Goal: Information Seeking & Learning: Compare options

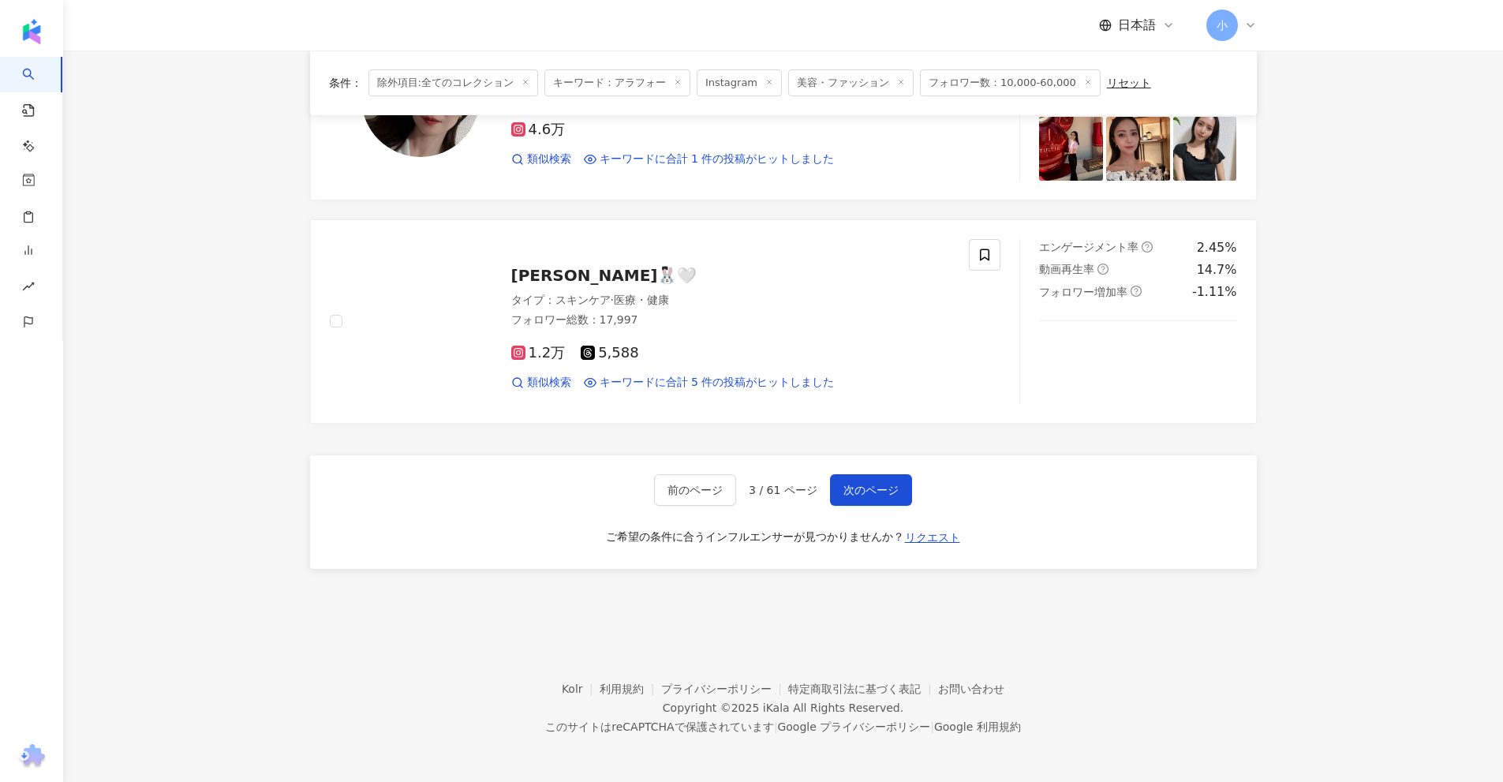
scroll to position [2481, 0]
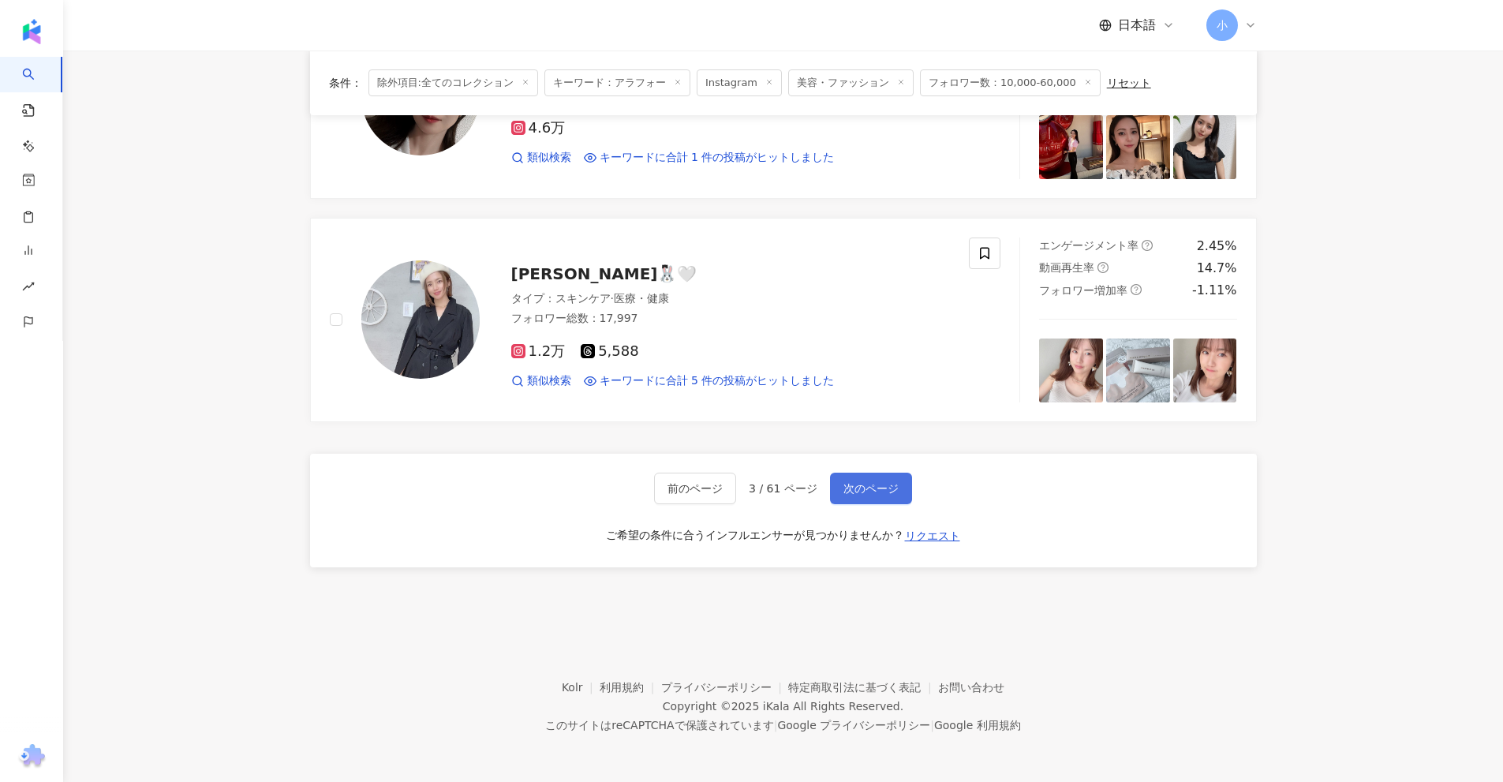
click at [852, 491] on span "次のページ" at bounding box center [871, 488] width 55 height 13
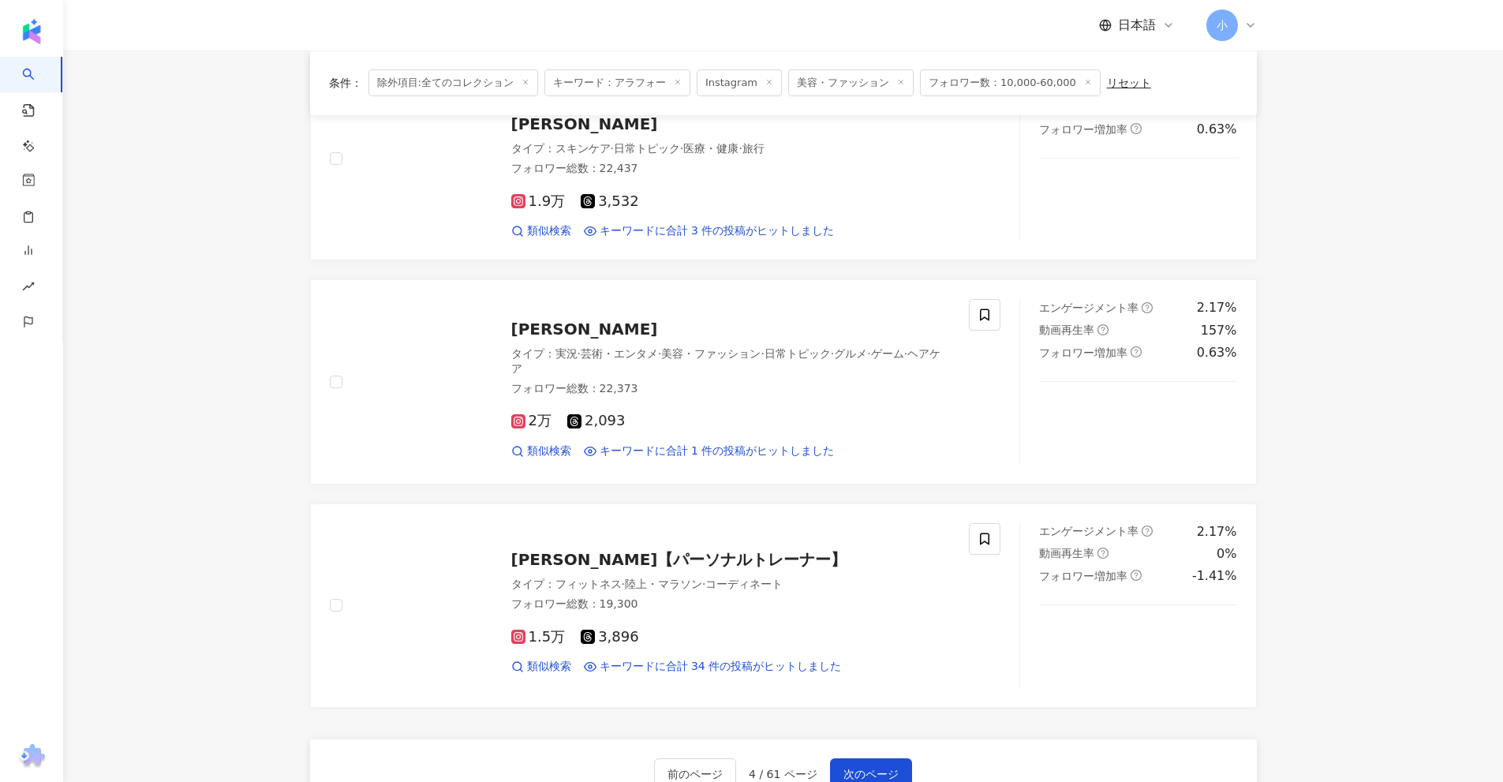
scroll to position [2165, 0]
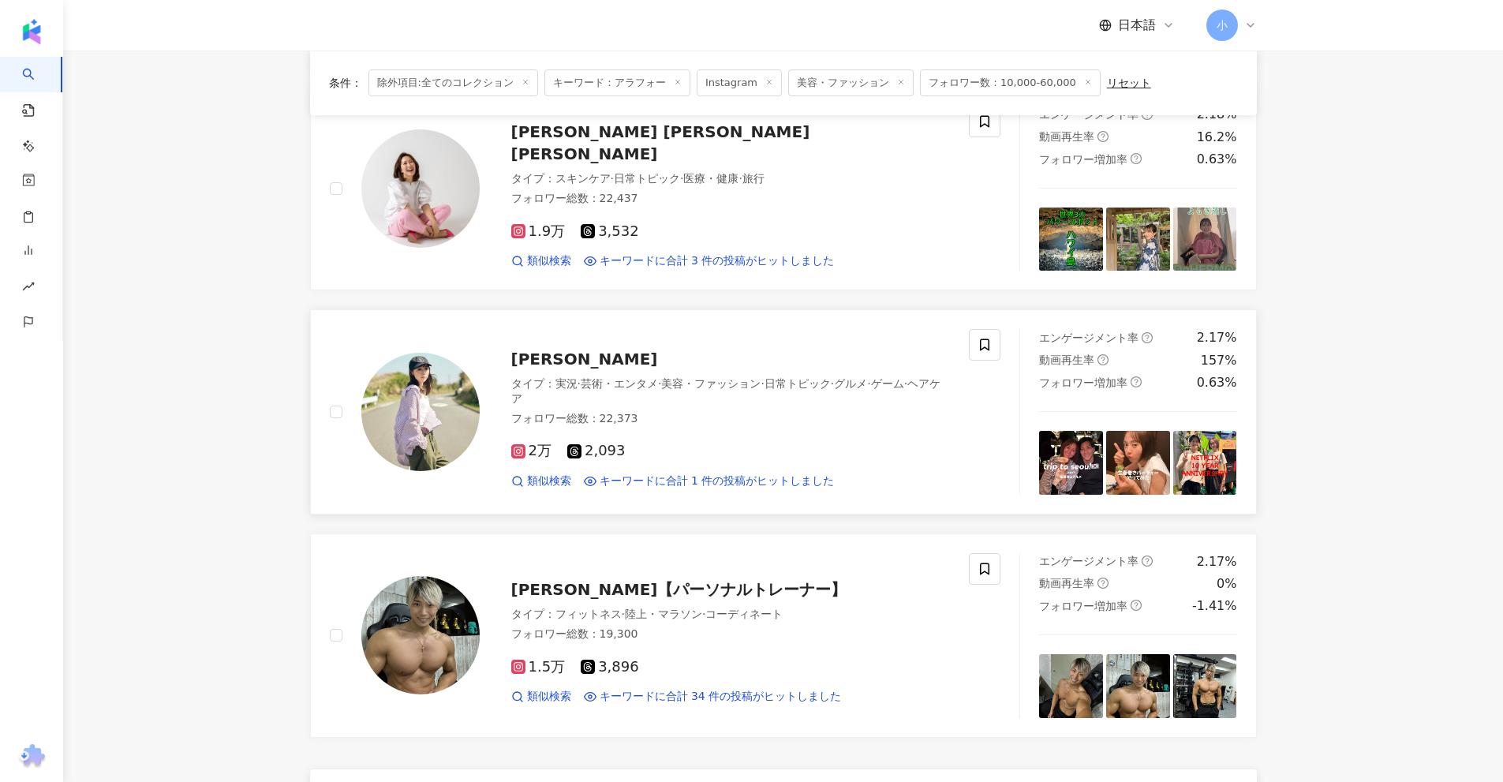
click at [551, 351] on span "二宮なゆみ" at bounding box center [584, 359] width 147 height 19
click at [694, 140] on span "Junko Komiyama小宮山 順子" at bounding box center [660, 142] width 299 height 41
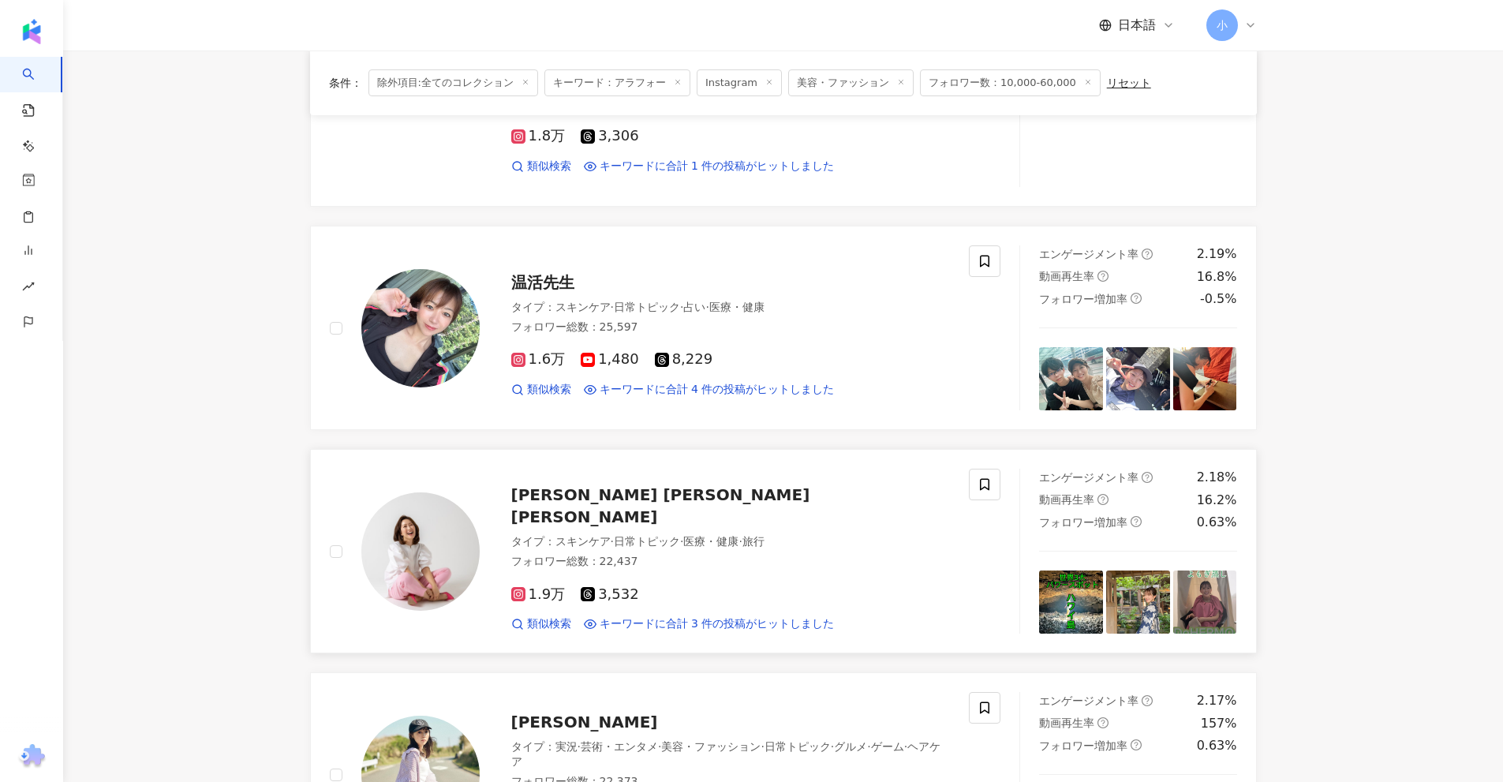
scroll to position [1771, 0]
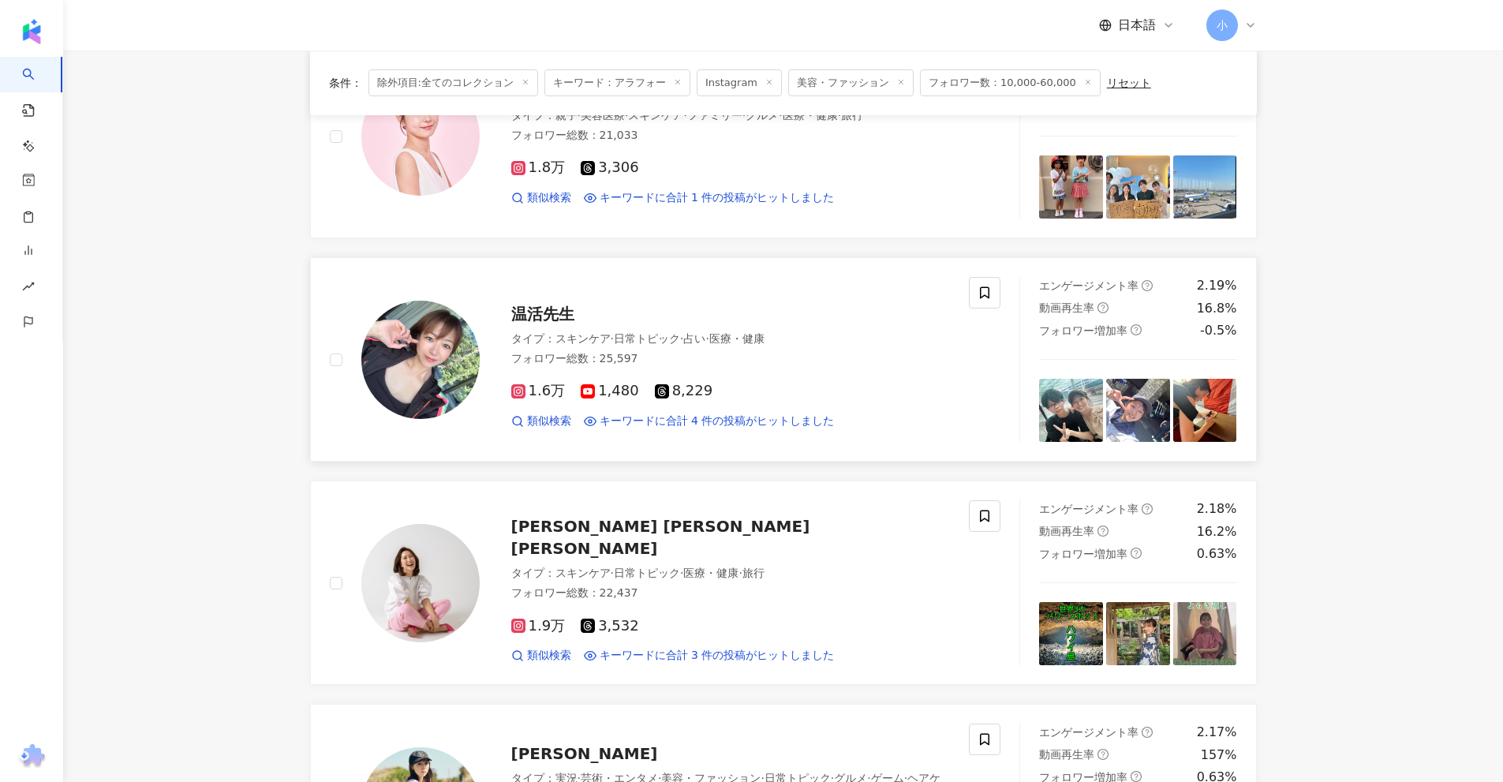
click at [556, 316] on span "温活先生" at bounding box center [542, 314] width 63 height 19
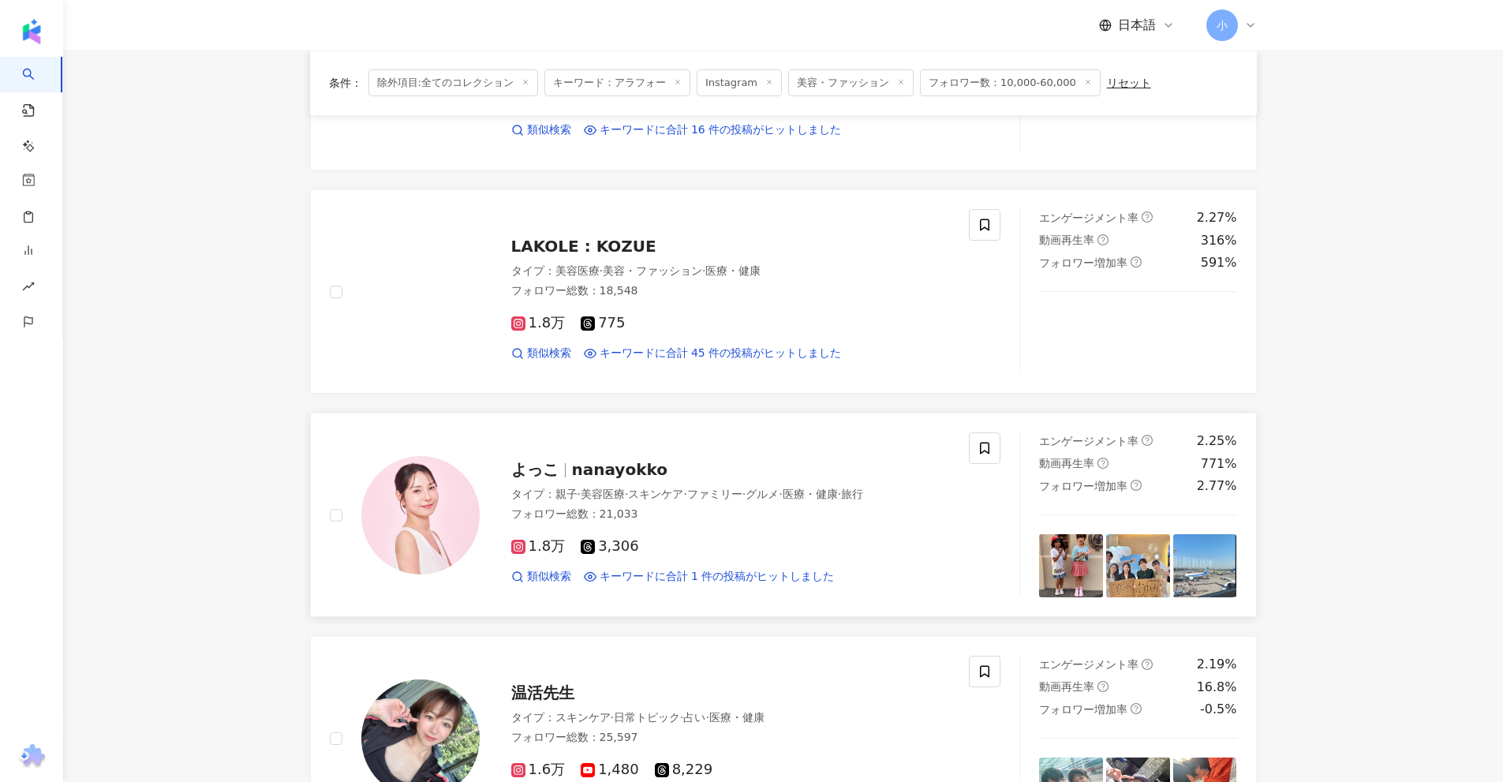
scroll to position [1376, 0]
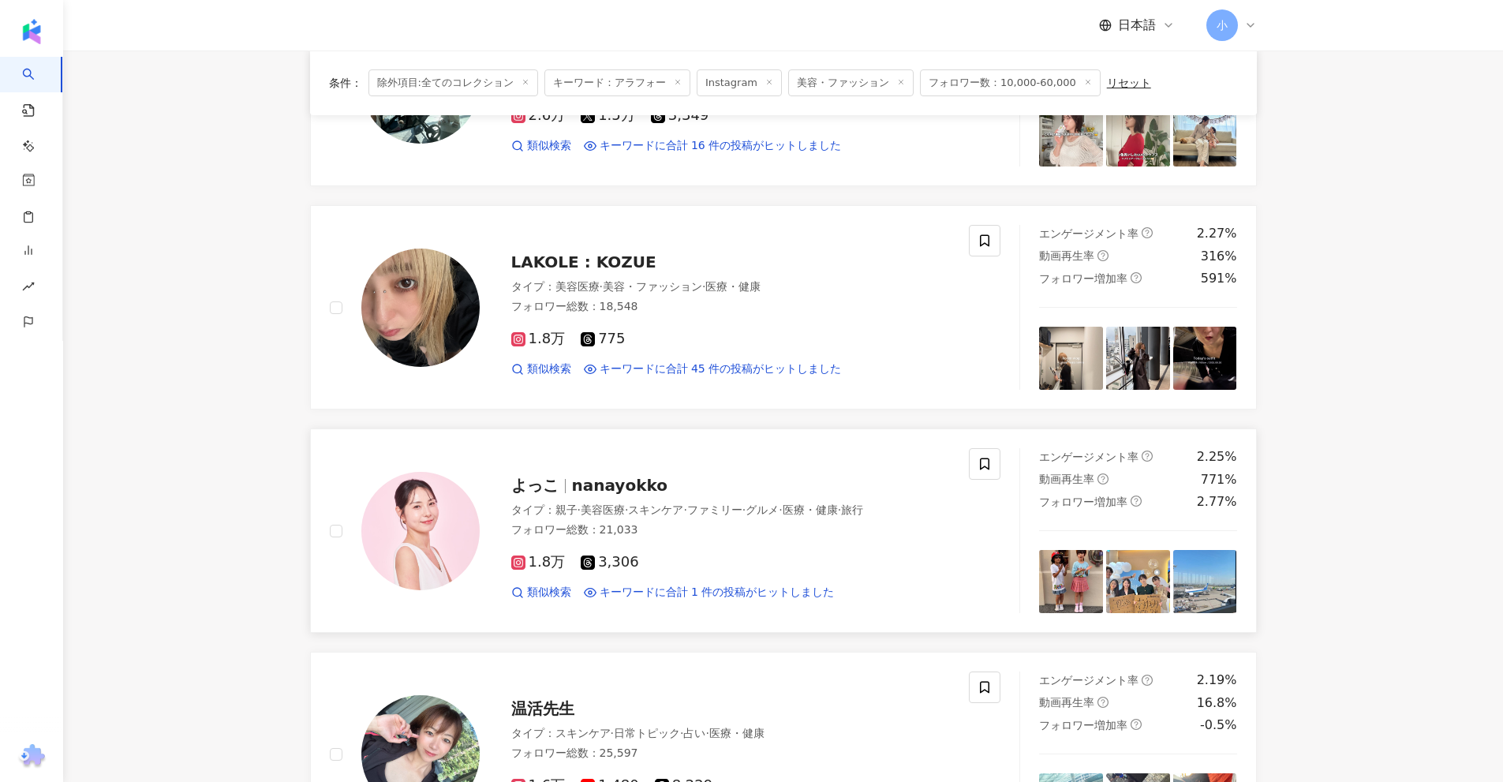
click at [591, 484] on span "nanayokko" at bounding box center [619, 485] width 95 height 19
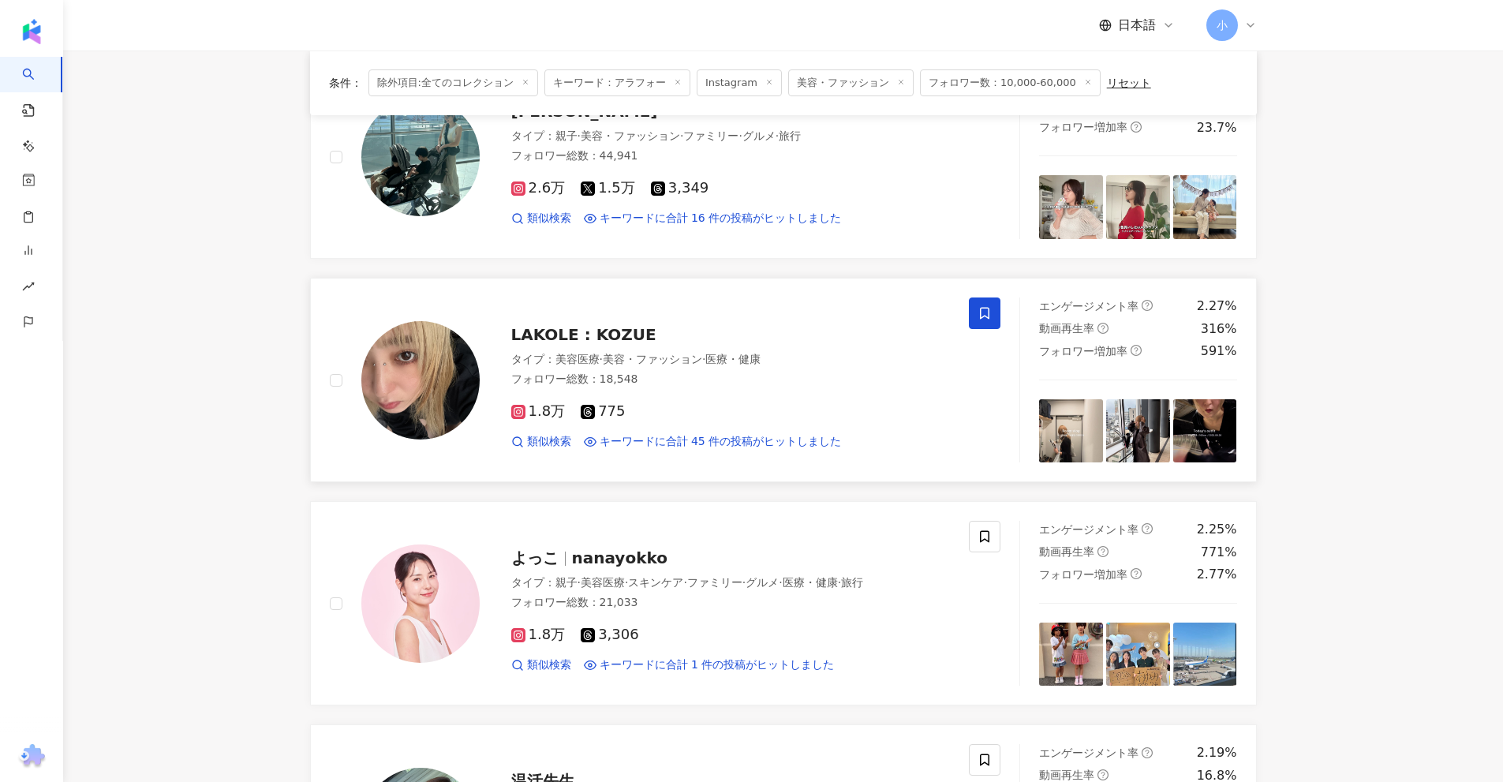
scroll to position [1297, 0]
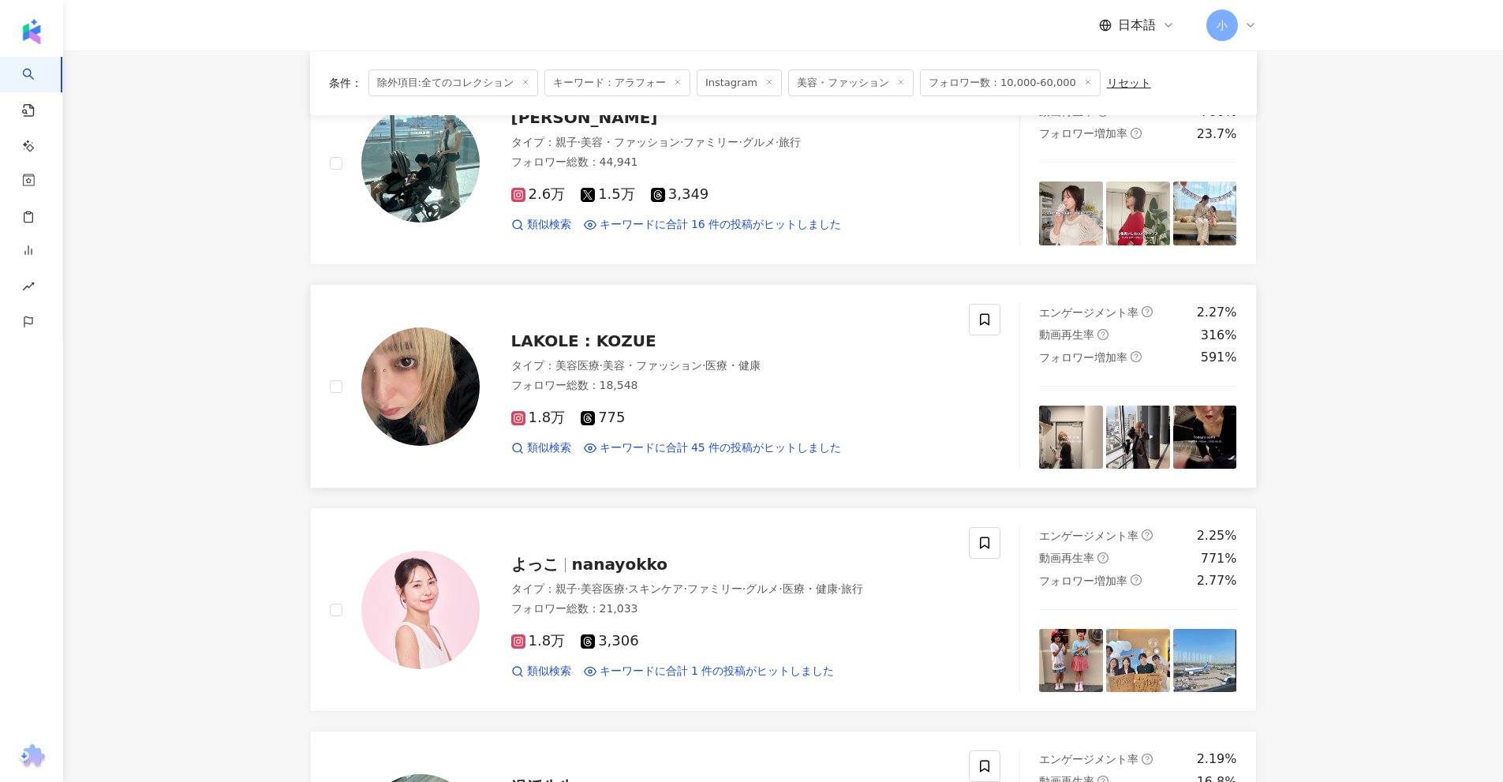
click at [610, 337] on span "LAKOLE : KOZUE" at bounding box center [583, 340] width 145 height 19
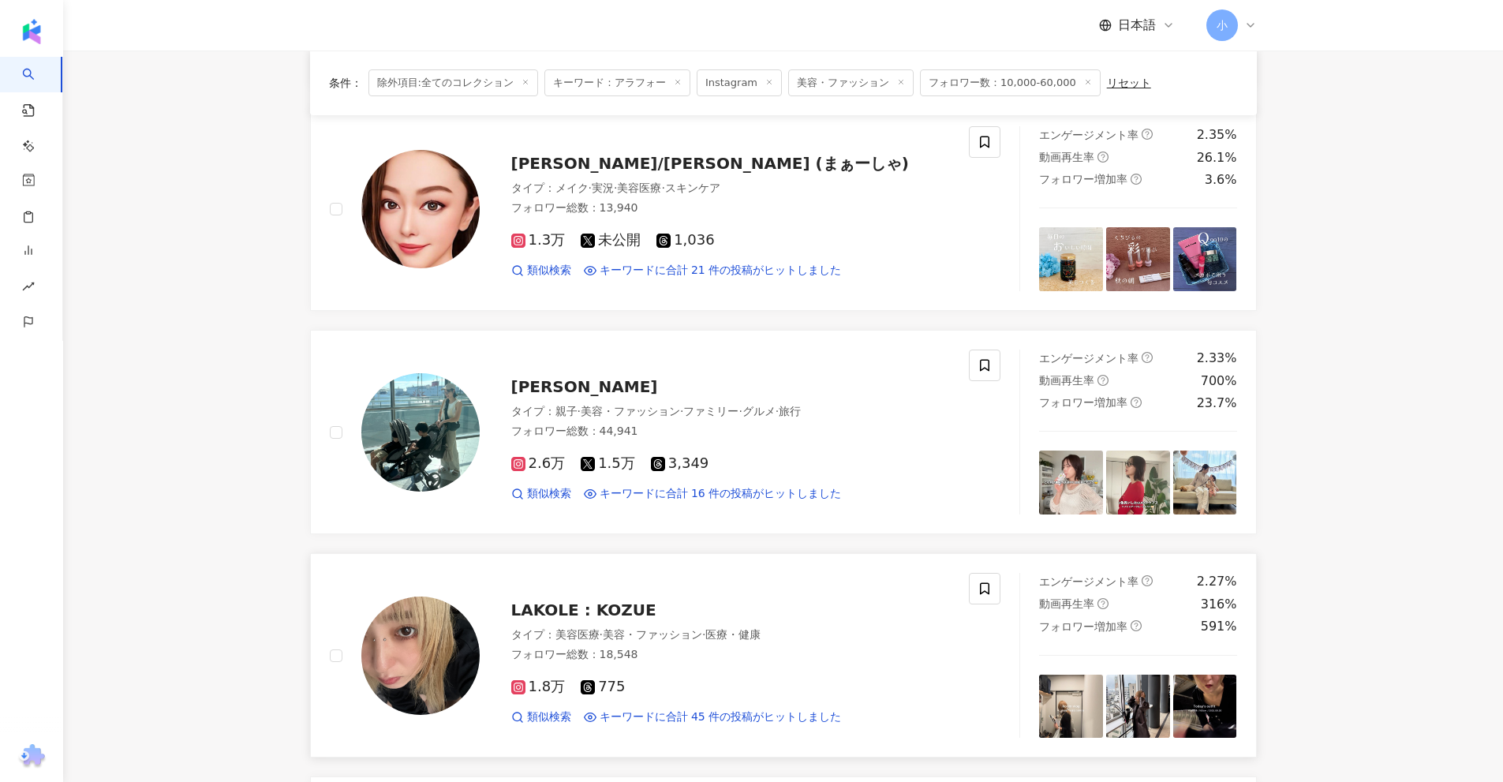
scroll to position [982, 0]
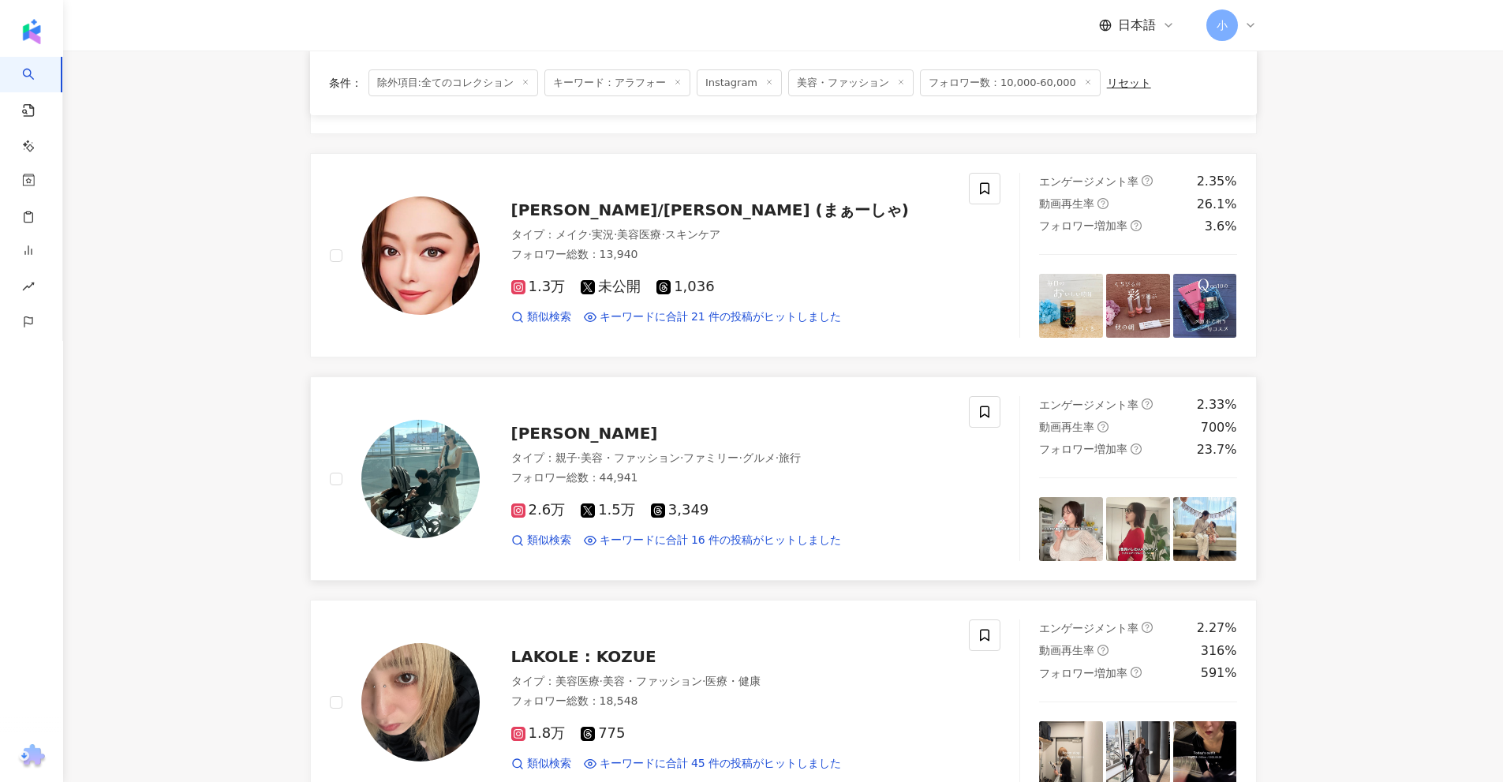
click at [549, 432] on span "岩永ハミ" at bounding box center [584, 433] width 147 height 19
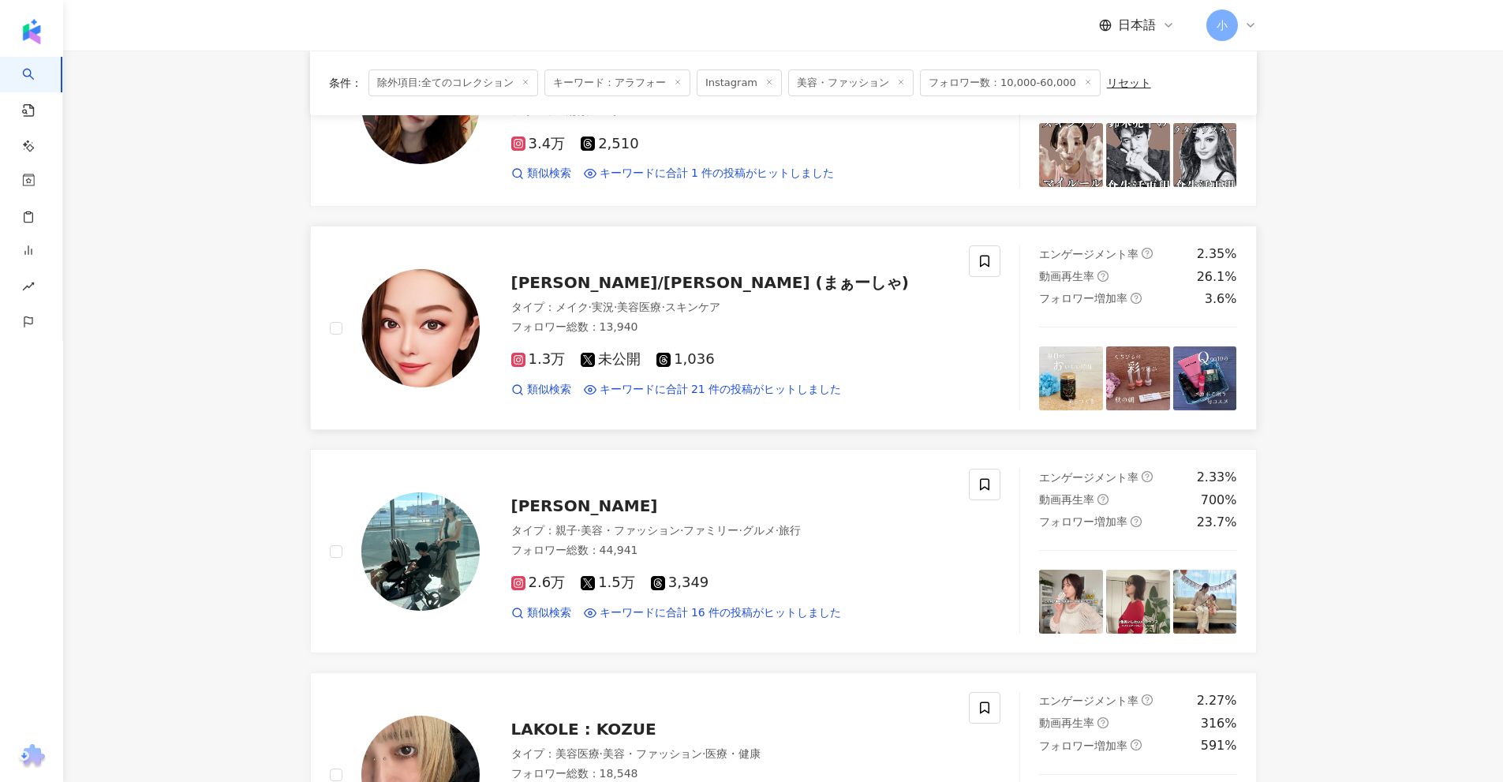
scroll to position [903, 0]
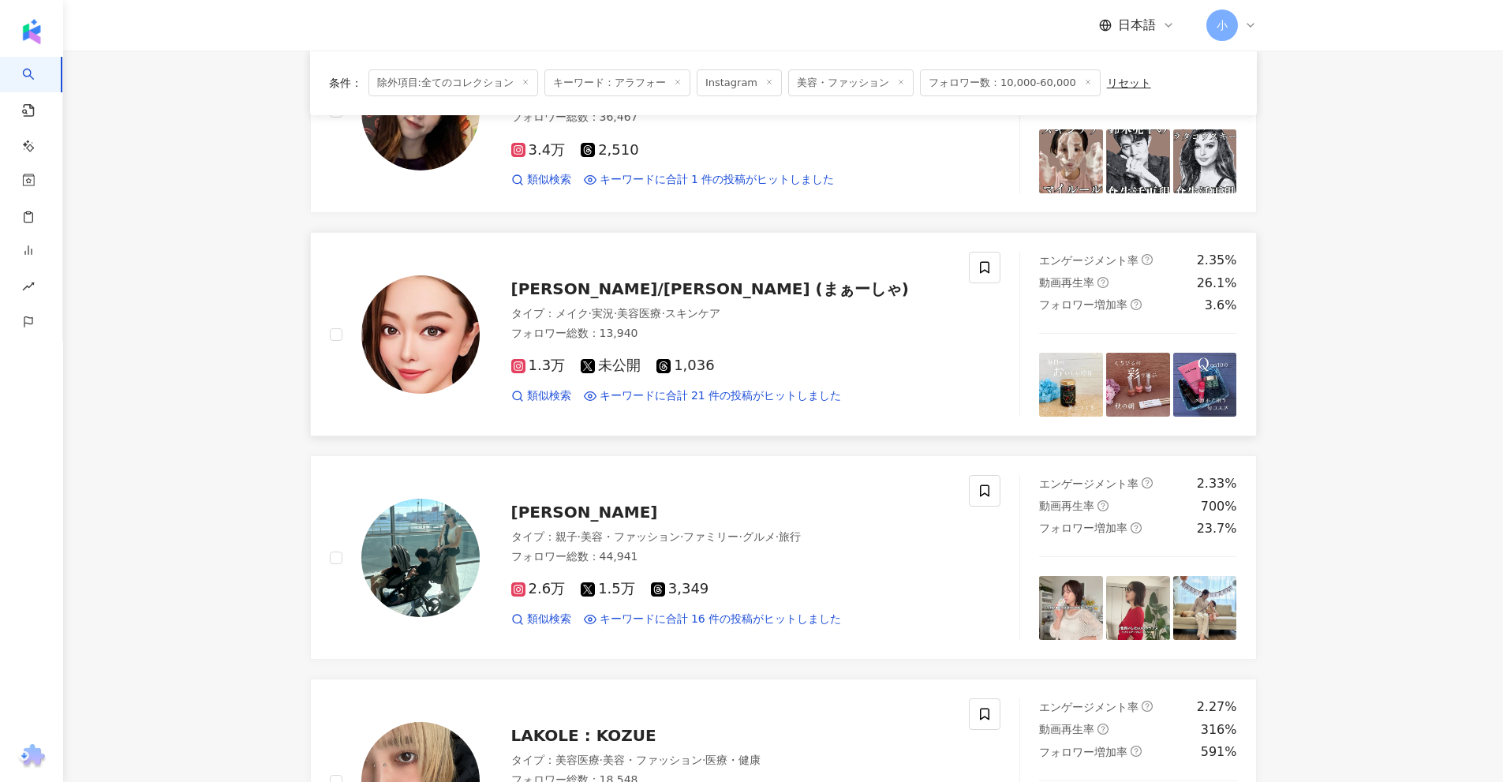
click at [655, 293] on span "[PERSON_NAME]/[PERSON_NAME] (まぁーしゃ)" at bounding box center [710, 288] width 398 height 19
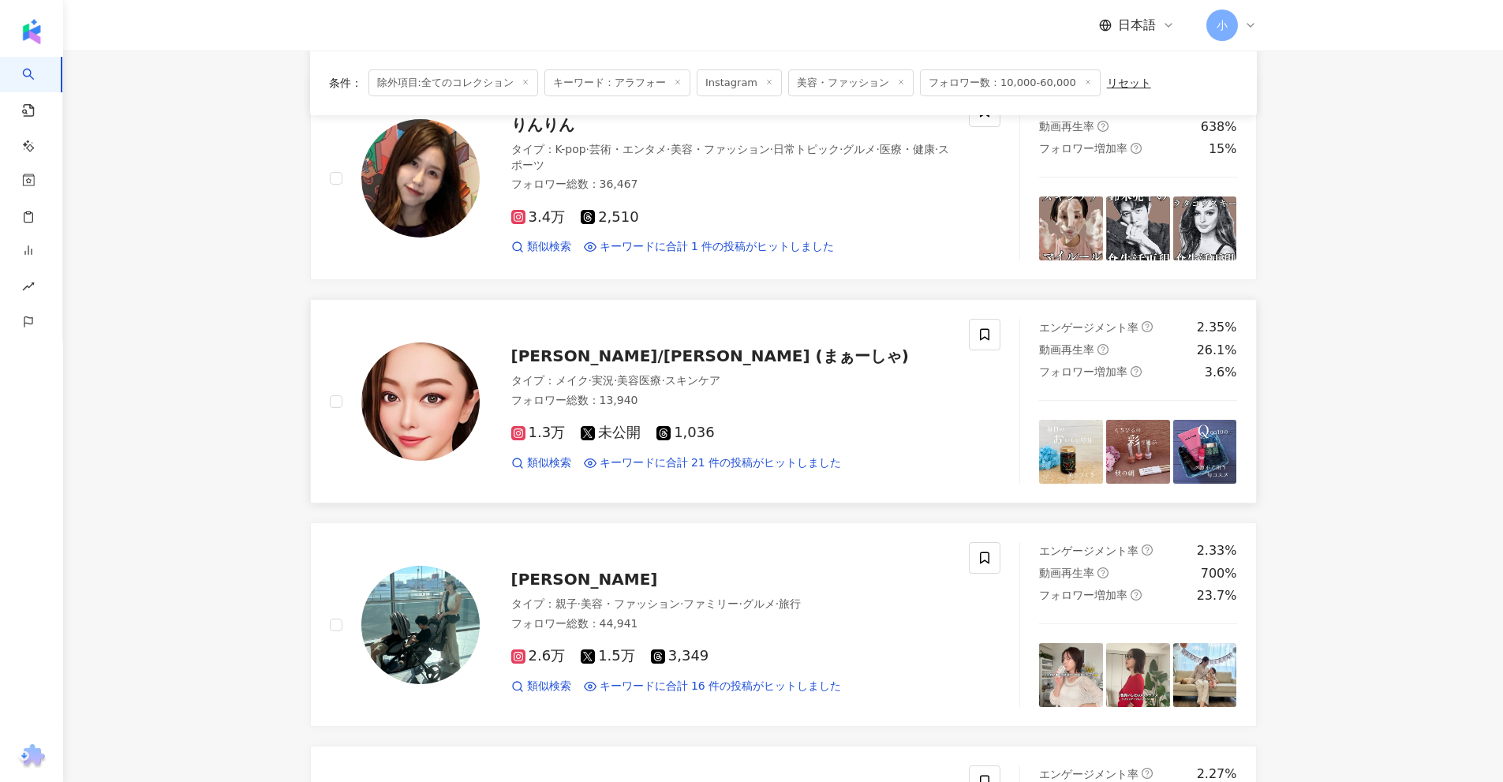
scroll to position [508, 0]
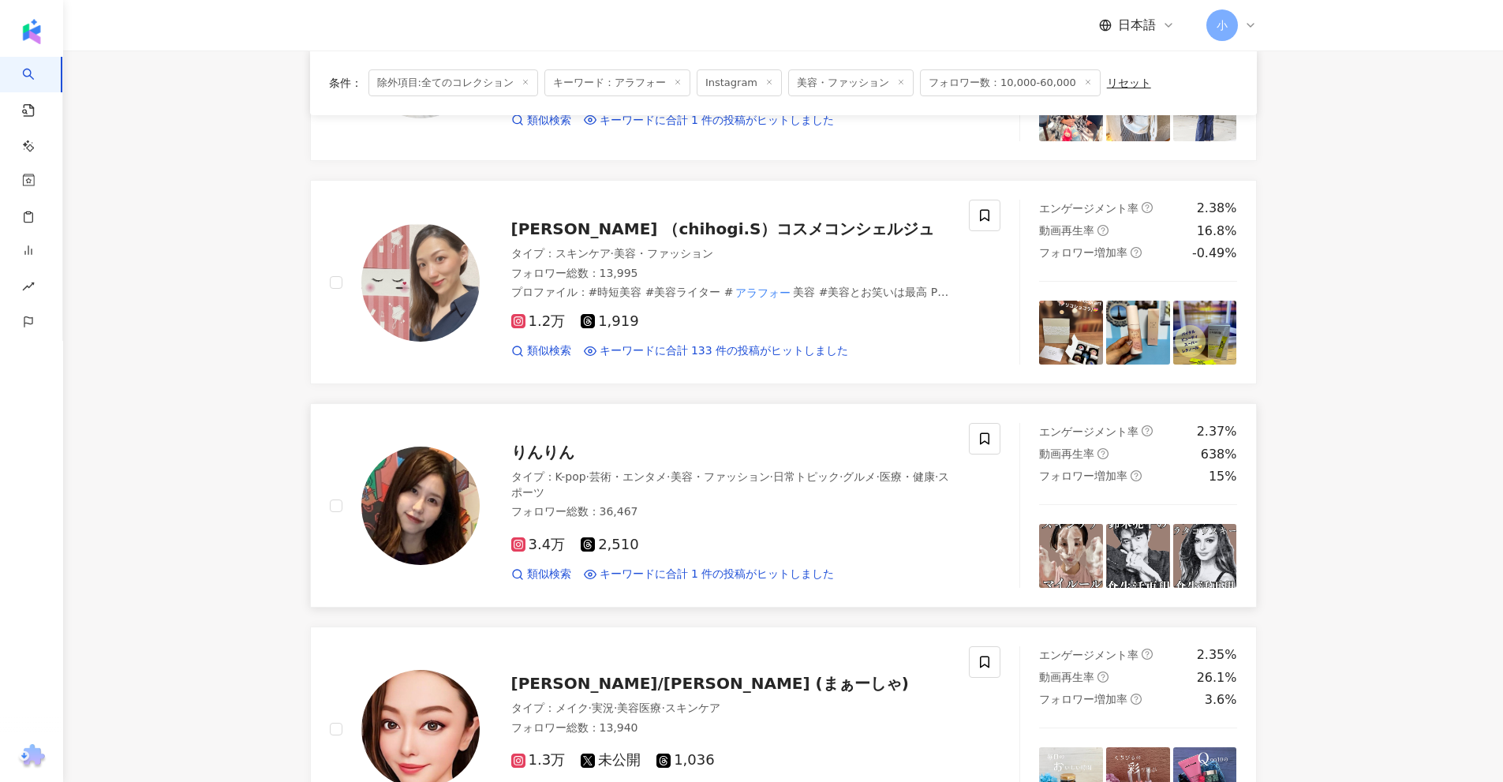
click at [540, 440] on div "りんりん タイプ ： K-pop · 芸術・エンタメ · 美容・ファッション · 日常トピック · グルメ · 医療・健康 · スポーツ フォロワー総数 ： …" at bounding box center [715, 505] width 471 height 154
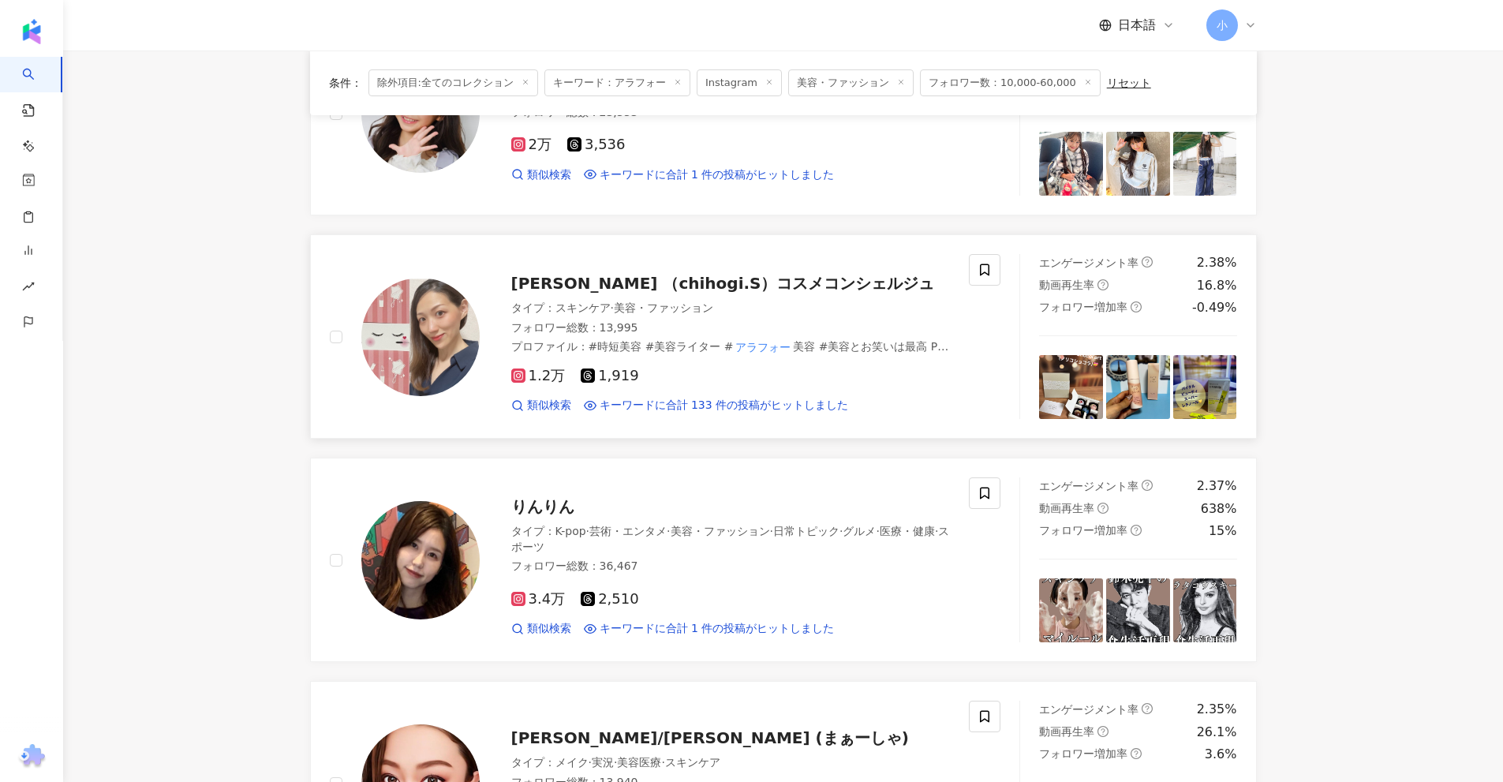
scroll to position [271, 0]
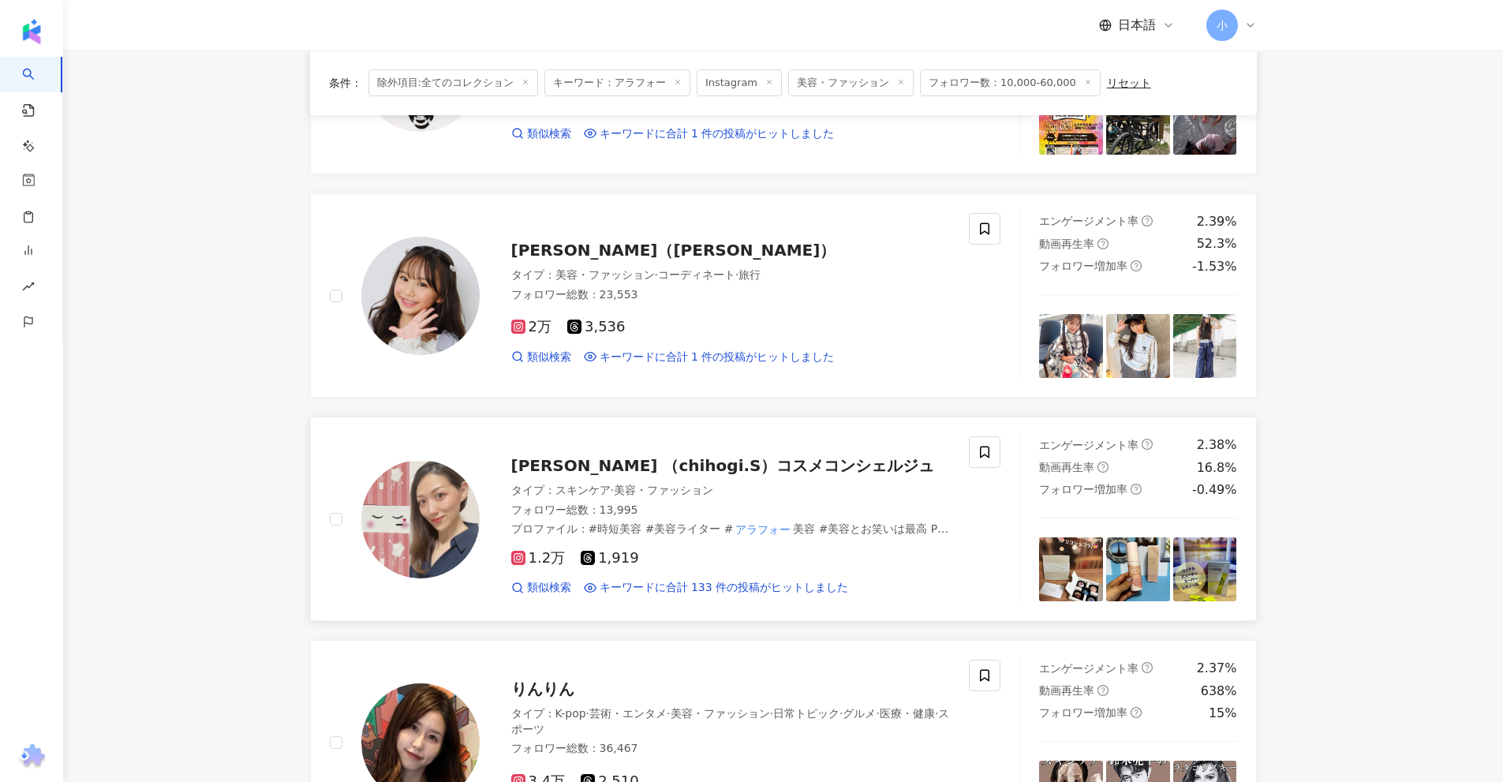
click at [697, 462] on span "[PERSON_NAME] （chihogi.S）コスメコンシェルジュ" at bounding box center [723, 465] width 424 height 19
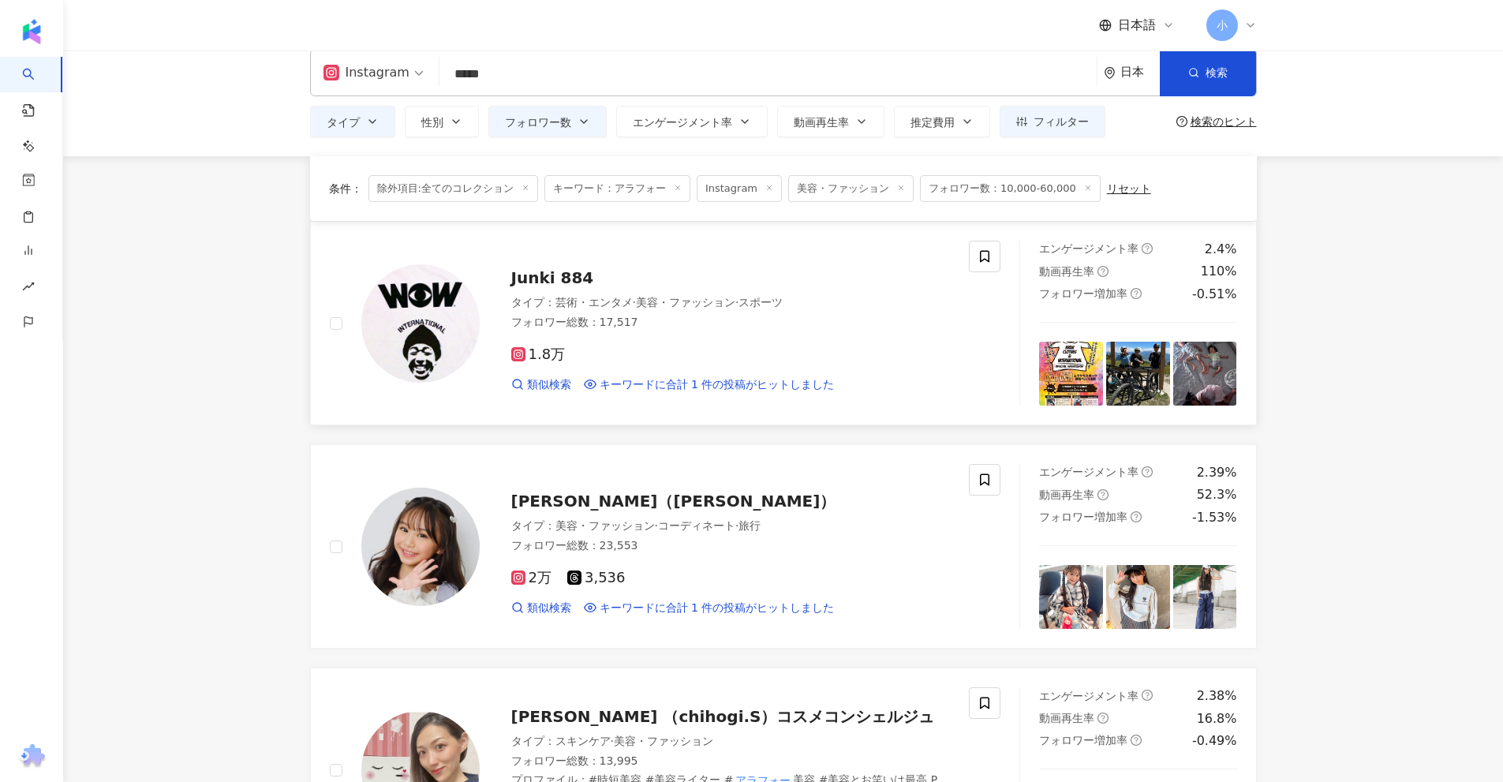
scroll to position [0, 0]
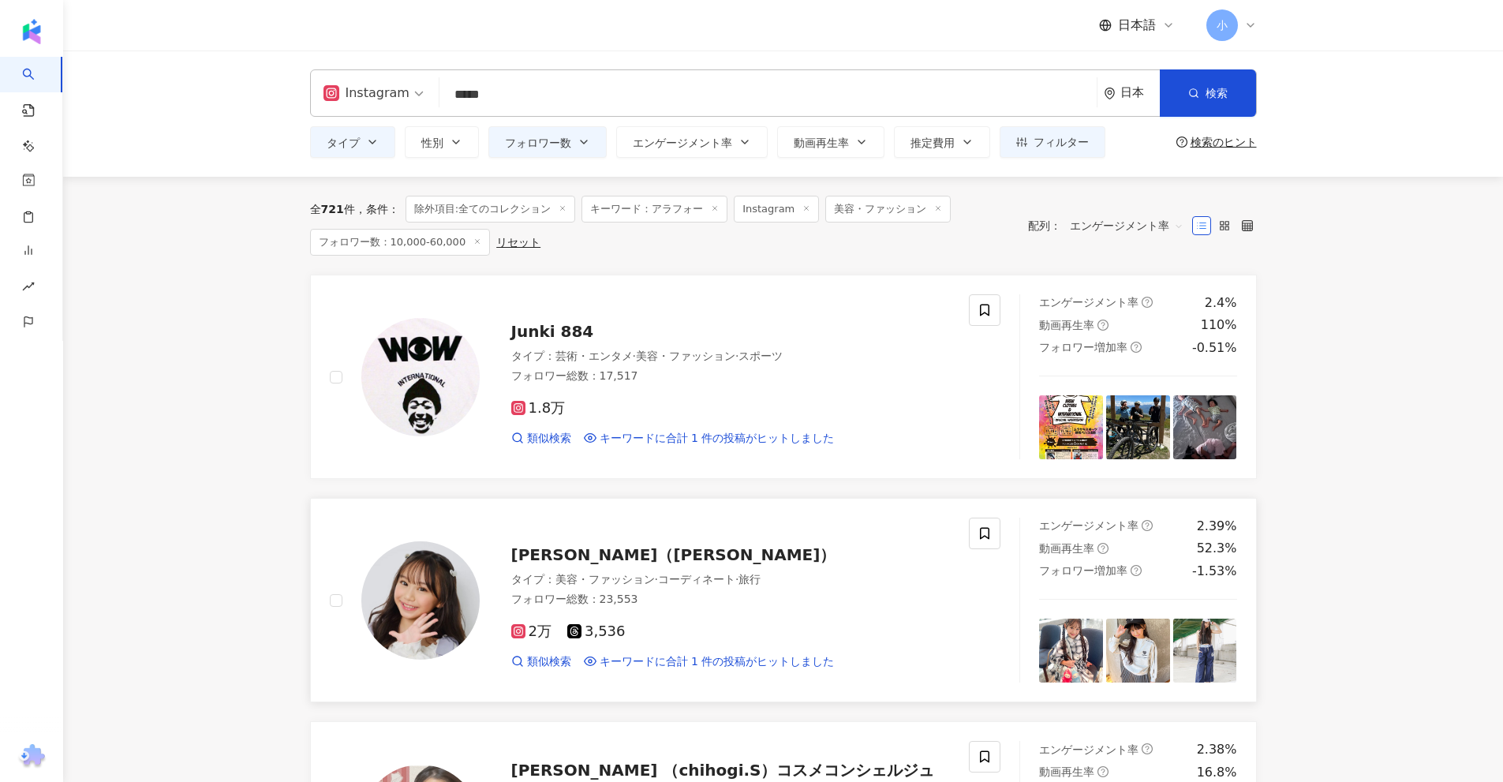
click at [570, 551] on span "RanaMama（mika）" at bounding box center [673, 554] width 325 height 19
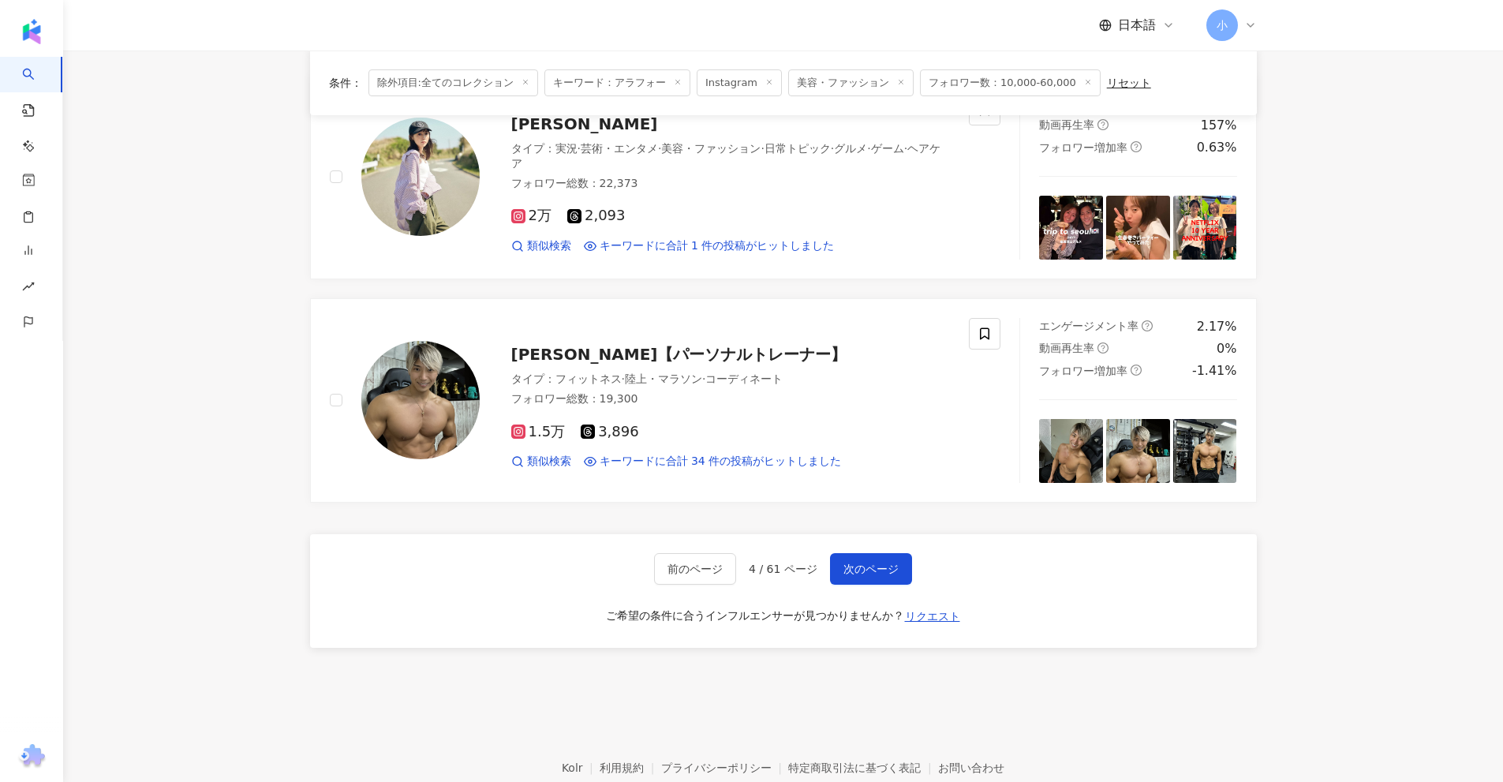
scroll to position [2481, 0]
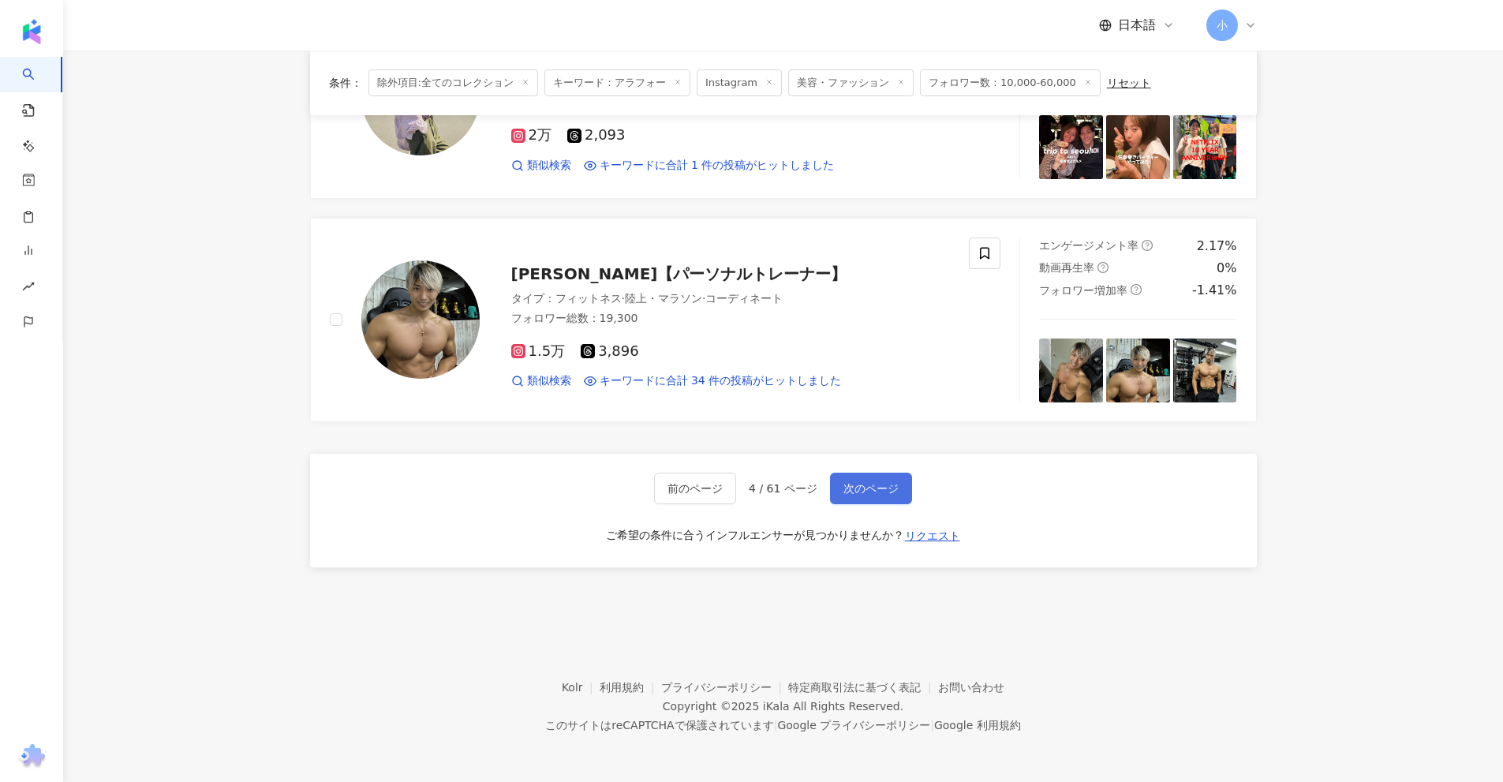
click at [874, 490] on span "次のページ" at bounding box center [871, 488] width 55 height 13
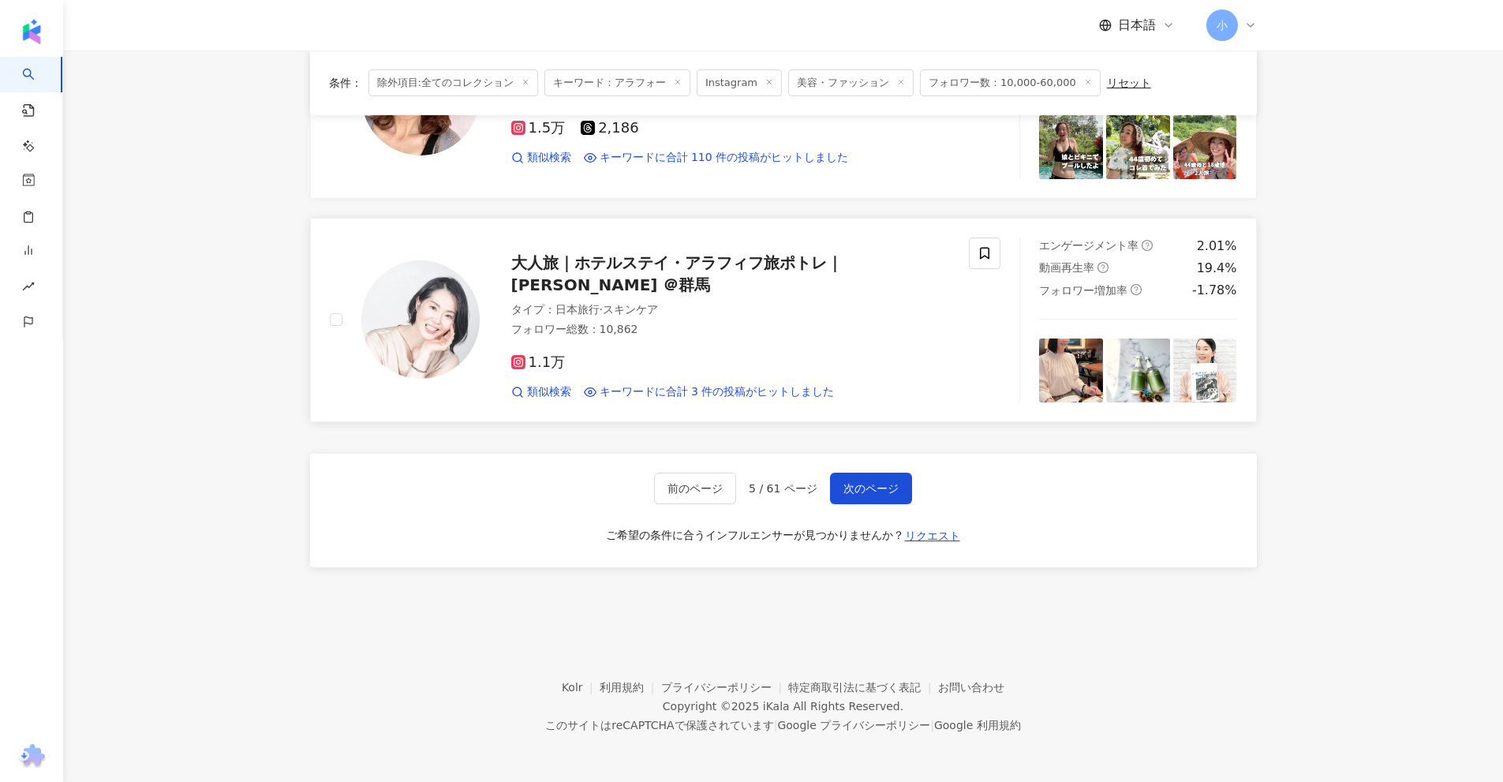
click at [843, 265] on span "大人旅｜ホテルステイ・アラフィフ旅ポトレ｜諸田美恵 ＠群馬" at bounding box center [676, 273] width 331 height 41
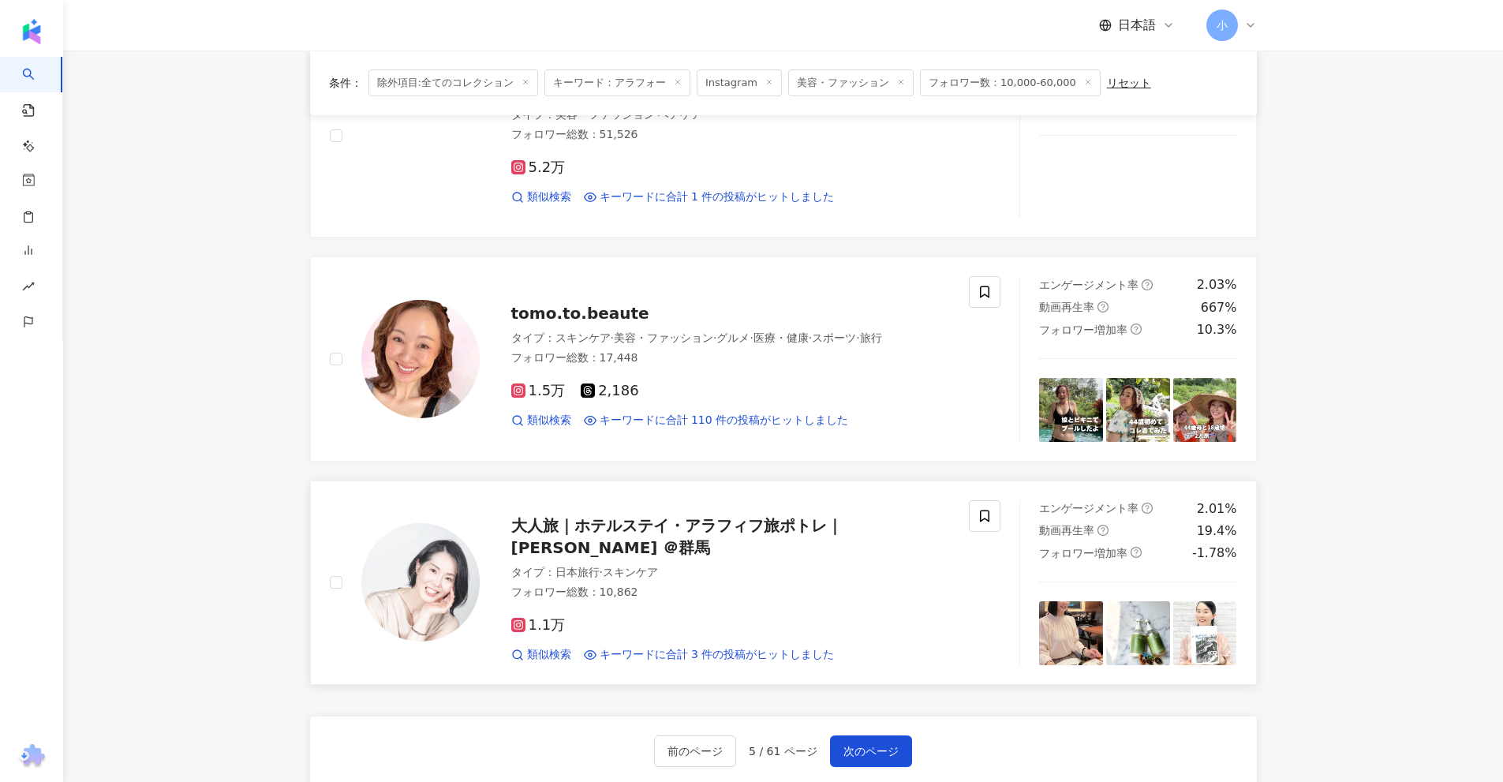
scroll to position [2165, 0]
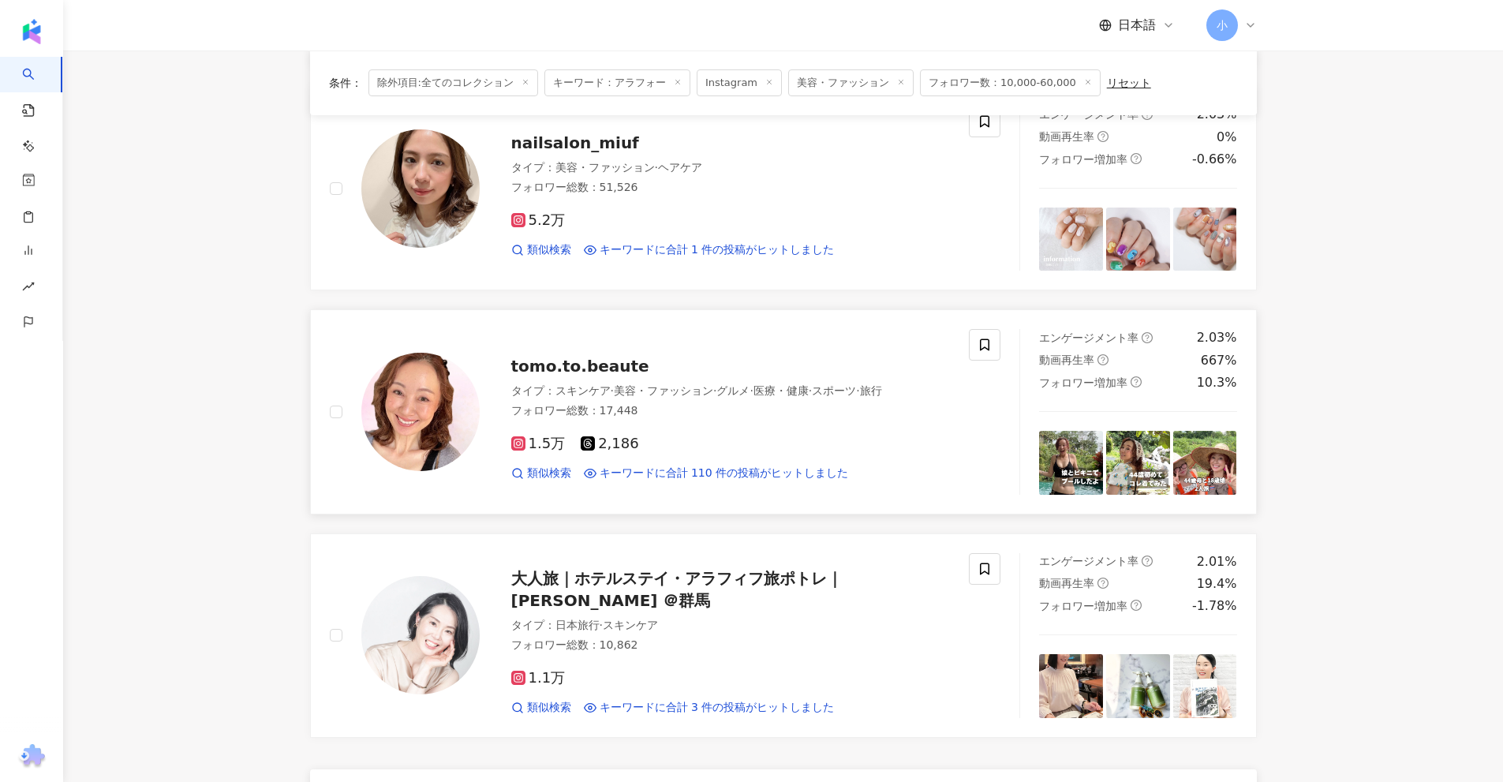
click at [584, 364] on span "tomo.to.beaute" at bounding box center [580, 366] width 138 height 19
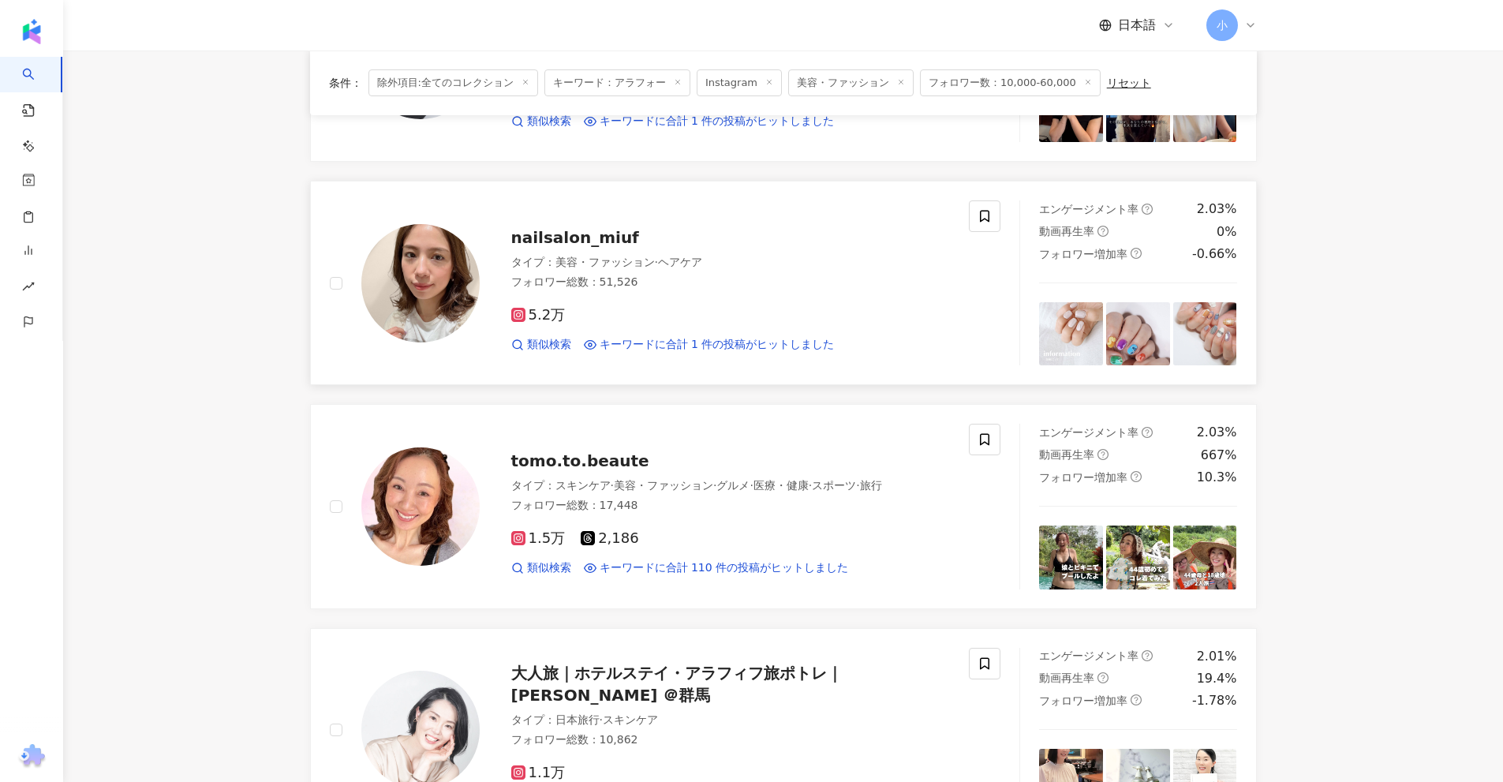
scroll to position [1850, 0]
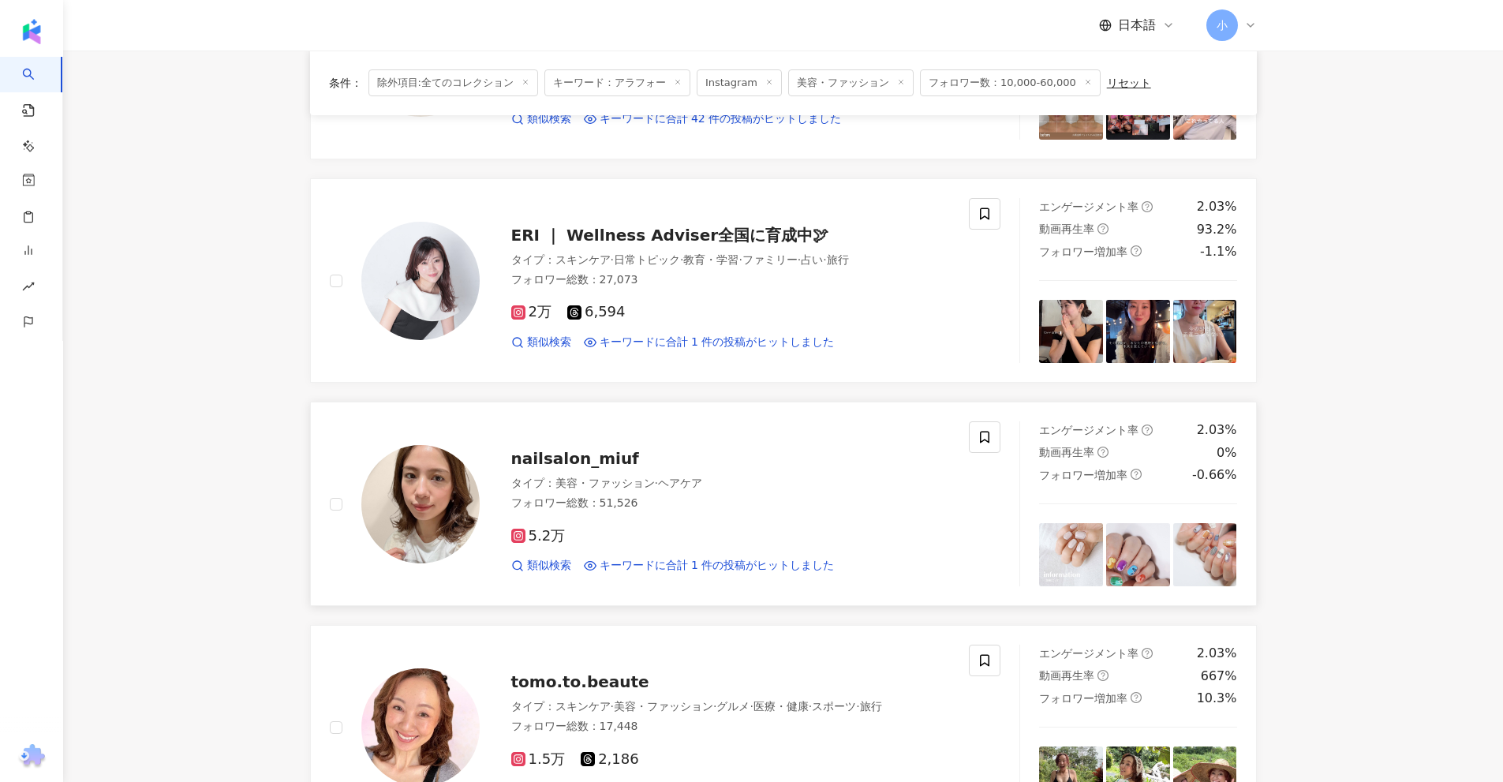
click at [582, 457] on span "nailsalon_miuf" at bounding box center [575, 458] width 128 height 19
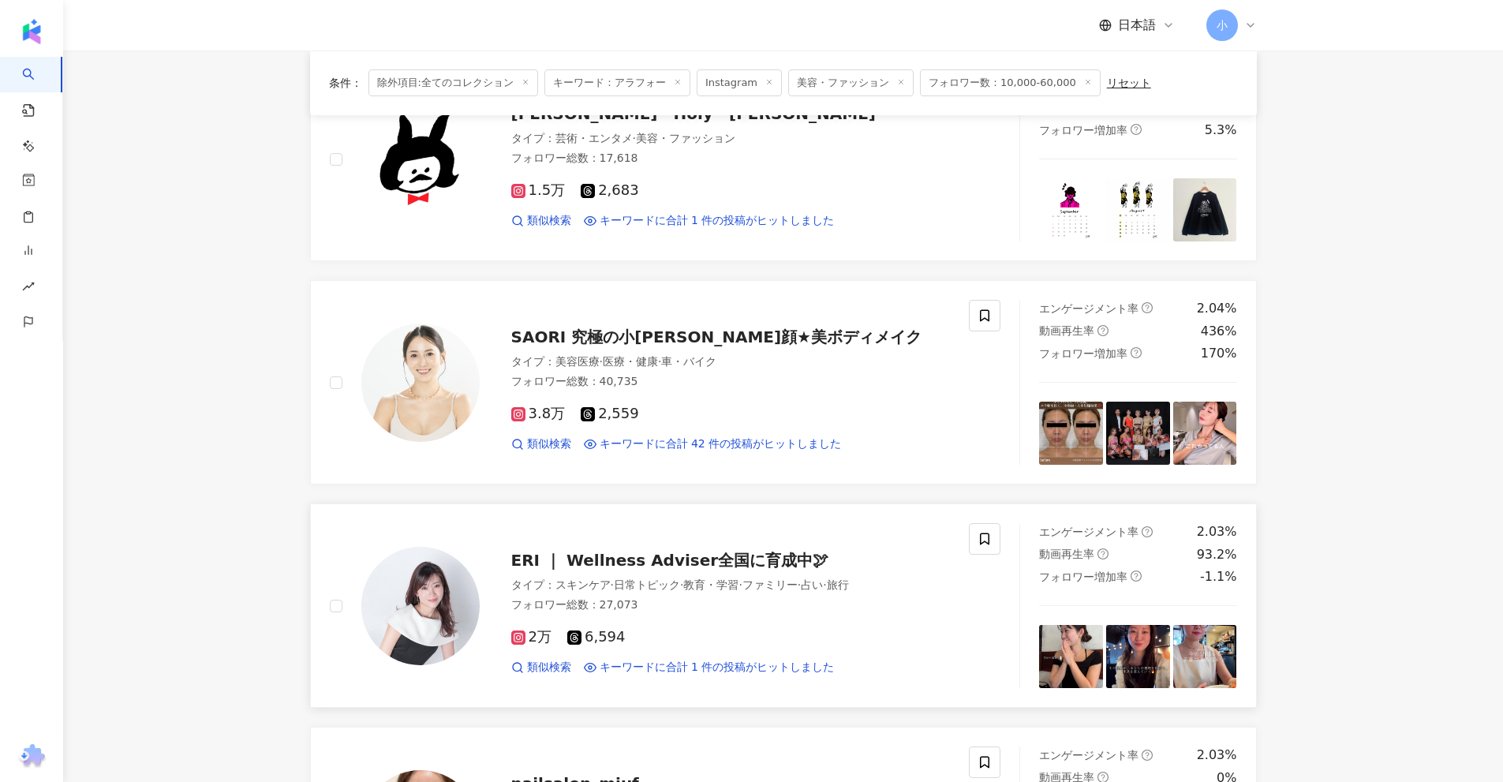
scroll to position [1692, 0]
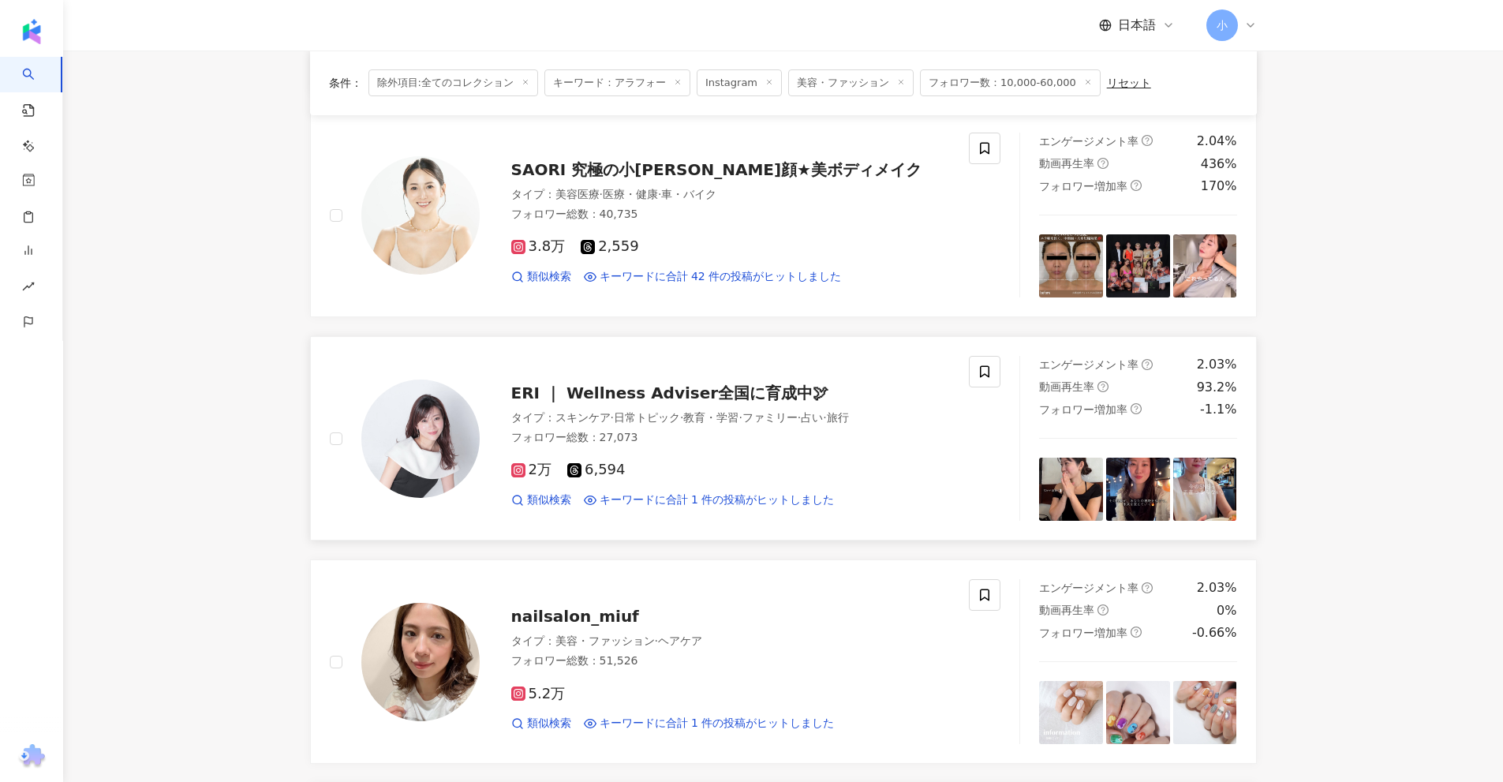
click at [723, 391] on span "ERI ｜ Wellness Adviser全国に育成中🕊" at bounding box center [670, 392] width 318 height 19
click at [729, 161] on span "SAORI 究極の小顔造顔★美ボディメイク" at bounding box center [716, 169] width 411 height 19
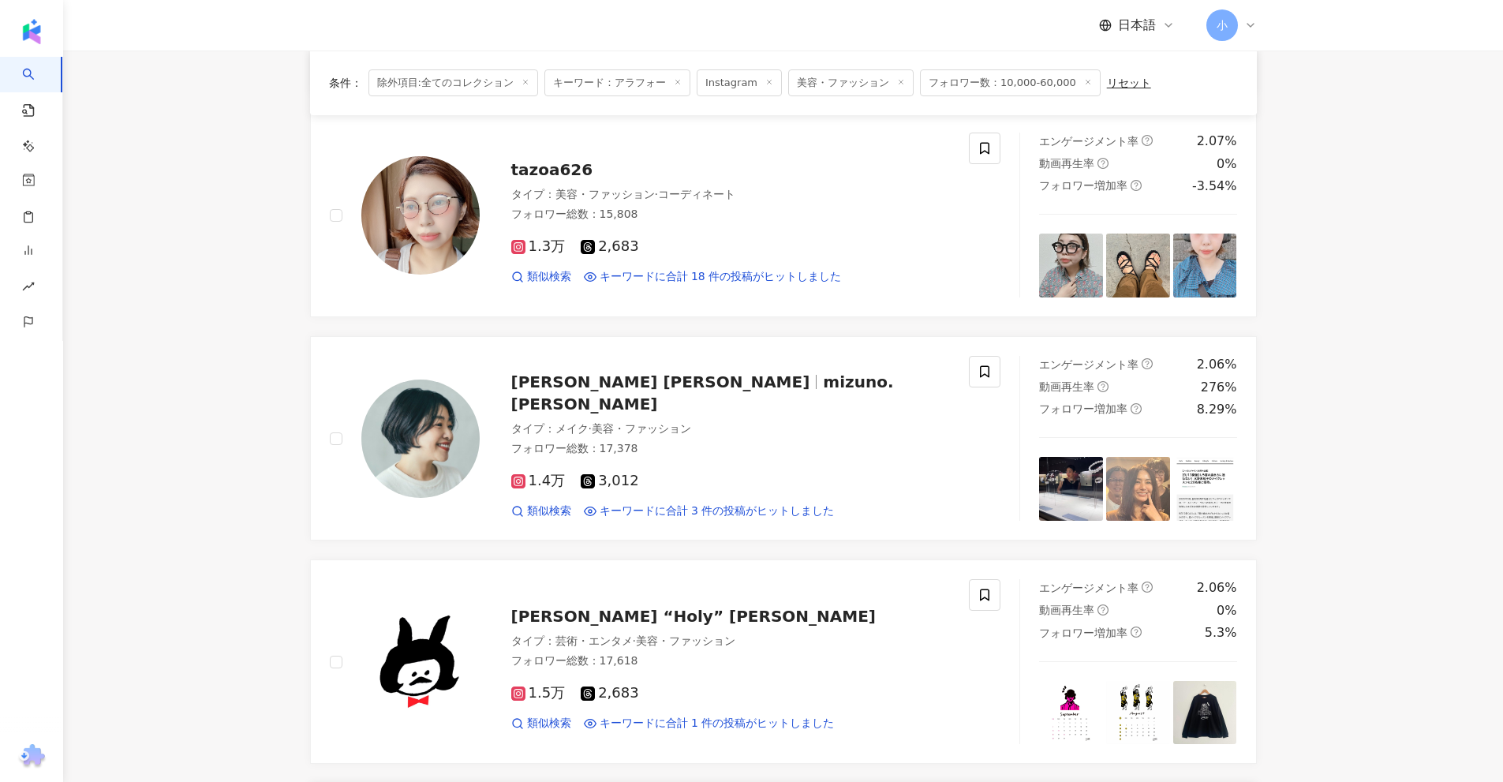
scroll to position [982, 0]
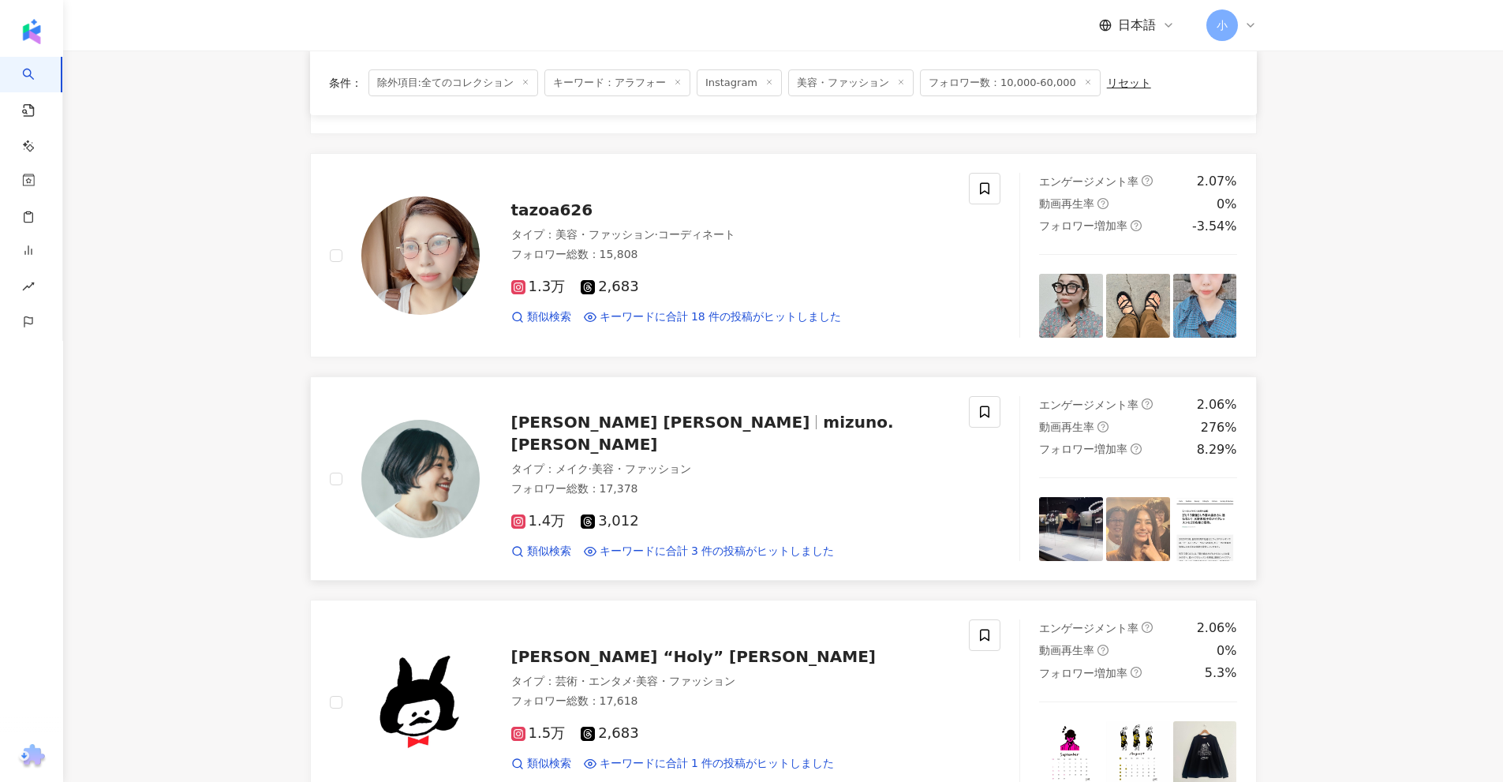
click at [768, 432] on span "mizuno.miwako" at bounding box center [702, 433] width 383 height 41
click at [537, 211] on span "tazoa626" at bounding box center [552, 209] width 82 height 19
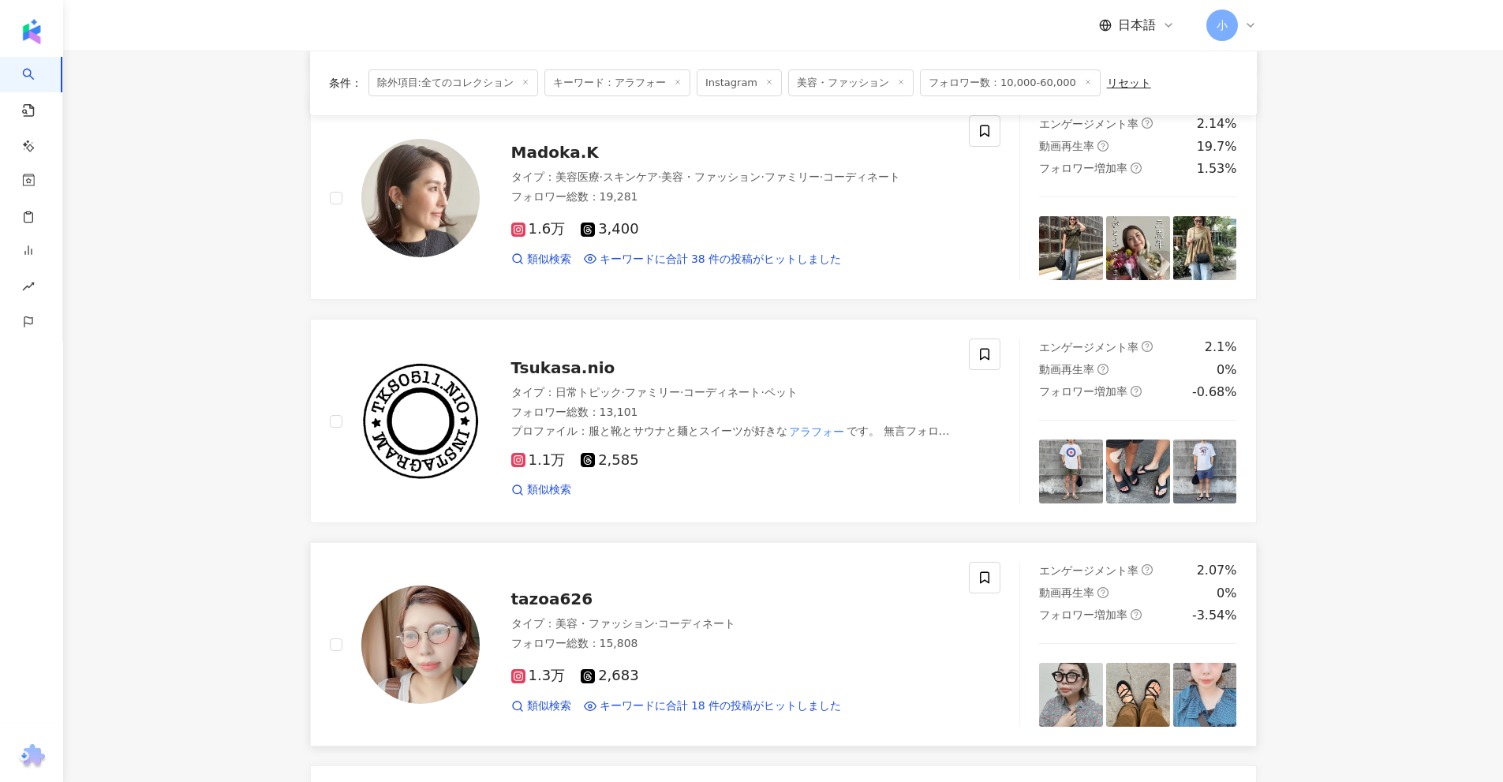
scroll to position [587, 0]
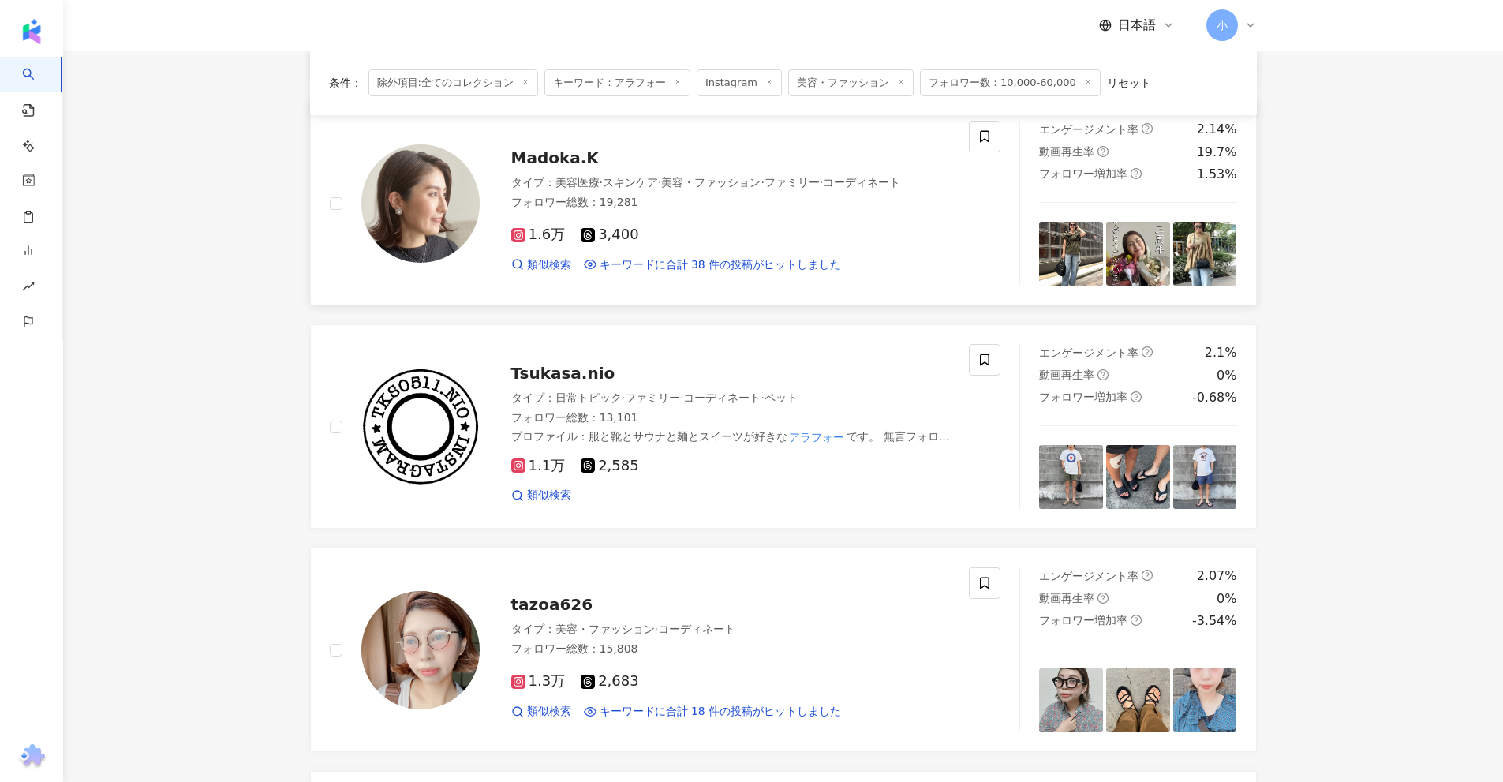
click at [577, 155] on span "Madoka.K" at bounding box center [555, 157] width 88 height 19
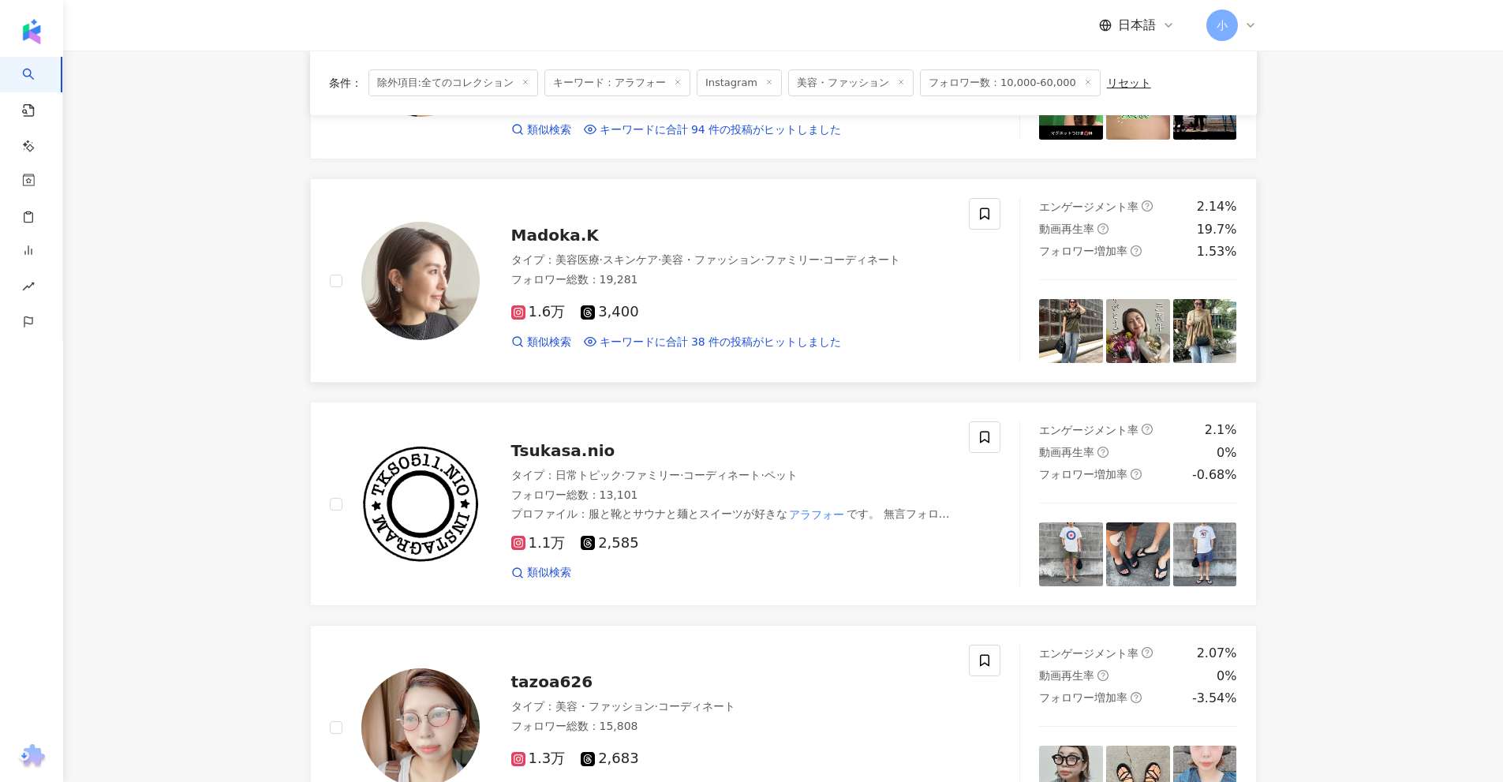
scroll to position [193, 0]
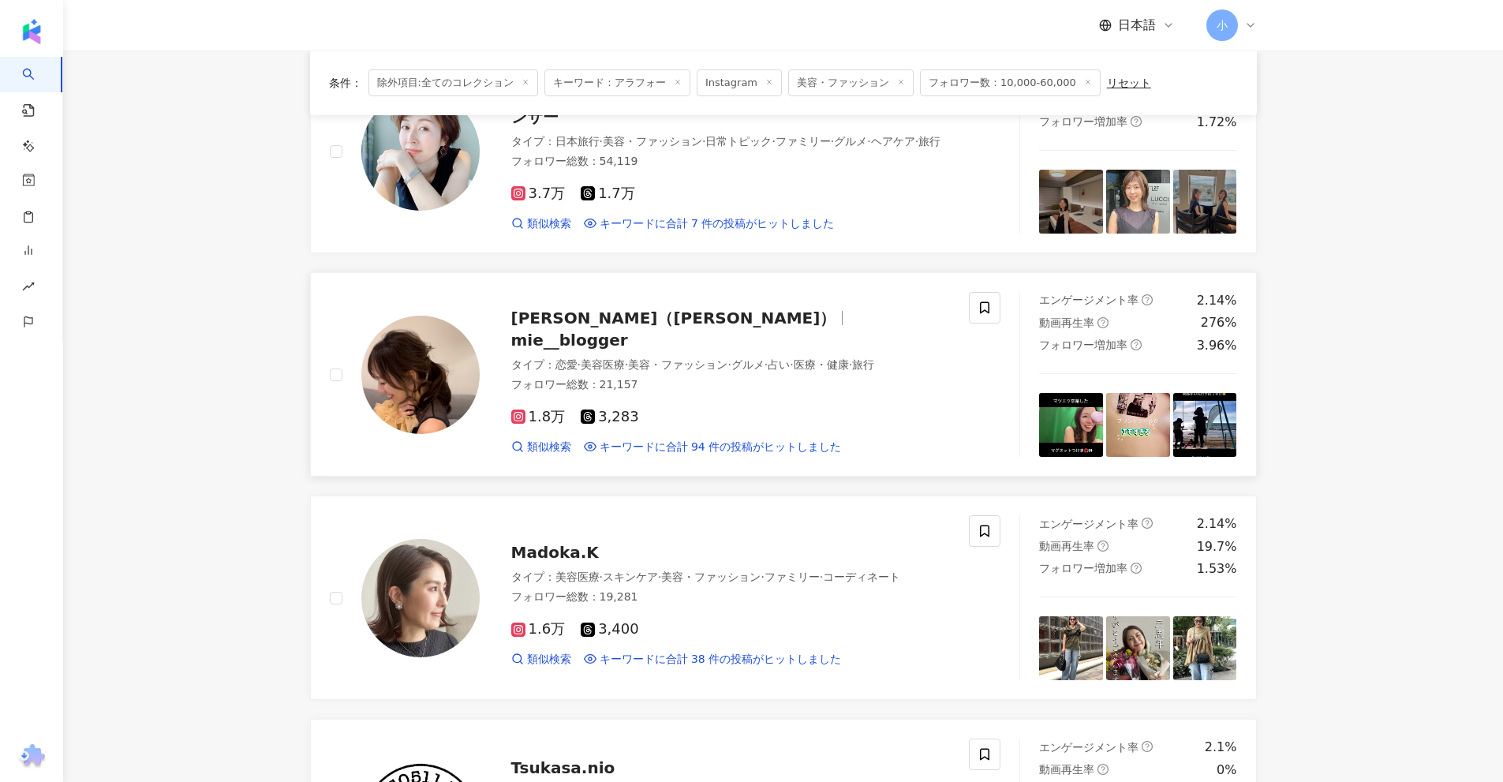
click at [628, 331] on span "mie__blogger" at bounding box center [569, 340] width 117 height 19
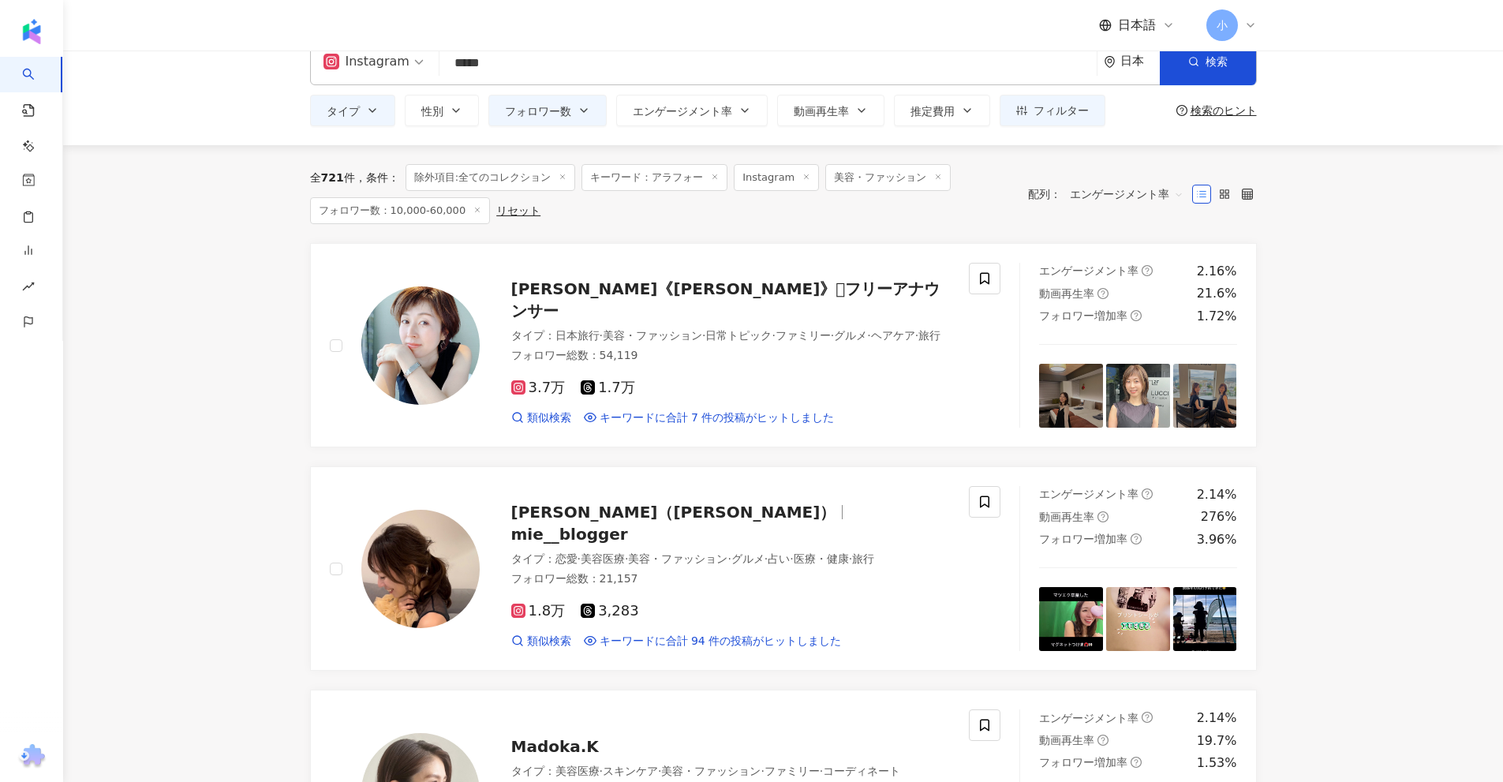
scroll to position [0, 0]
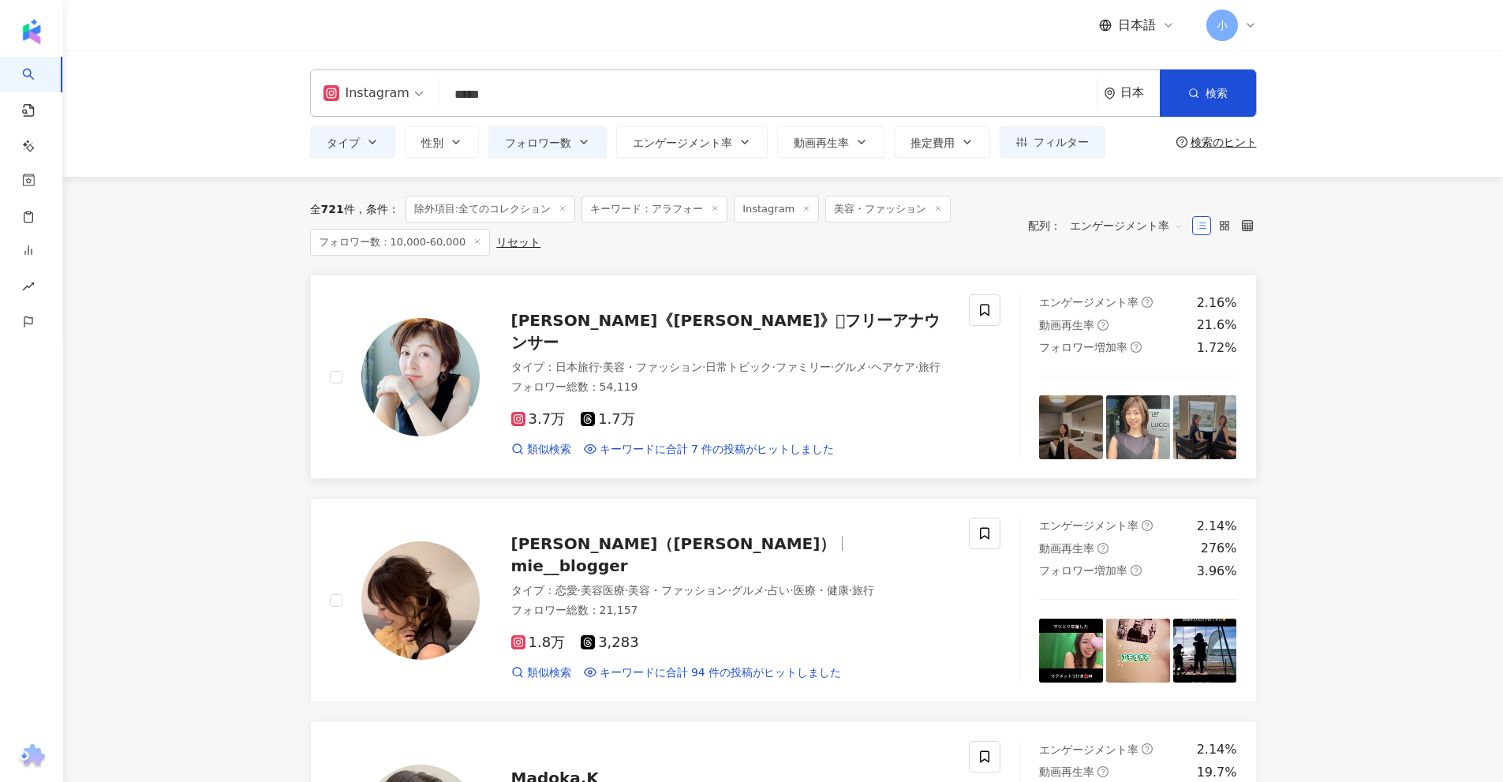
click at [725, 323] on span "山本貴子《𝕪𝕒𝕞𝕒𝕞𝕠𝕥𝕠 𝕥𝕒𝕜𝕒𝕜𝕠》𓃹フリーアナウンサー" at bounding box center [725, 331] width 429 height 41
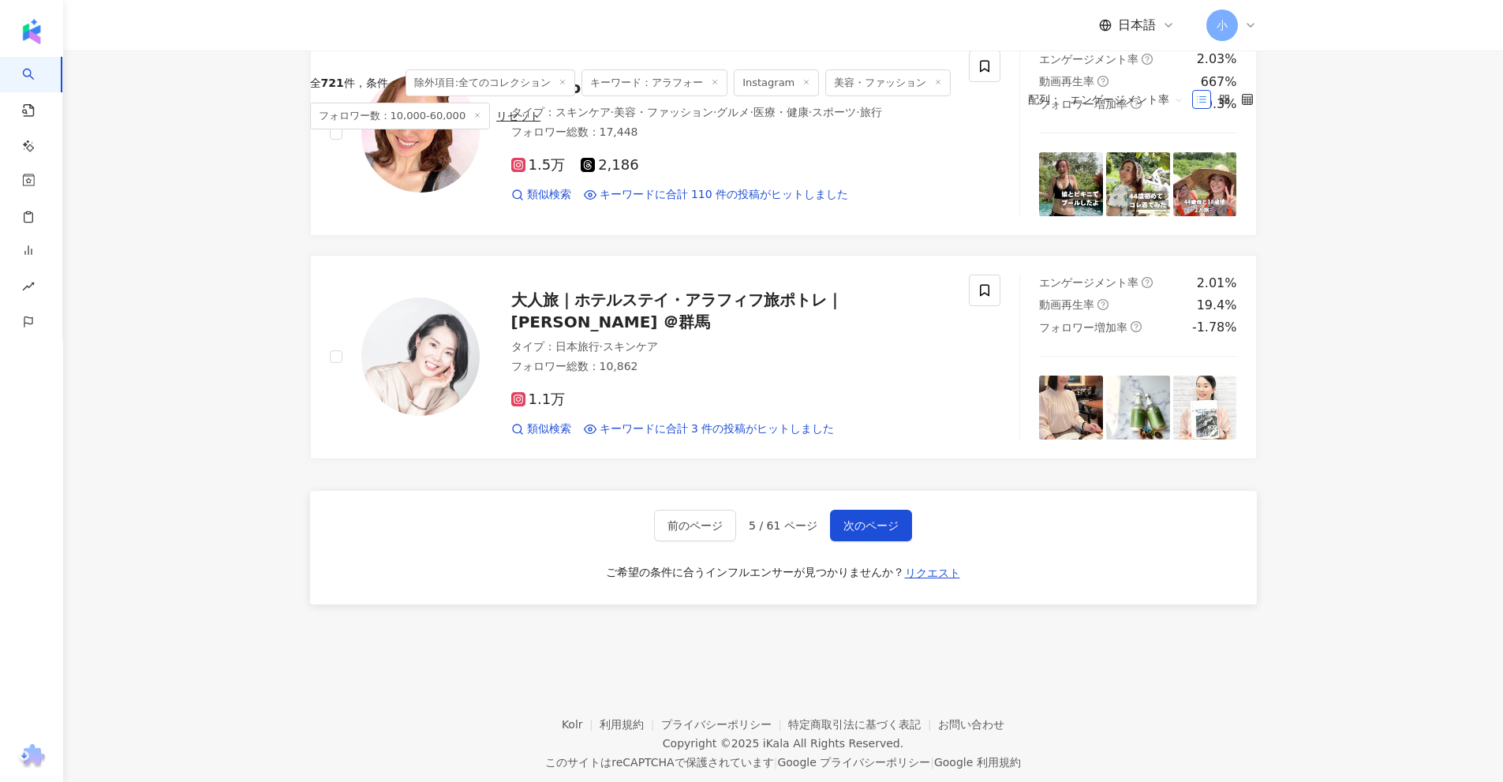
scroll to position [2481, 0]
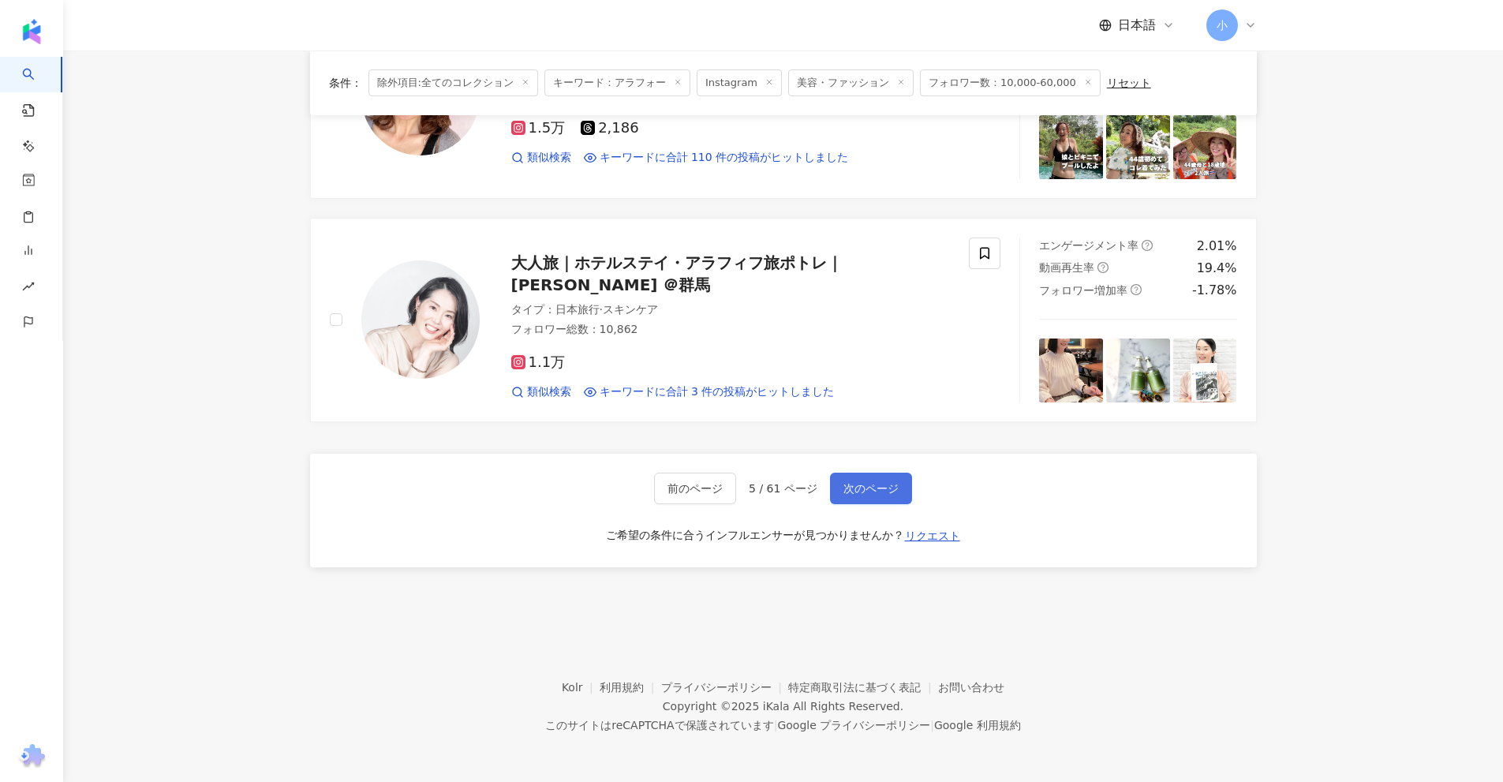
click at [881, 484] on span "次のページ" at bounding box center [871, 488] width 55 height 13
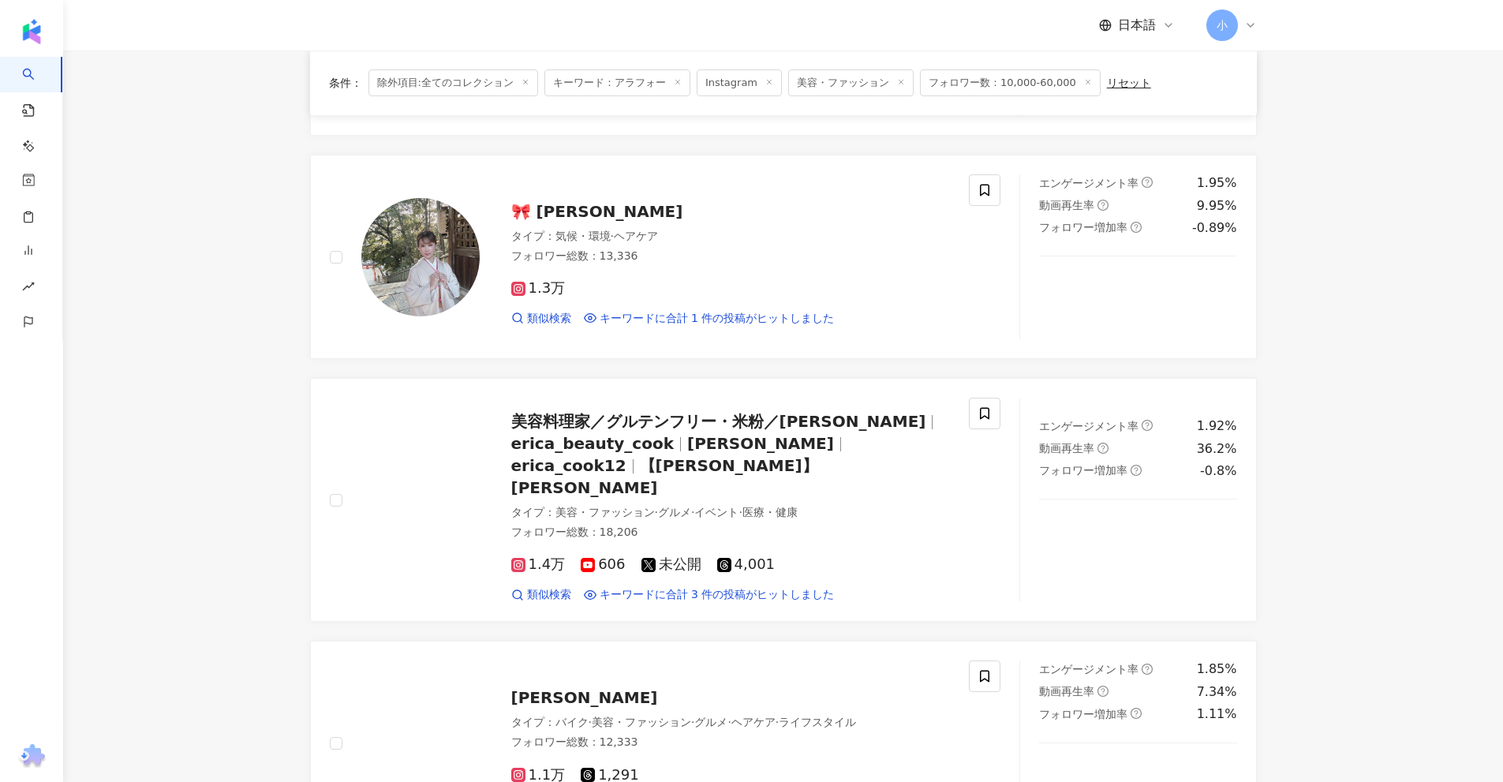
scroll to position [2497, 0]
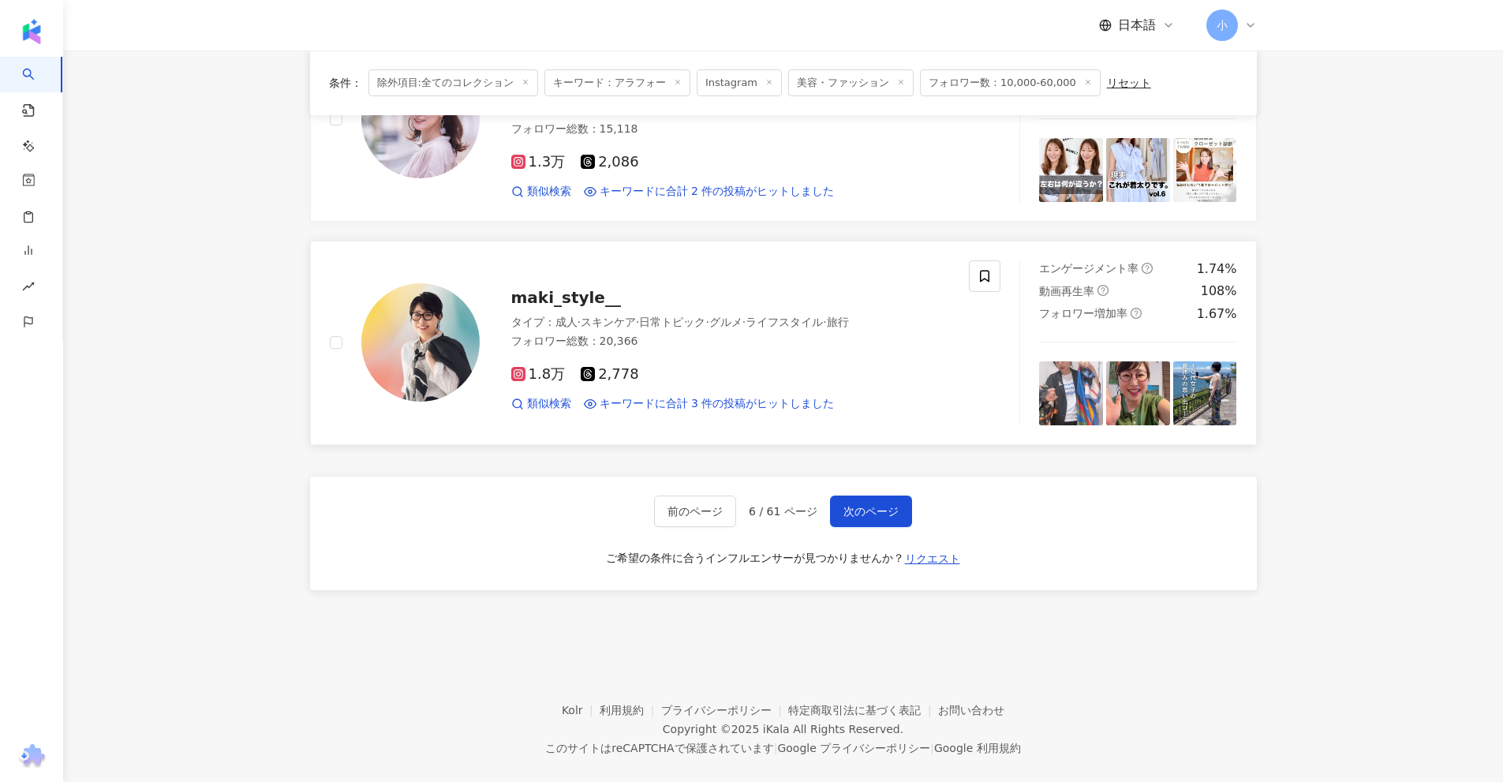
click at [589, 288] on span "maki_style__" at bounding box center [566, 297] width 110 height 19
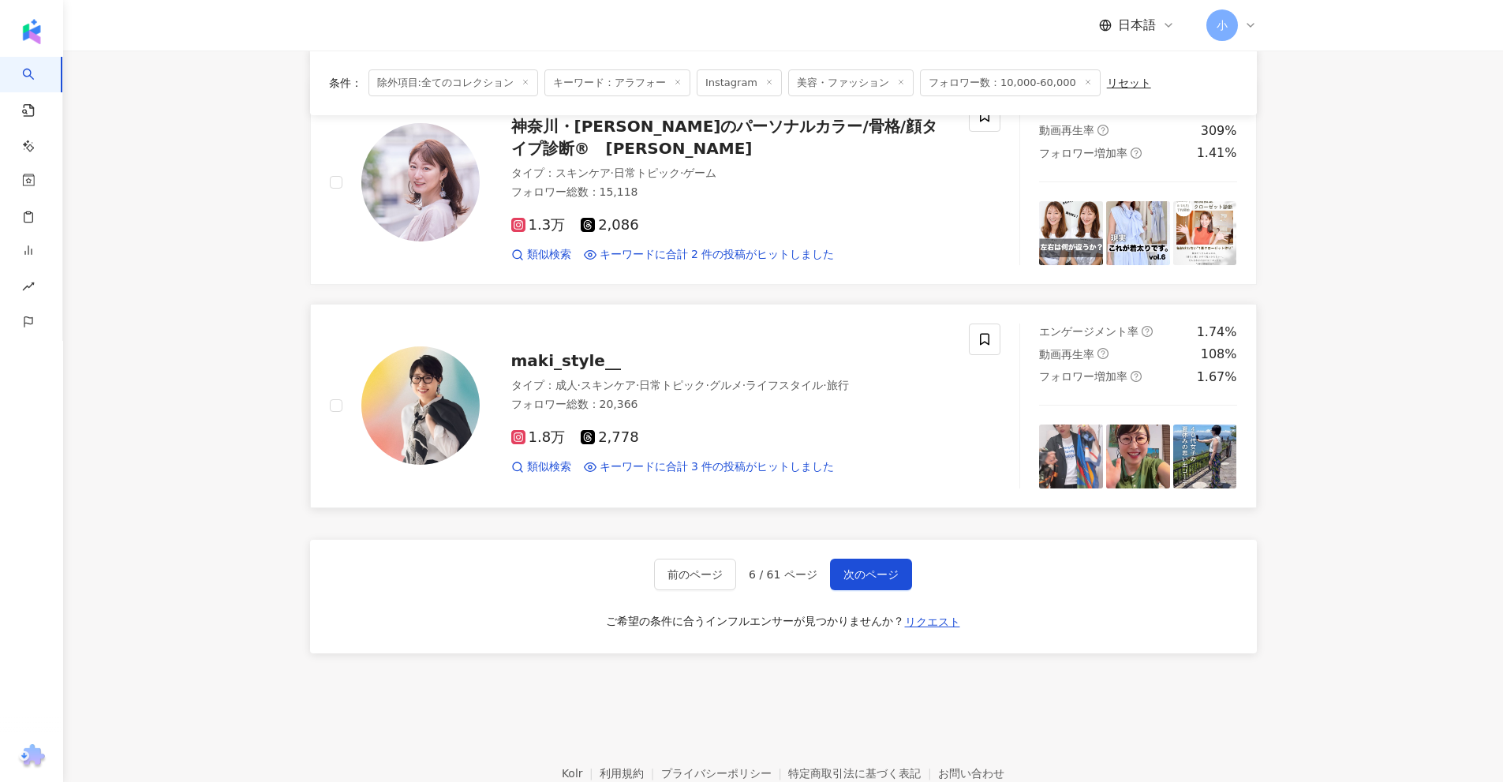
scroll to position [2182, 0]
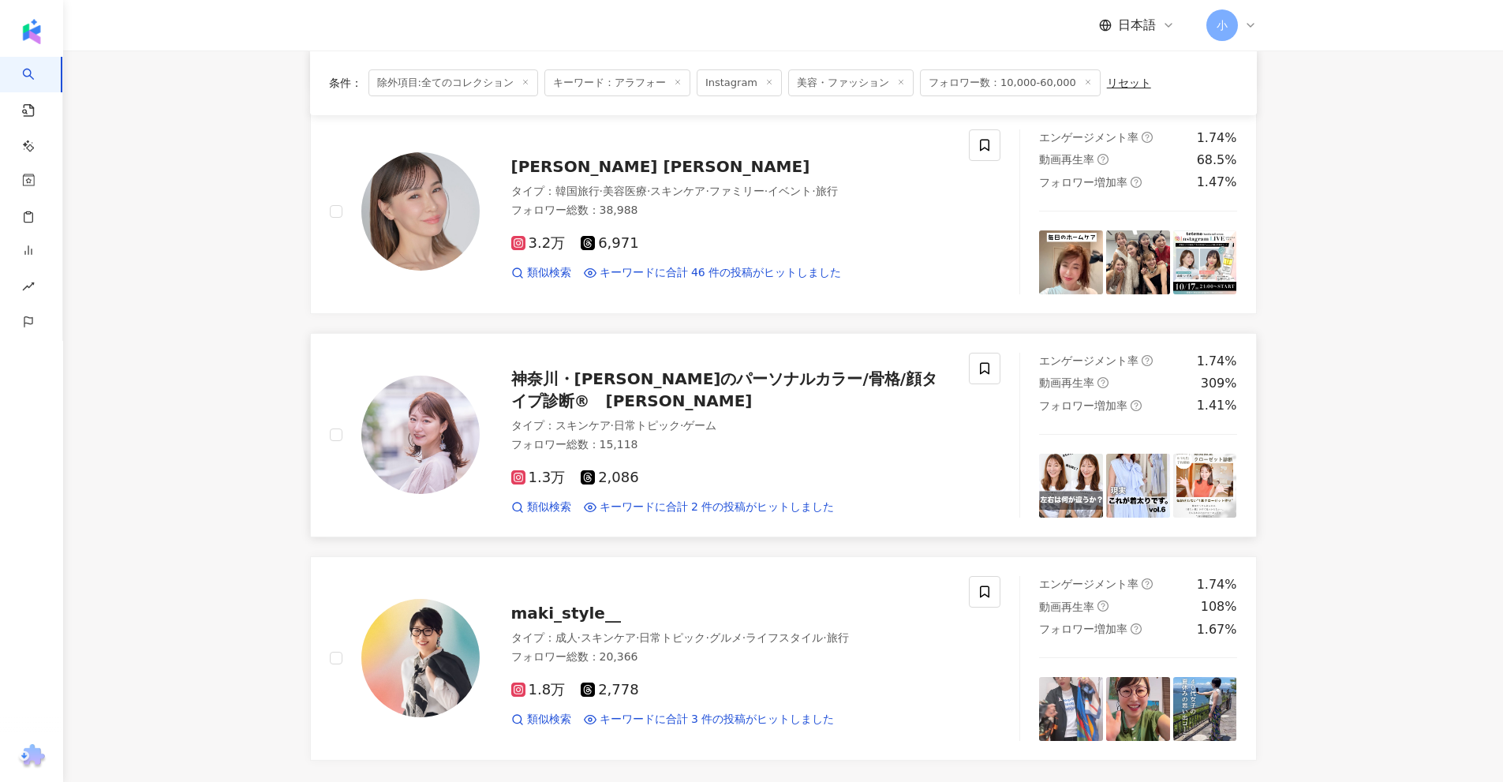
click at [703, 369] on span "神奈川・平塚のパーソナルカラー/骨格/顔タイプ診断®︎　清水麻耶" at bounding box center [724, 389] width 427 height 41
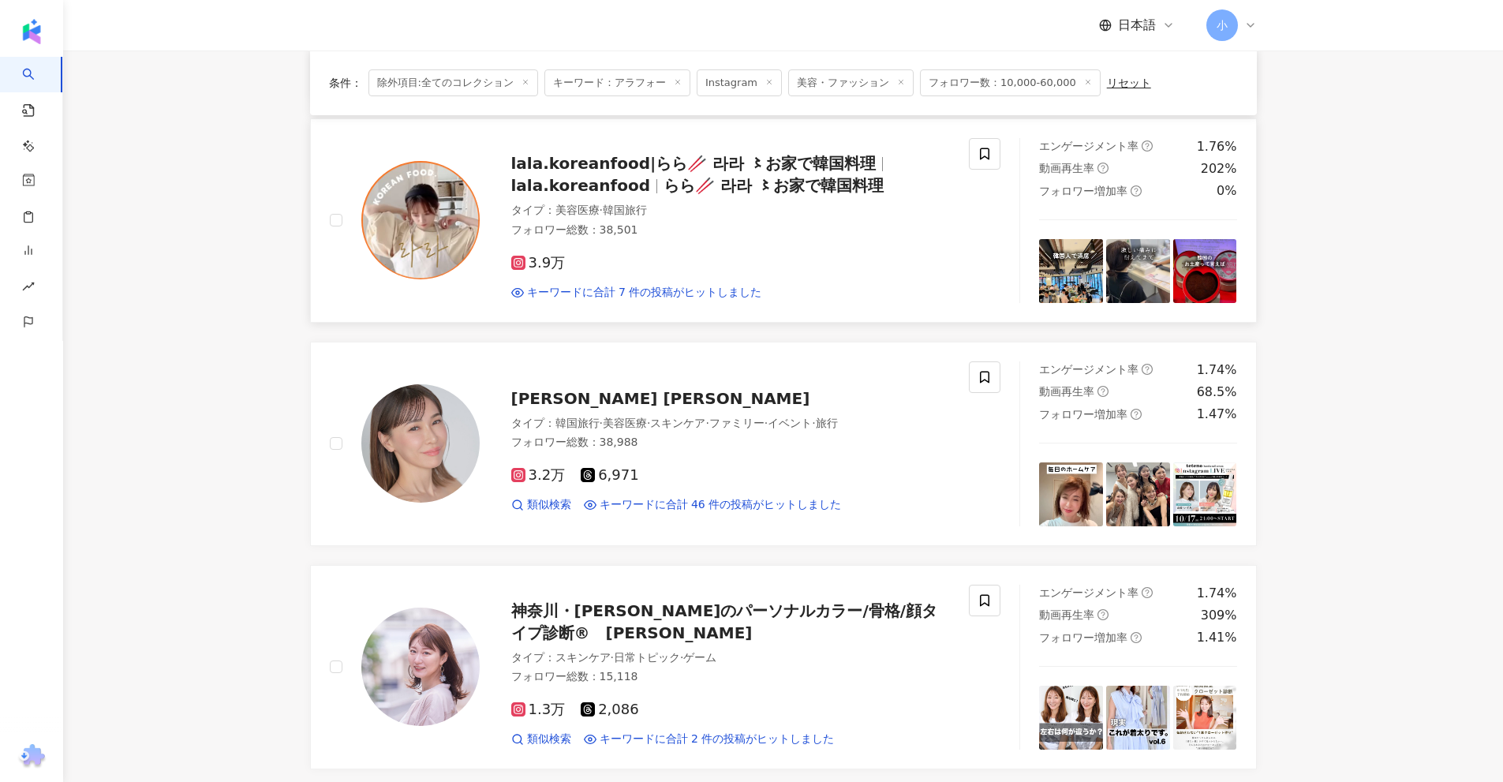
scroll to position [1945, 0]
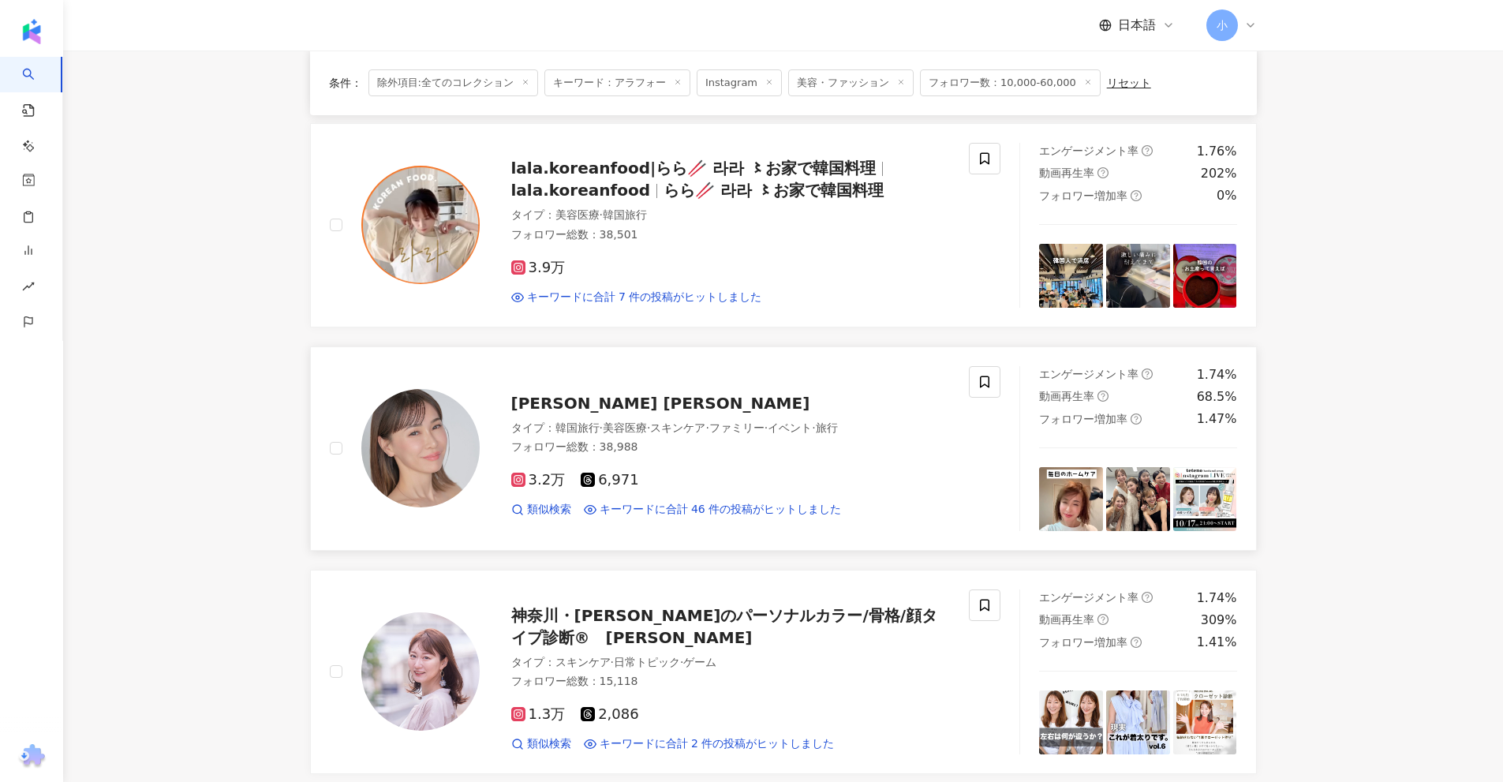
click at [591, 394] on span "𝑰𝒛𝒖𝒎𝒊 𝒀𝒂𝒎𝒂𝒔𝒂𝒌𝒊" at bounding box center [660, 403] width 299 height 19
click at [711, 159] on span "lala.koreanfood|らら🥢 라라 〻お家で韓国料理" at bounding box center [693, 168] width 365 height 19
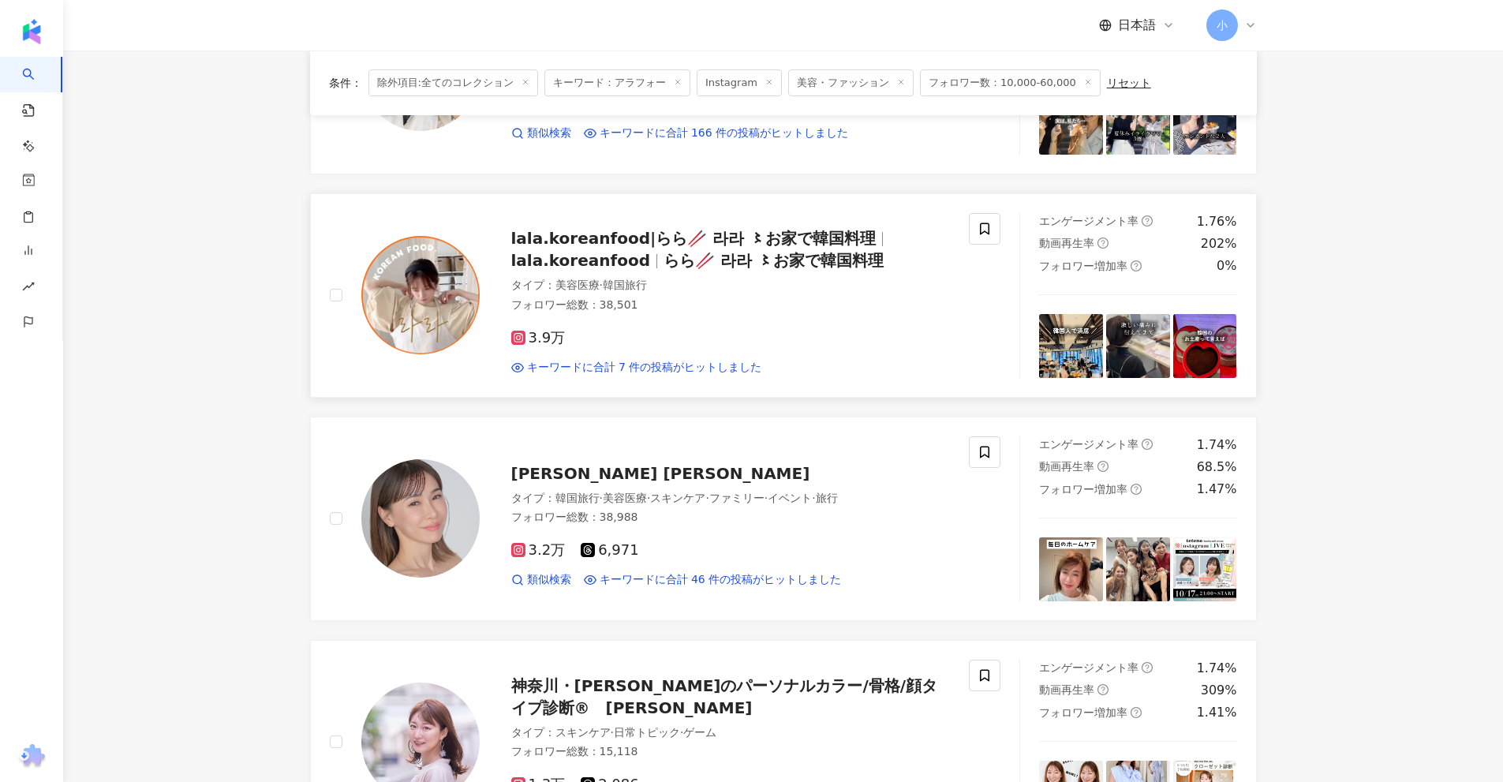
scroll to position [1551, 0]
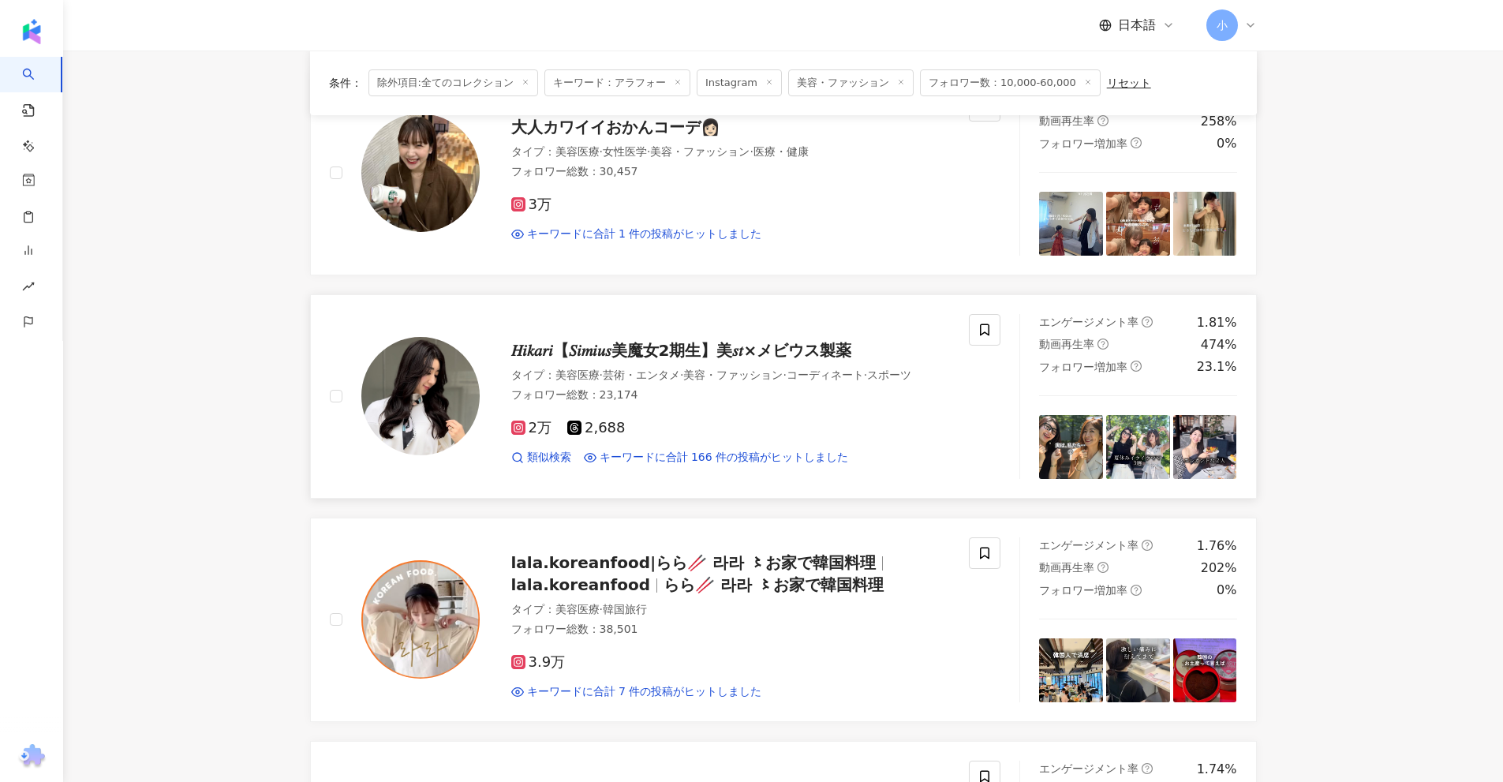
click at [835, 341] on span "𝐻𝑖𝑘𝑎𝑟𝑖【𝑆𝑖𝑚𝑖𝑢𝑠美魔女2期生】美𝑠𝑡×メビウス製薬" at bounding box center [681, 350] width 341 height 19
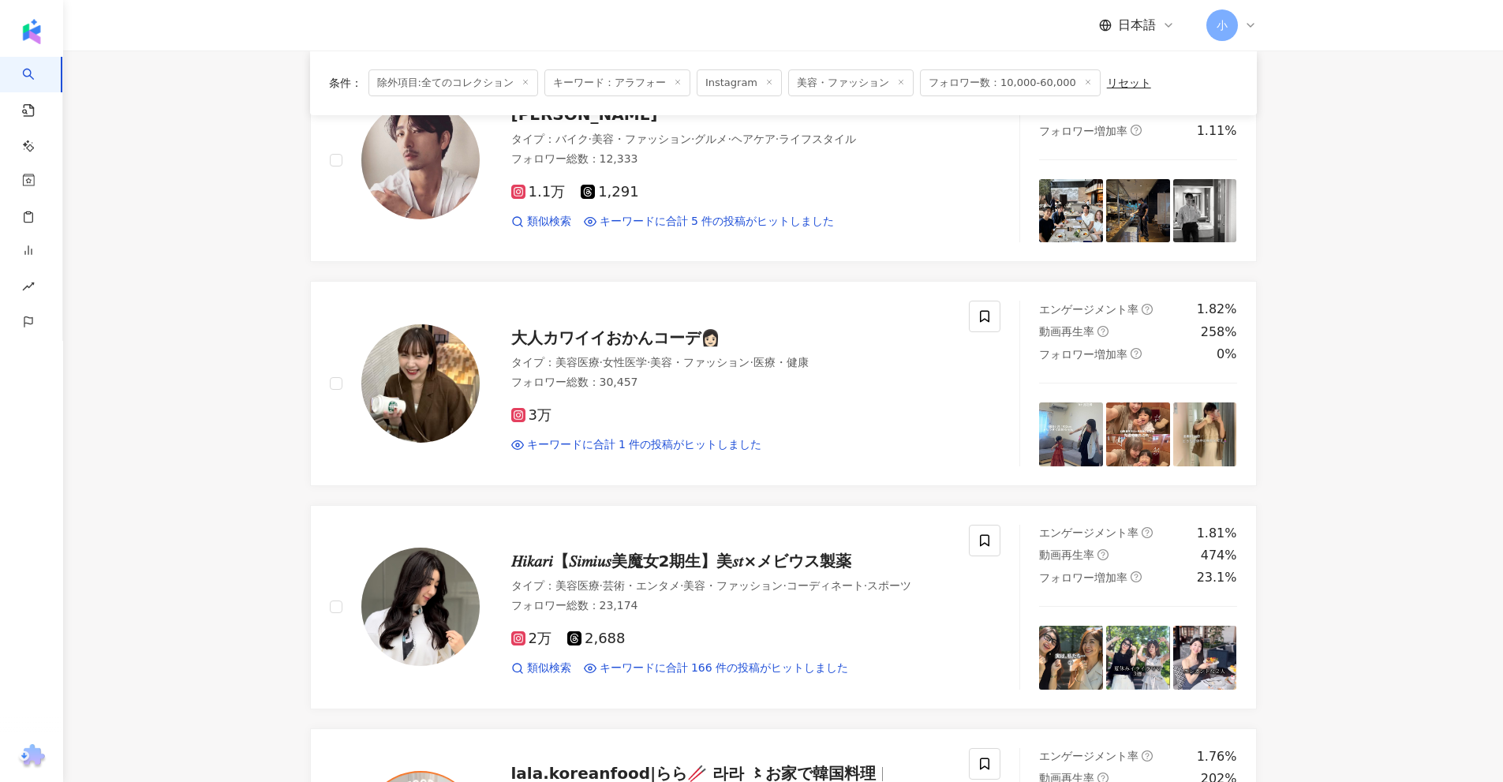
scroll to position [1314, 0]
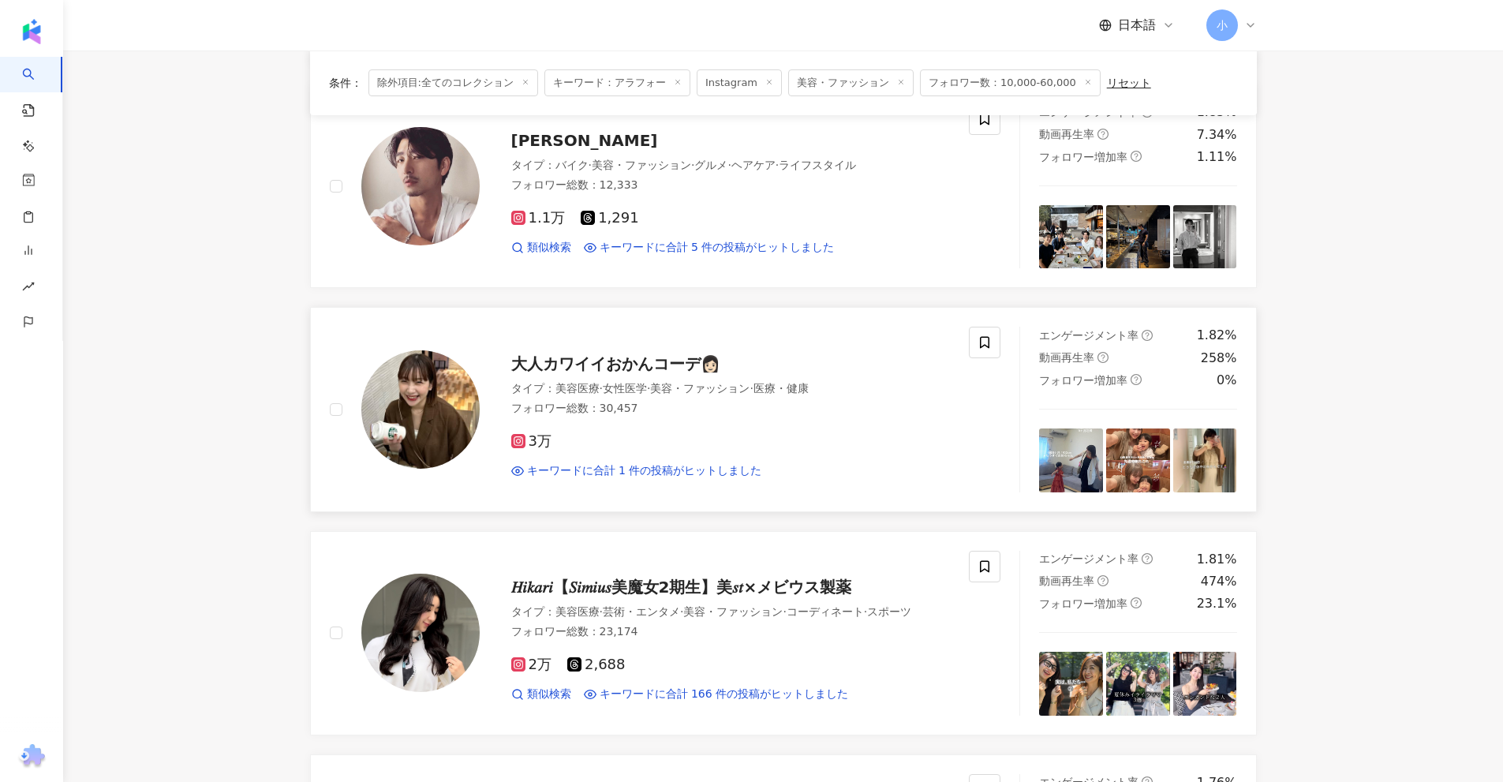
click at [642, 354] on span "大人カワイイおかんコーデ👩🏻" at bounding box center [615, 363] width 209 height 19
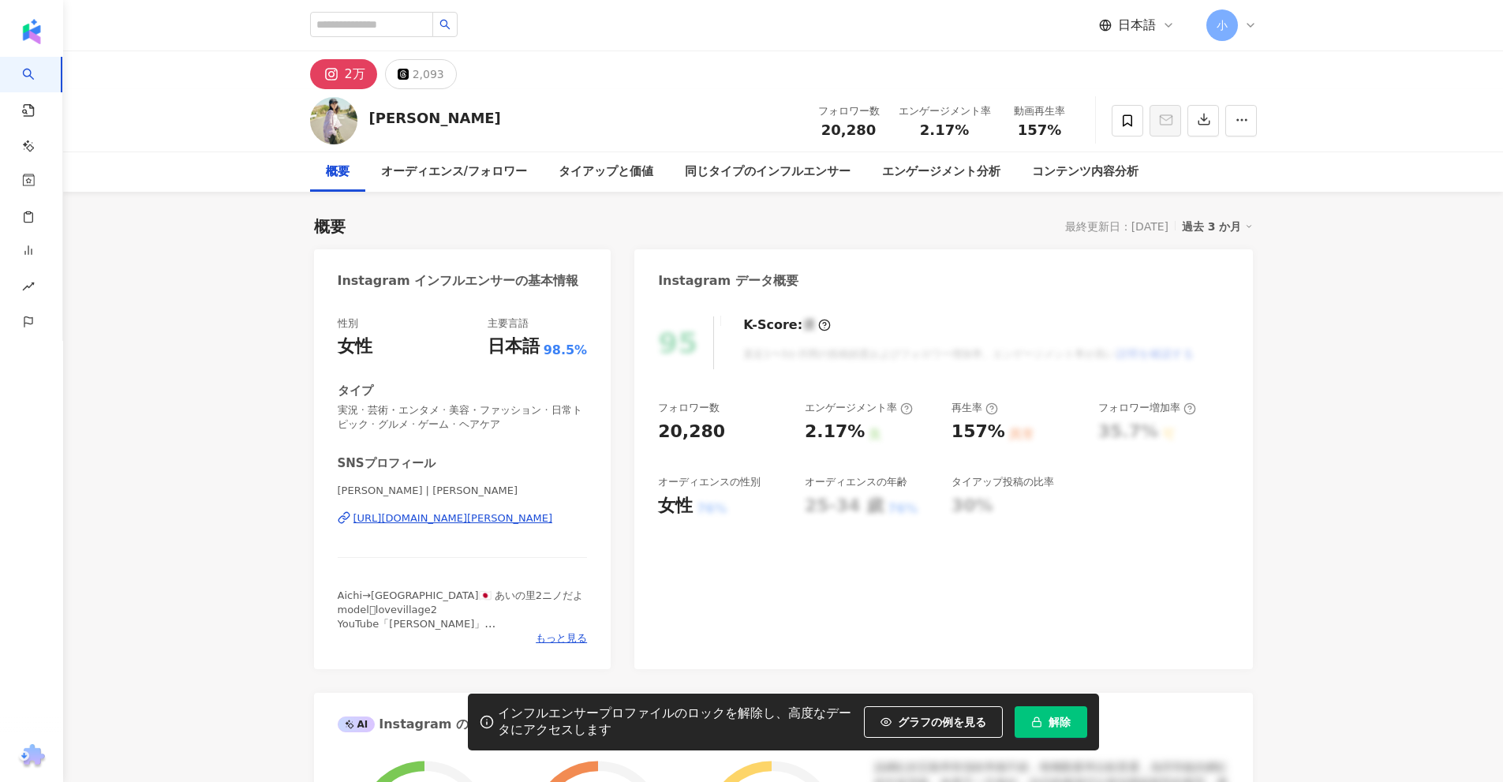
click at [484, 522] on div "https://www.instagram.com/nino_nayumi/" at bounding box center [454, 518] width 200 height 14
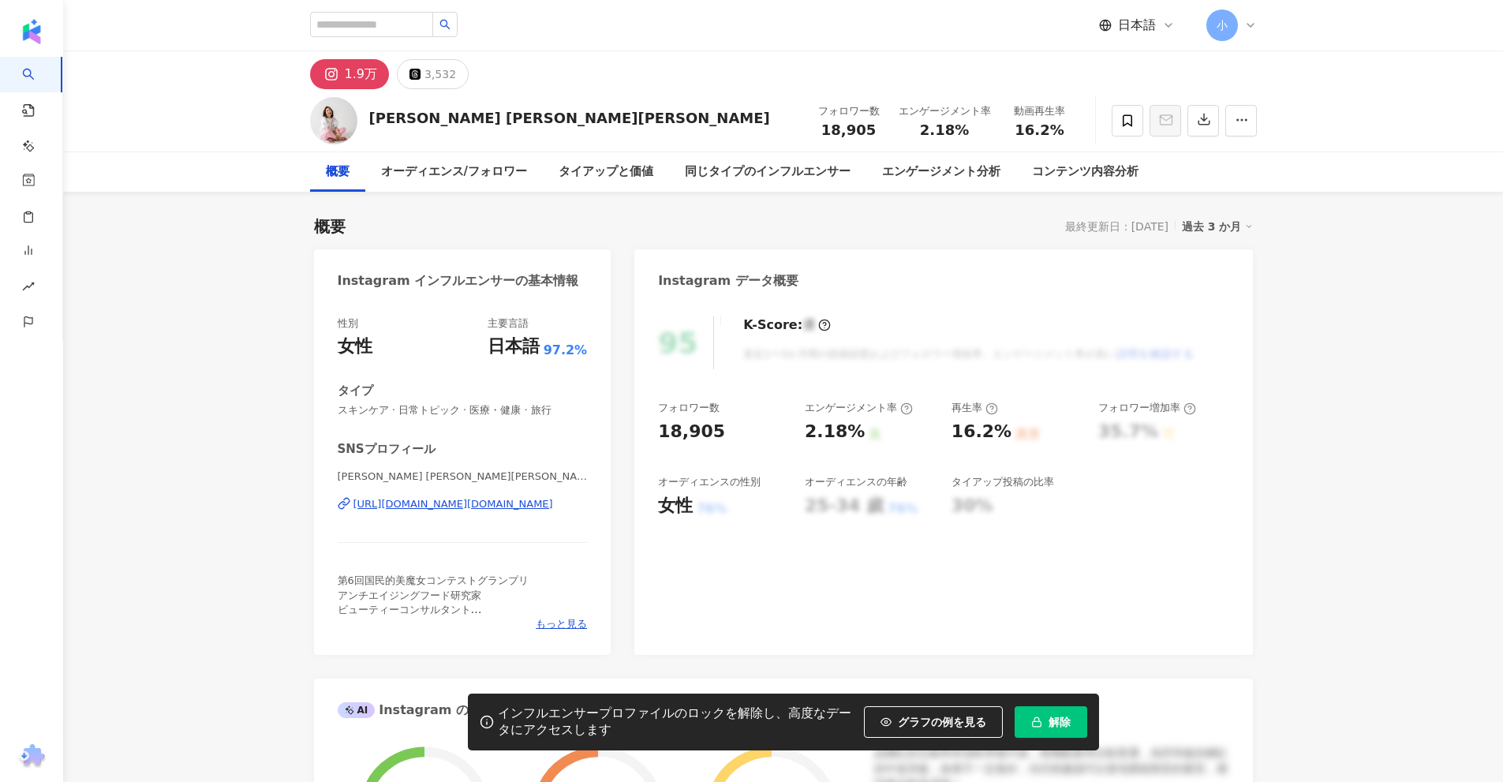
click at [498, 508] on div "https://www.instagram.com/junjun.rawbeauty/" at bounding box center [454, 504] width 200 height 14
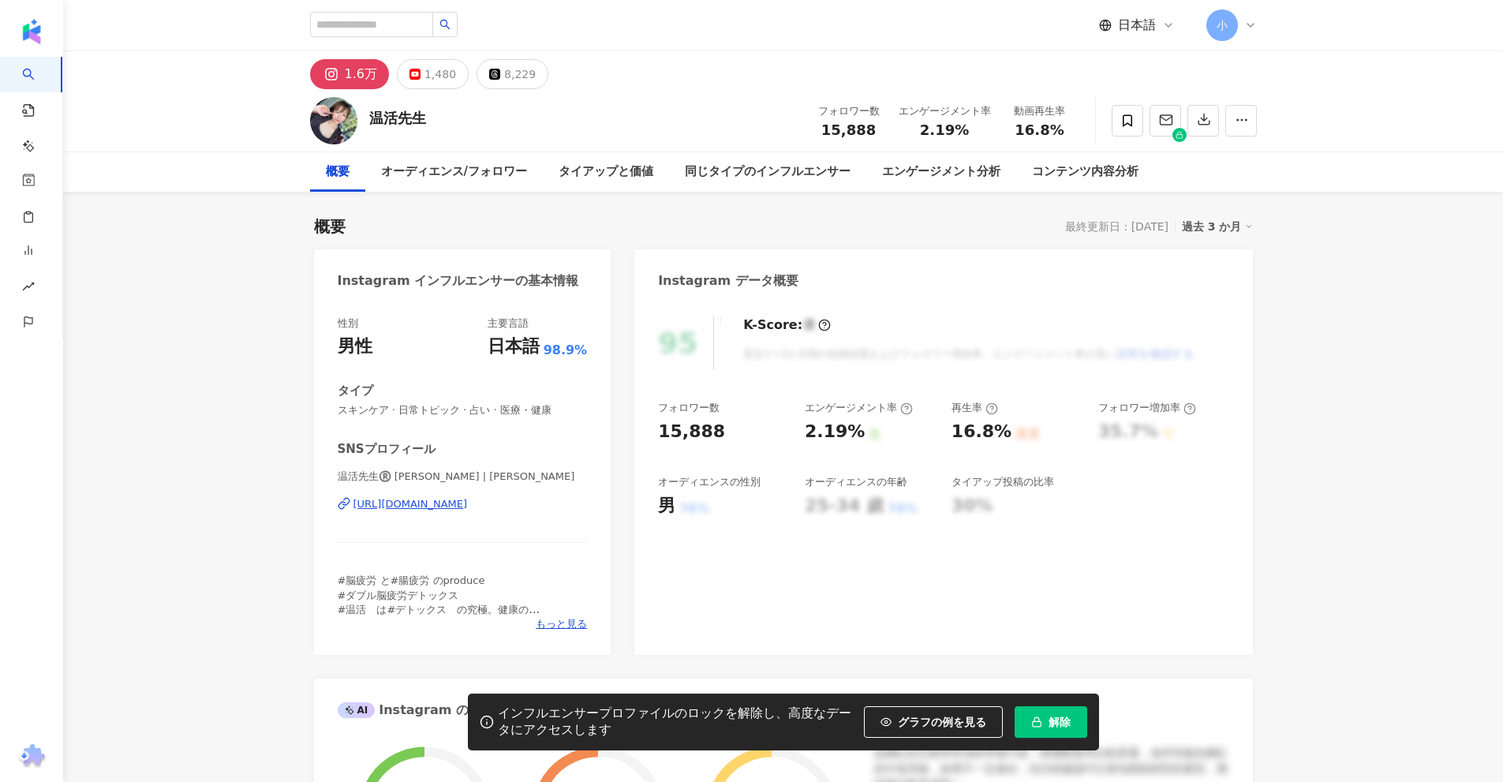
click at [468, 505] on div "https://www.instagram.com/yukikokouyama/" at bounding box center [411, 504] width 114 height 14
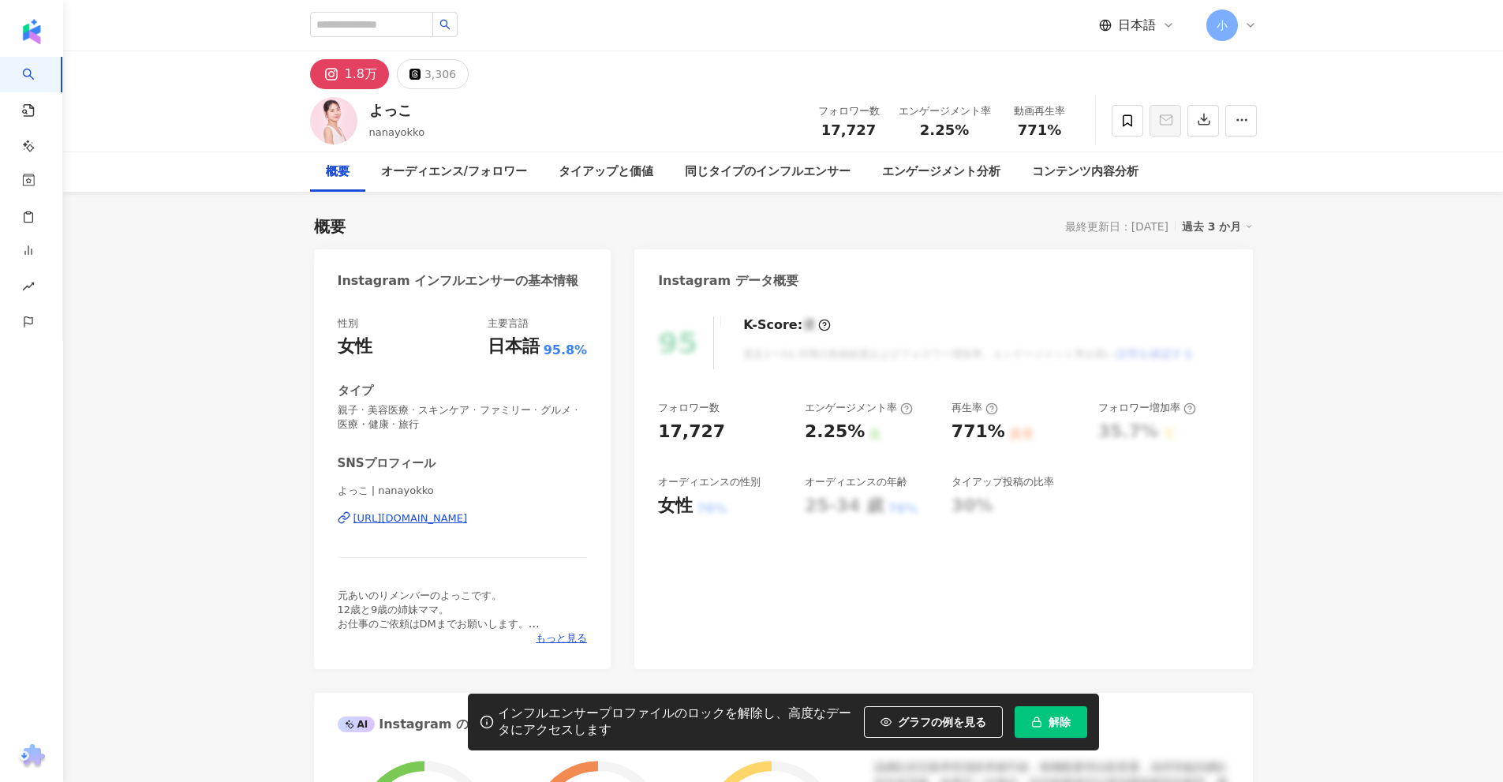
click at [464, 518] on div "https://www.instagram.com/nanayokko/" at bounding box center [411, 518] width 114 height 14
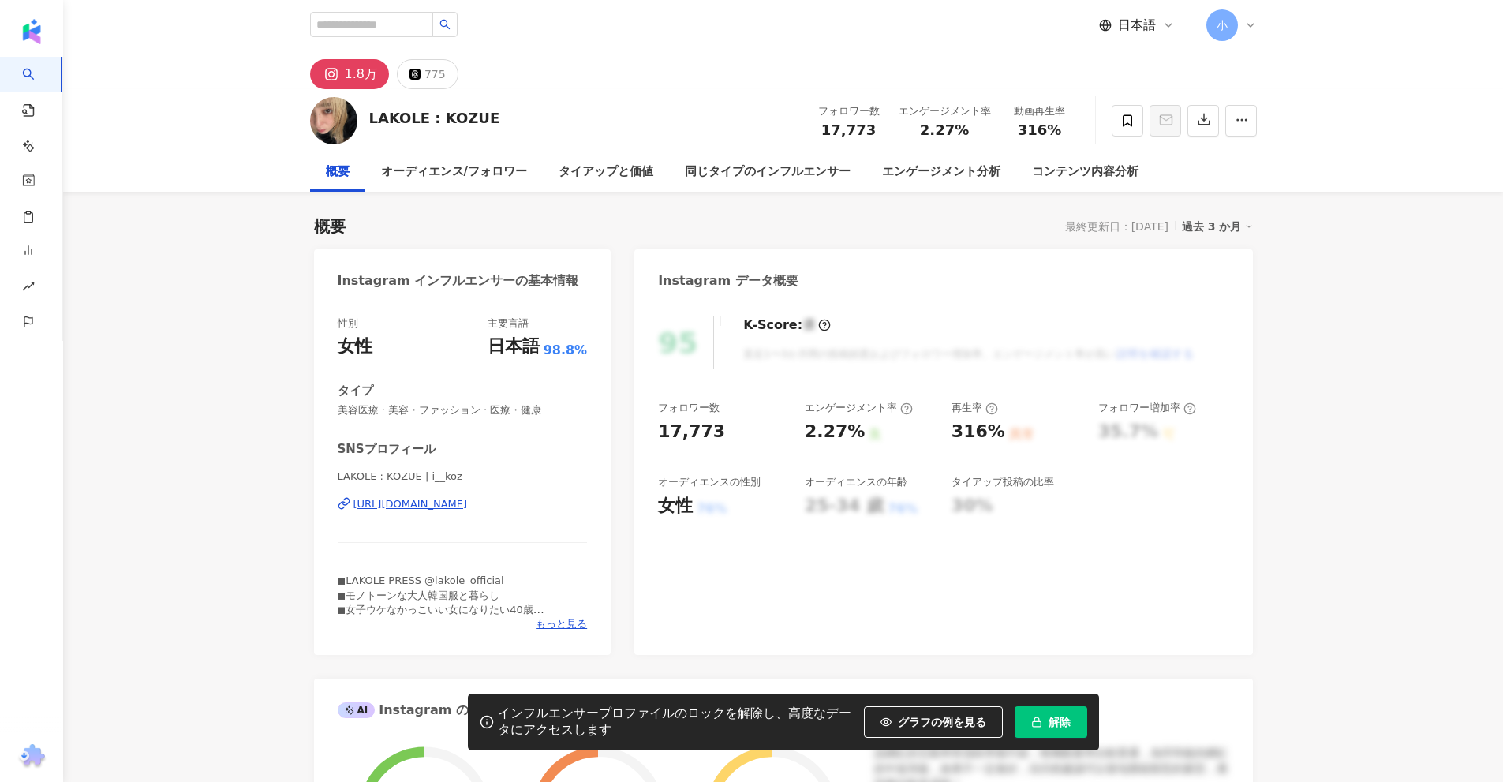
click at [448, 495] on div "LAKOLE : KOZUE | i__koz https://www.instagram.com/i__koz/" at bounding box center [463, 515] width 250 height 92
click at [447, 506] on div "https://www.instagram.com/i__koz/" at bounding box center [411, 504] width 114 height 14
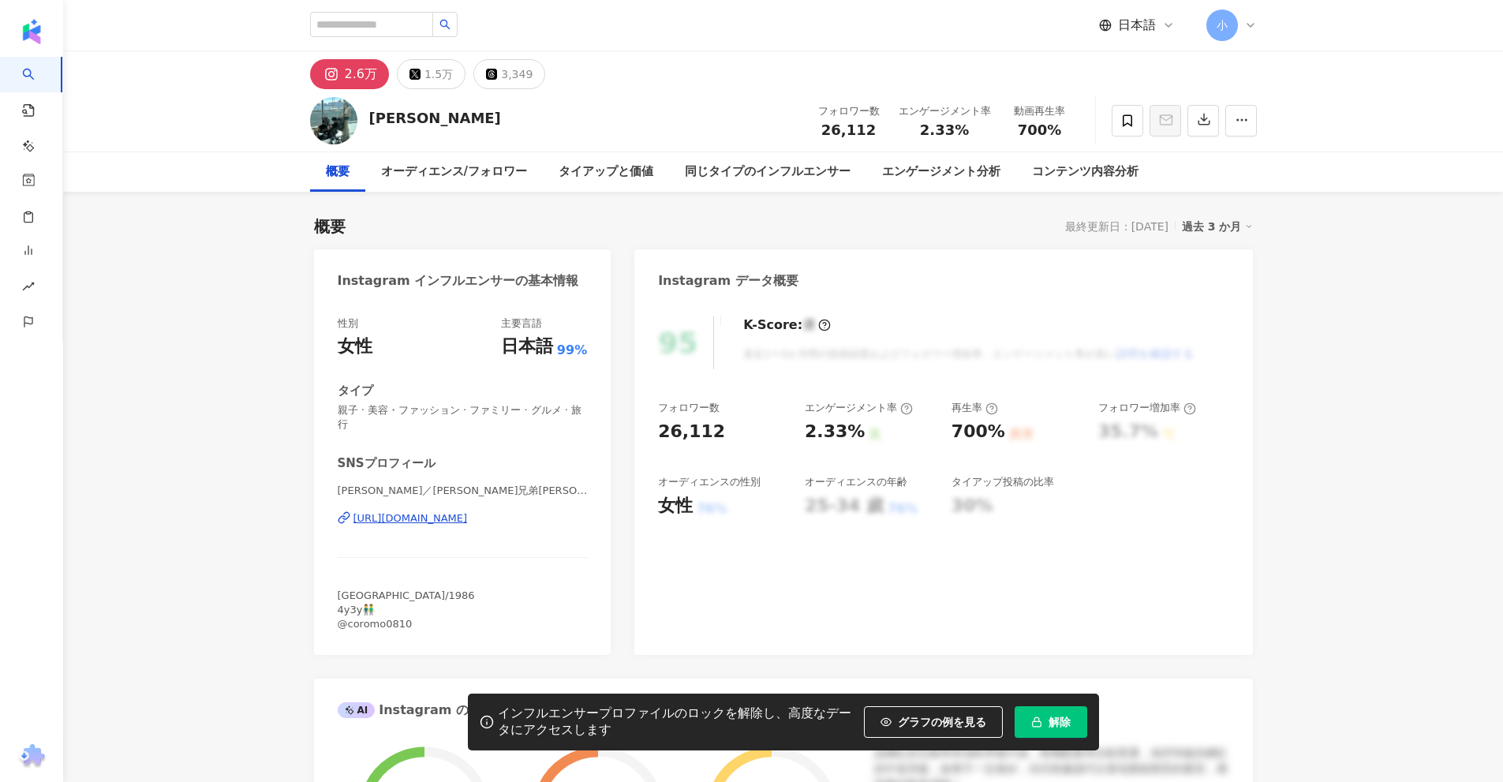
click at [455, 522] on div "https://www.instagram.com/hami0519/" at bounding box center [411, 518] width 114 height 14
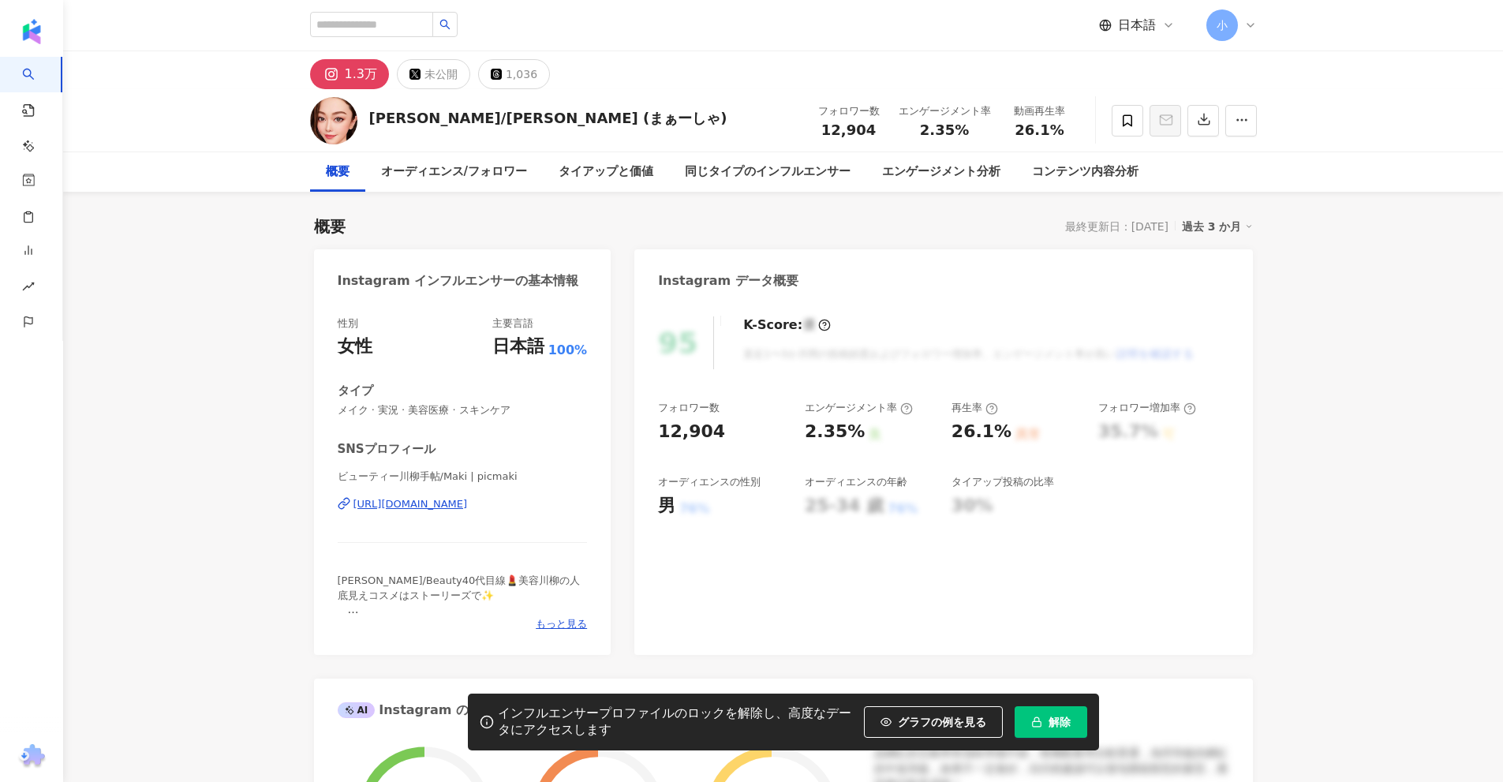
click at [468, 510] on div "https://www.instagram.com/picmaki/" at bounding box center [411, 504] width 114 height 14
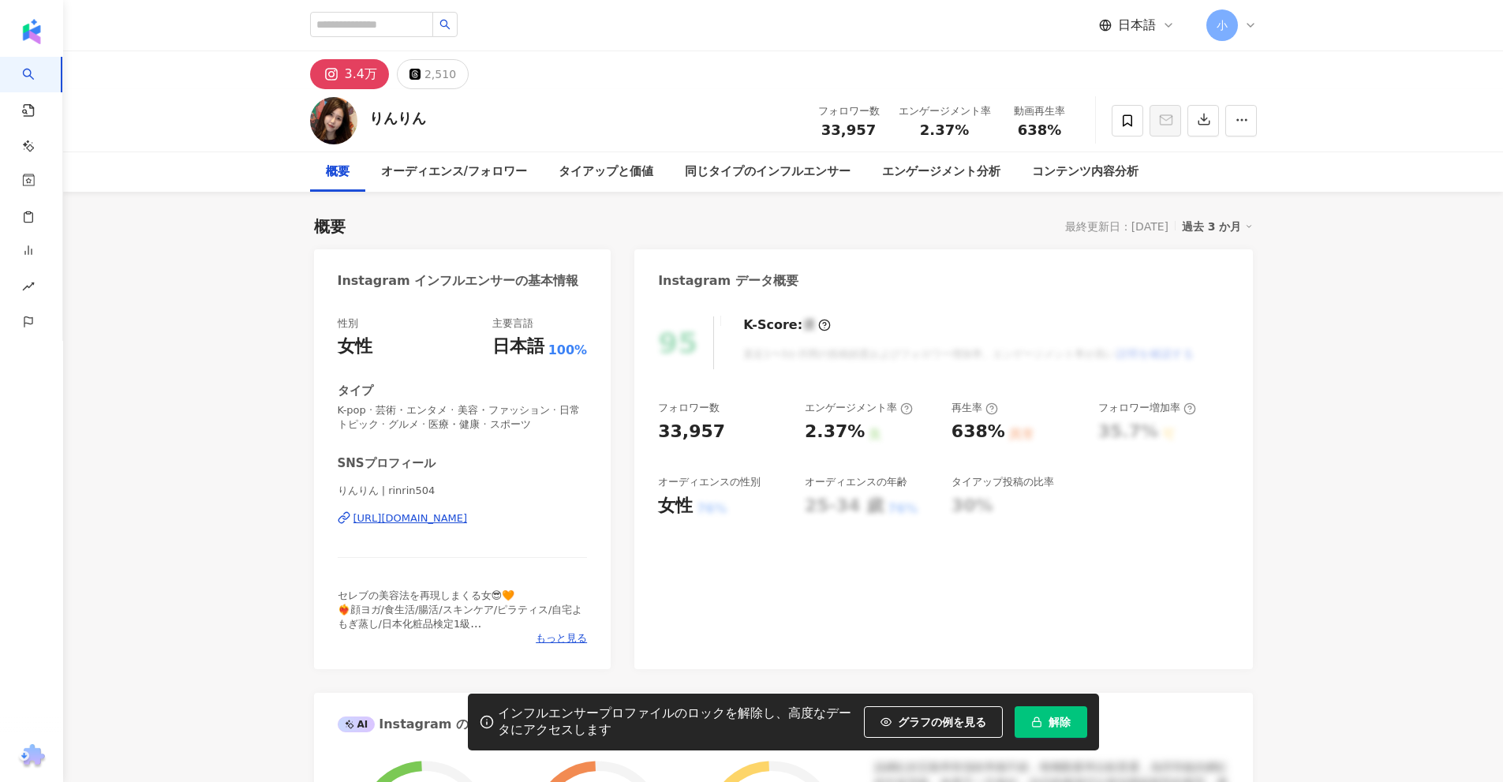
click at [458, 518] on div "https://www.instagram.com/rinrin504/" at bounding box center [411, 518] width 114 height 14
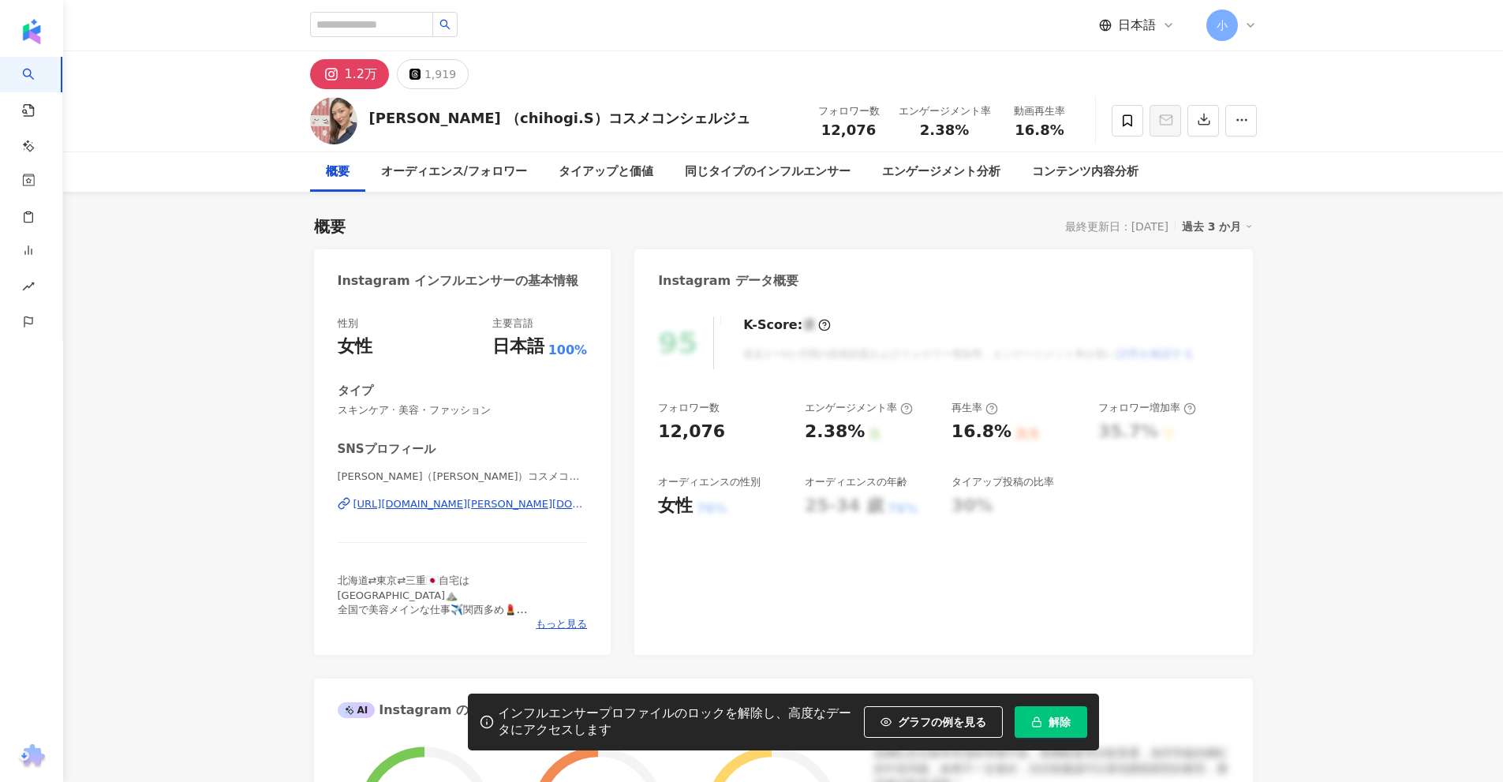
click at [449, 509] on div "https://www.instagram.com/chiho.gigi/" at bounding box center [471, 504] width 234 height 14
click at [503, 503] on div "[URL][DOMAIN_NAME][DOMAIN_NAME]" at bounding box center [454, 504] width 200 height 14
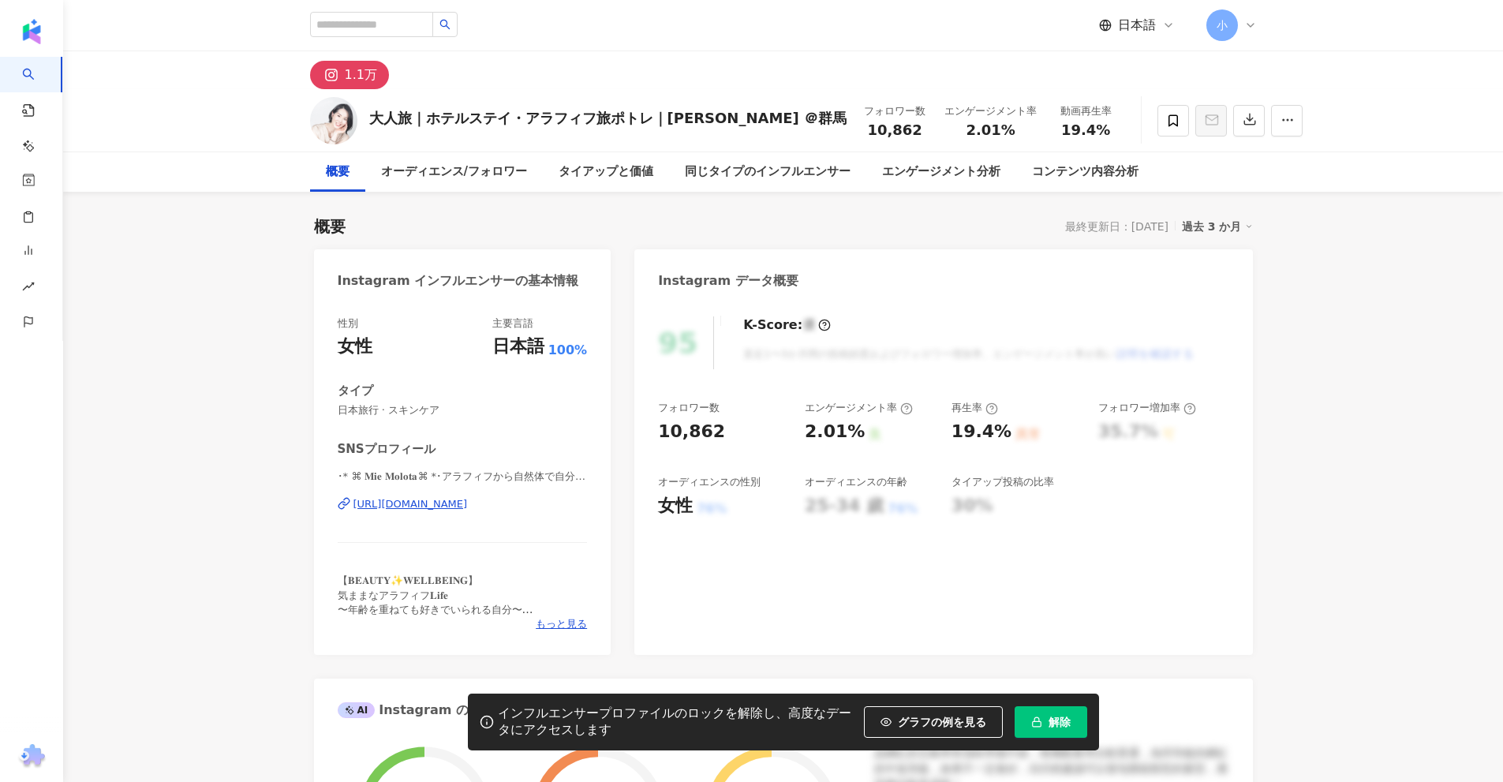
click at [468, 504] on div "[URL][DOMAIN_NAME]" at bounding box center [411, 504] width 114 height 14
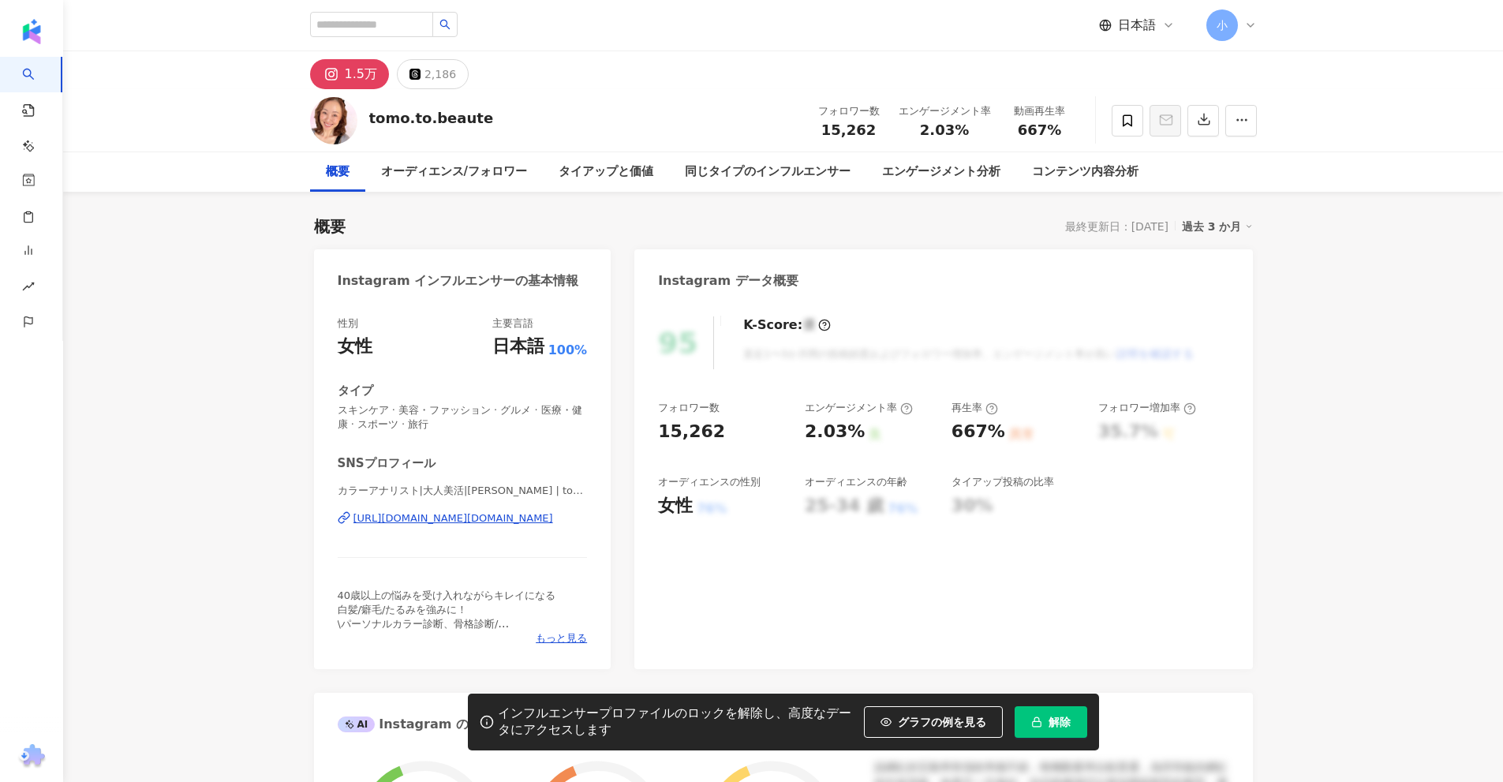
click at [445, 521] on div "[URL][DOMAIN_NAME][DOMAIN_NAME]" at bounding box center [454, 518] width 200 height 14
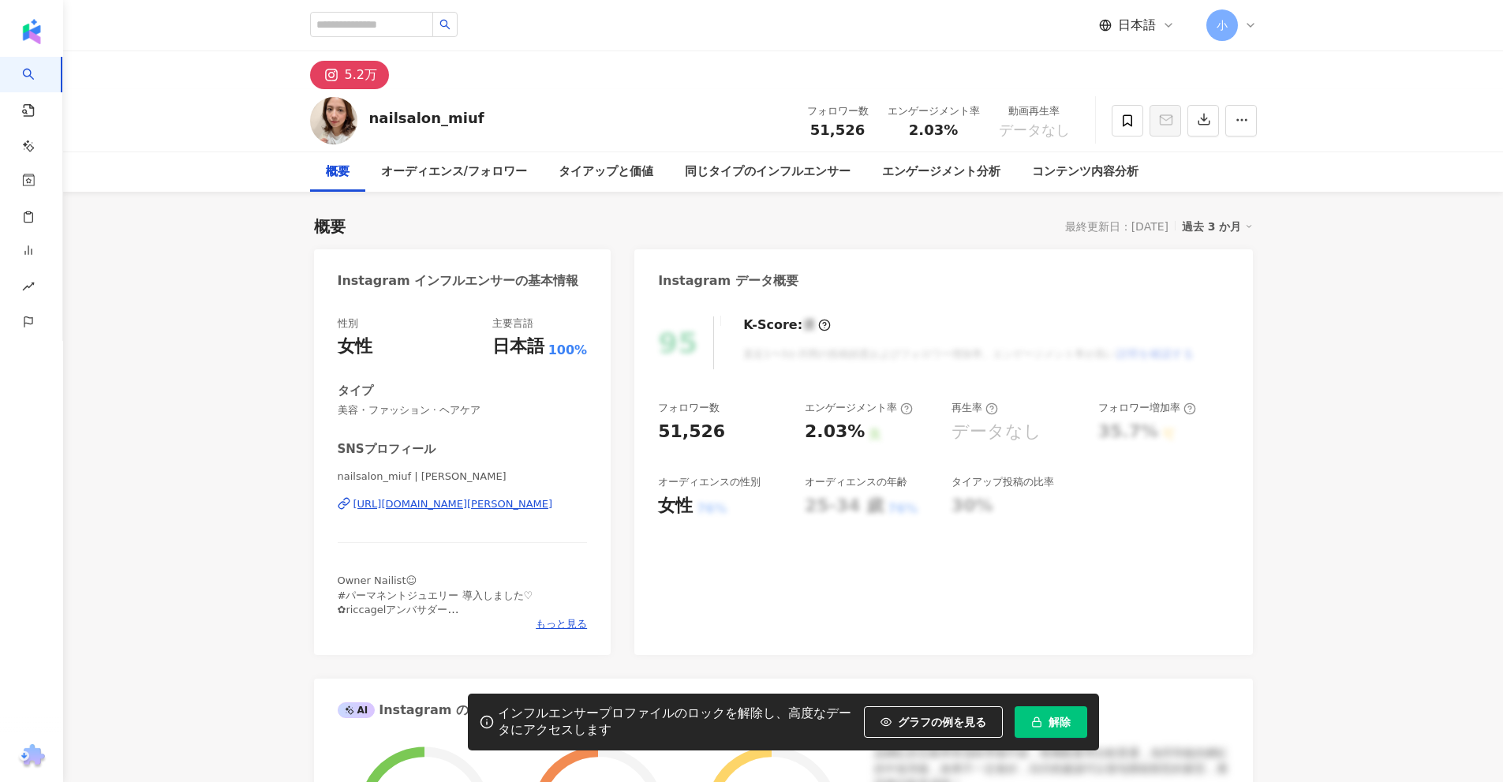
click at [436, 511] on div "https://www.instagram.com/miuf_saki/" at bounding box center [454, 504] width 200 height 14
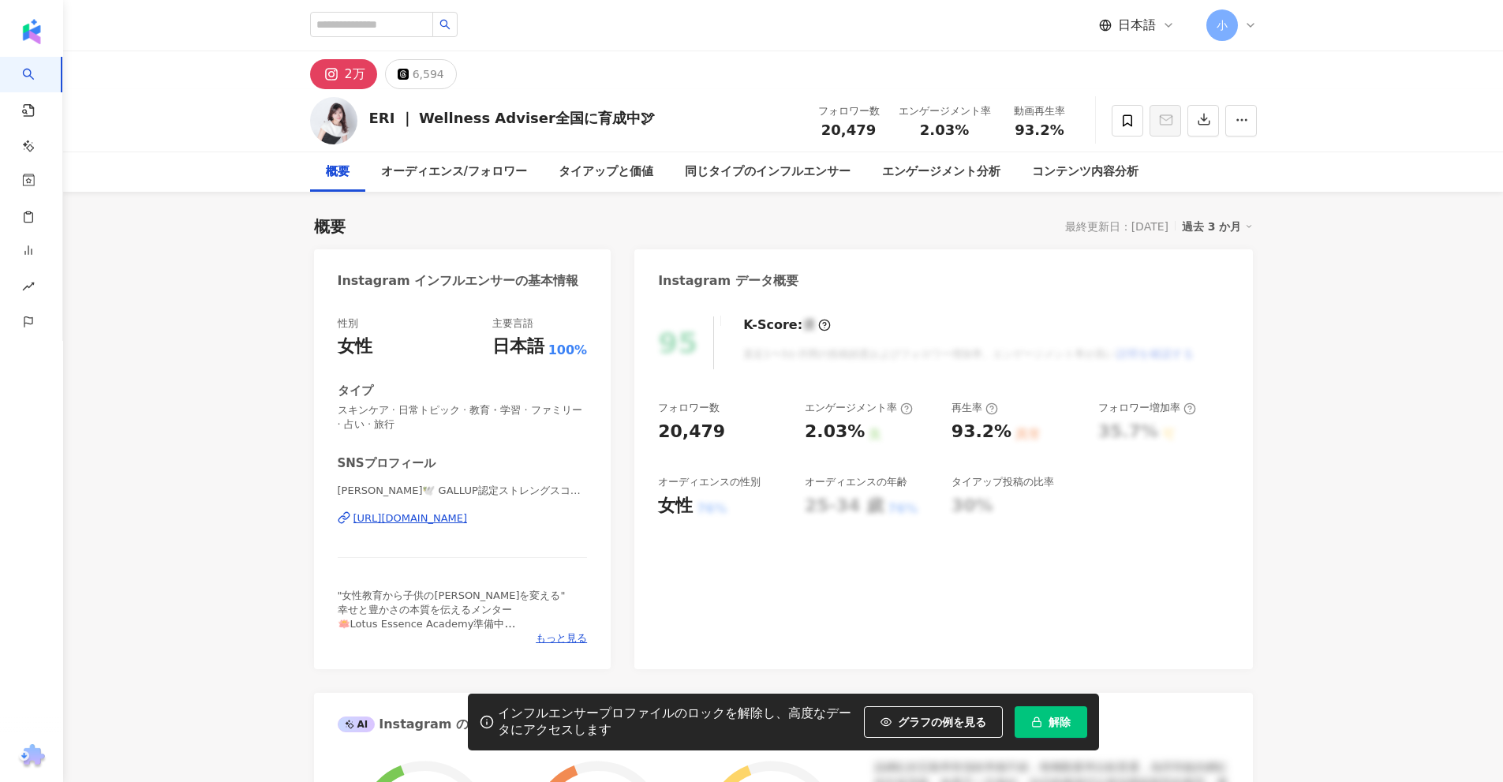
click at [466, 522] on div "[URL][DOMAIN_NAME]" at bounding box center [411, 518] width 114 height 14
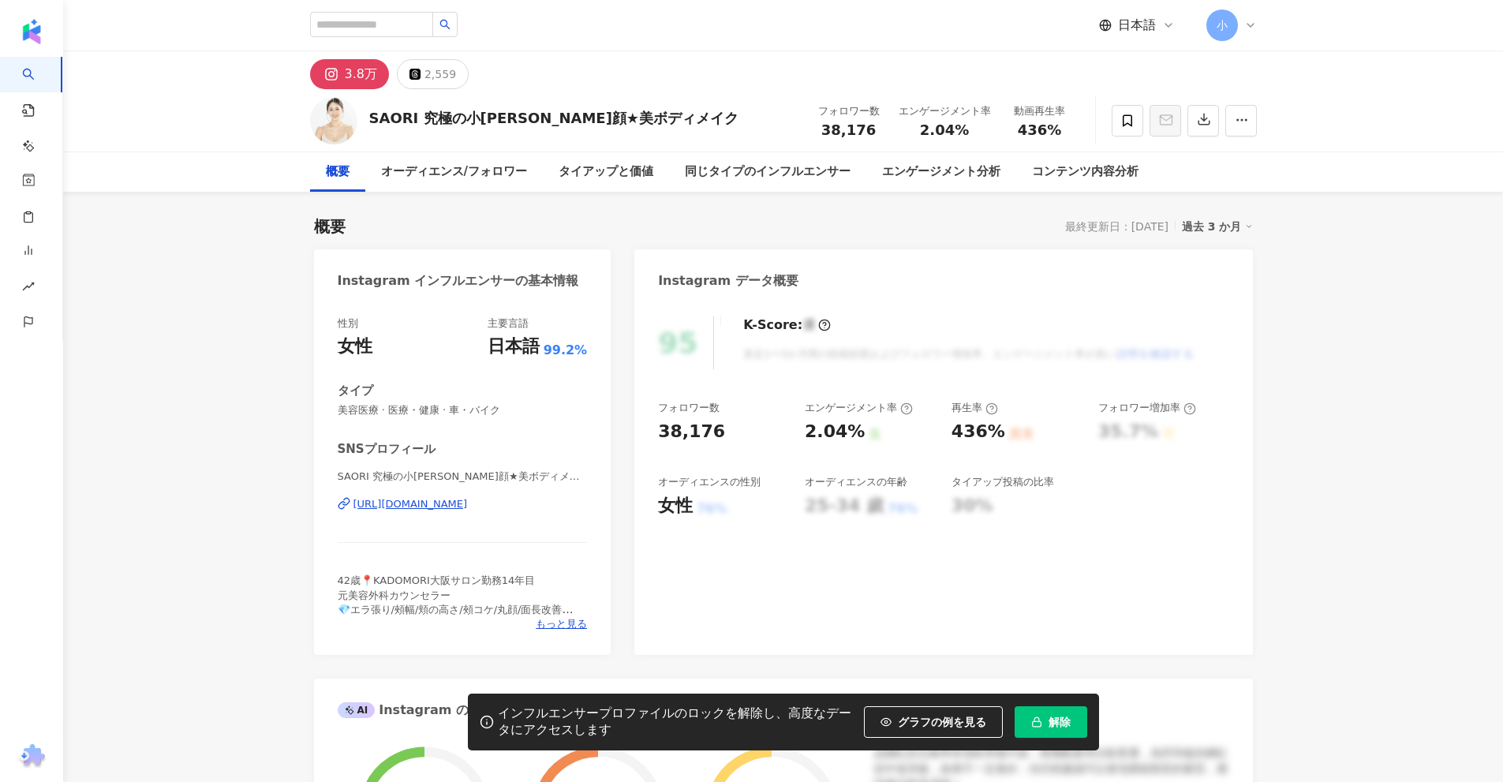
click at [468, 507] on div "https://www.instagram.com/saori_kadomori_osaka/" at bounding box center [411, 504] width 114 height 14
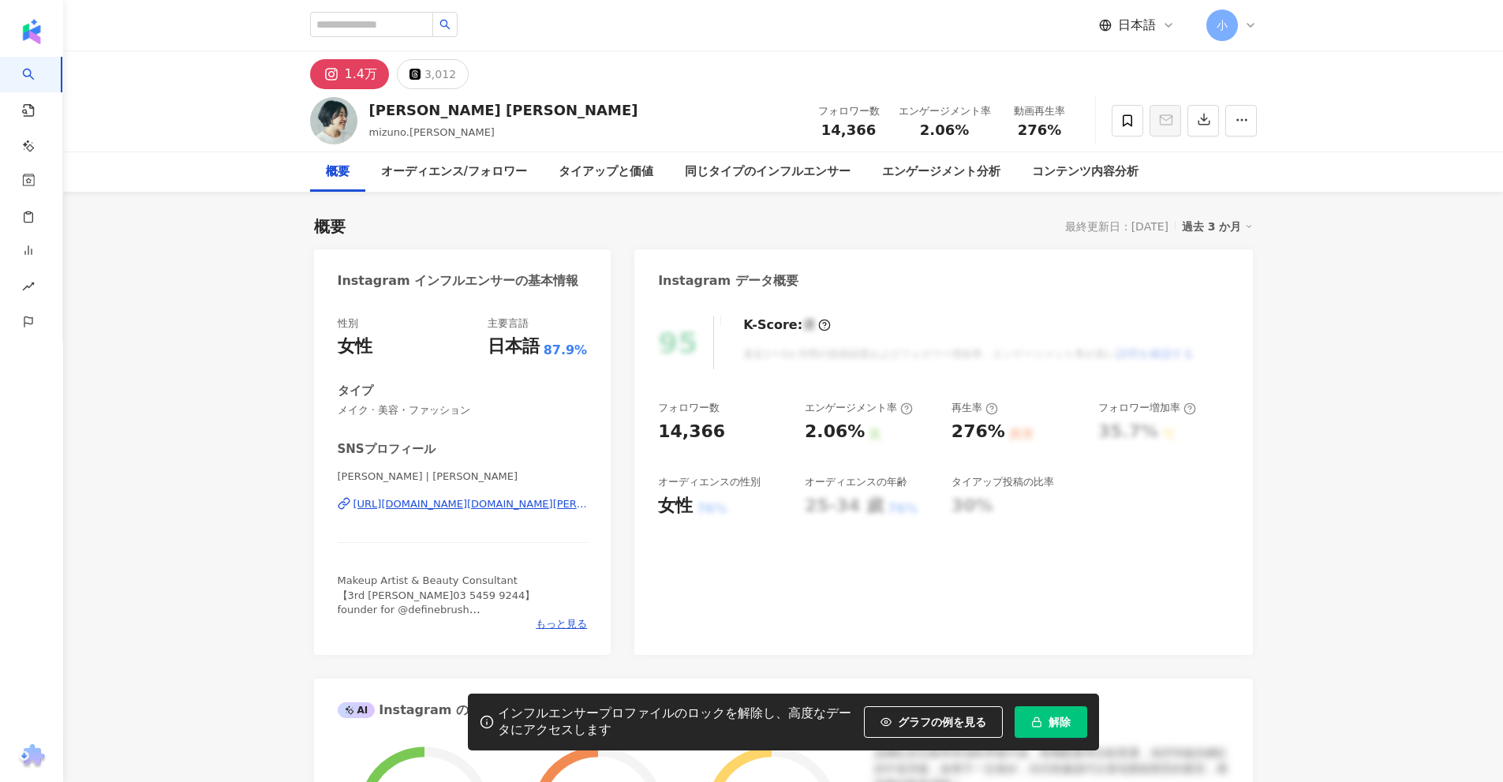
click at [460, 503] on div "https://www.instagram.com/mizuno.miwako/" at bounding box center [471, 504] width 234 height 14
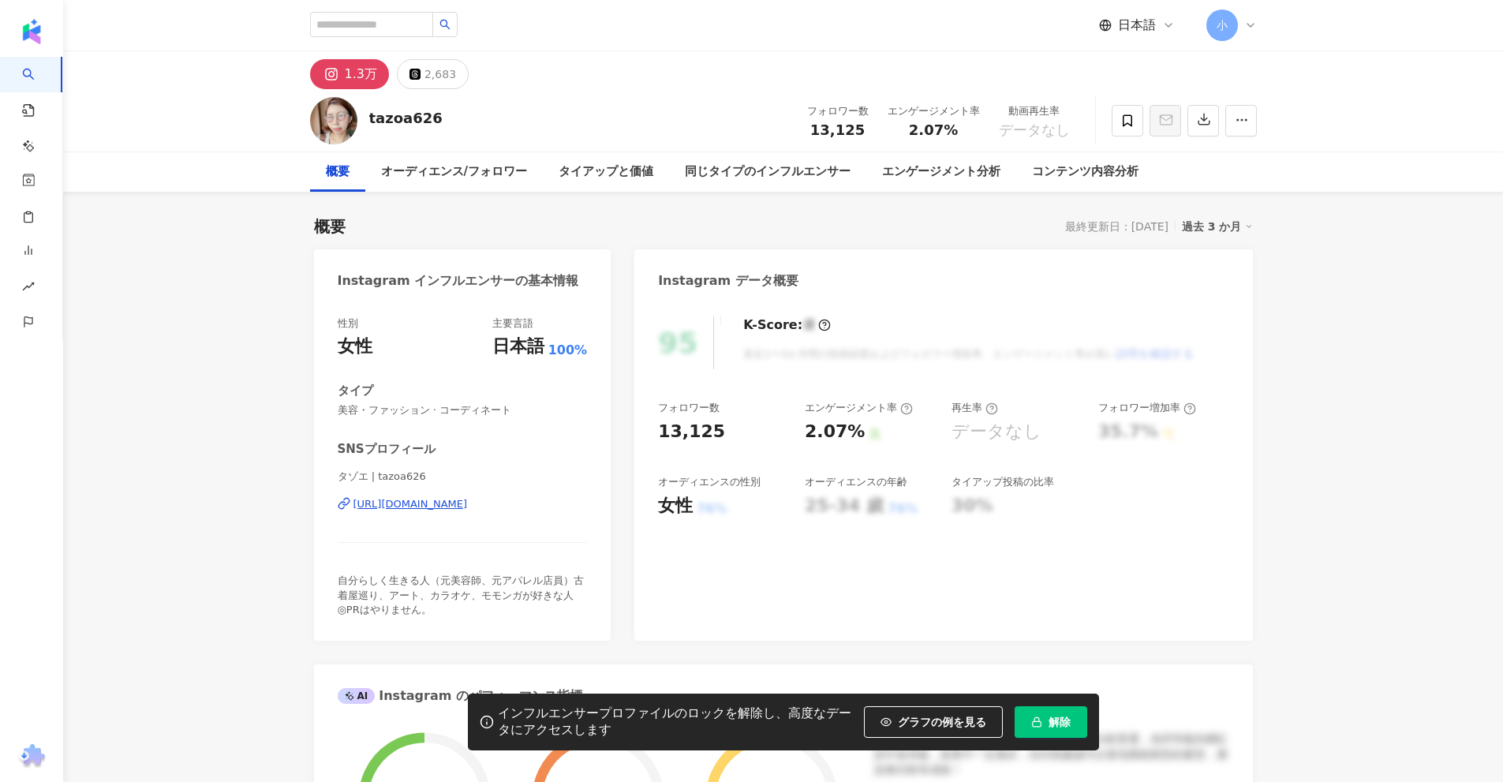
click at [468, 500] on div "https://www.instagram.com/tazoa626/" at bounding box center [411, 504] width 114 height 14
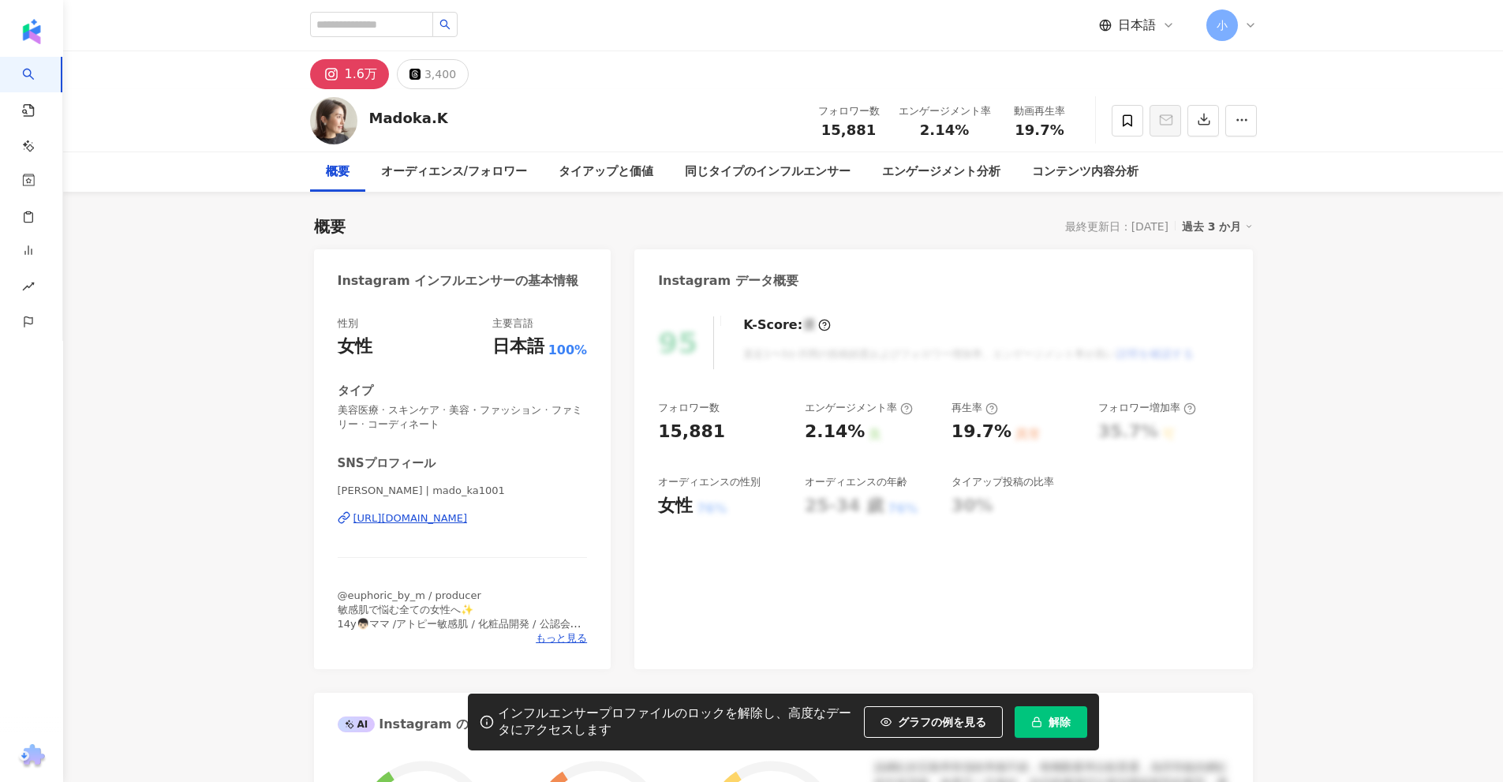
click at [446, 523] on div "https://www.instagram.com/mado_ka1001/" at bounding box center [411, 518] width 114 height 14
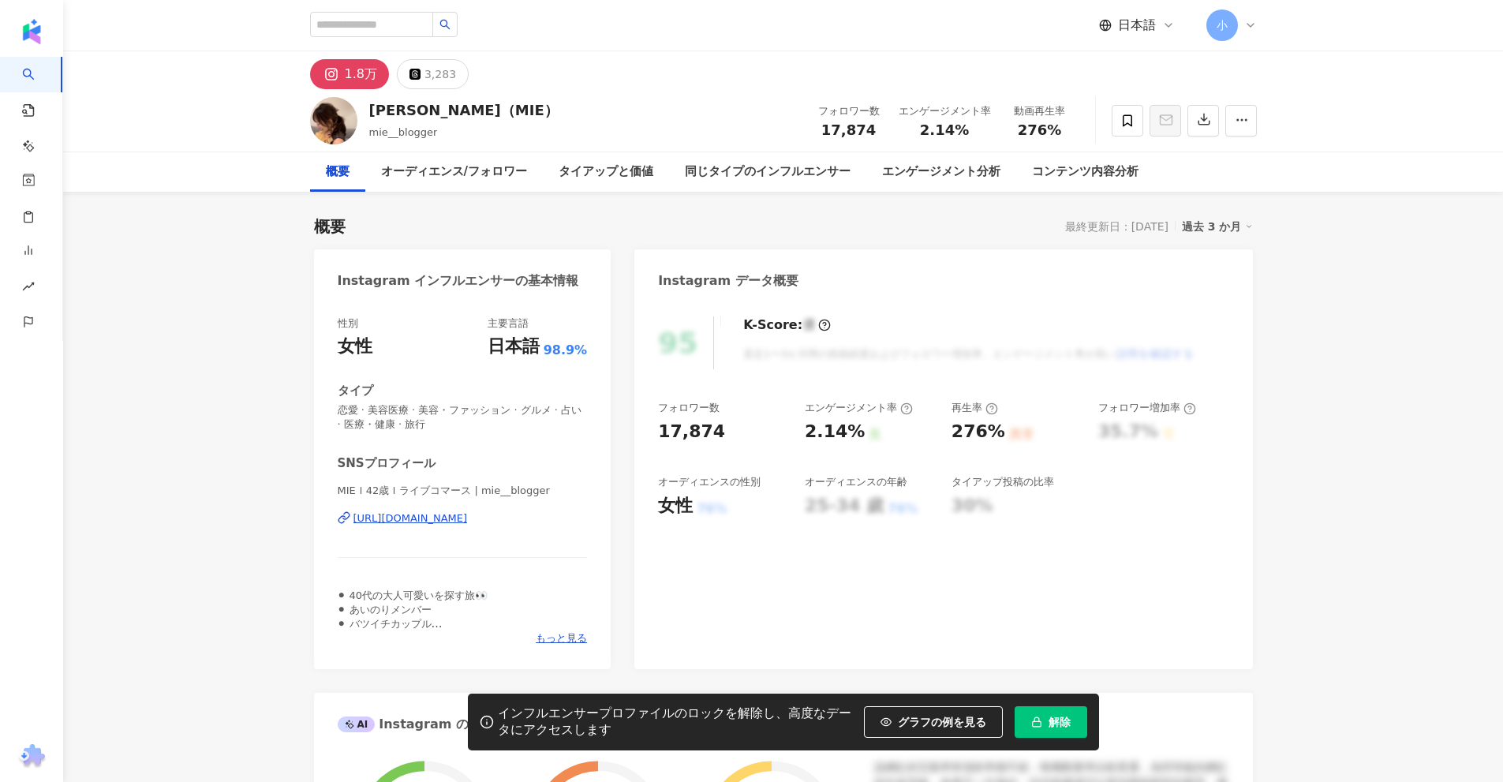
click at [458, 522] on div "https://www.instagram.com/mie__blogger/" at bounding box center [411, 518] width 114 height 14
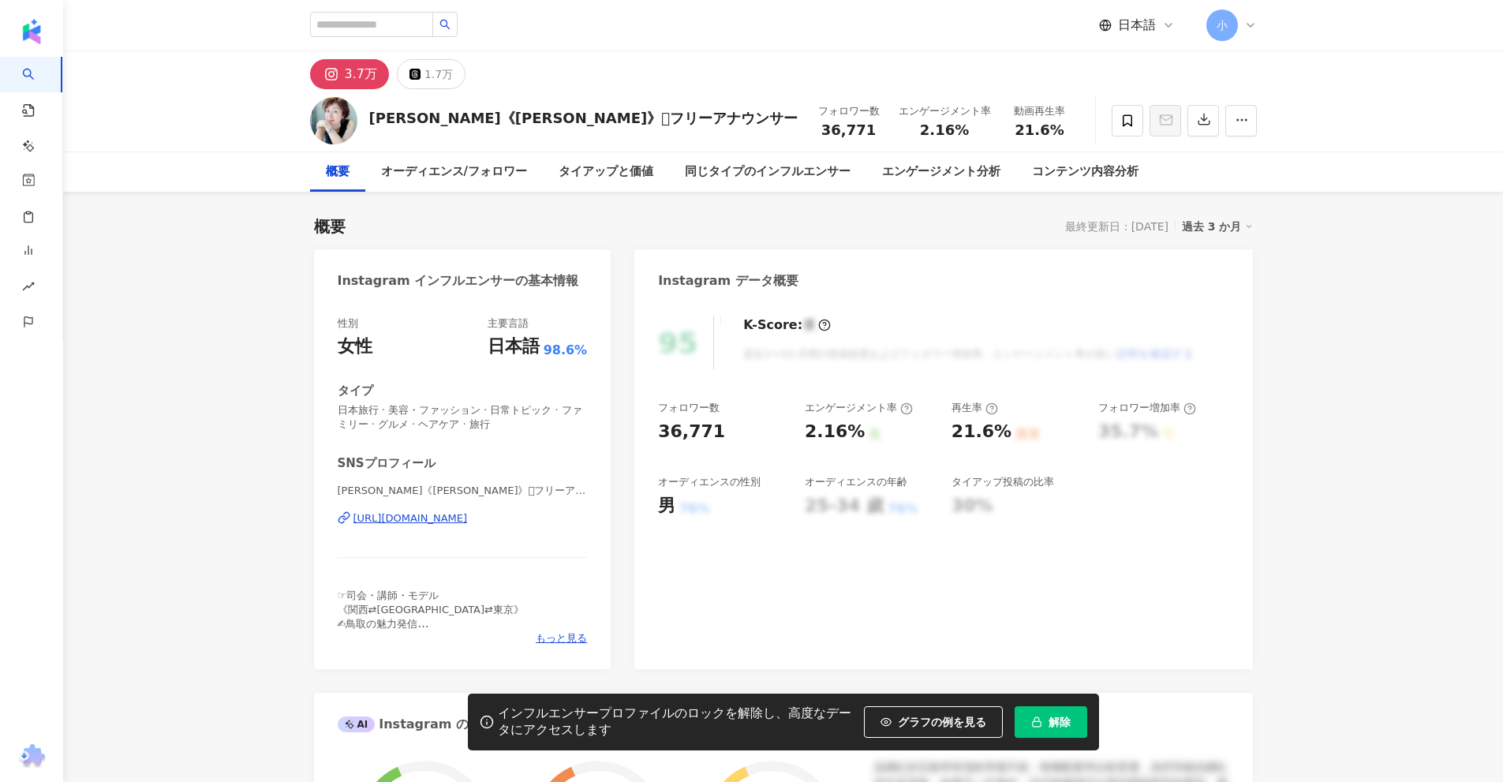
click at [412, 517] on div "https://www.instagram.com/yamamoto_takaco/" at bounding box center [411, 518] width 114 height 14
click at [488, 526] on div "山本貴子《𝕪𝕒𝕞𝕒𝕞𝕠𝕥𝕠 𝕥𝕒𝕜𝕒𝕜𝕠》𓃹フリーアナウンサー | yamamoto_takaco https://www.instagram.com/yam…" at bounding box center [463, 530] width 250 height 92
click at [468, 517] on div "https://www.instagram.com/yamamoto_takaco/" at bounding box center [411, 518] width 114 height 14
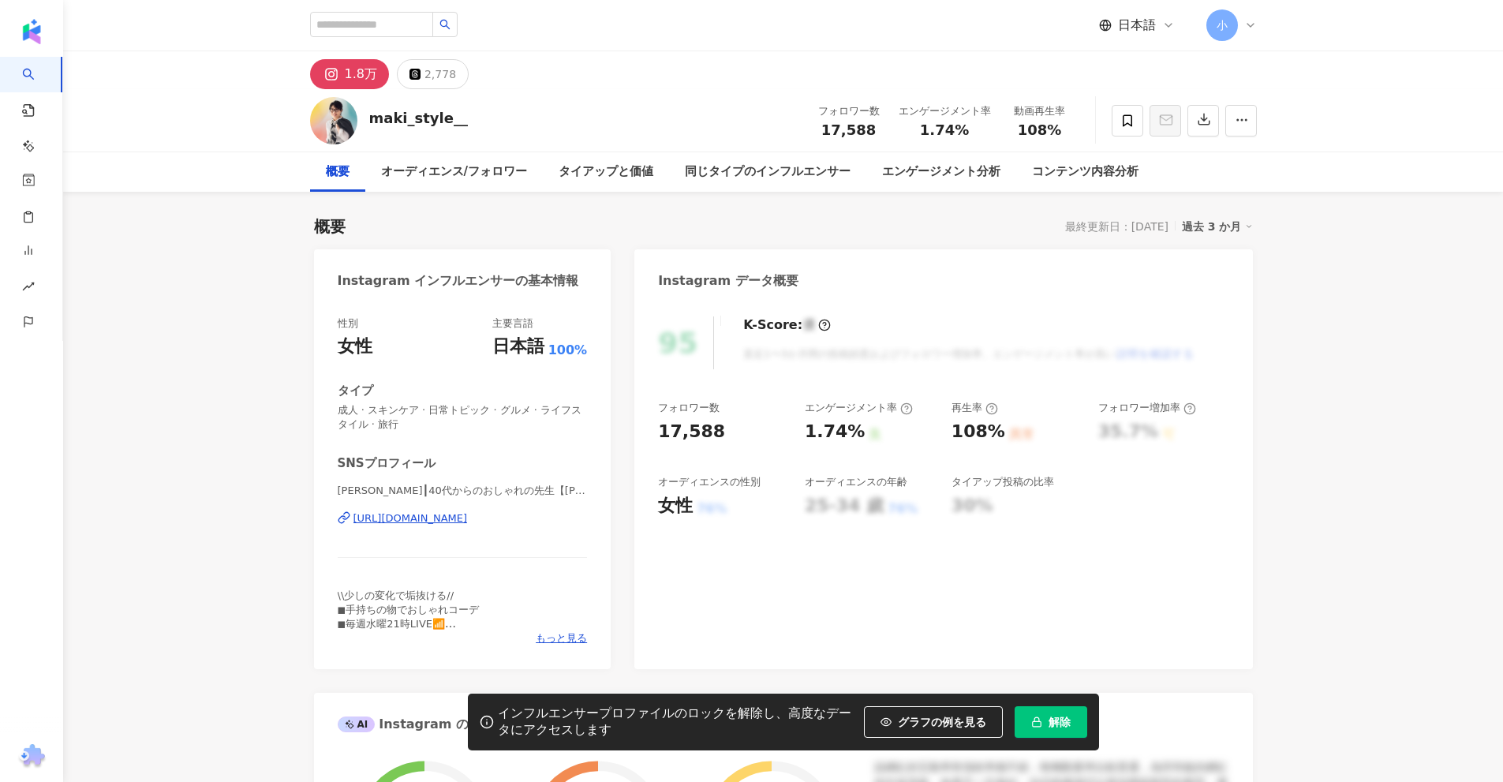
click at [468, 526] on div "https://www.instagram.com/maki_style__/" at bounding box center [411, 518] width 114 height 14
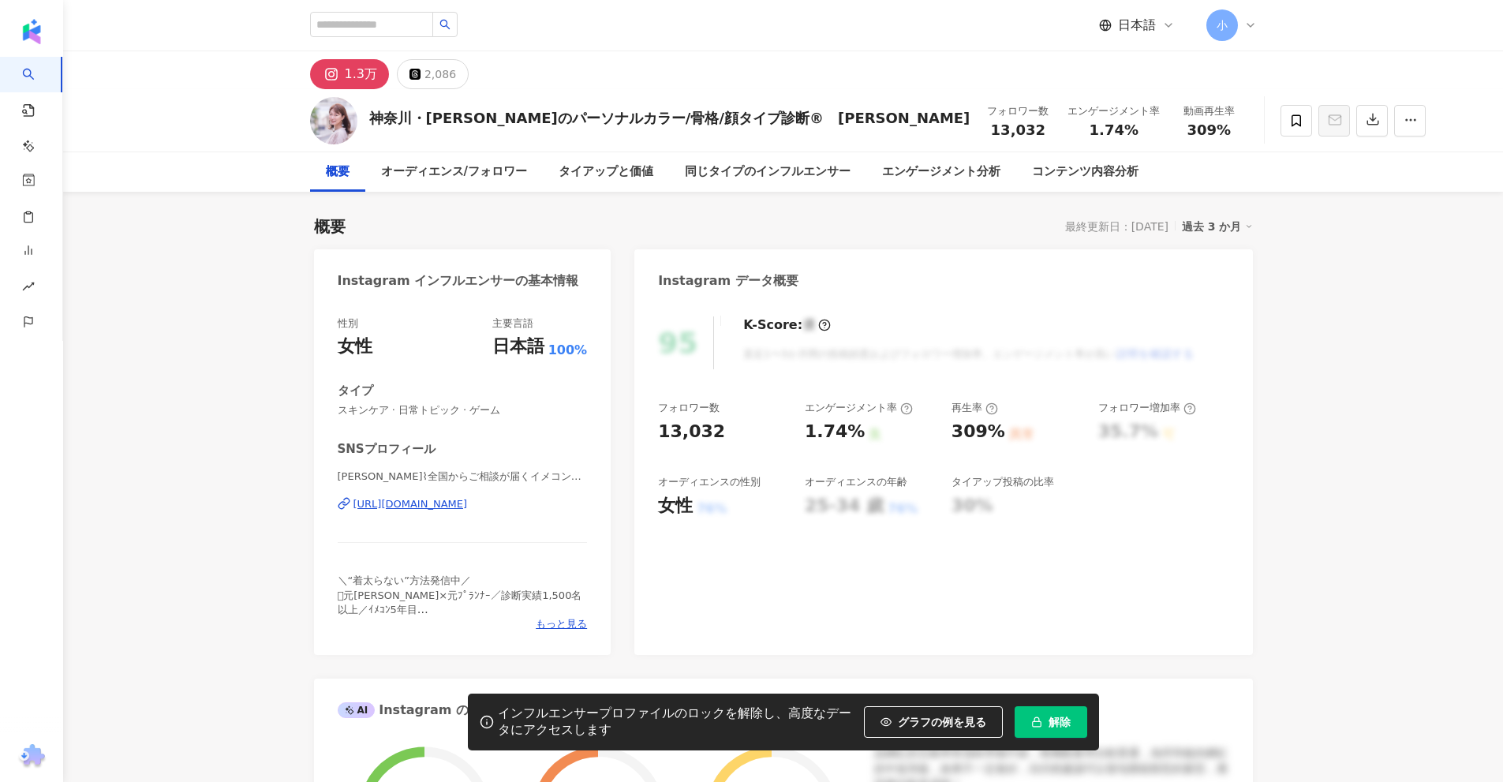
click at [395, 498] on div "https://www.instagram.com/maya_revolution/" at bounding box center [411, 504] width 114 height 14
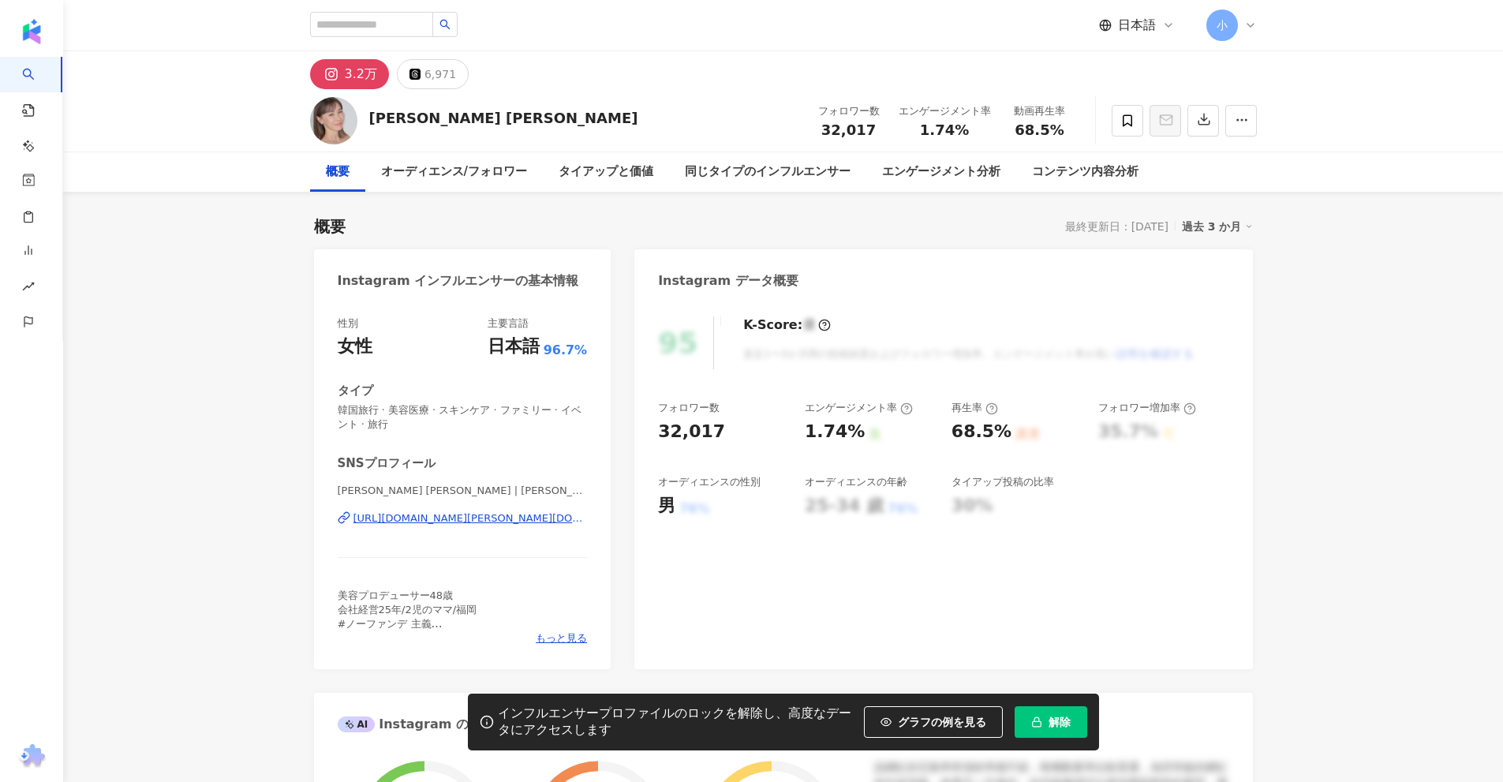
click at [480, 519] on div "[URL][DOMAIN_NAME][PERSON_NAME][DOMAIN_NAME]" at bounding box center [471, 518] width 234 height 14
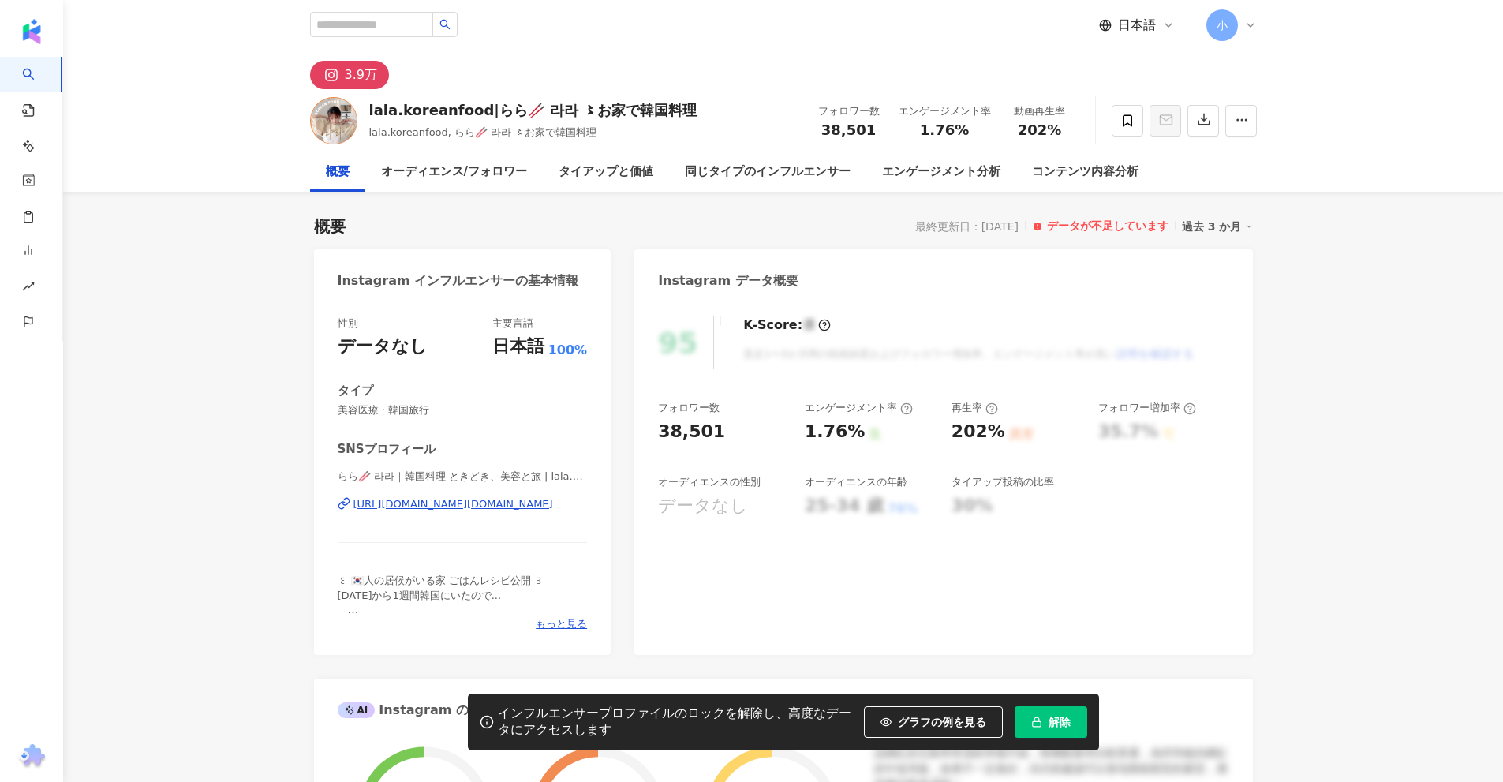
click at [473, 504] on div "https://www.instagram.com/lala.koreanfood" at bounding box center [454, 504] width 200 height 14
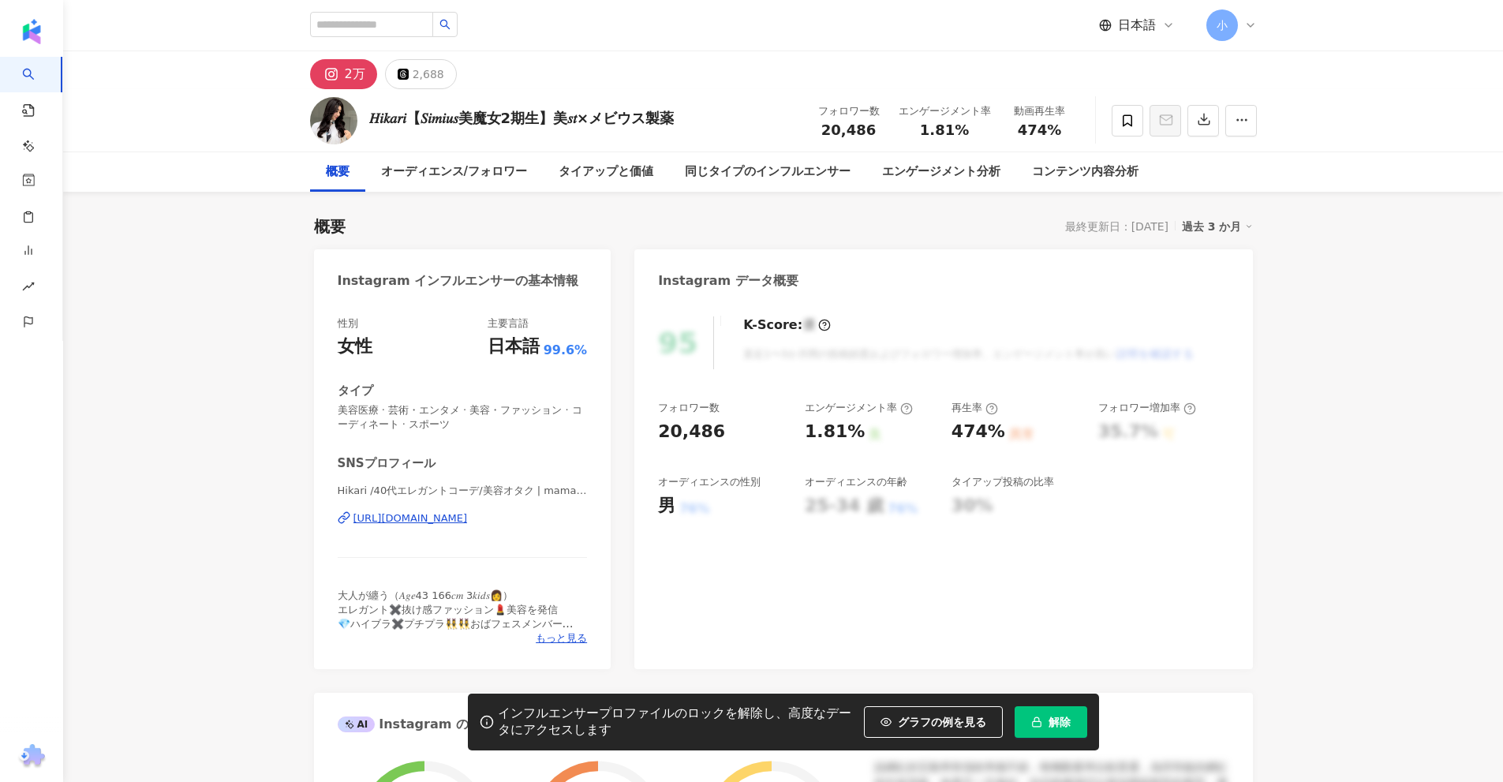
click at [464, 522] on div "https://www.instagram.com/mamamamadaily/" at bounding box center [411, 518] width 114 height 14
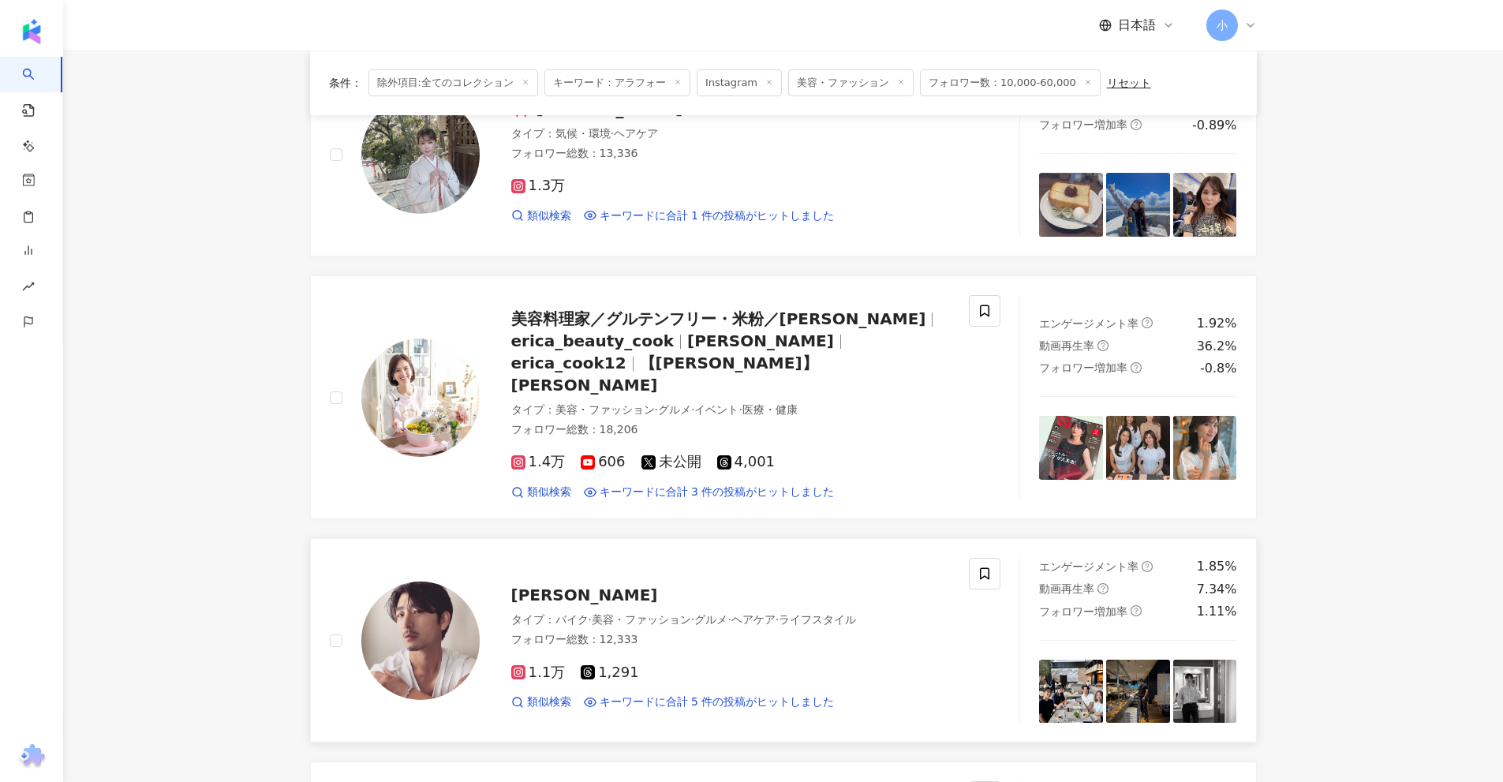
scroll to position [761, 0]
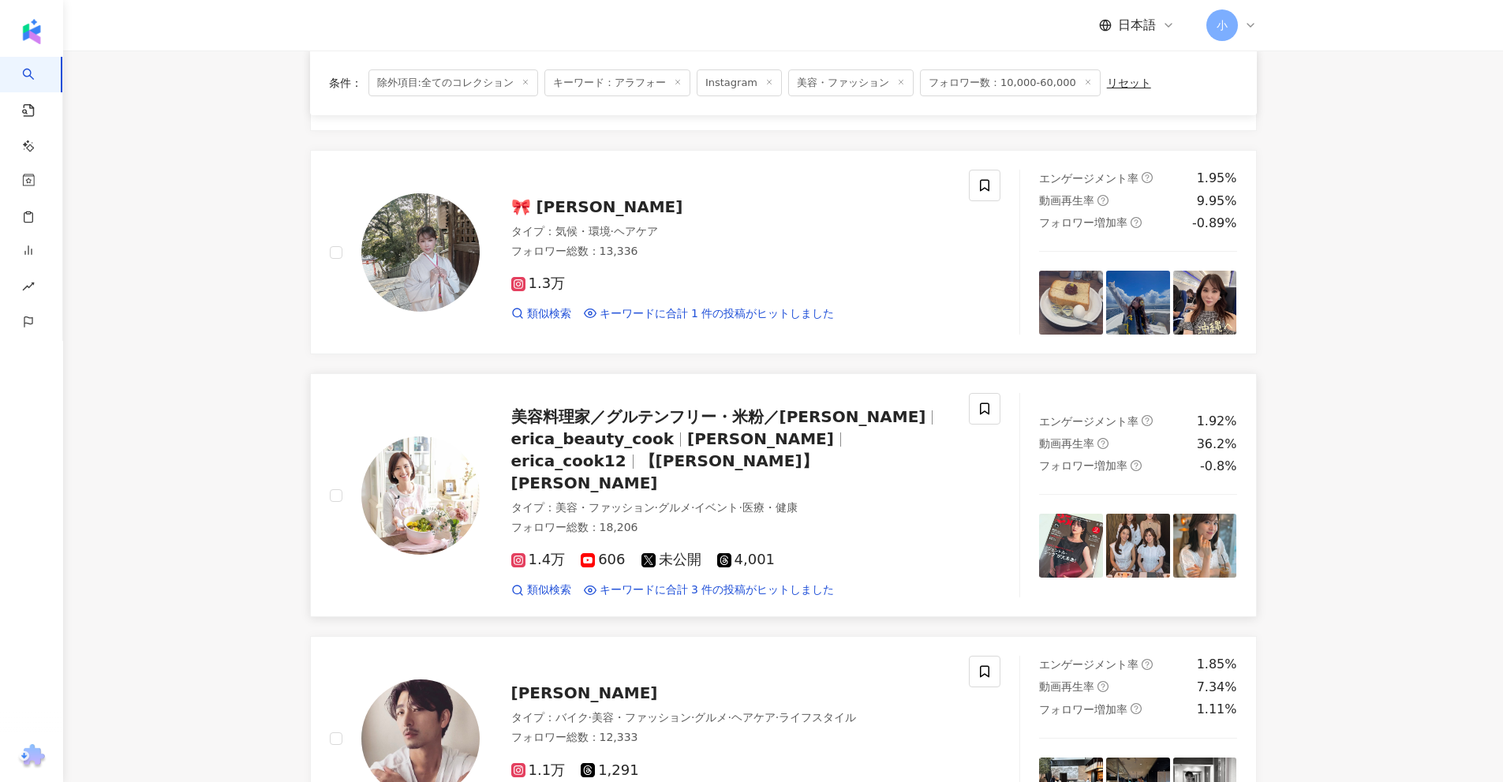
click at [676, 411] on span "美容料理家／グルテンフリー・米粉／松野エリカ" at bounding box center [718, 416] width 415 height 19
click at [563, 208] on span "🎀 yamaoka kaoru" at bounding box center [597, 206] width 172 height 19
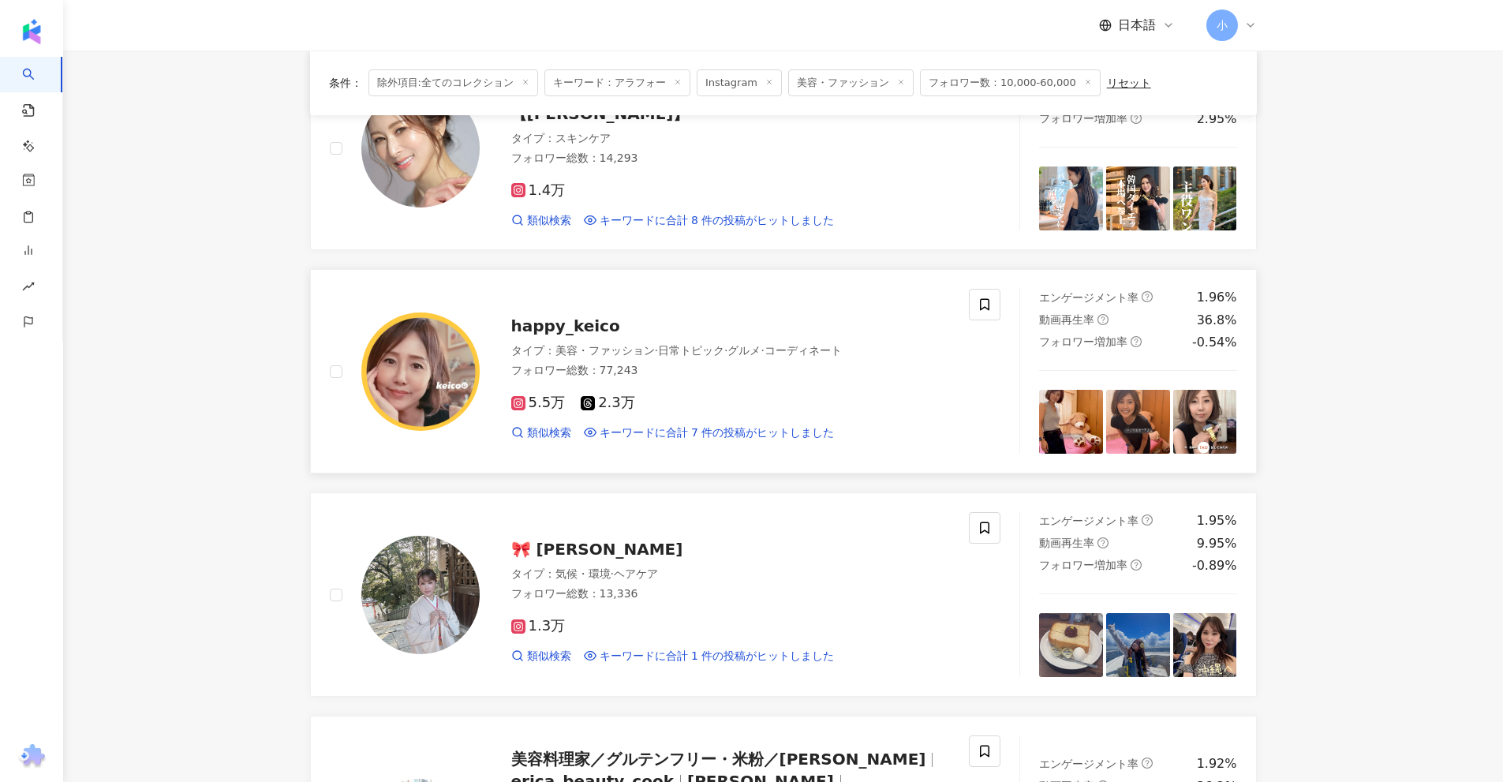
scroll to position [367, 0]
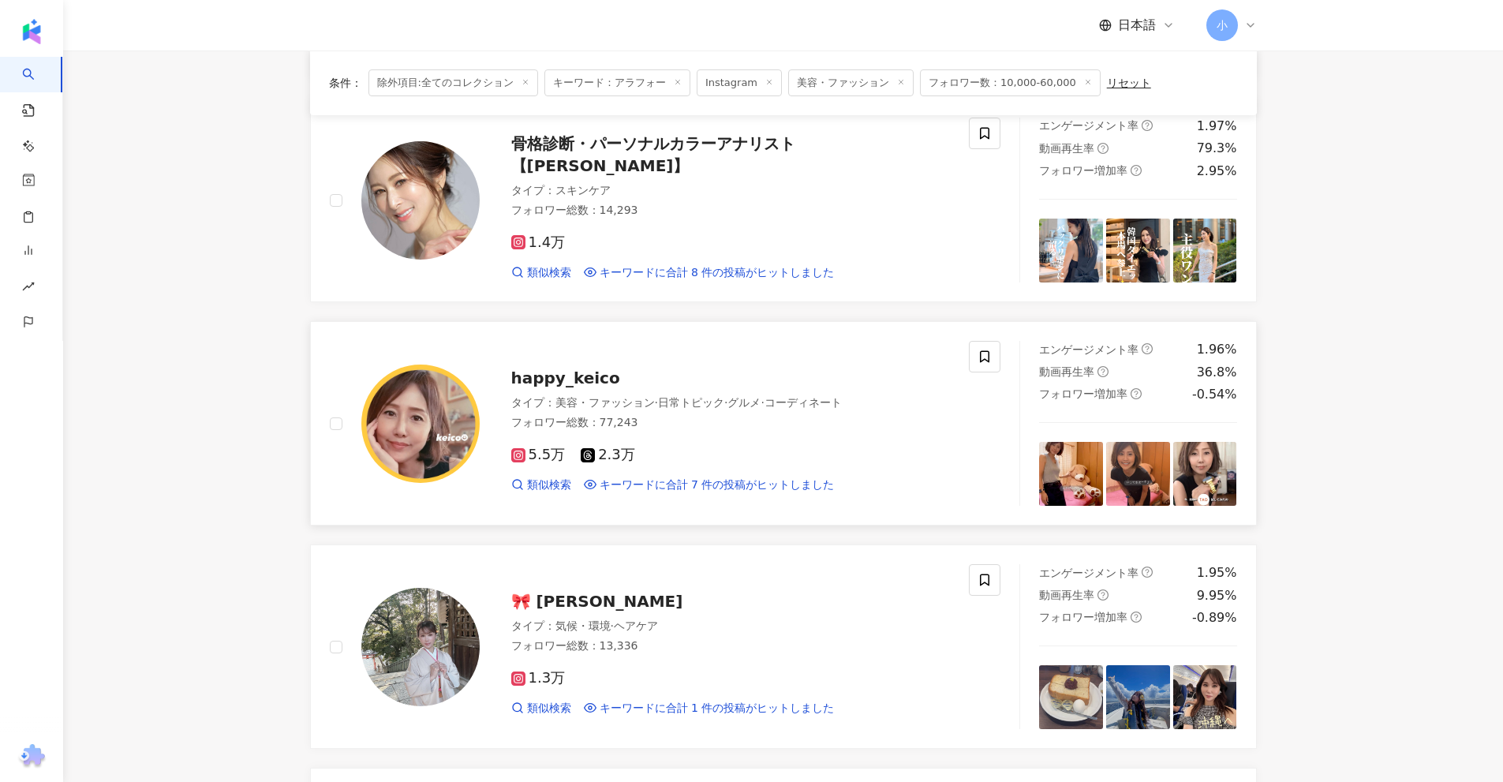
click at [579, 374] on span "happy_keico" at bounding box center [565, 377] width 109 height 19
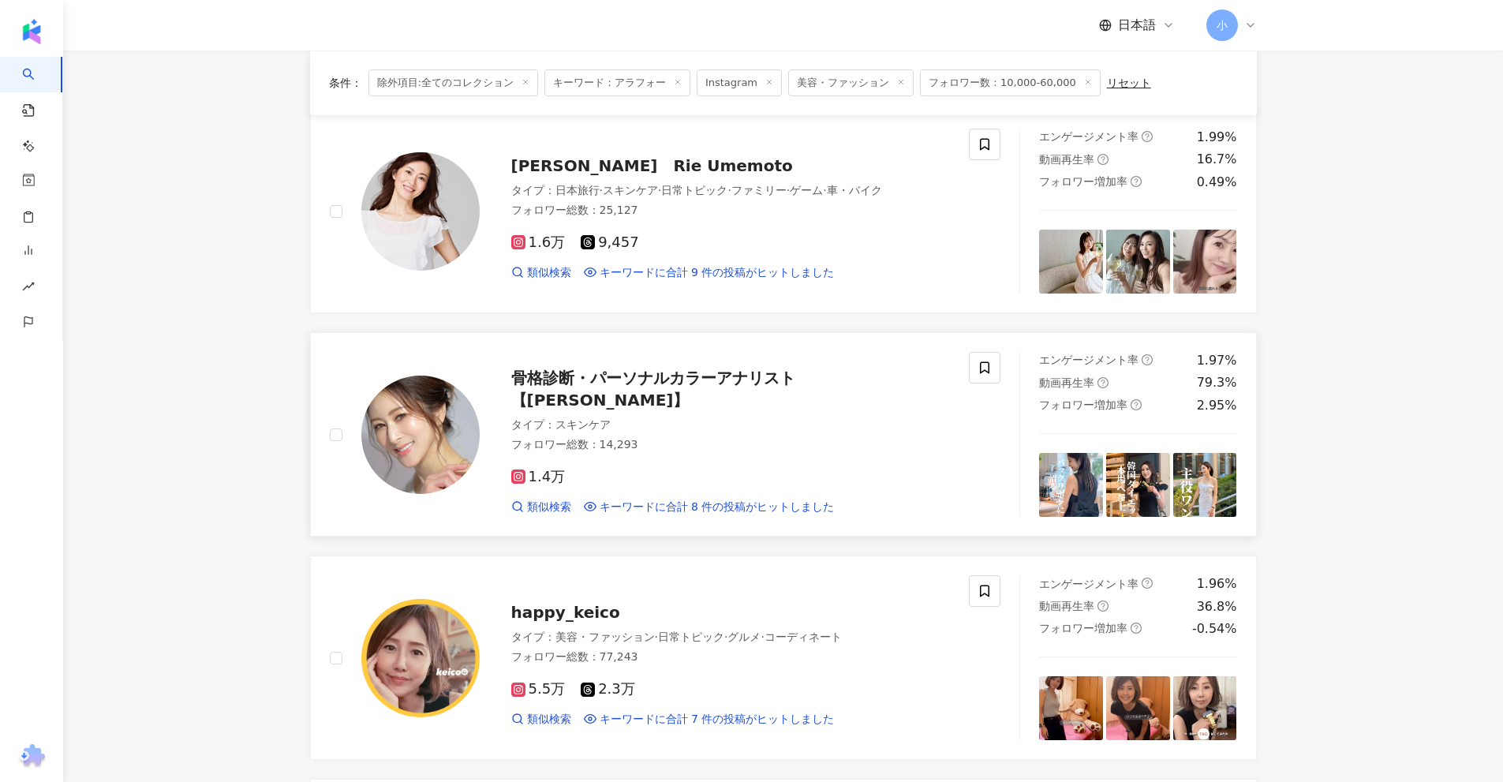
scroll to position [130, 0]
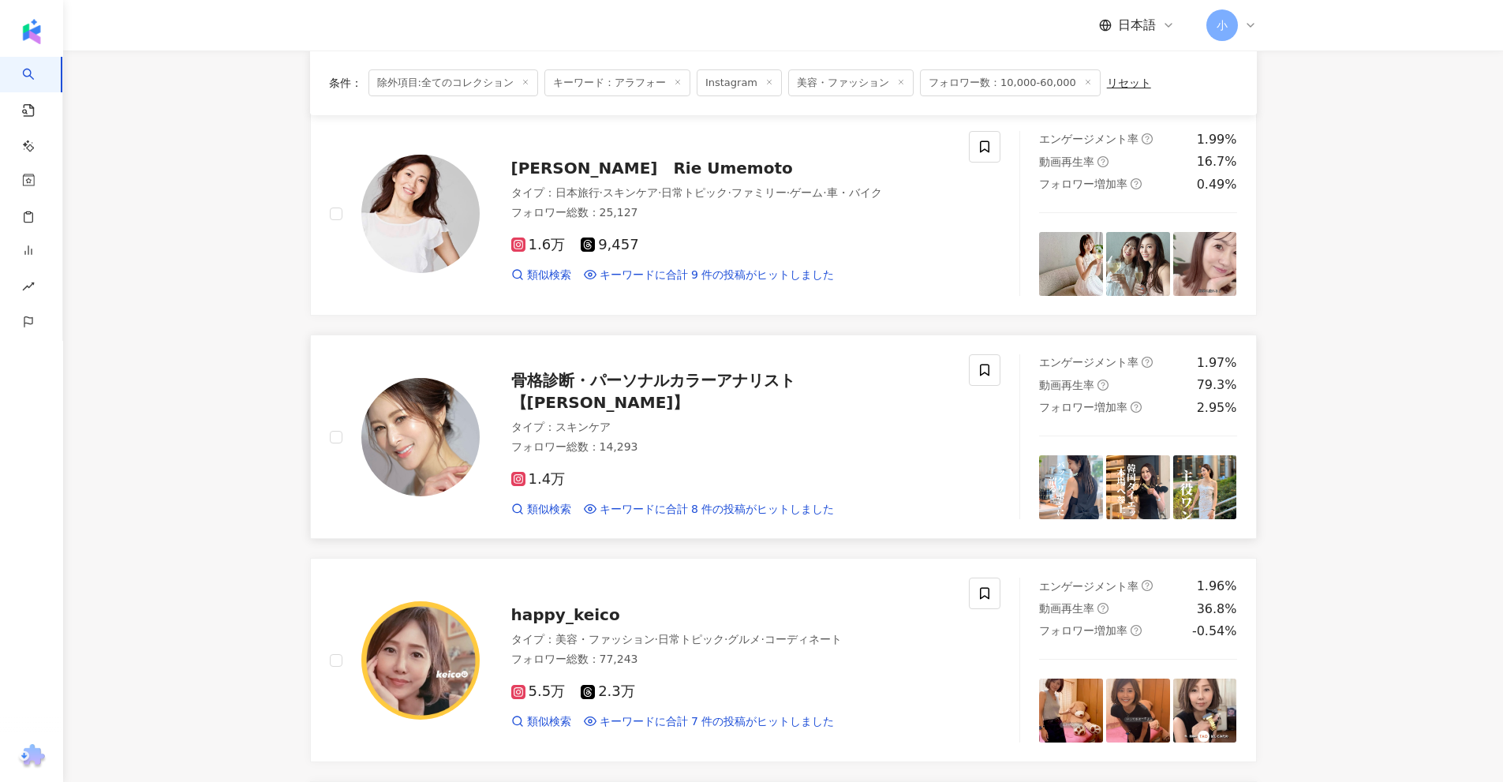
click at [671, 394] on span "骨格診断・パーソナルカラーアナリスト　【TOMOKO】" at bounding box center [661, 391] width 300 height 41
click at [649, 170] on span "梅本 理恵　Rie Umemoto" at bounding box center [652, 168] width 282 height 19
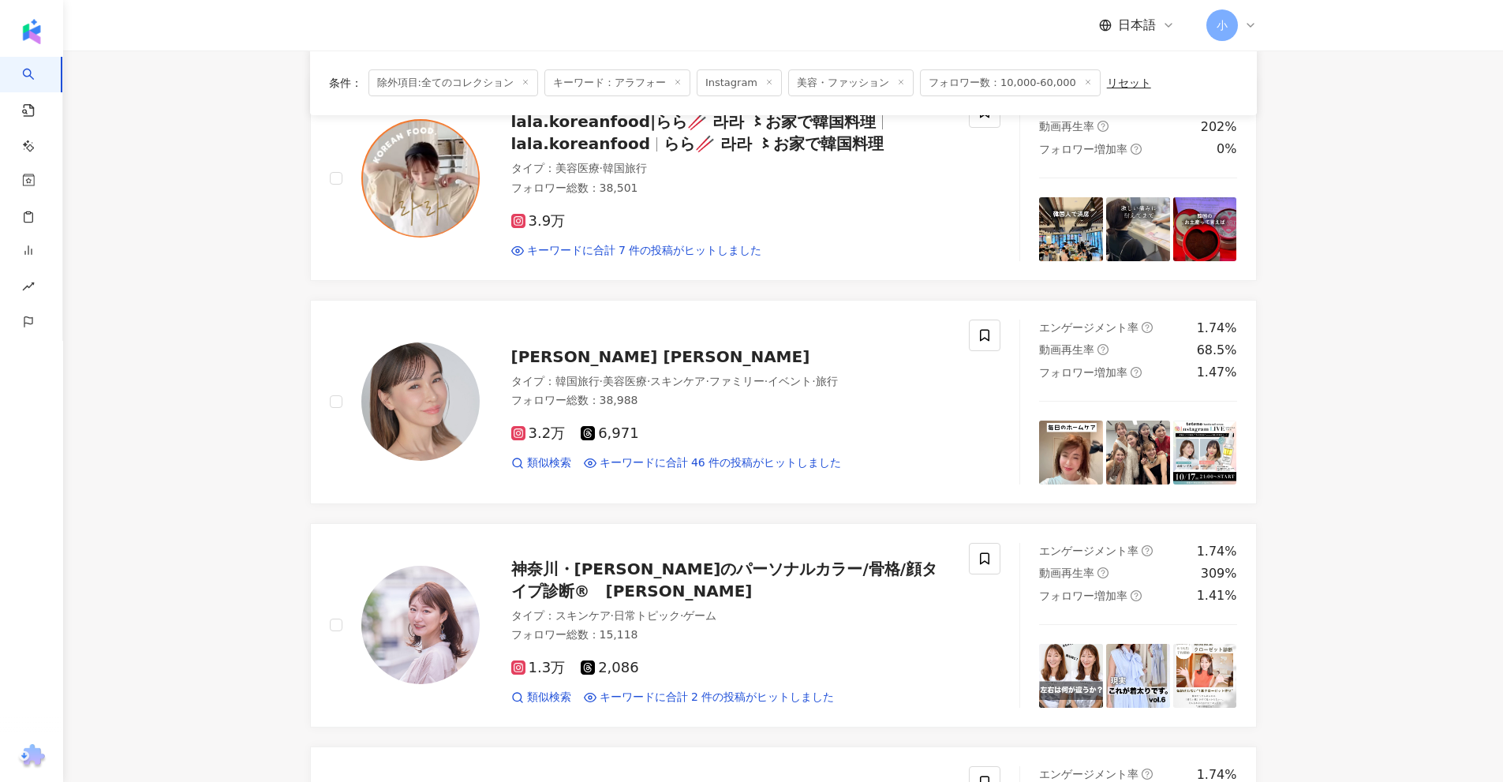
scroll to position [2497, 0]
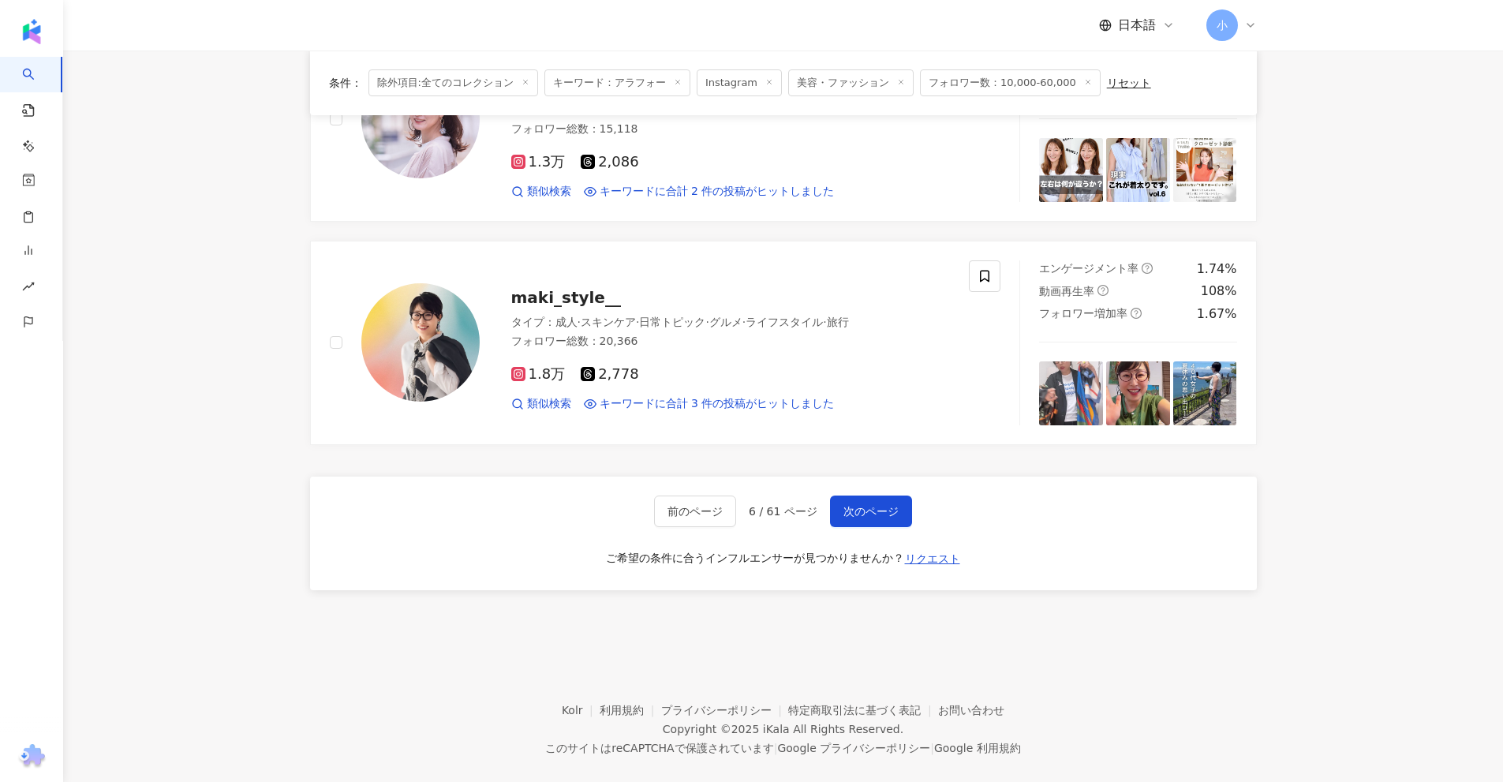
drag, startPoint x: 1436, startPoint y: 181, endPoint x: 1430, endPoint y: 637, distance: 455.3
click at [851, 505] on span "次のページ" at bounding box center [871, 511] width 55 height 13
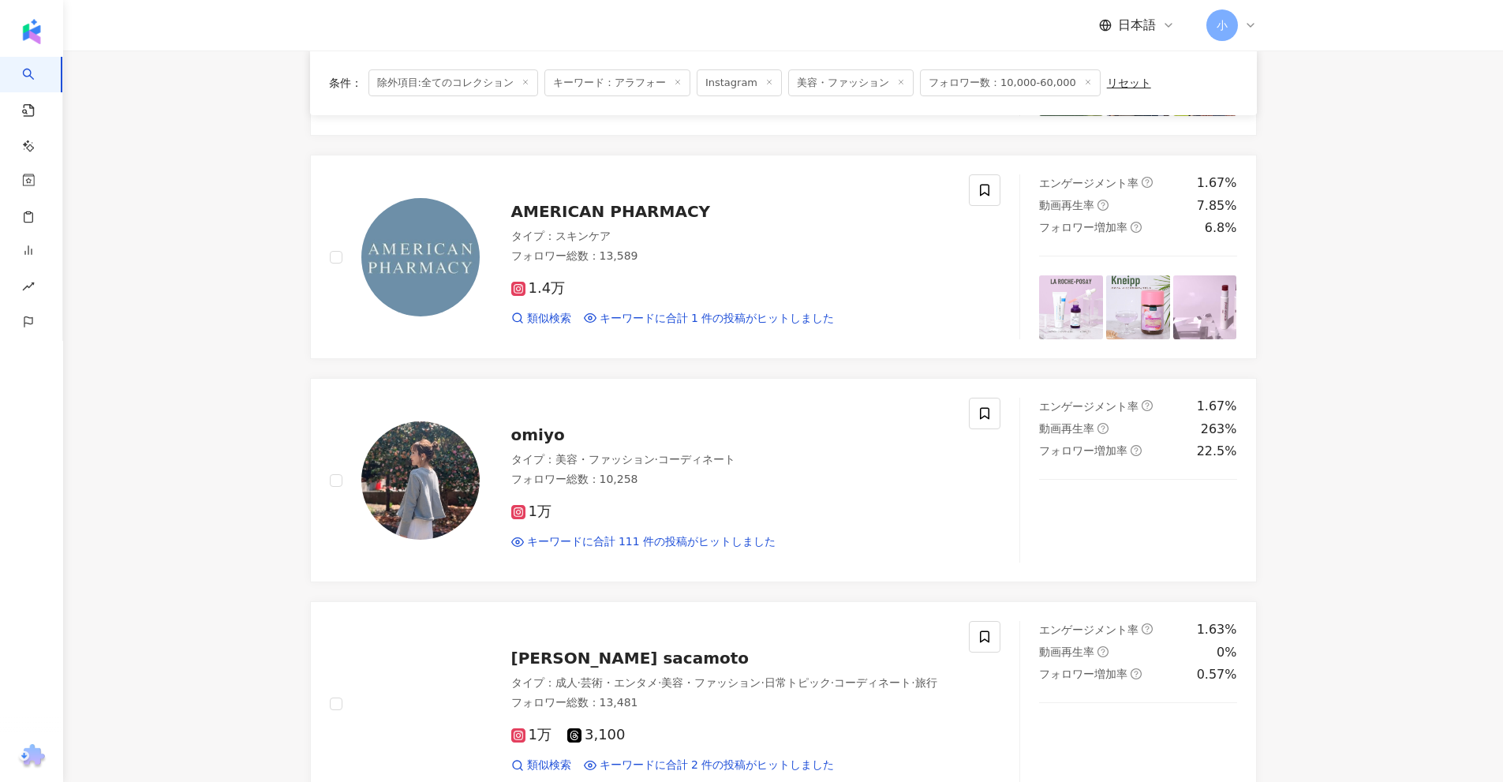
scroll to position [2481, 0]
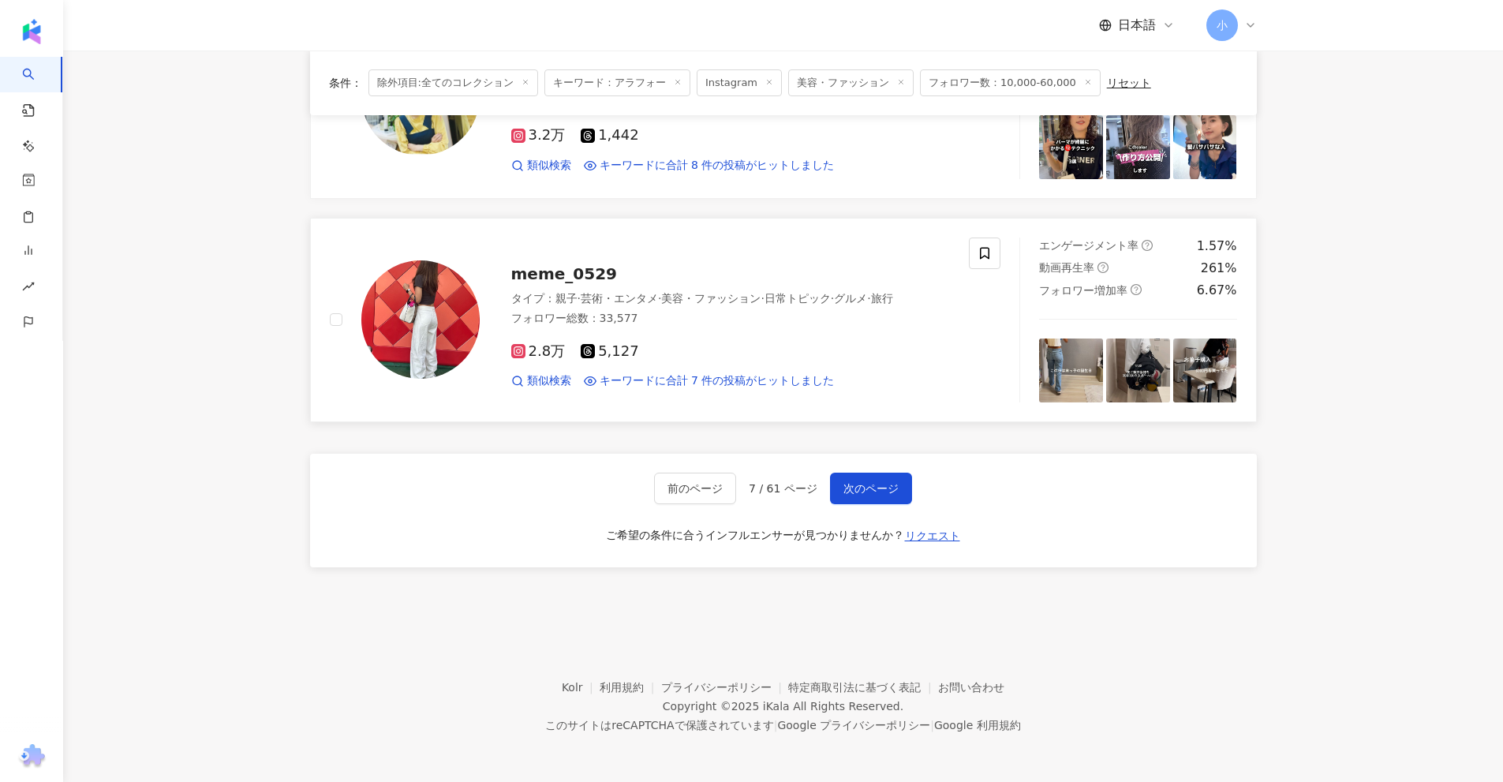
click at [578, 271] on span "meme_0529" at bounding box center [564, 273] width 106 height 19
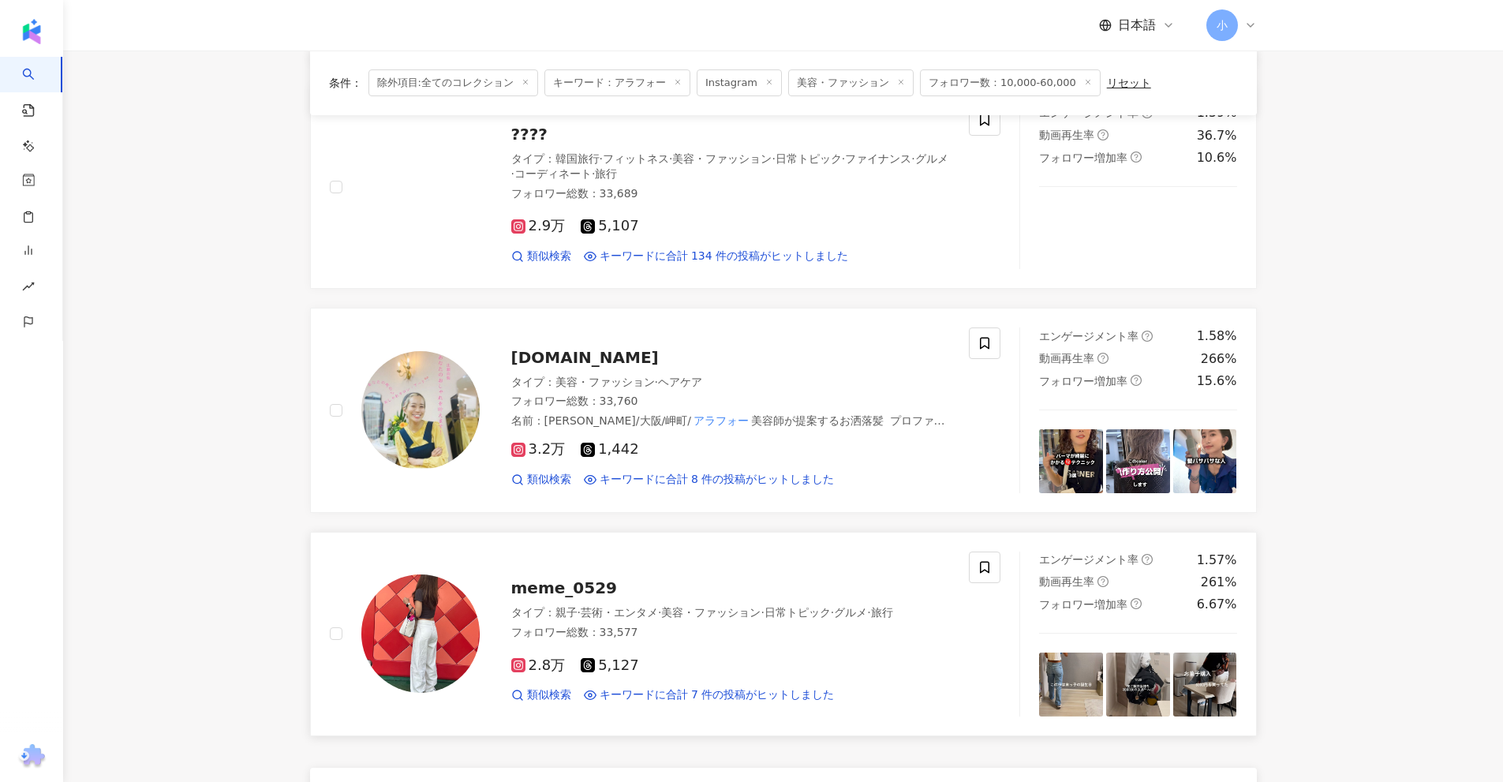
scroll to position [2165, 0]
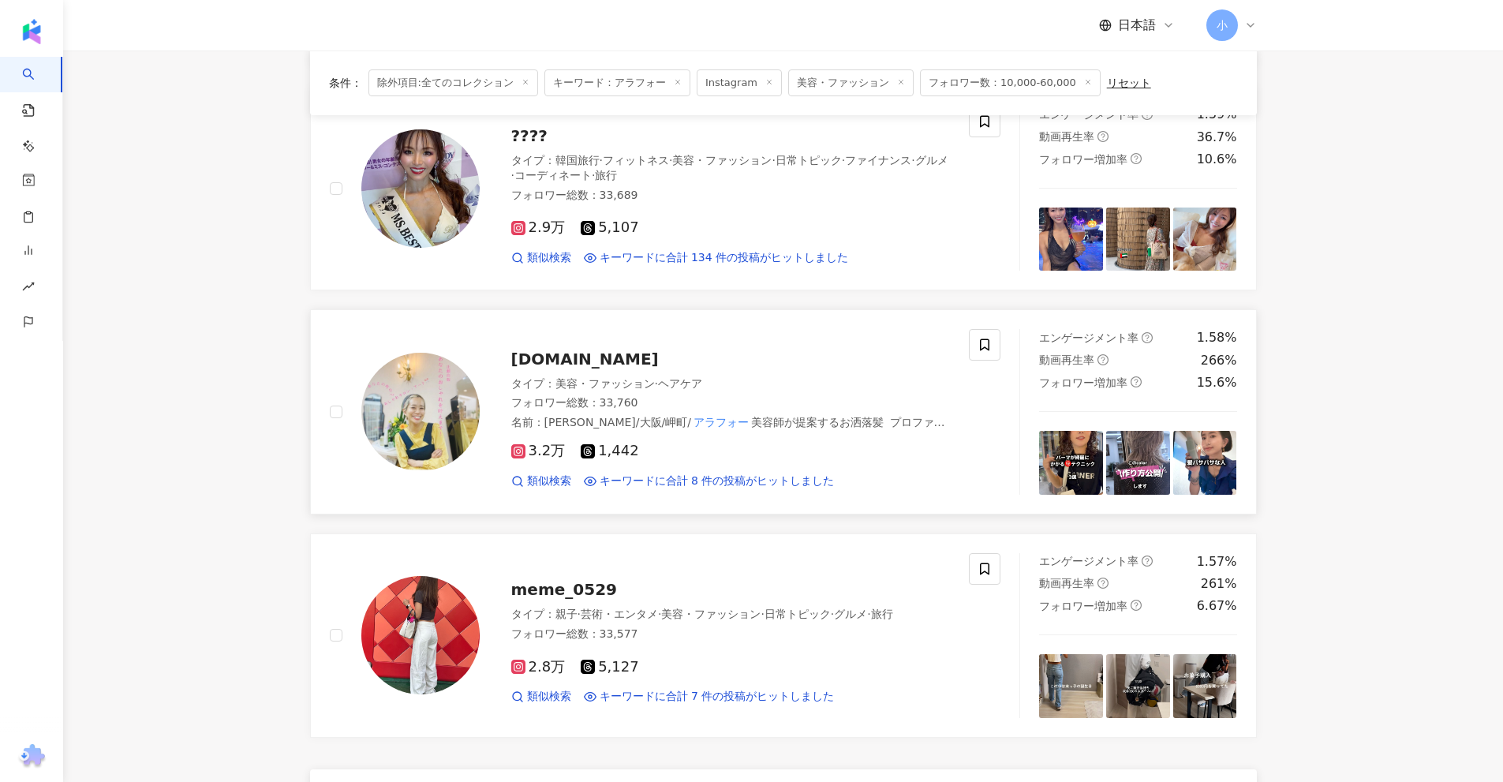
click at [585, 360] on span "yuritsuzzy.art" at bounding box center [585, 359] width 148 height 19
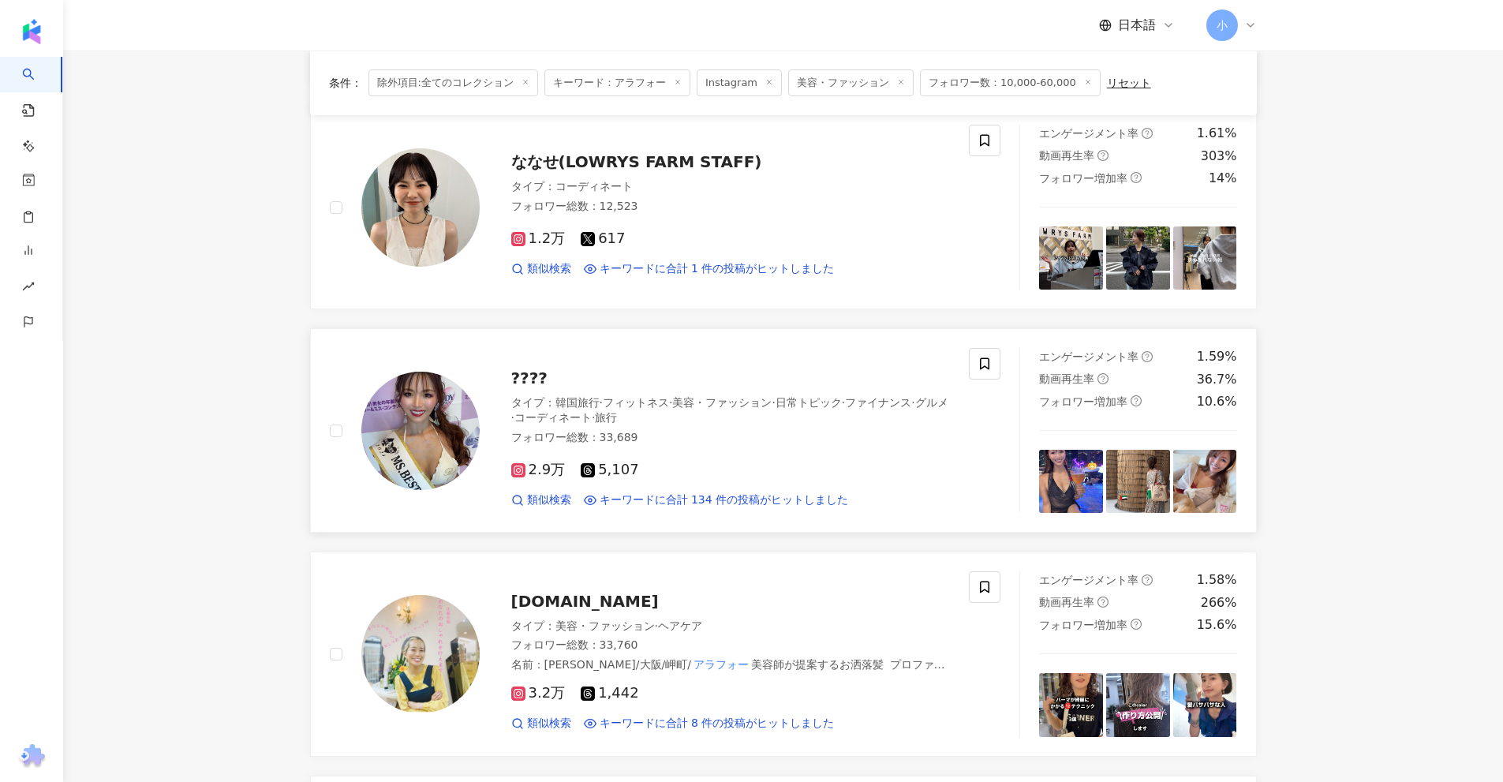
scroll to position [1850, 0]
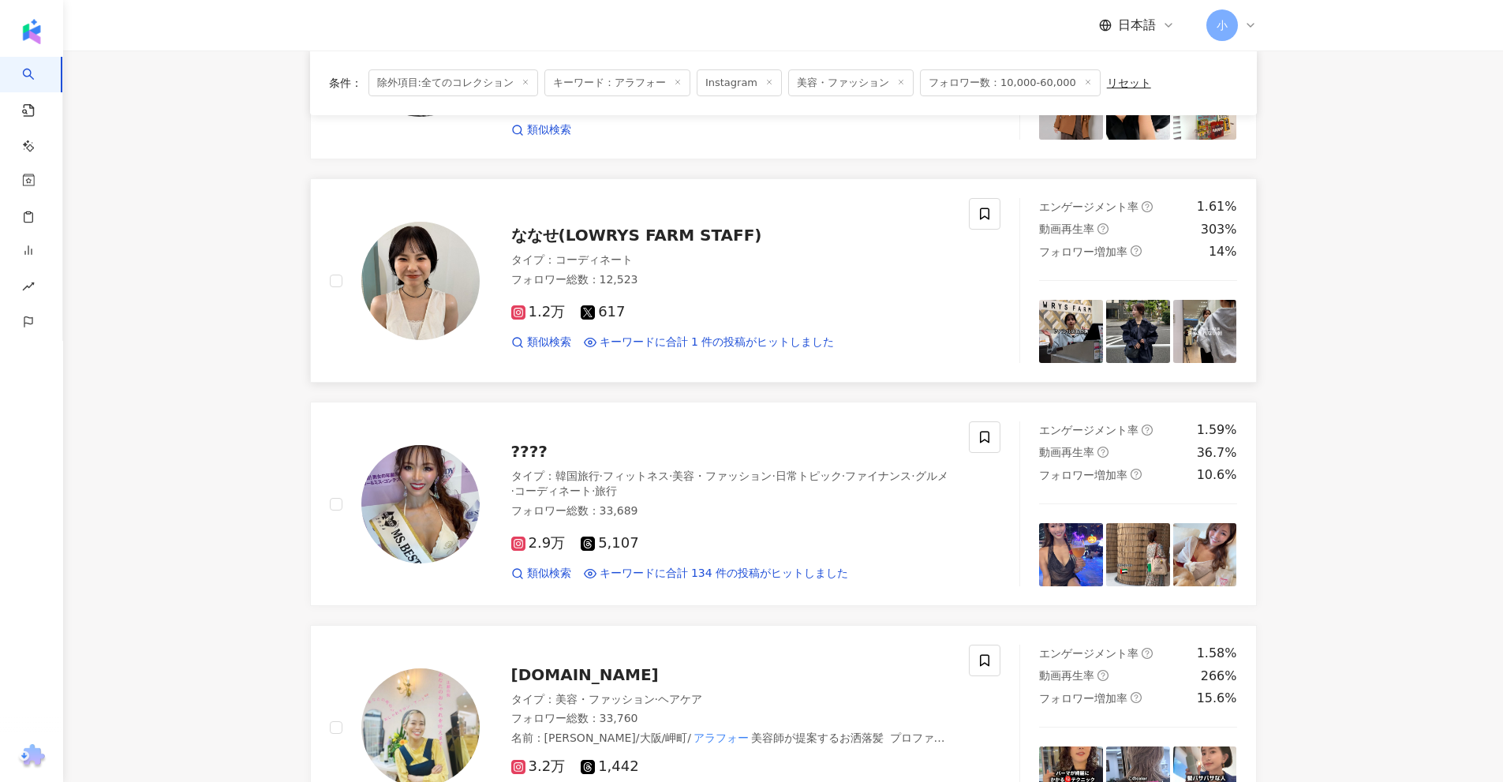
click at [686, 228] on span "ななせ(LOWRYS FARM STAFF)" at bounding box center [636, 235] width 251 height 19
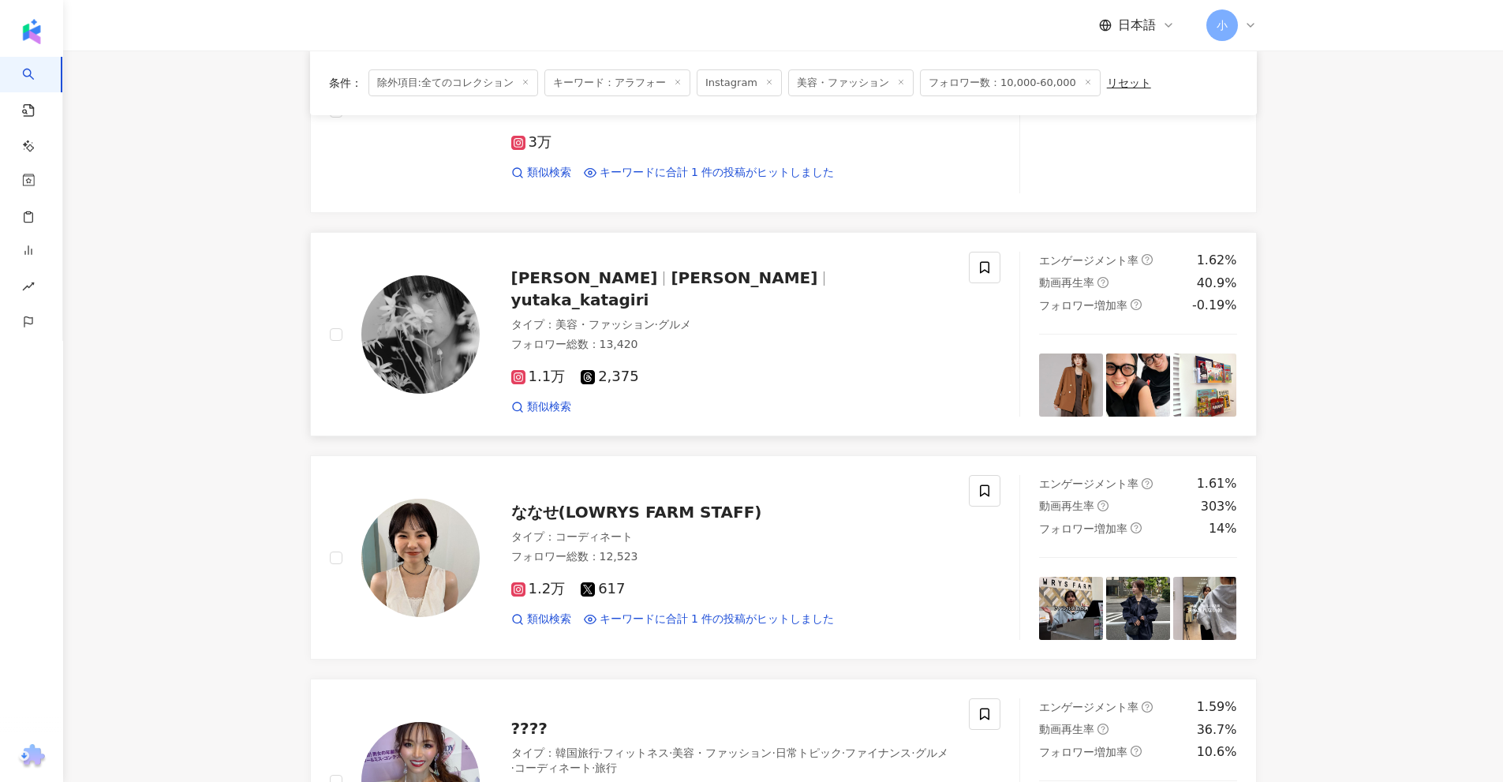
scroll to position [1455, 0]
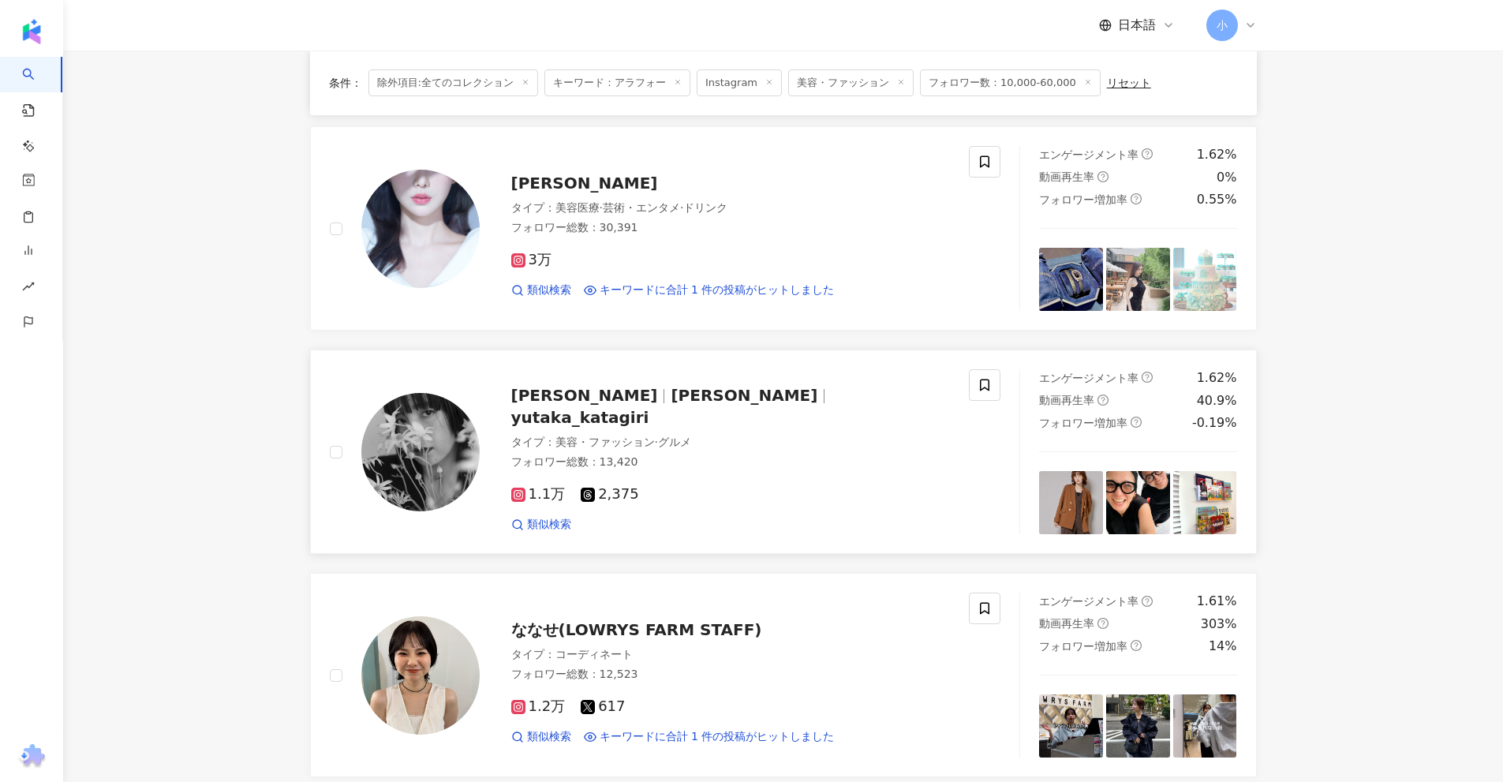
click at [593, 405] on span "Yutaka Katagiri" at bounding box center [584, 395] width 147 height 19
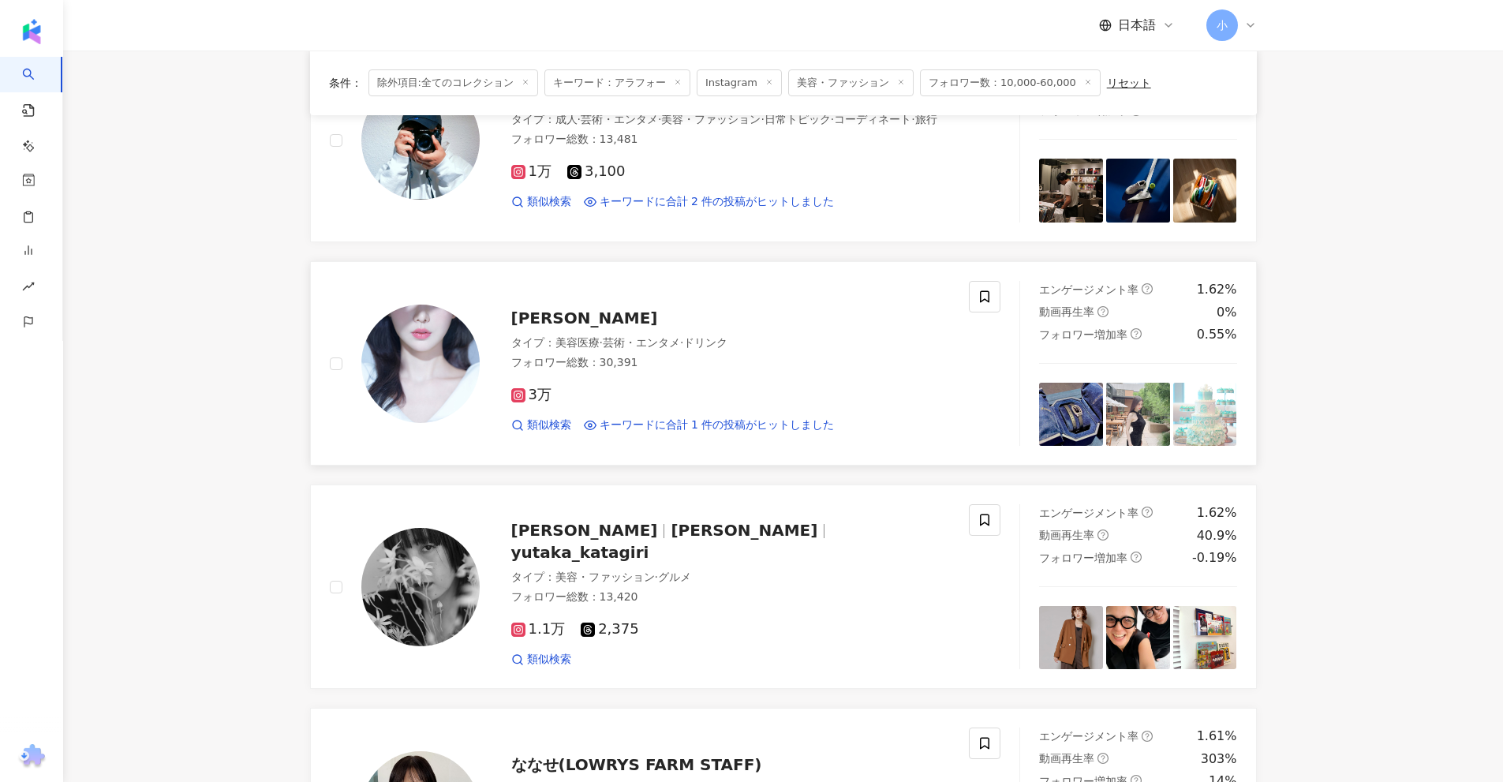
scroll to position [1297, 0]
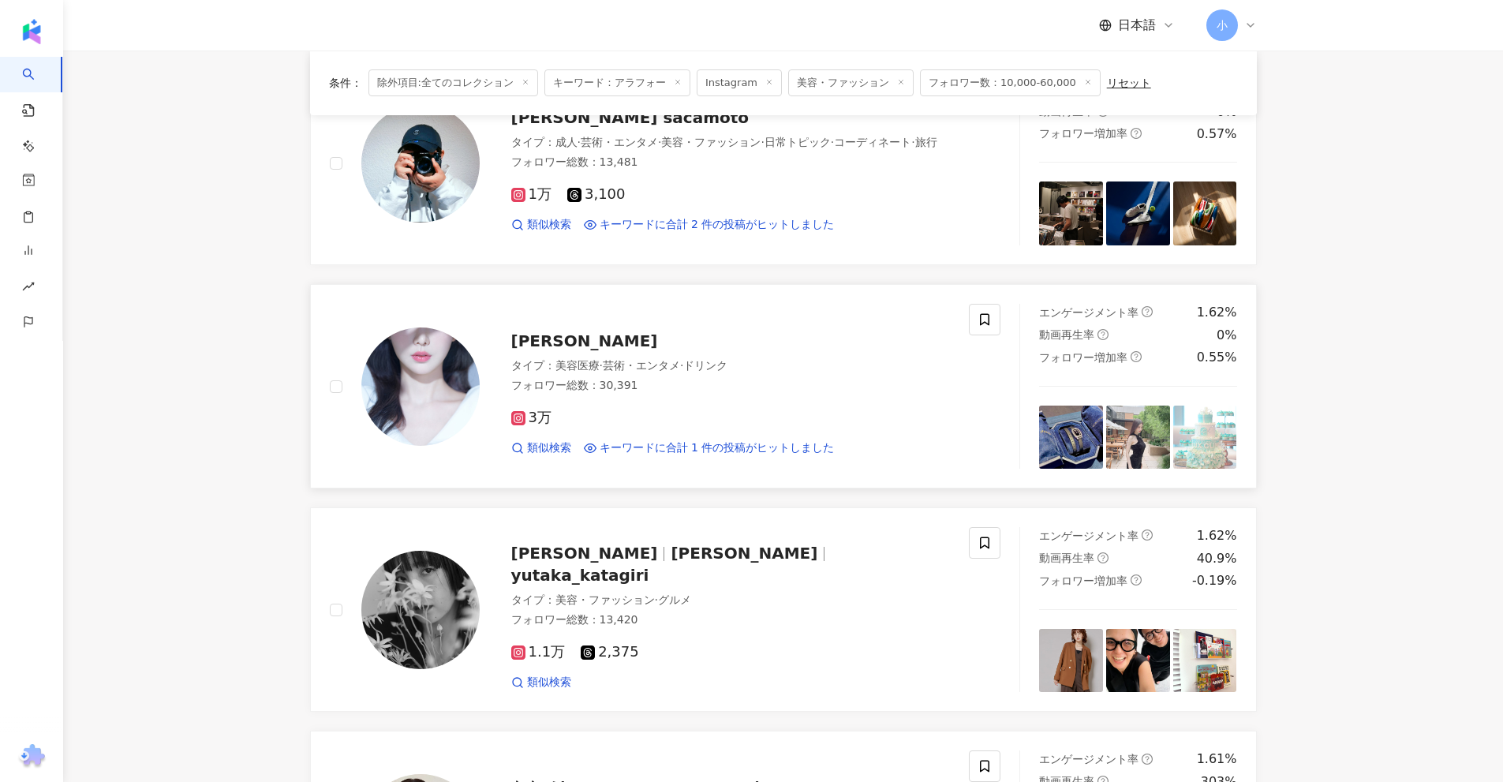
click at [533, 342] on span "関有美子" at bounding box center [584, 340] width 147 height 19
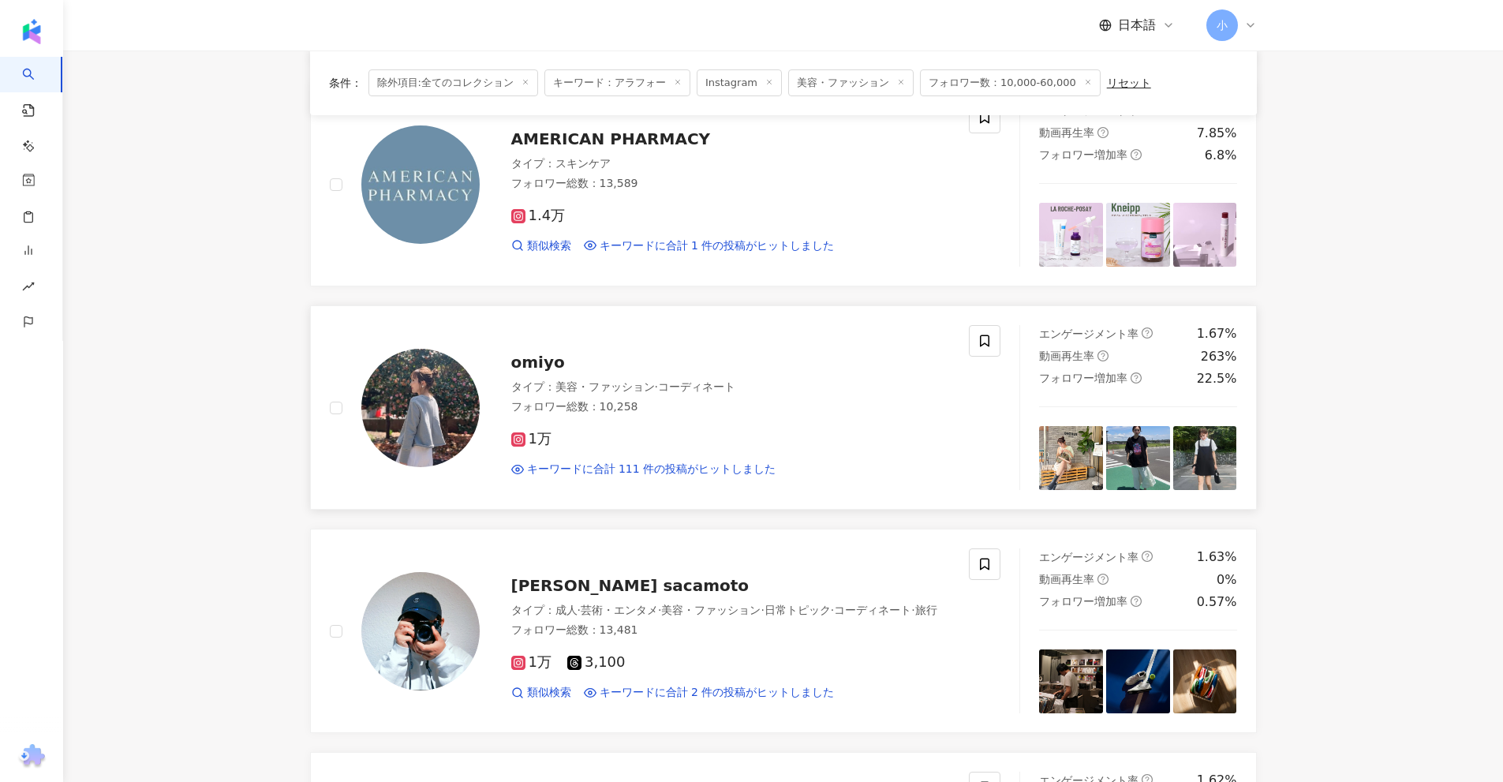
scroll to position [745, 0]
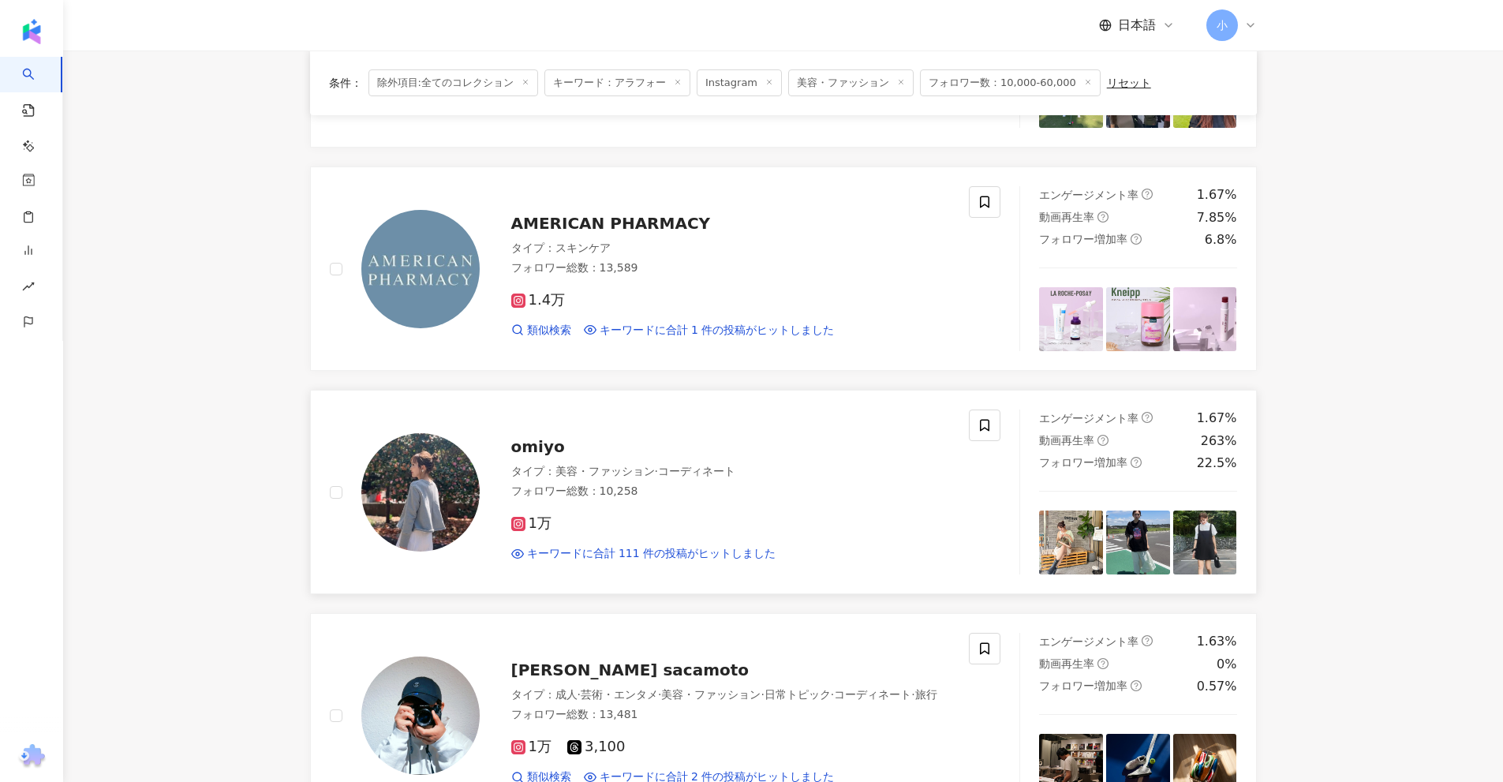
click at [530, 452] on span "omiyo" at bounding box center [538, 446] width 54 height 19
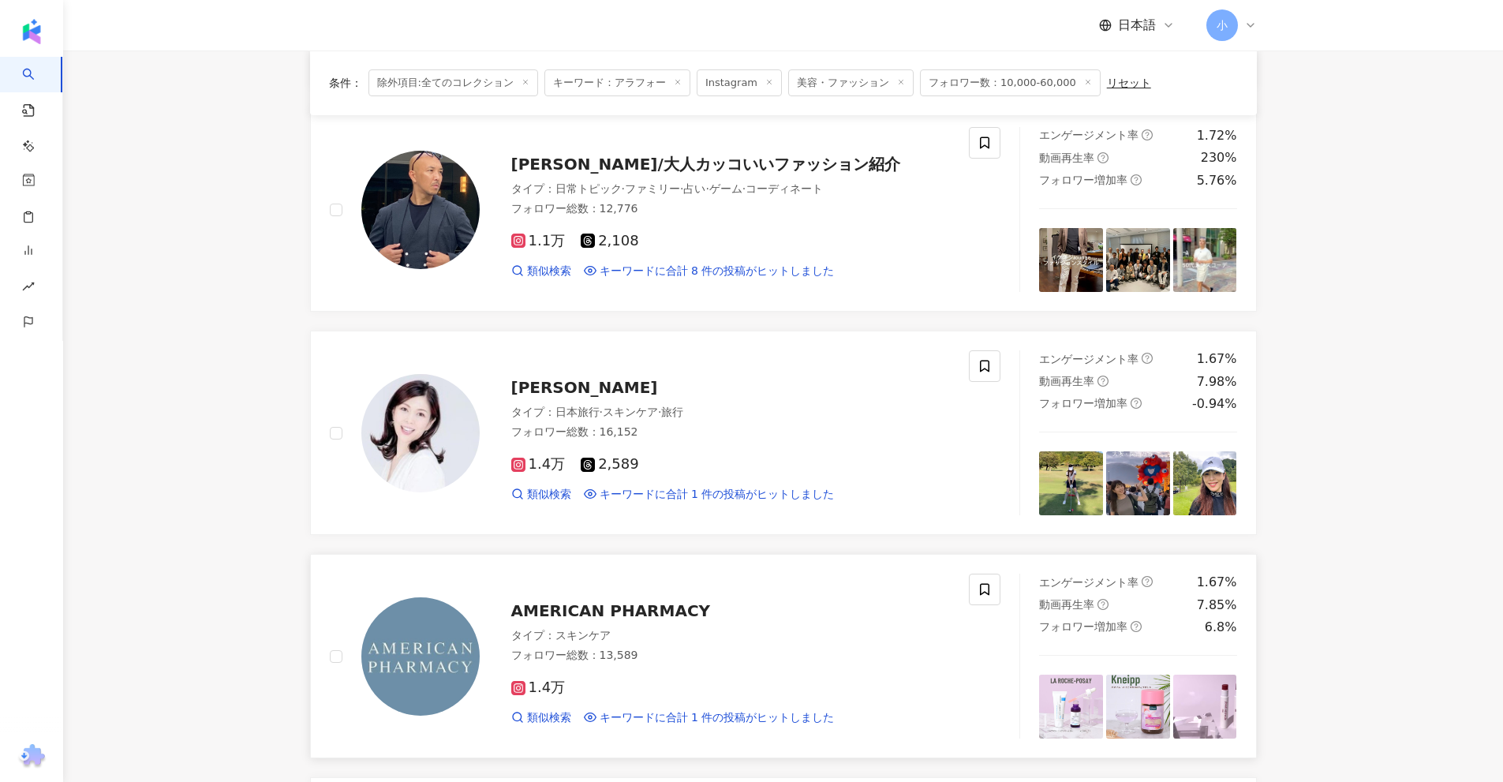
scroll to position [350, 0]
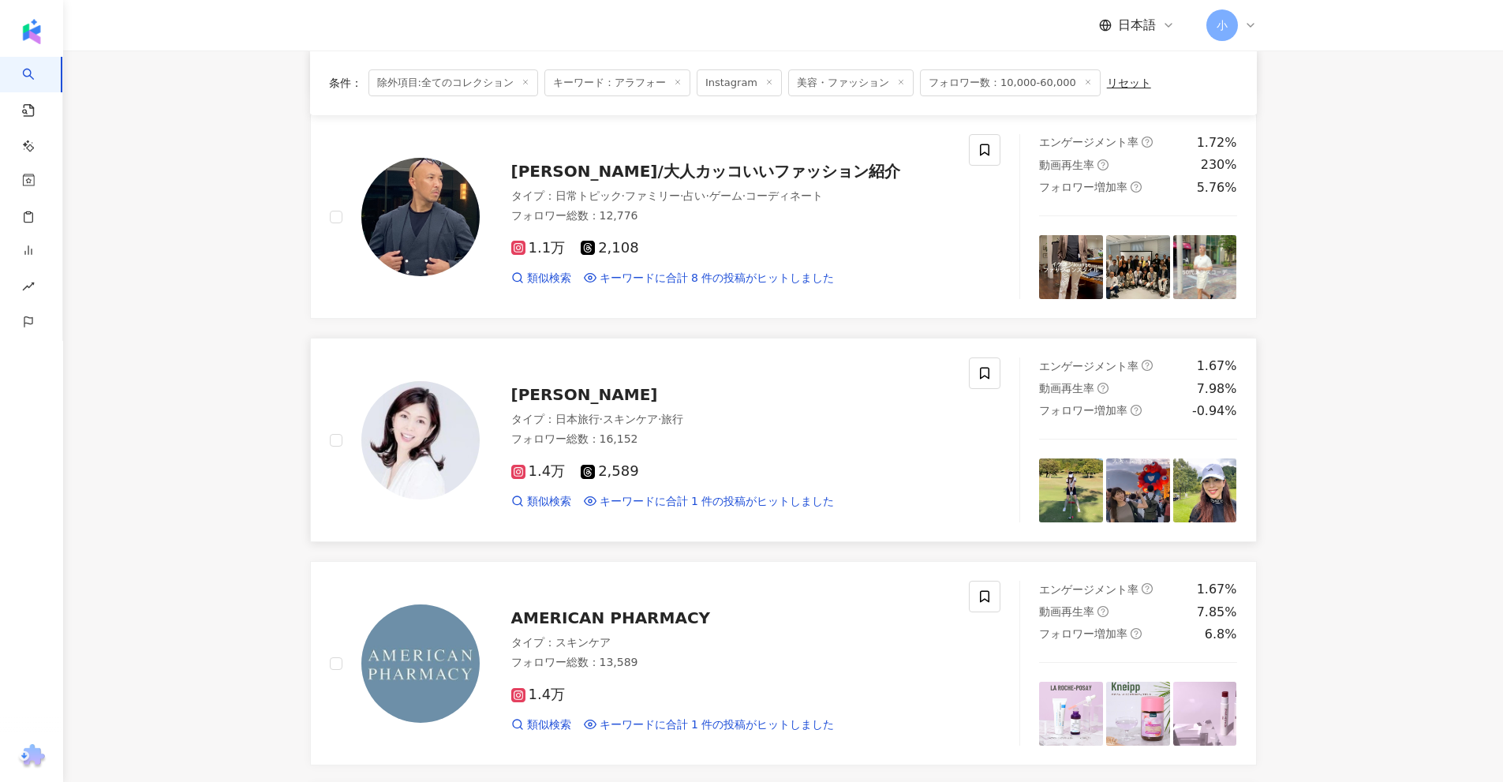
click at [547, 399] on span "井上 怜" at bounding box center [584, 394] width 147 height 19
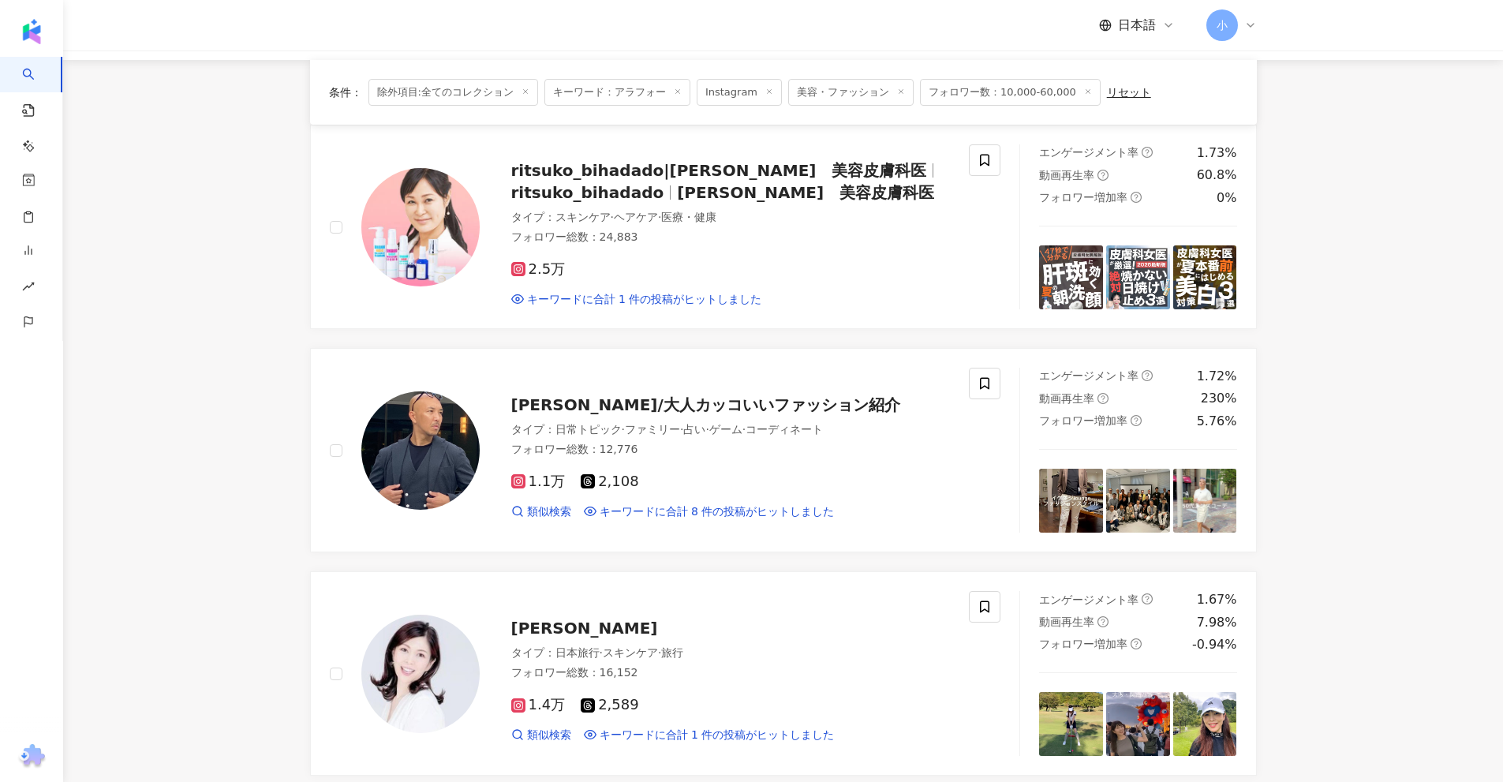
scroll to position [2481, 0]
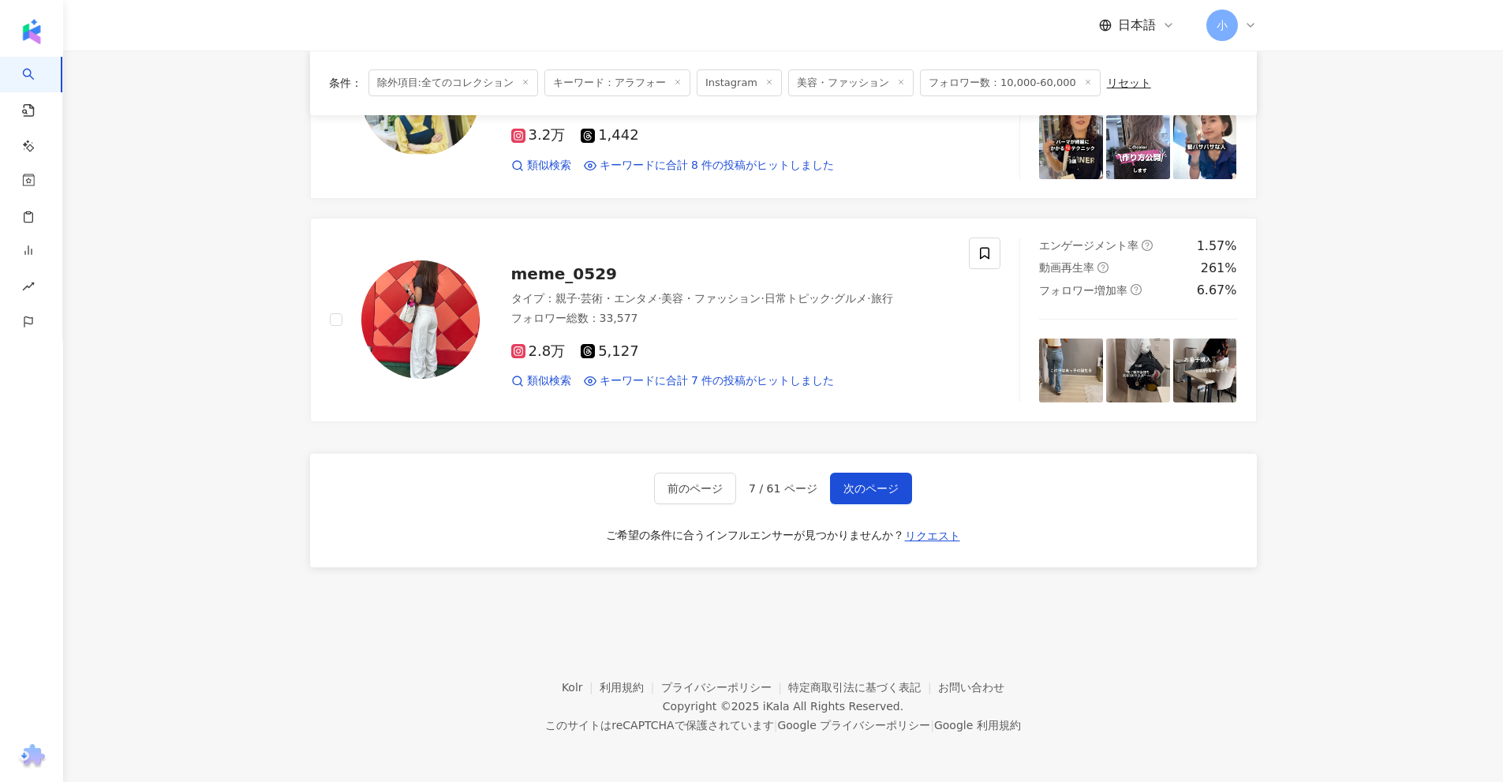
drag, startPoint x: 1368, startPoint y: 338, endPoint x: 1331, endPoint y: 783, distance: 446.6
click at [859, 474] on button "次のページ" at bounding box center [871, 489] width 82 height 32
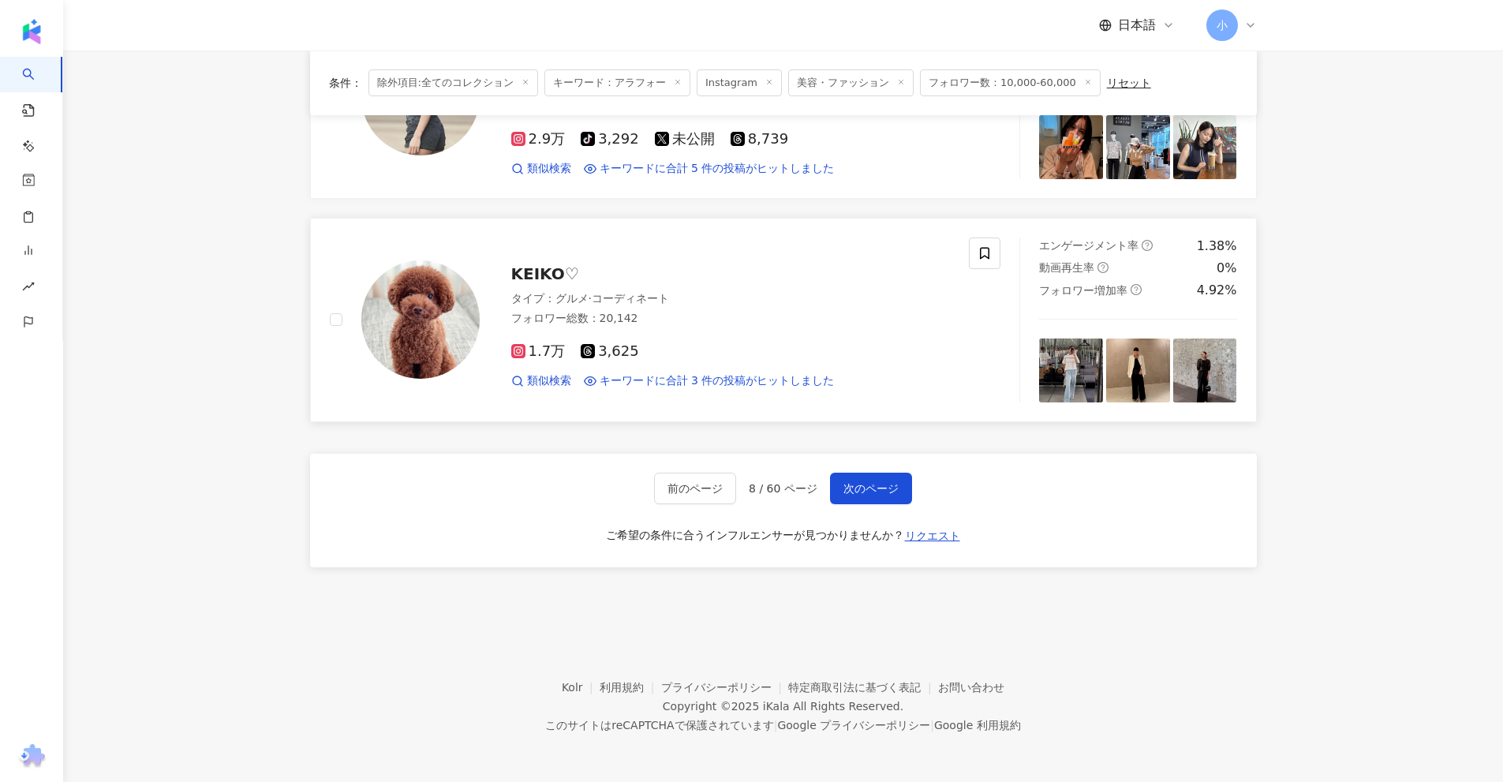
click at [551, 271] on span "KEIKO♡" at bounding box center [545, 273] width 68 height 19
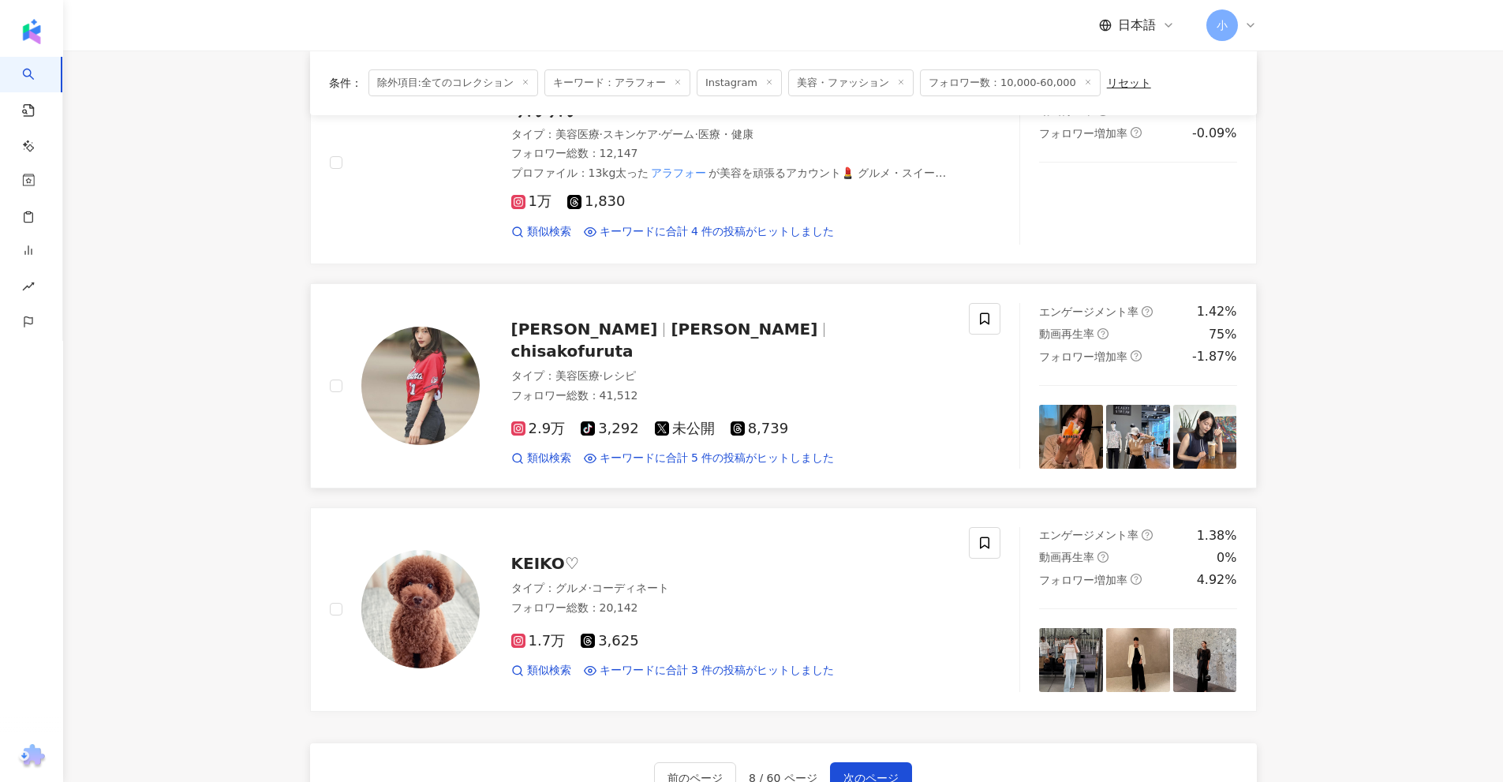
scroll to position [2165, 0]
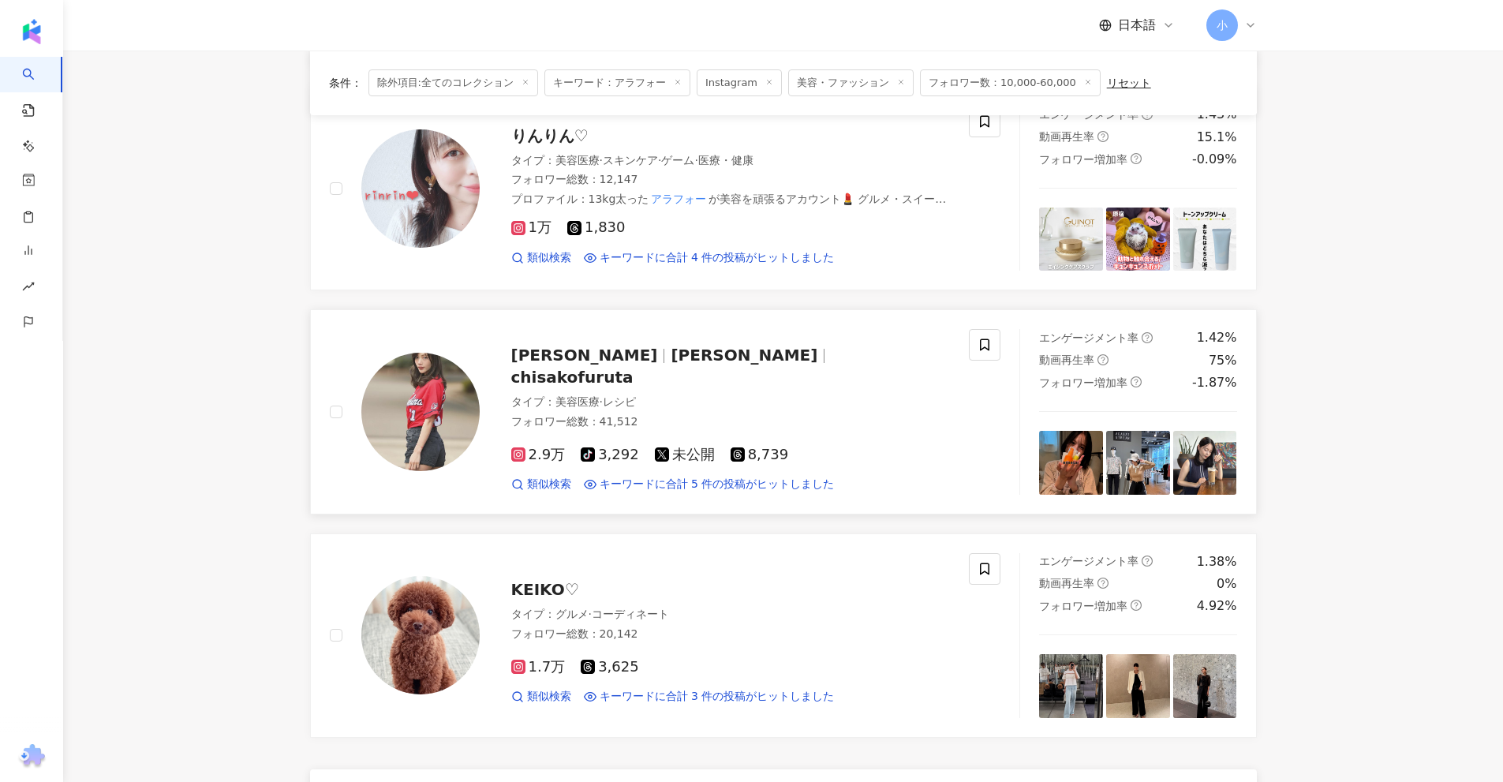
click at [698, 365] on span "古田ちさこ" at bounding box center [744, 355] width 147 height 19
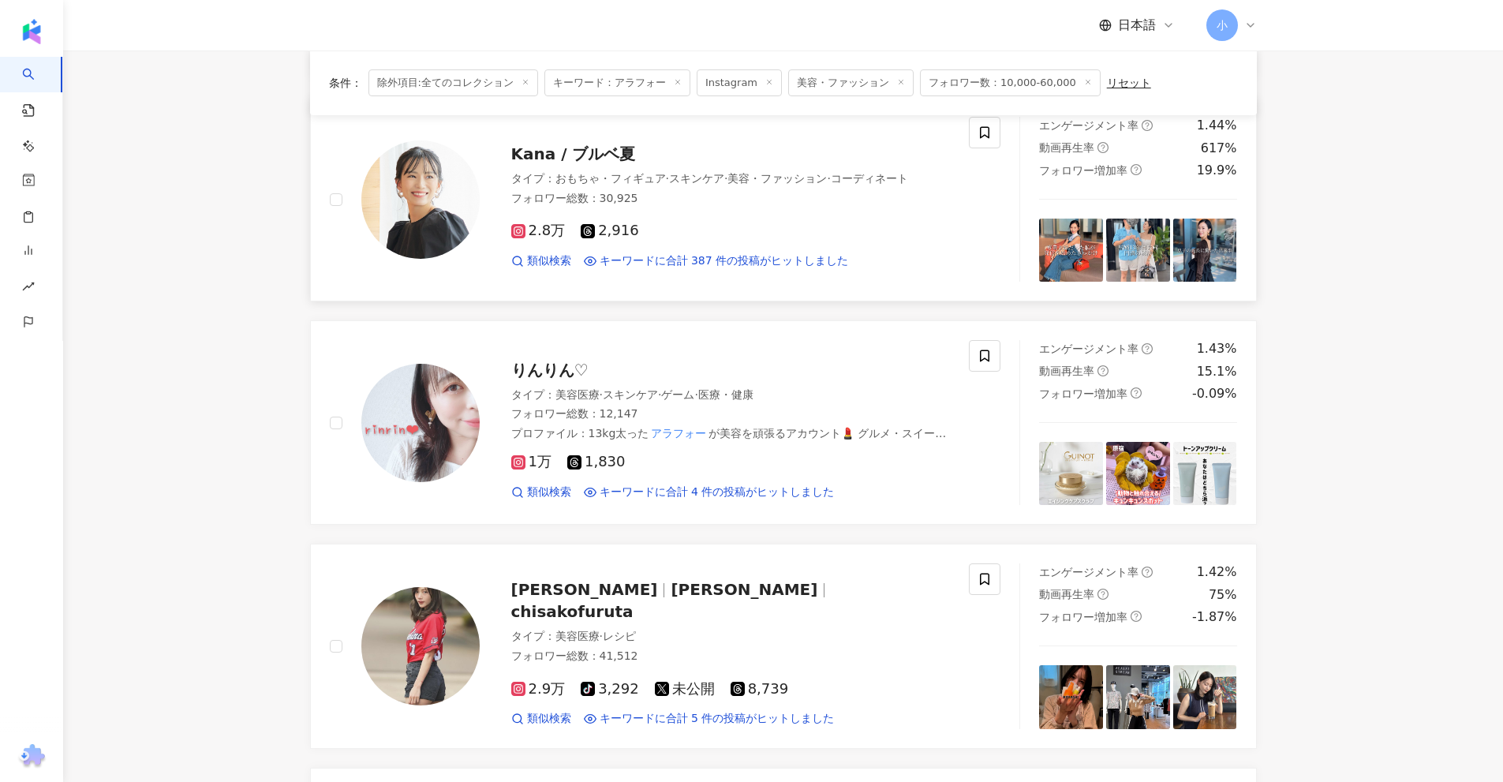
scroll to position [1928, 0]
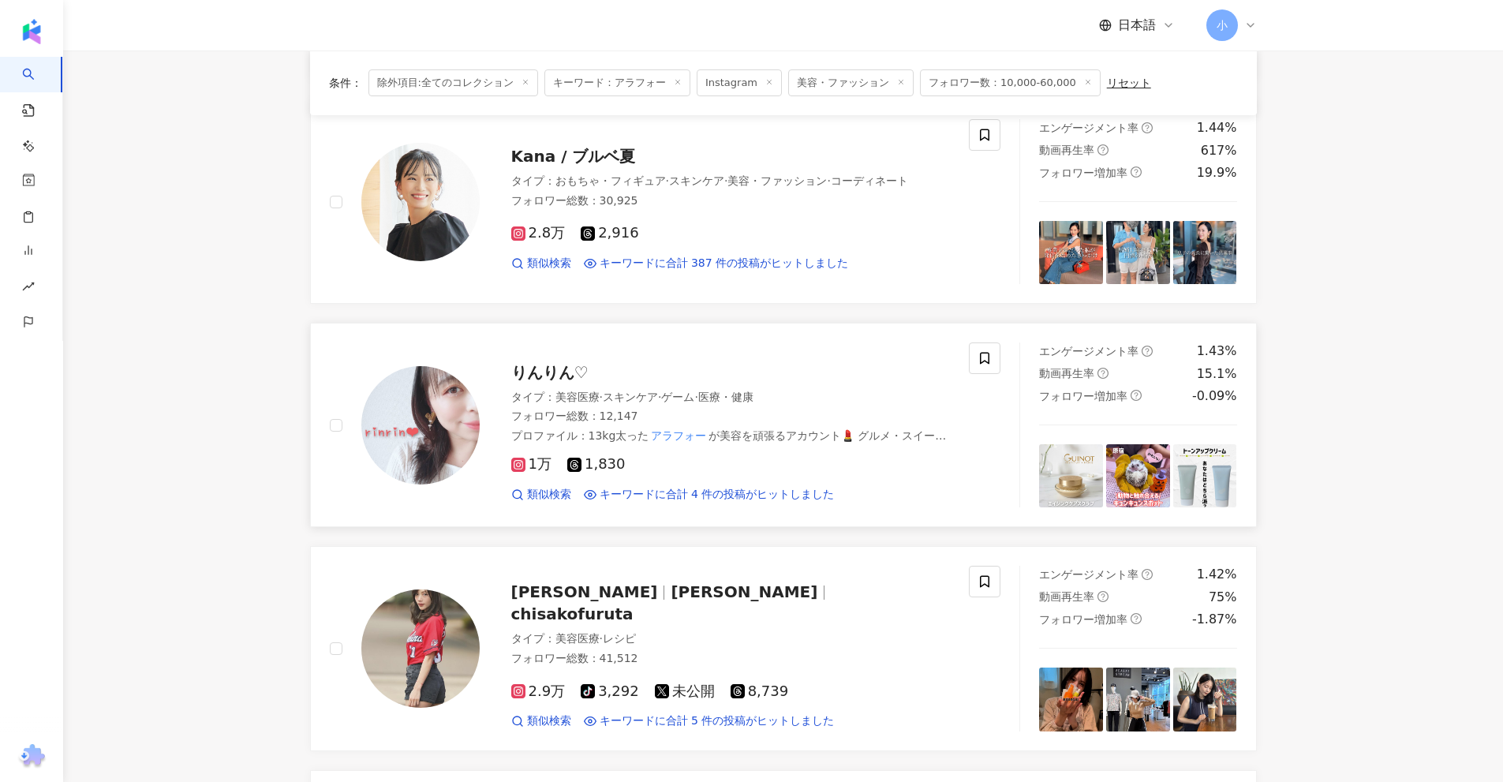
click at [562, 369] on span "りんりん♡" at bounding box center [549, 372] width 77 height 19
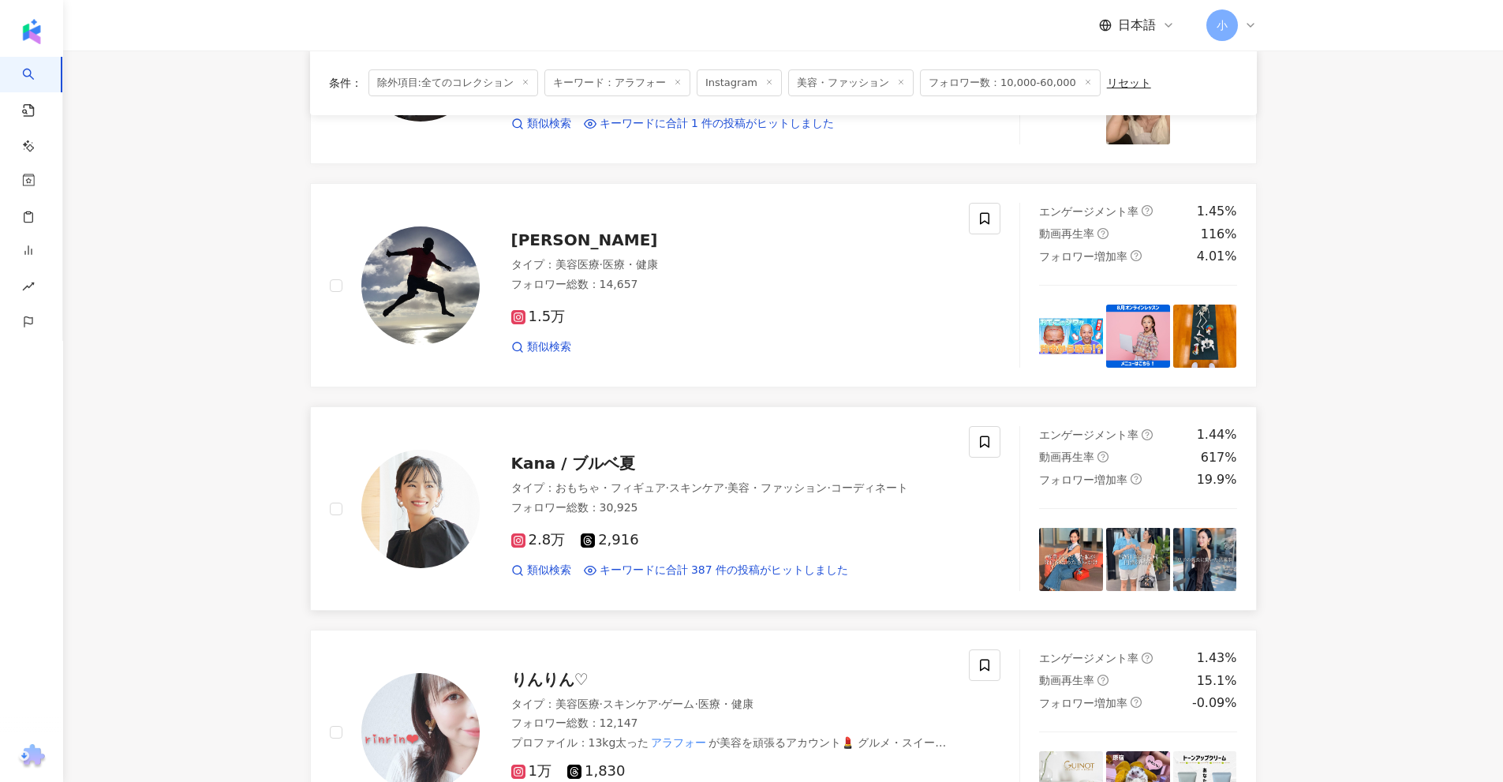
scroll to position [1613, 0]
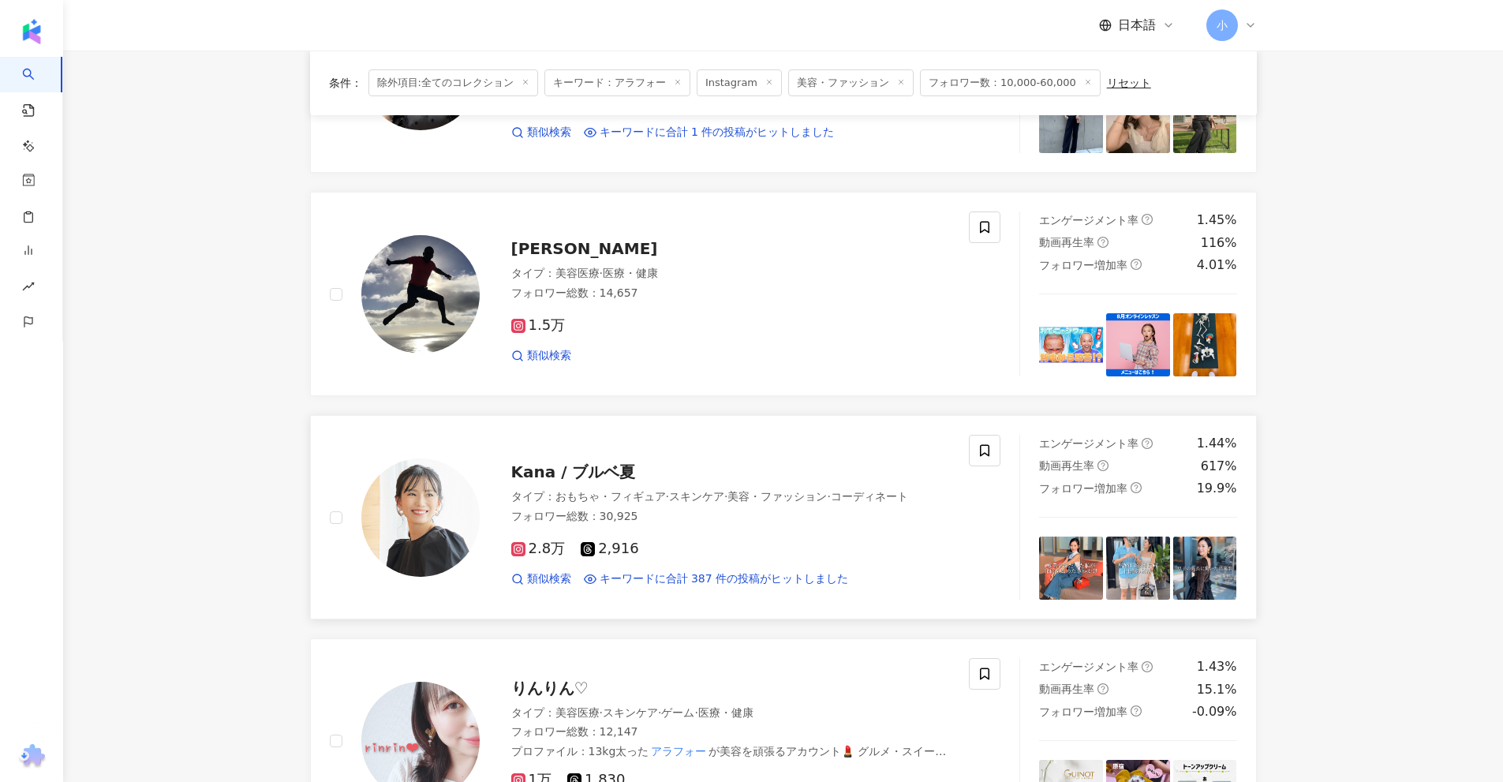
click at [609, 463] on span "Kana / ブルベ夏" at bounding box center [573, 471] width 125 height 19
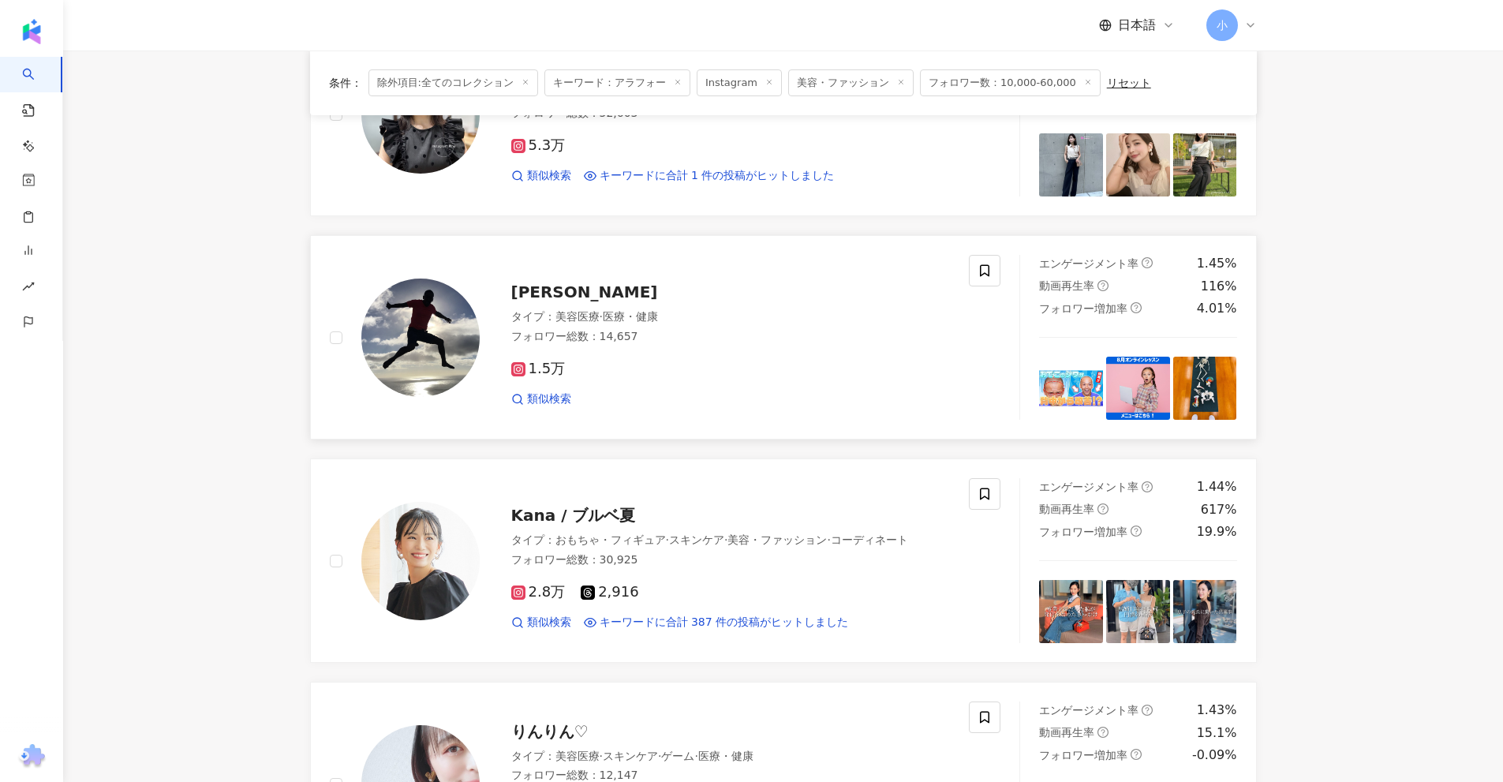
scroll to position [1376, 0]
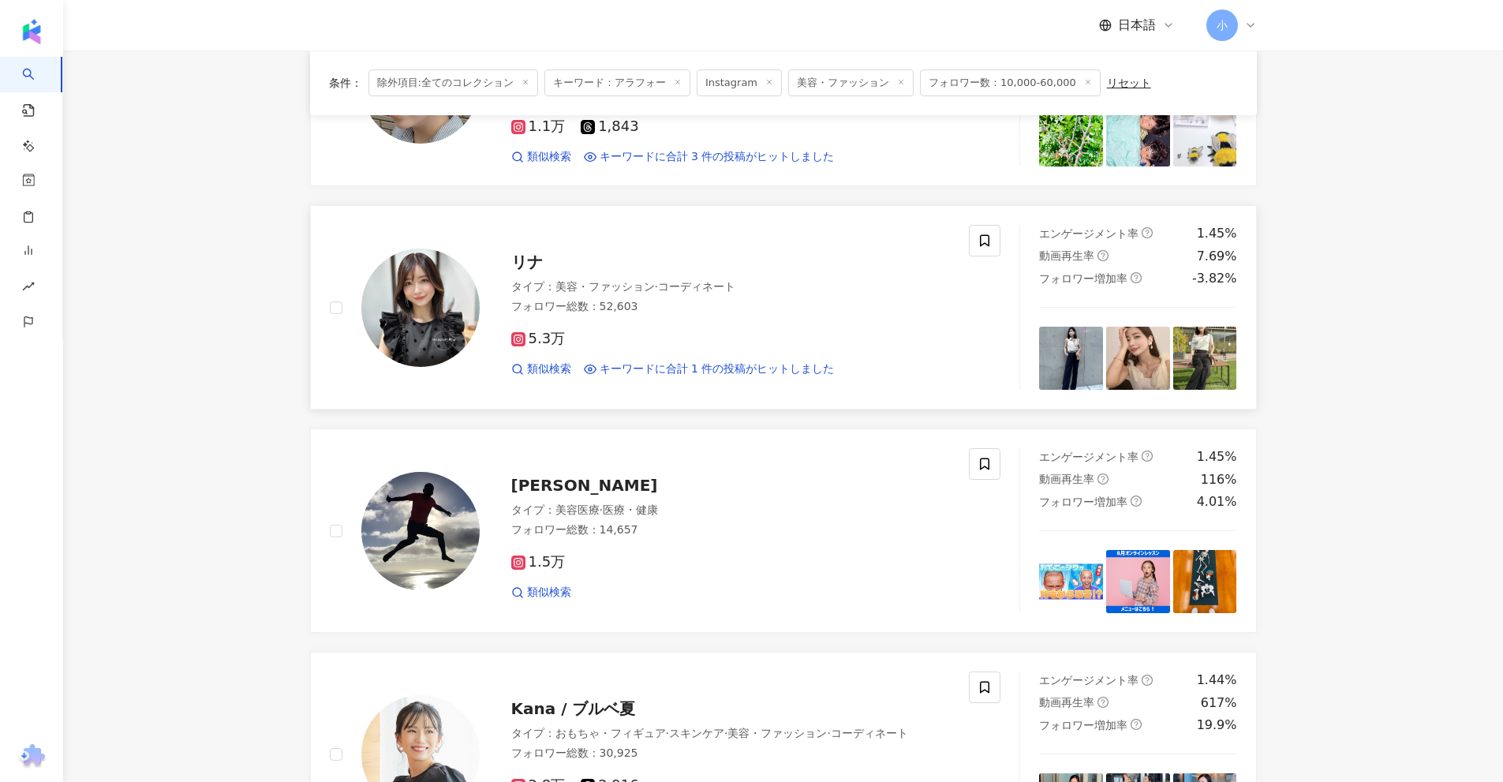
click at [516, 265] on span "リナ" at bounding box center [527, 262] width 32 height 19
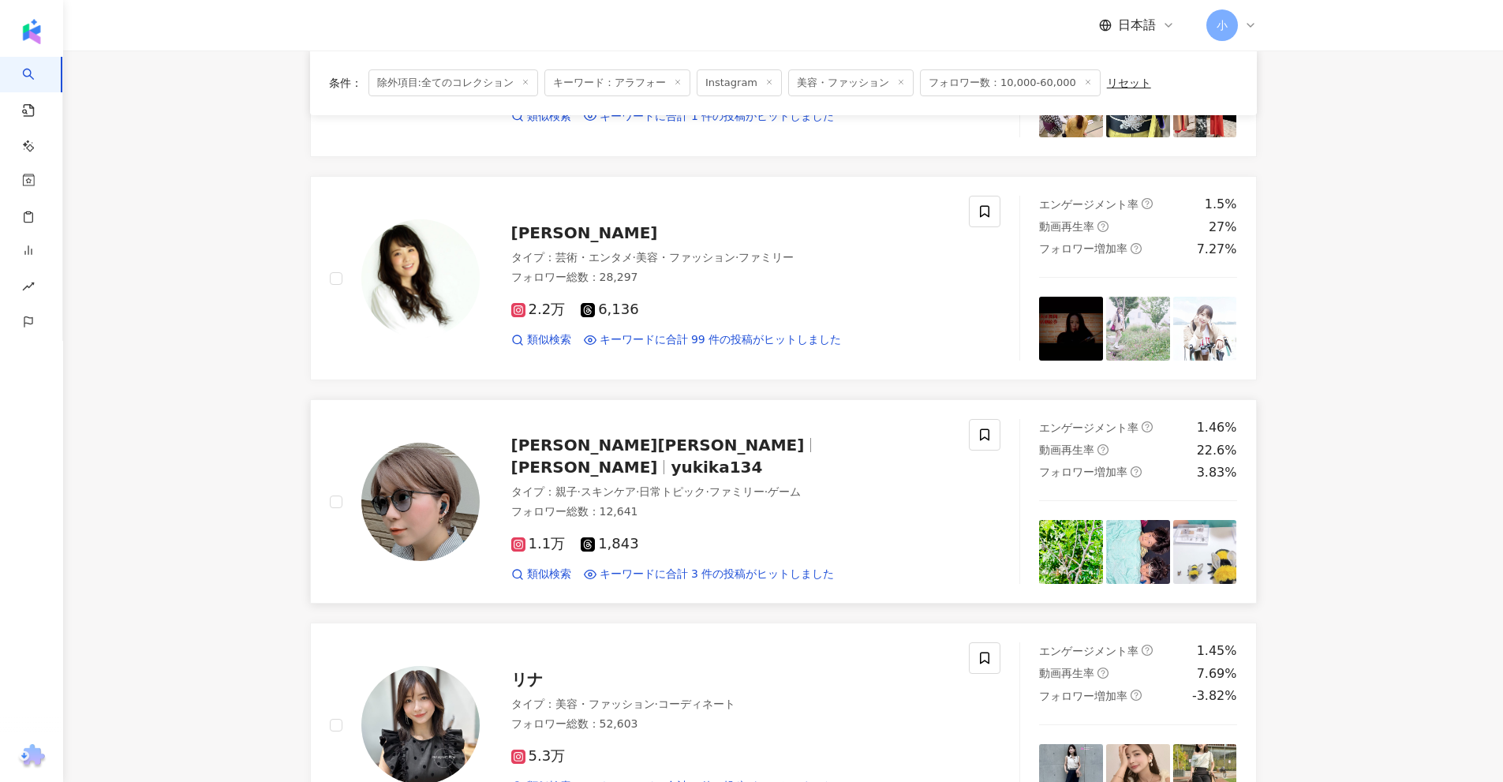
scroll to position [903, 0]
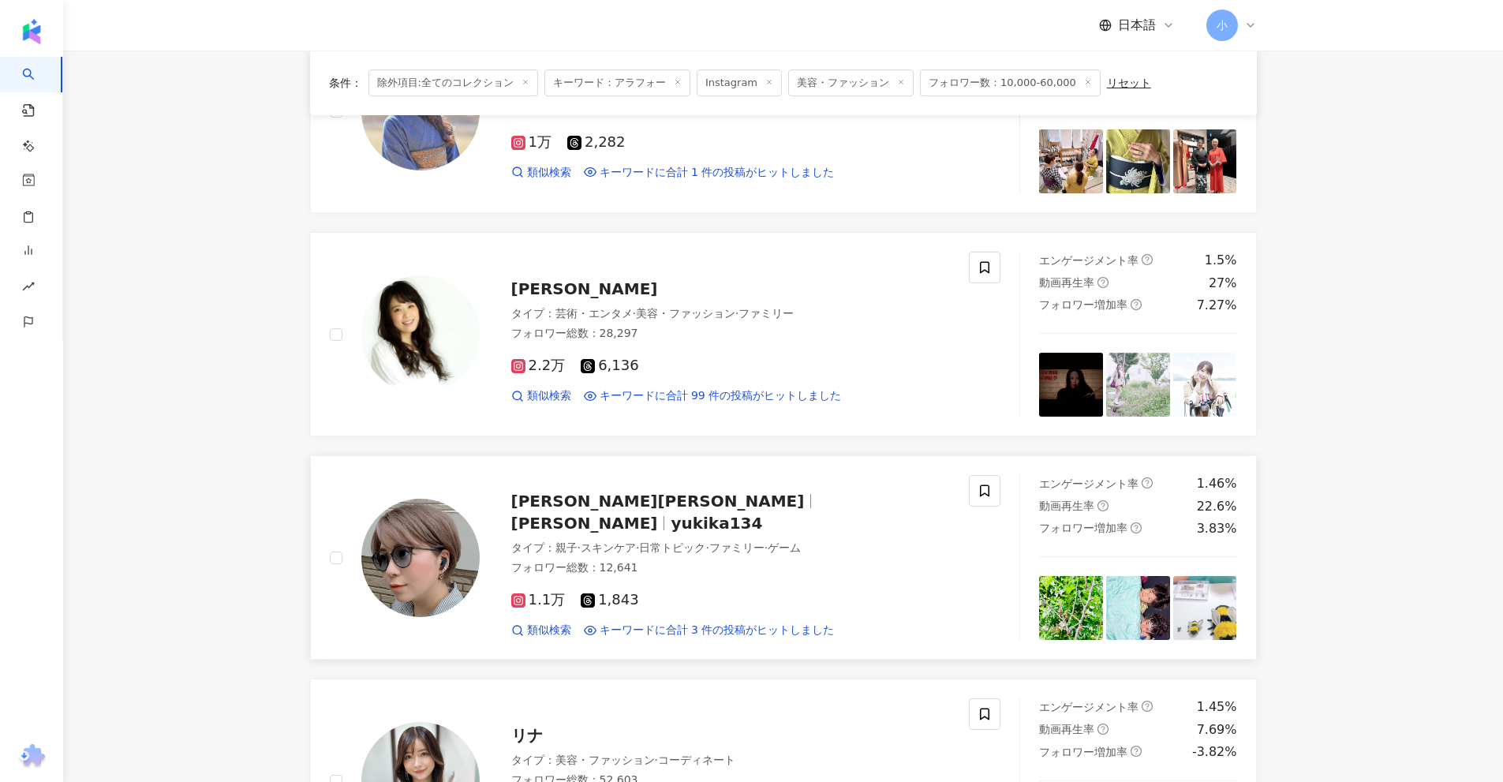
click at [753, 515] on span "yukika134" at bounding box center [717, 523] width 92 height 19
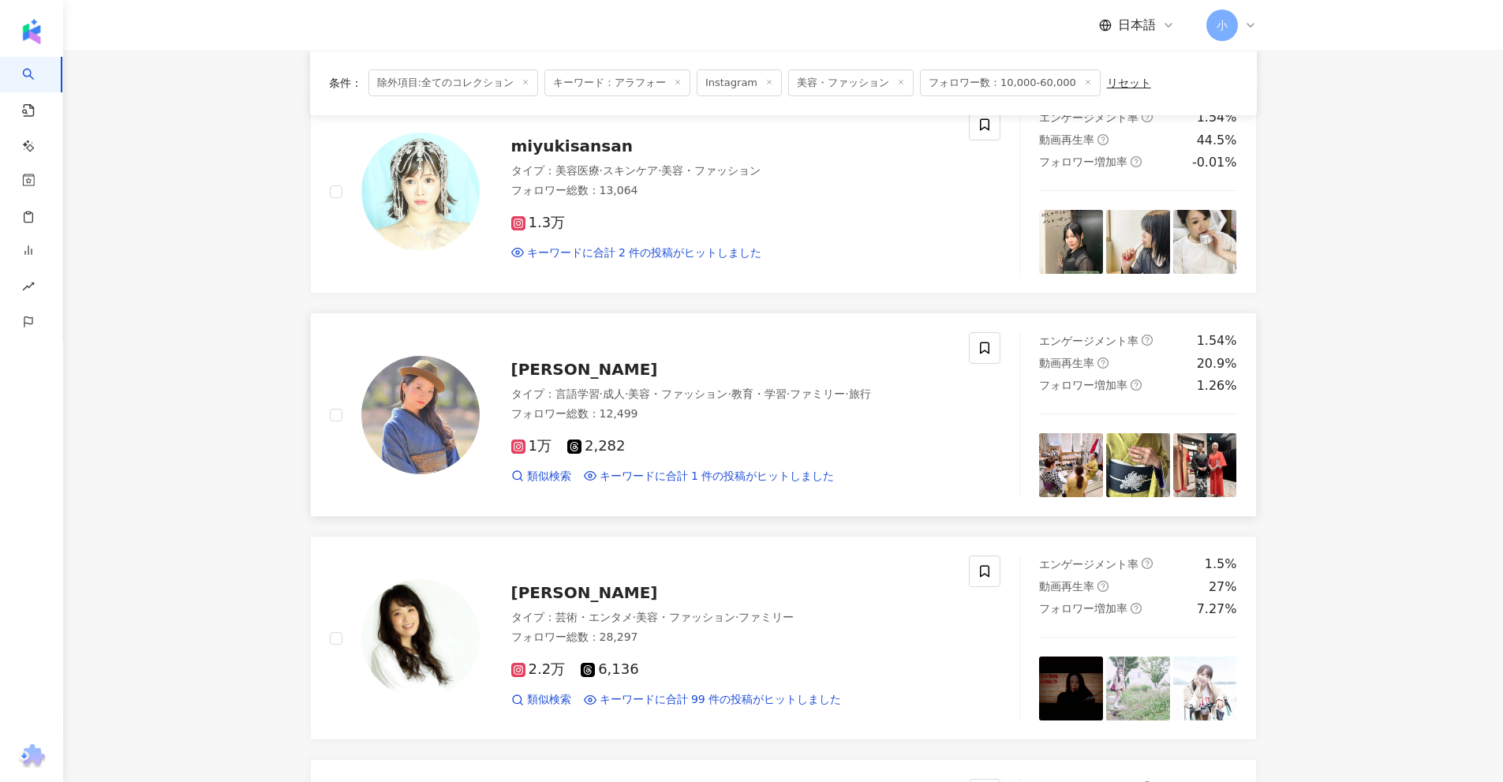
scroll to position [587, 0]
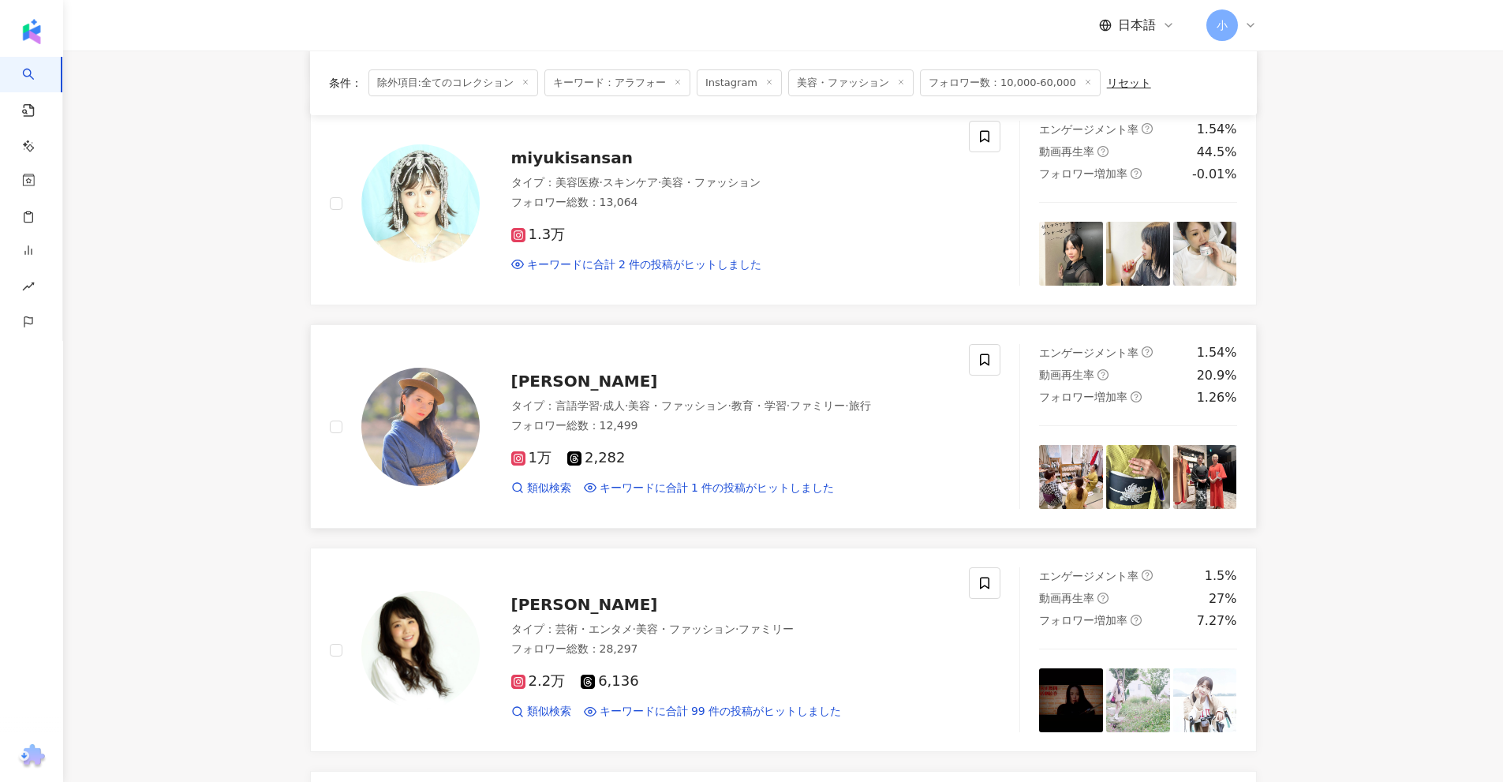
click at [578, 380] on span "鈴木悠美子" at bounding box center [584, 381] width 147 height 19
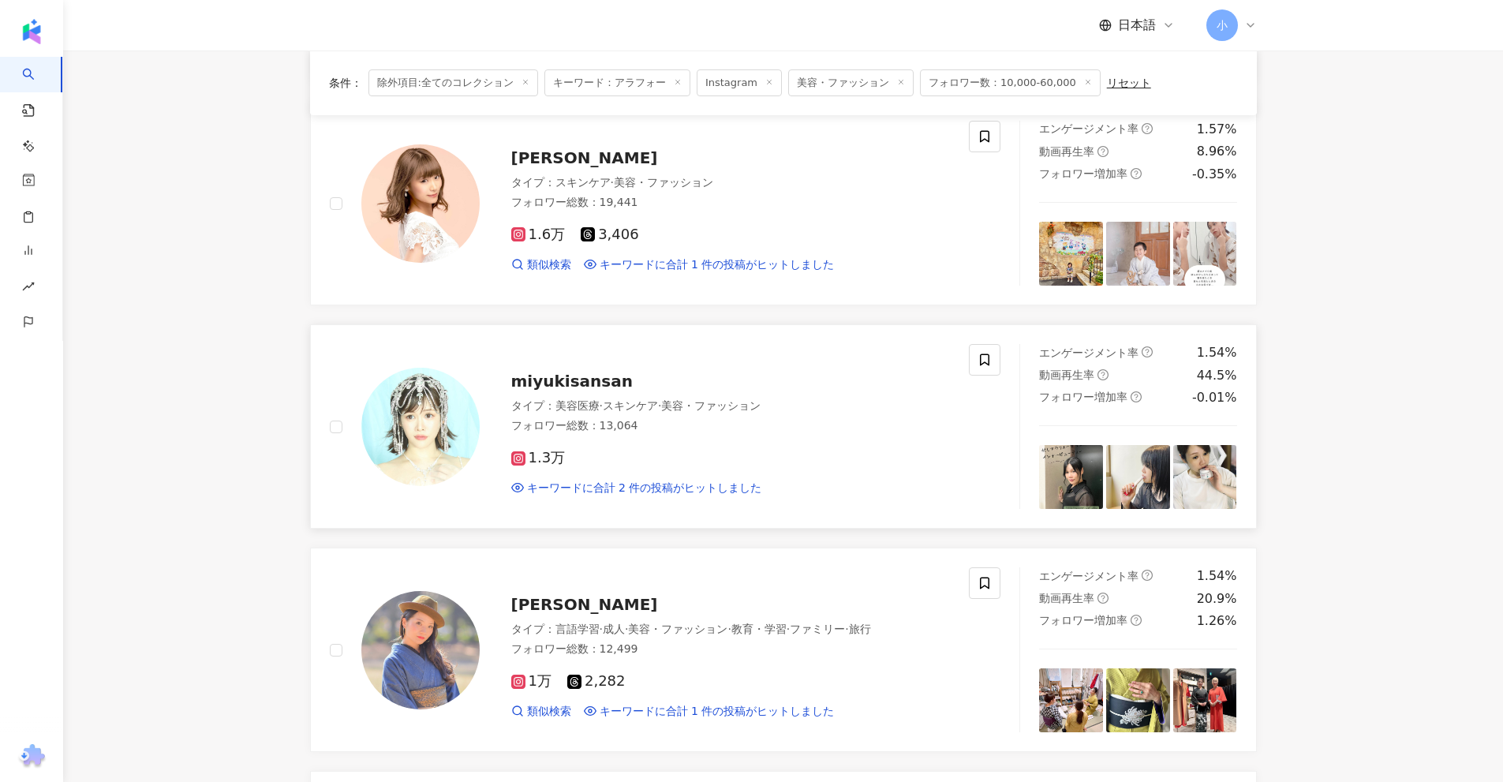
scroll to position [350, 0]
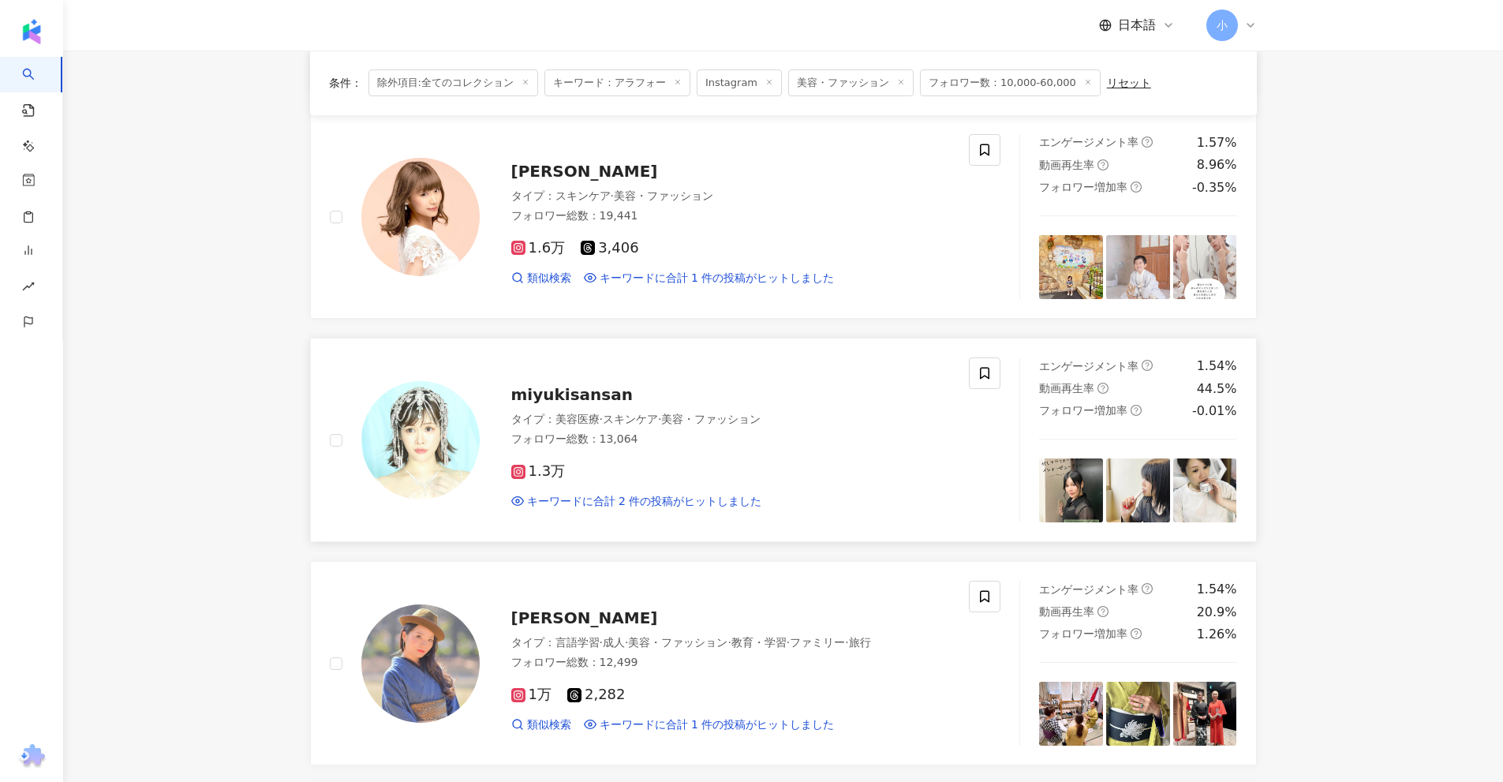
click at [583, 404] on span "miyukisansan" at bounding box center [572, 394] width 122 height 19
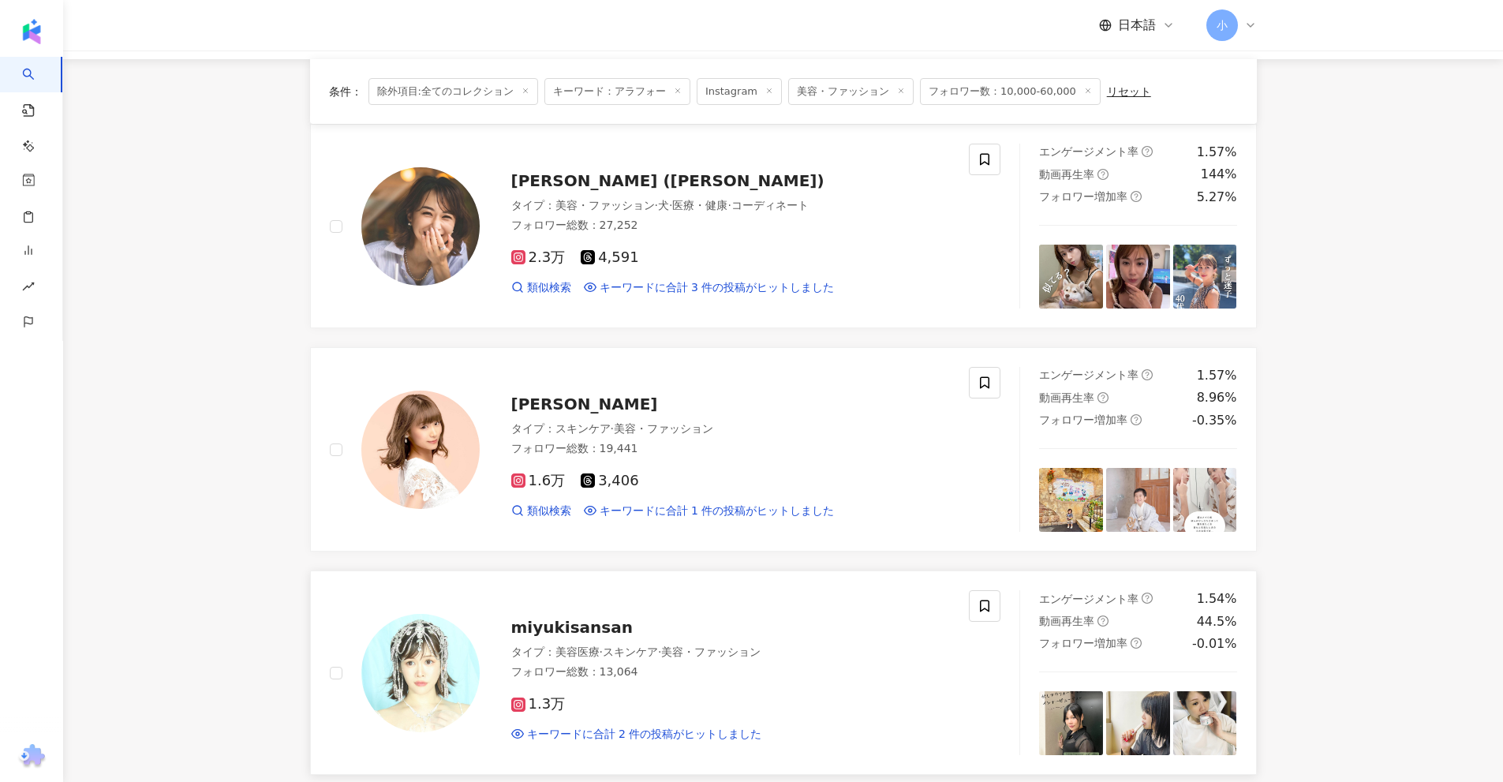
scroll to position [114, 0]
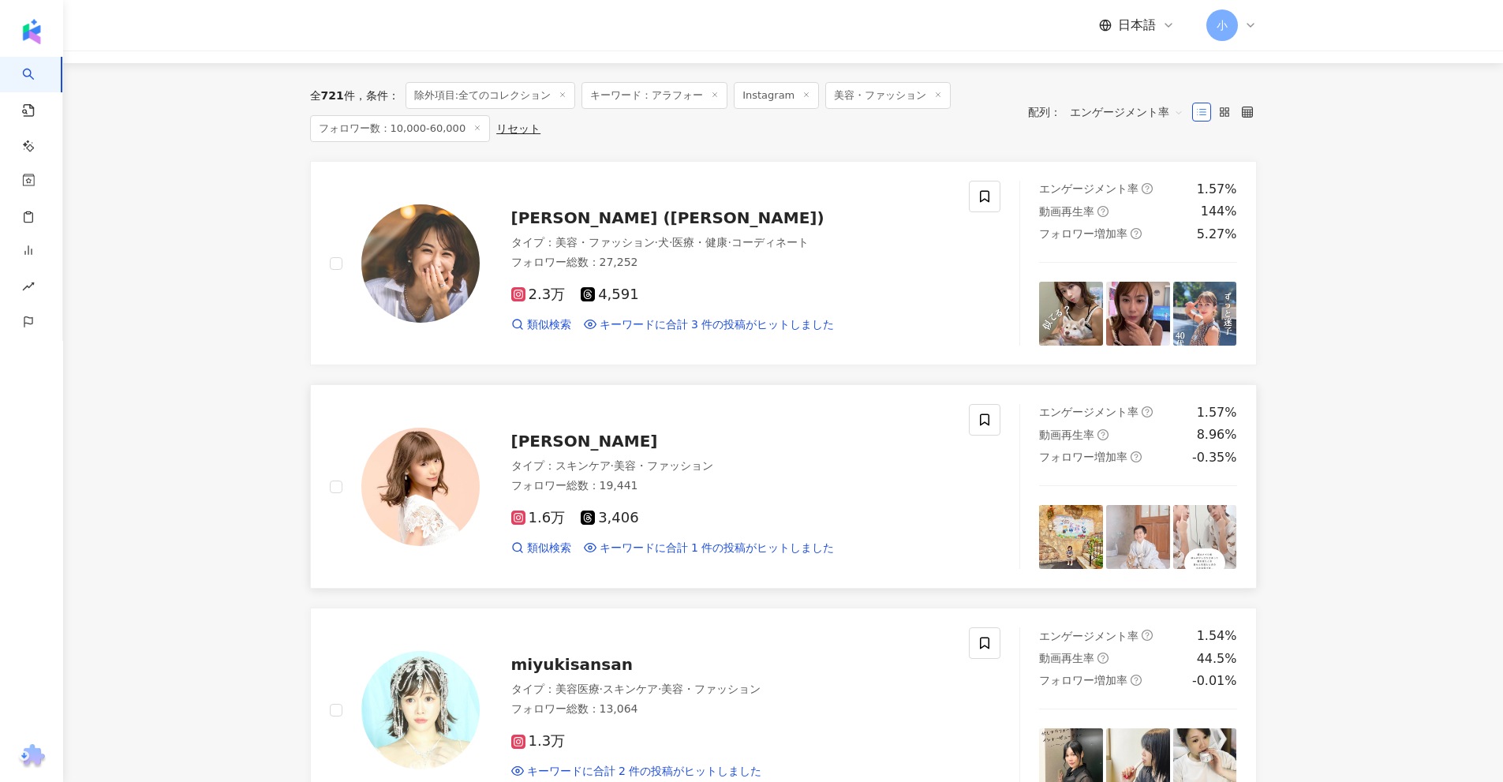
click at [533, 439] on span "室町 あかり" at bounding box center [584, 441] width 147 height 19
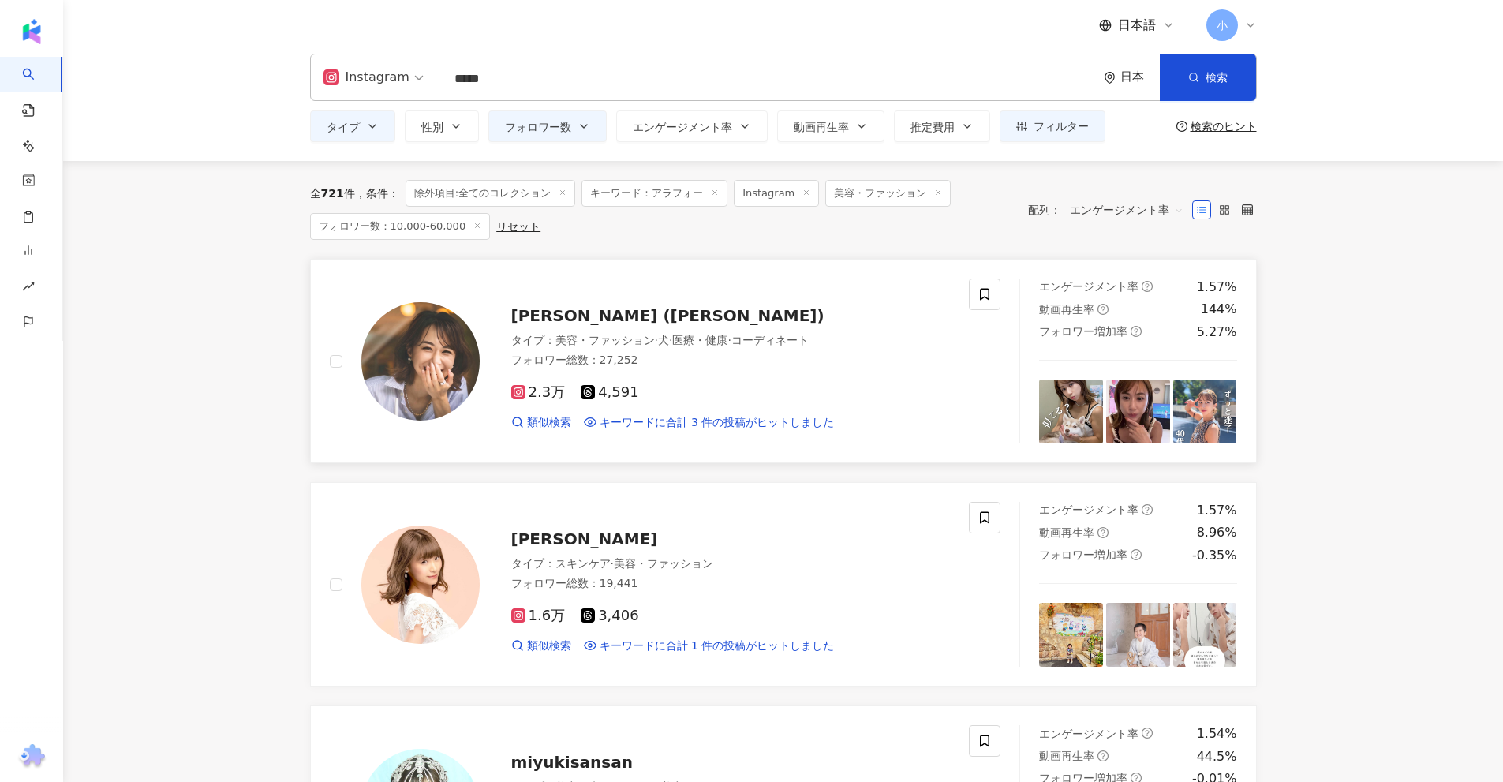
scroll to position [0, 0]
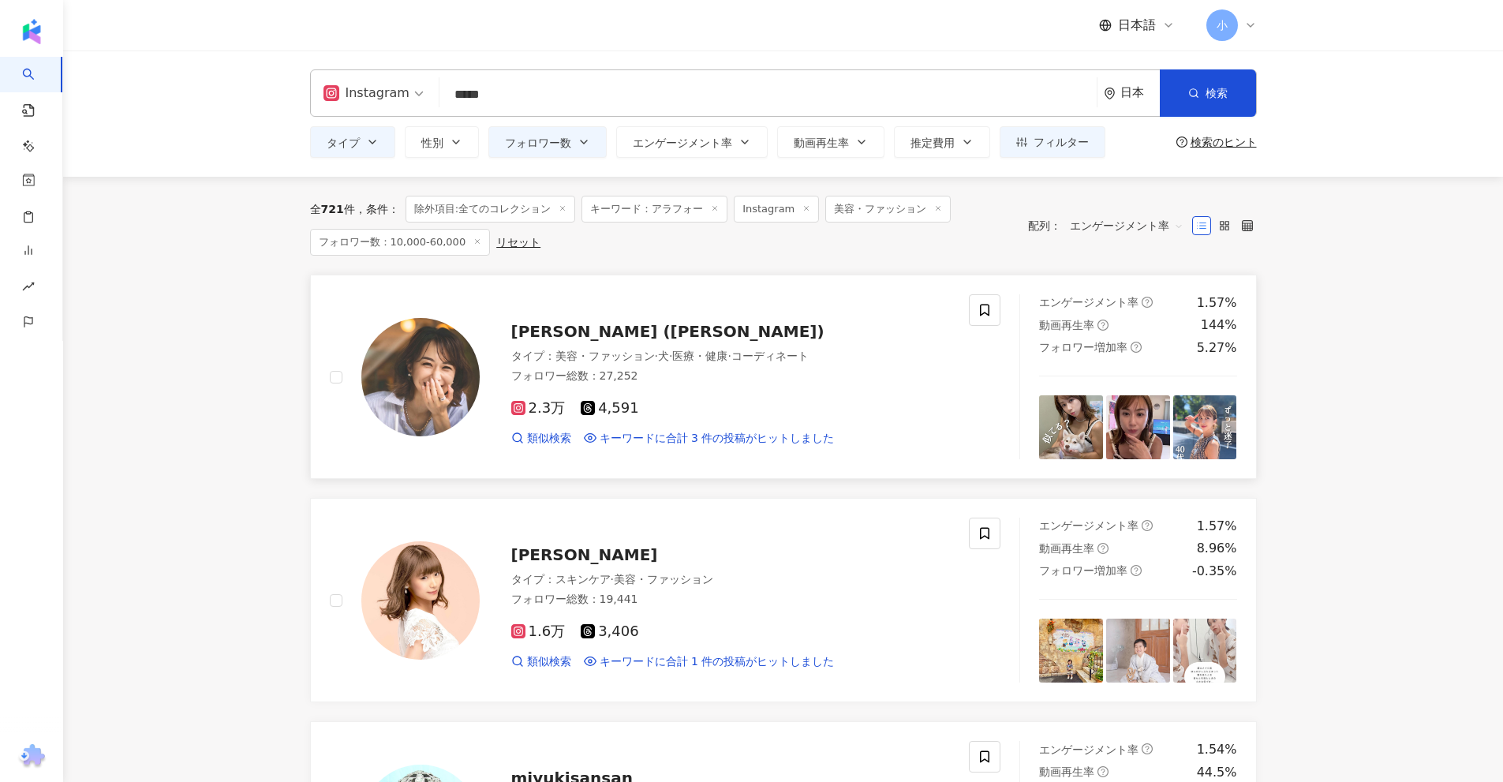
click at [658, 324] on span "吉川まあこ (Maako Yoshikawa)" at bounding box center [667, 331] width 313 height 19
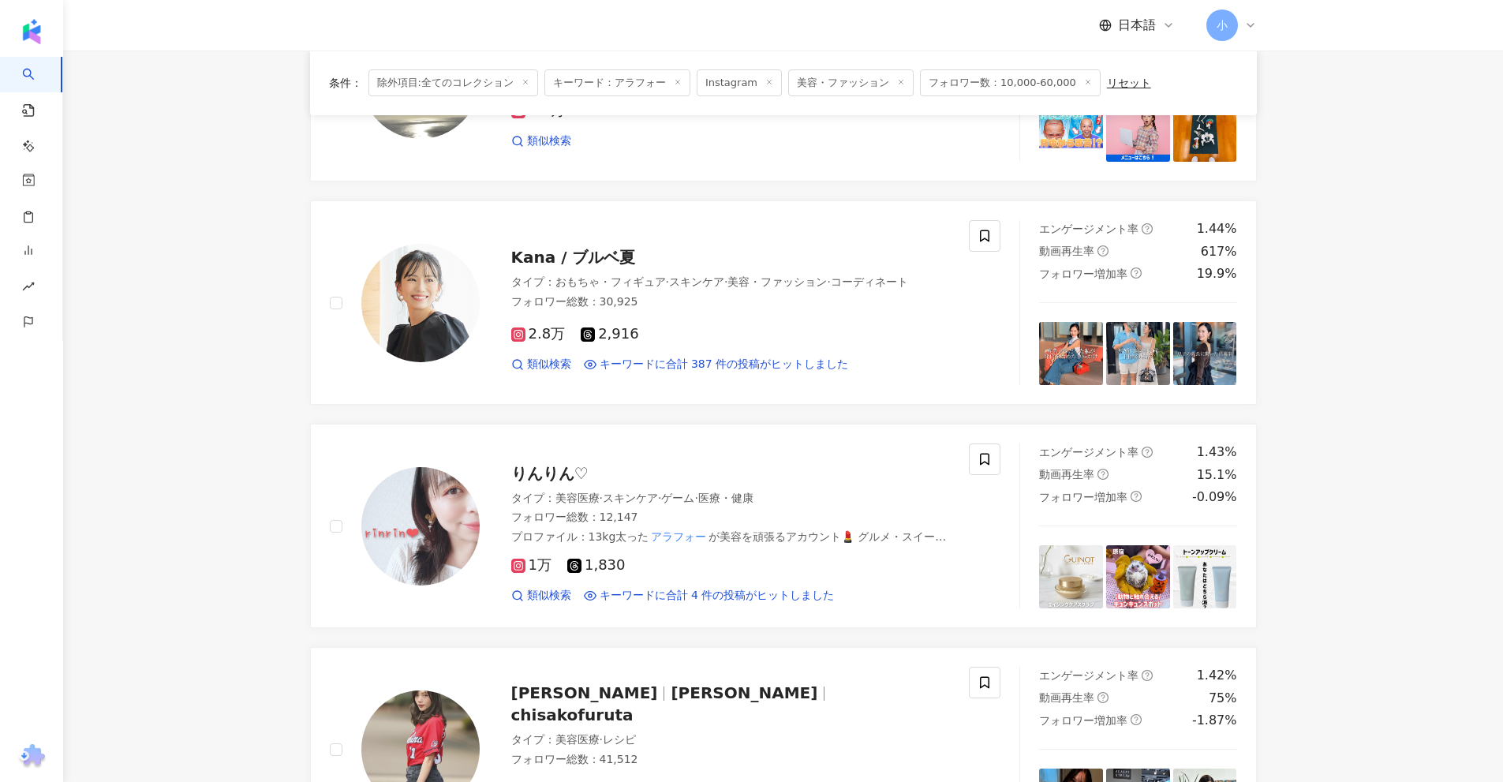
scroll to position [2481, 0]
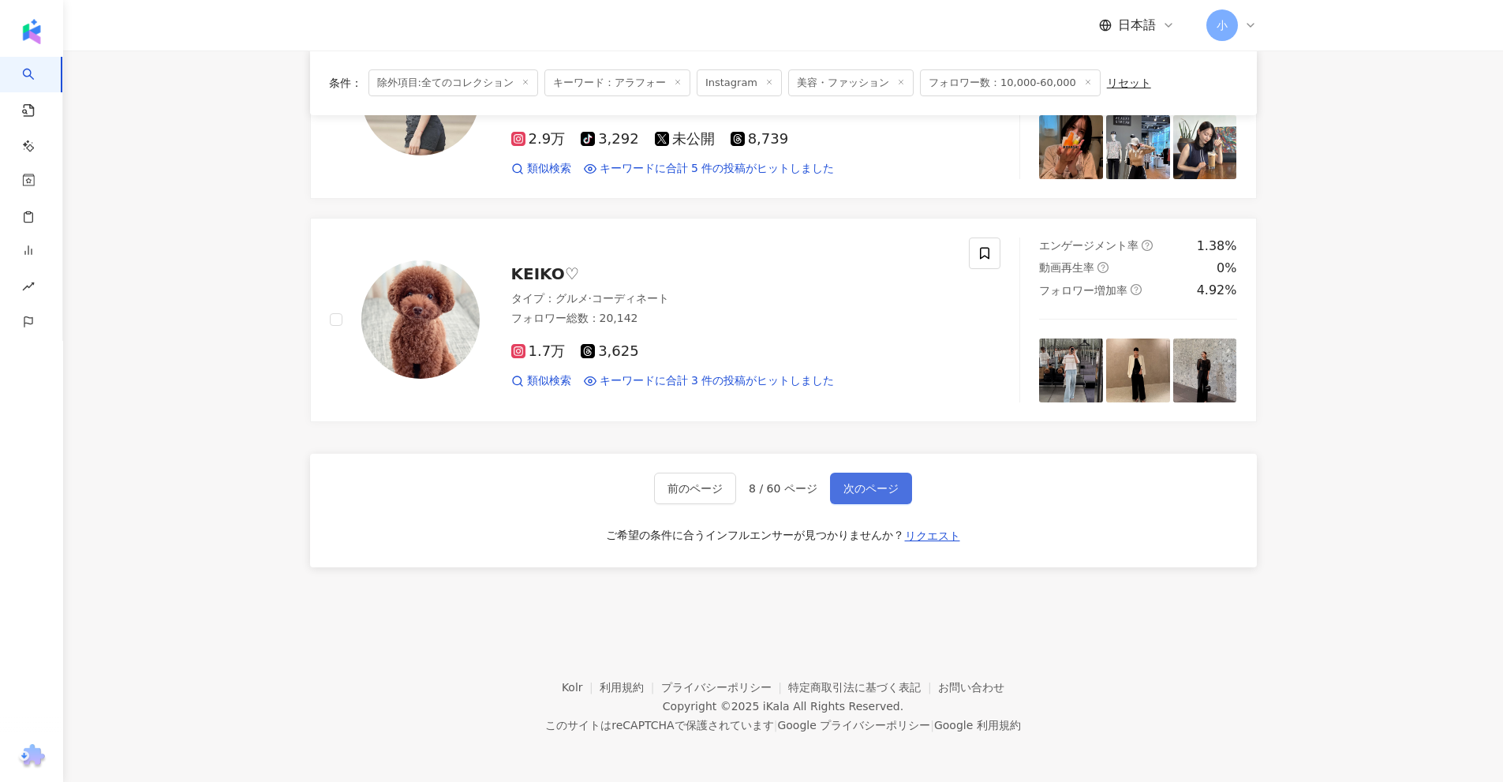
click at [882, 491] on span "次のページ" at bounding box center [871, 488] width 55 height 13
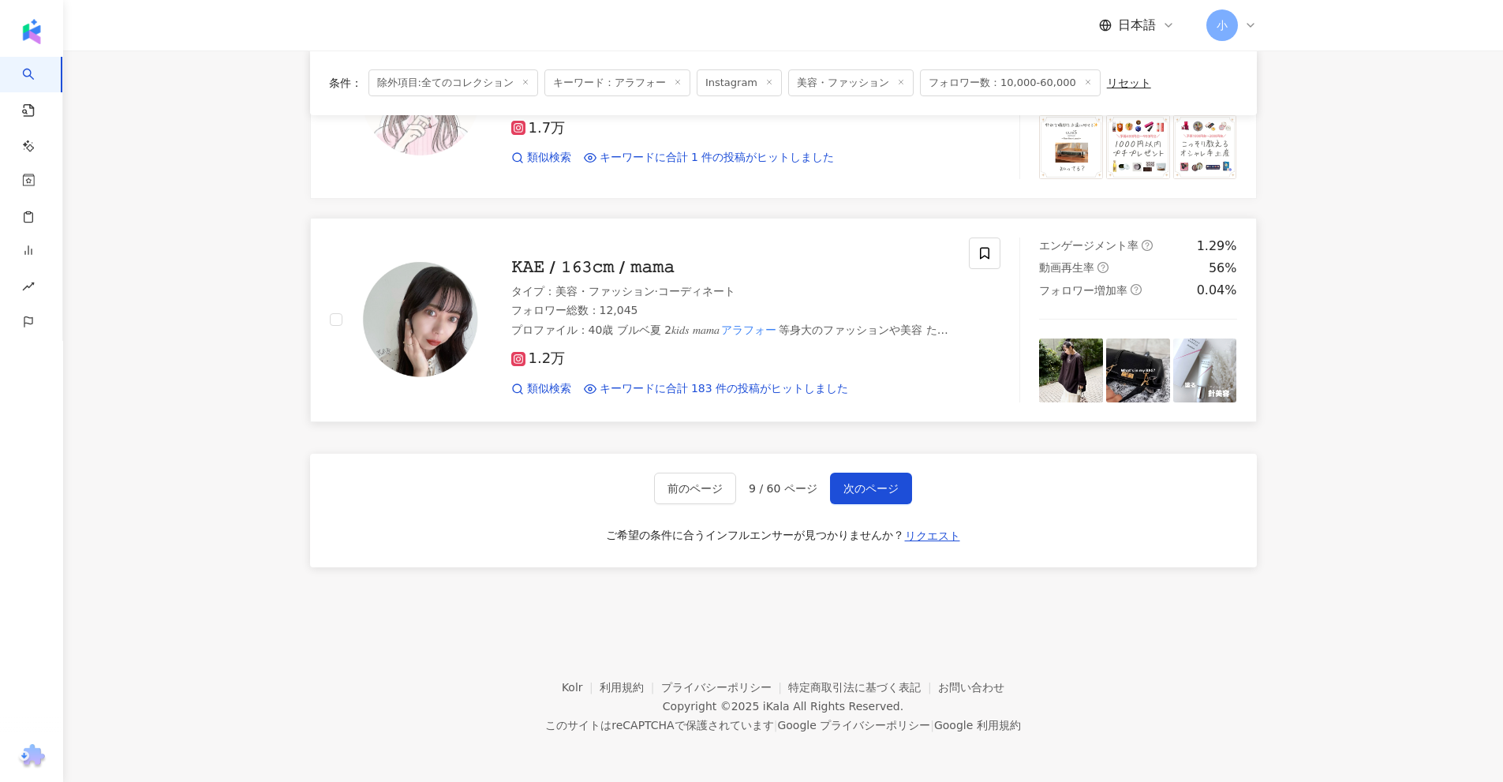
click at [621, 264] on span "𝙺𝙰𝙴 / 𝟷𝟼𝟹𝚌𝚖 / 𝚖𝚊𝚖𝚊" at bounding box center [592, 266] width 163 height 19
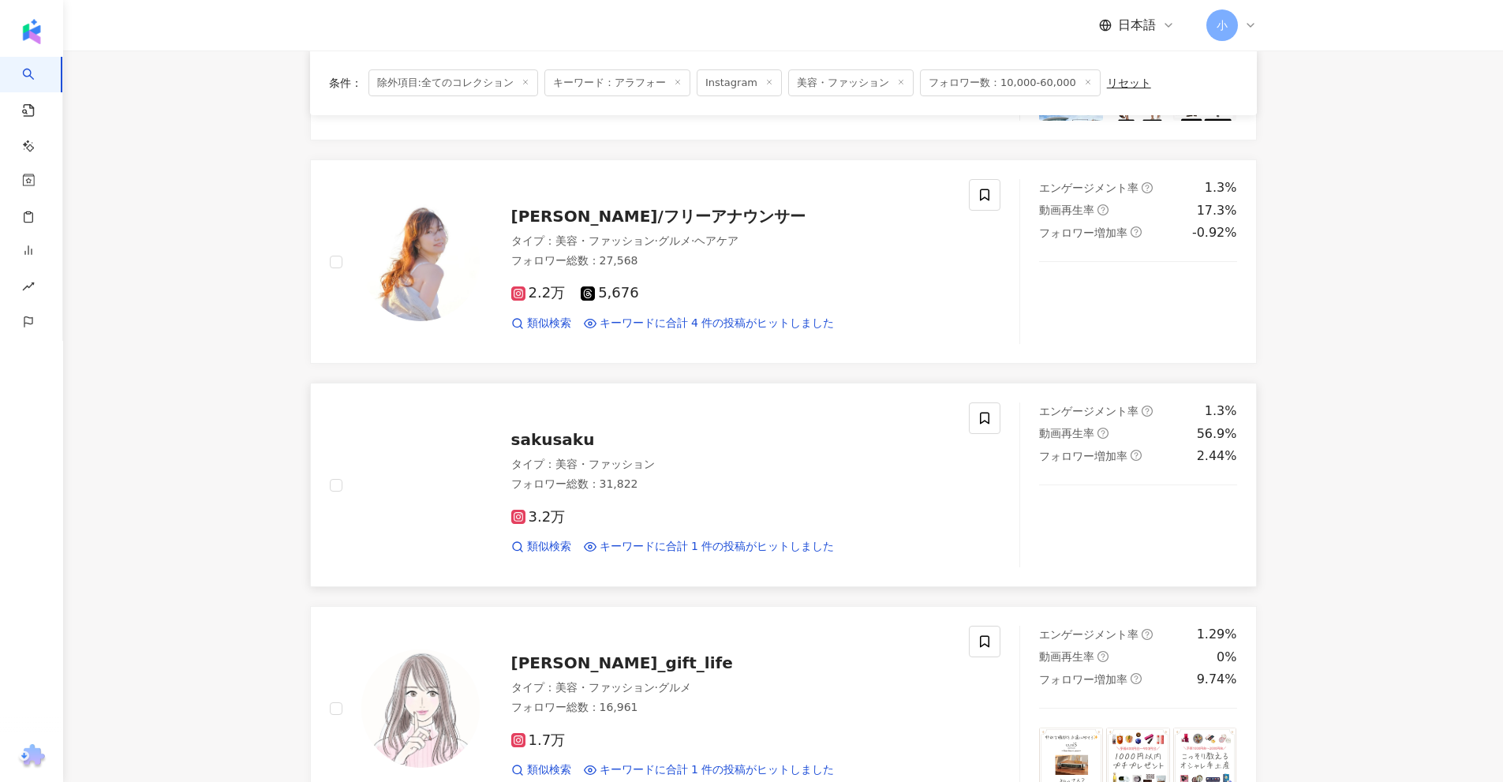
scroll to position [1850, 0]
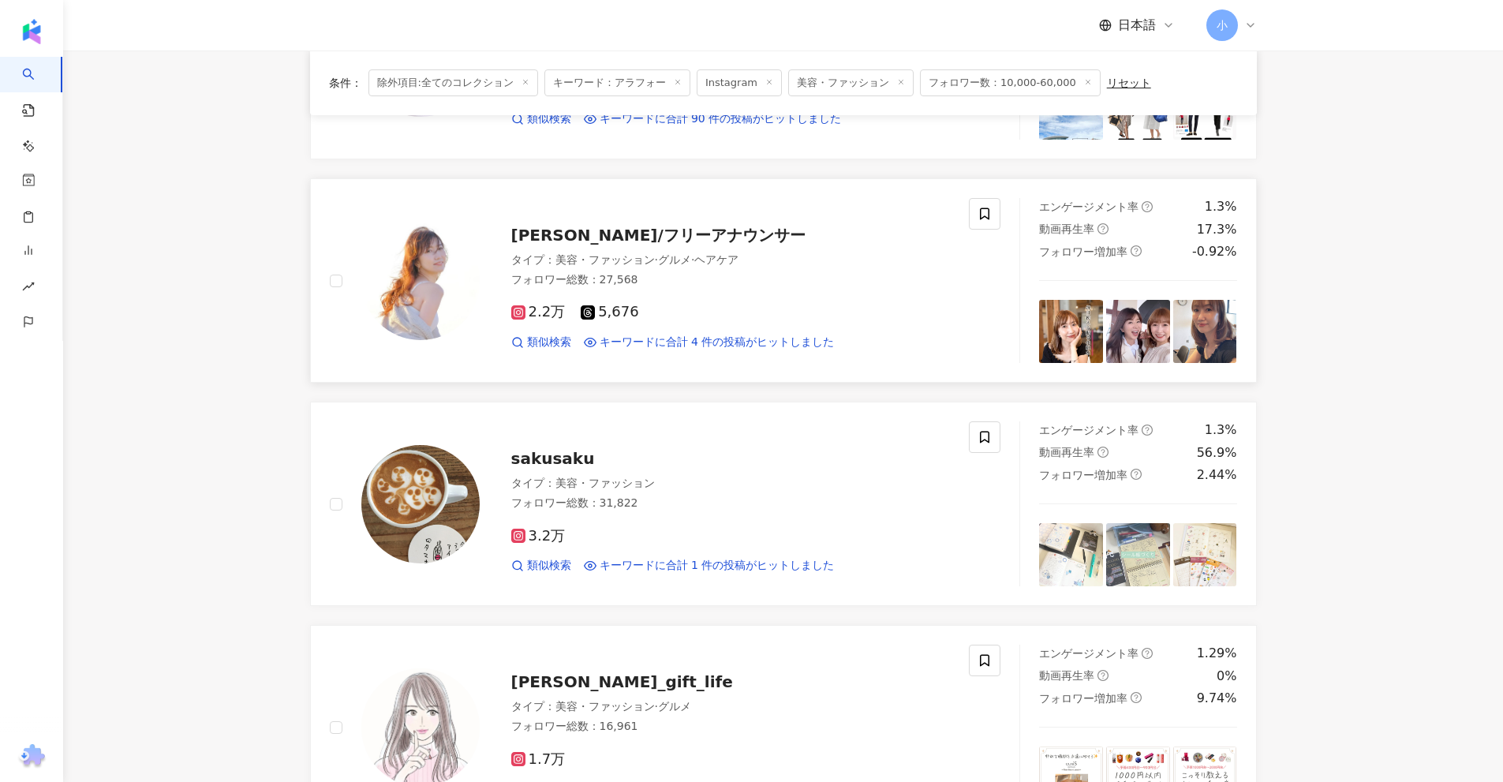
click at [668, 234] on span "本庄かおり/フリーアナウンサー" at bounding box center [658, 235] width 294 height 19
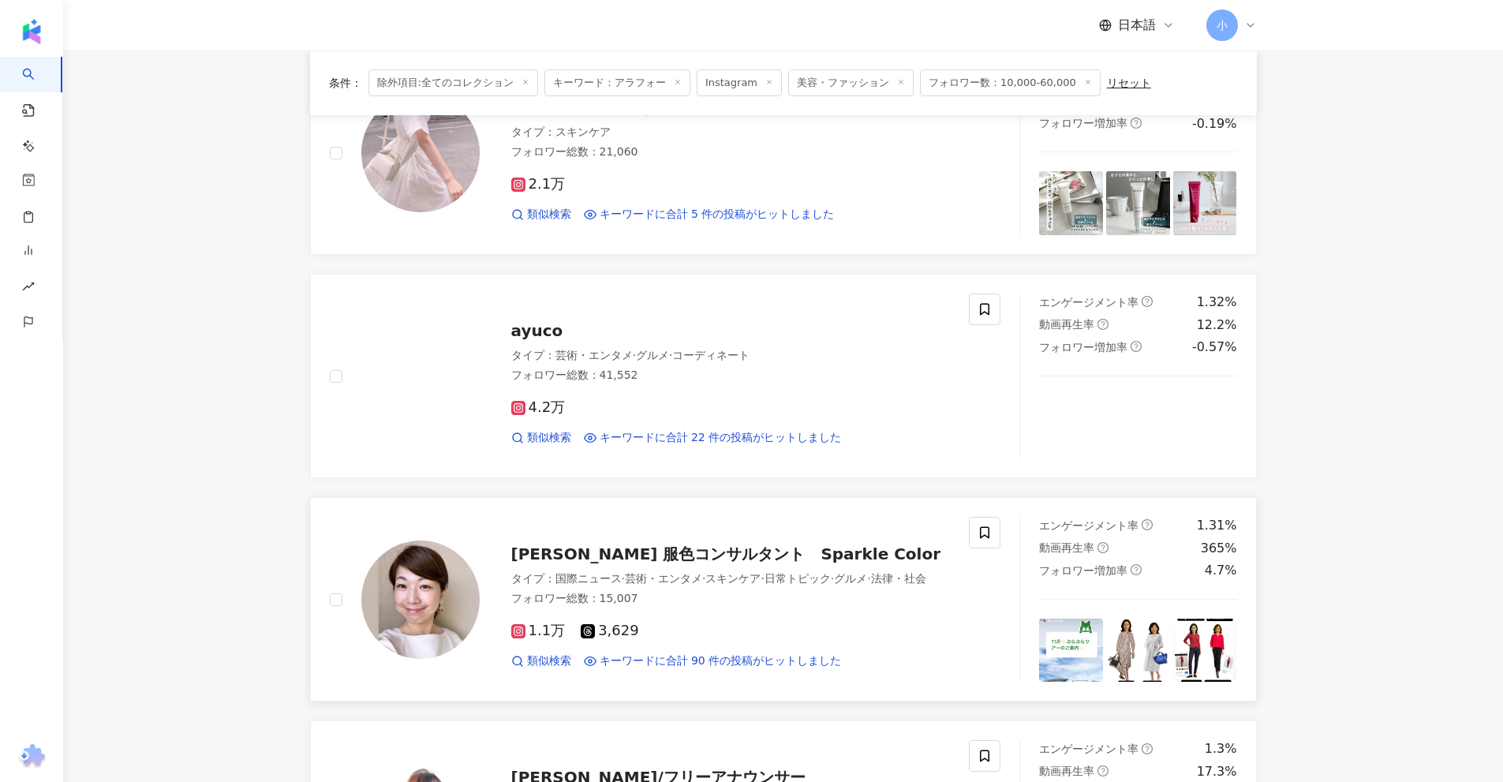
scroll to position [1297, 0]
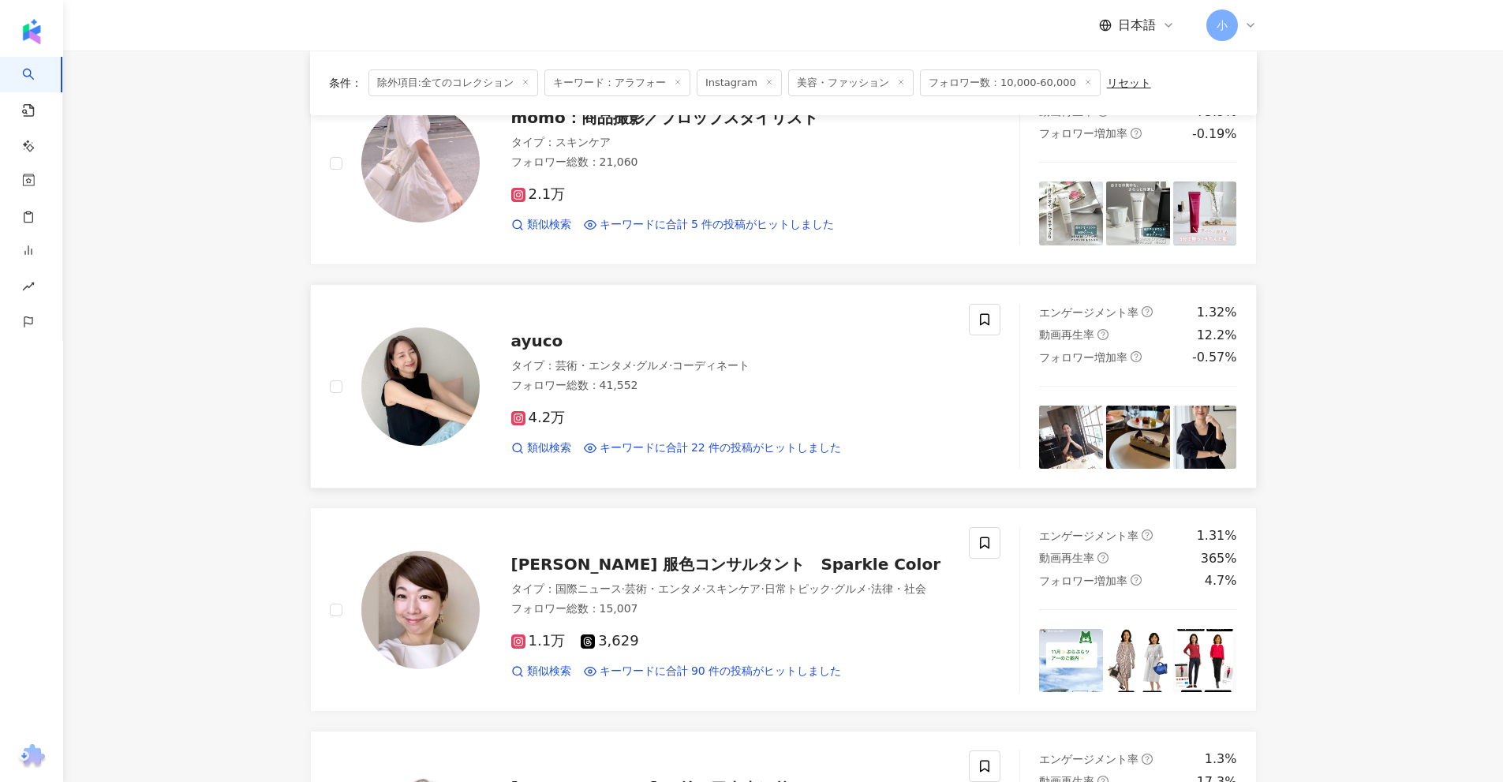
click at [541, 346] on span "ayuco" at bounding box center [537, 340] width 52 height 19
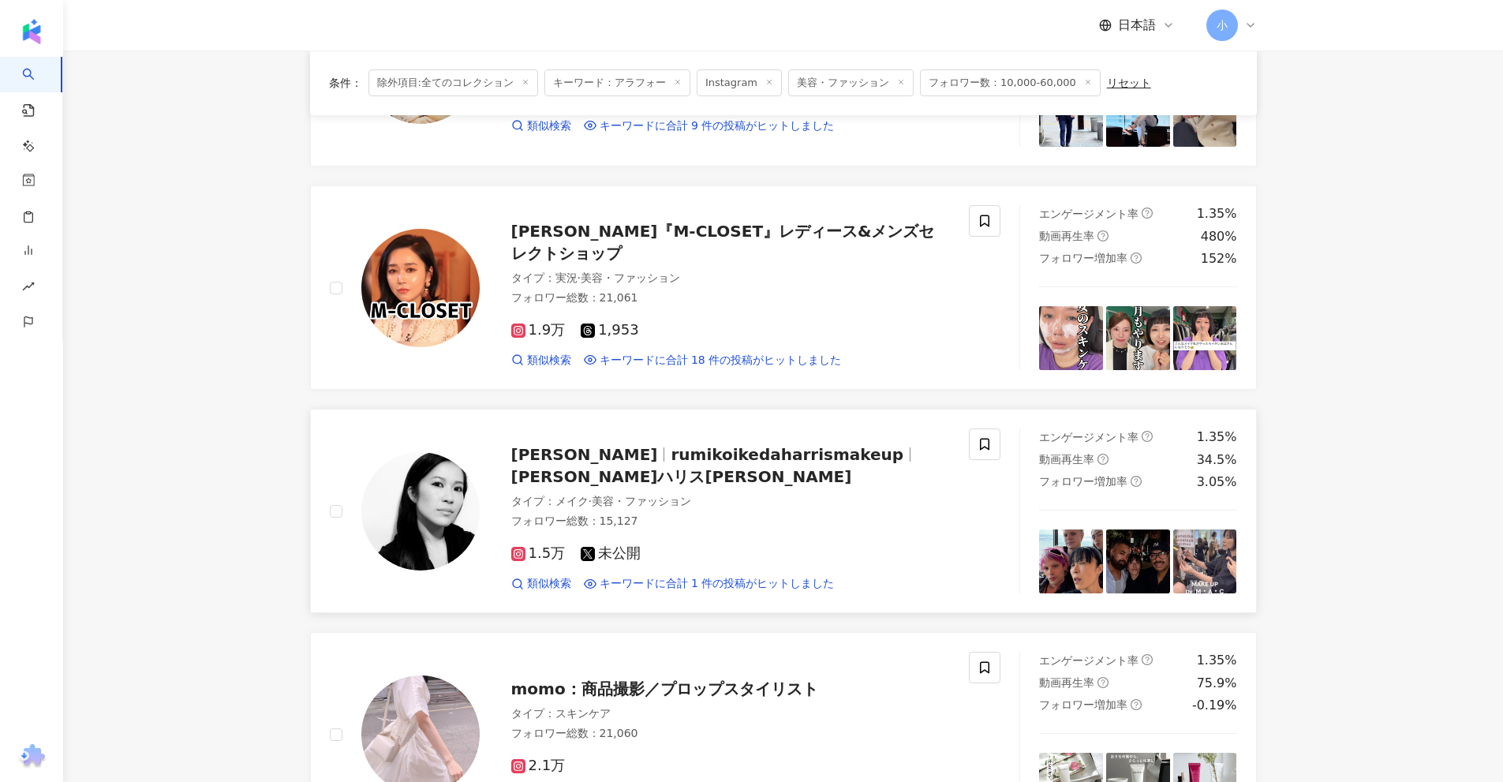
scroll to position [666, 0]
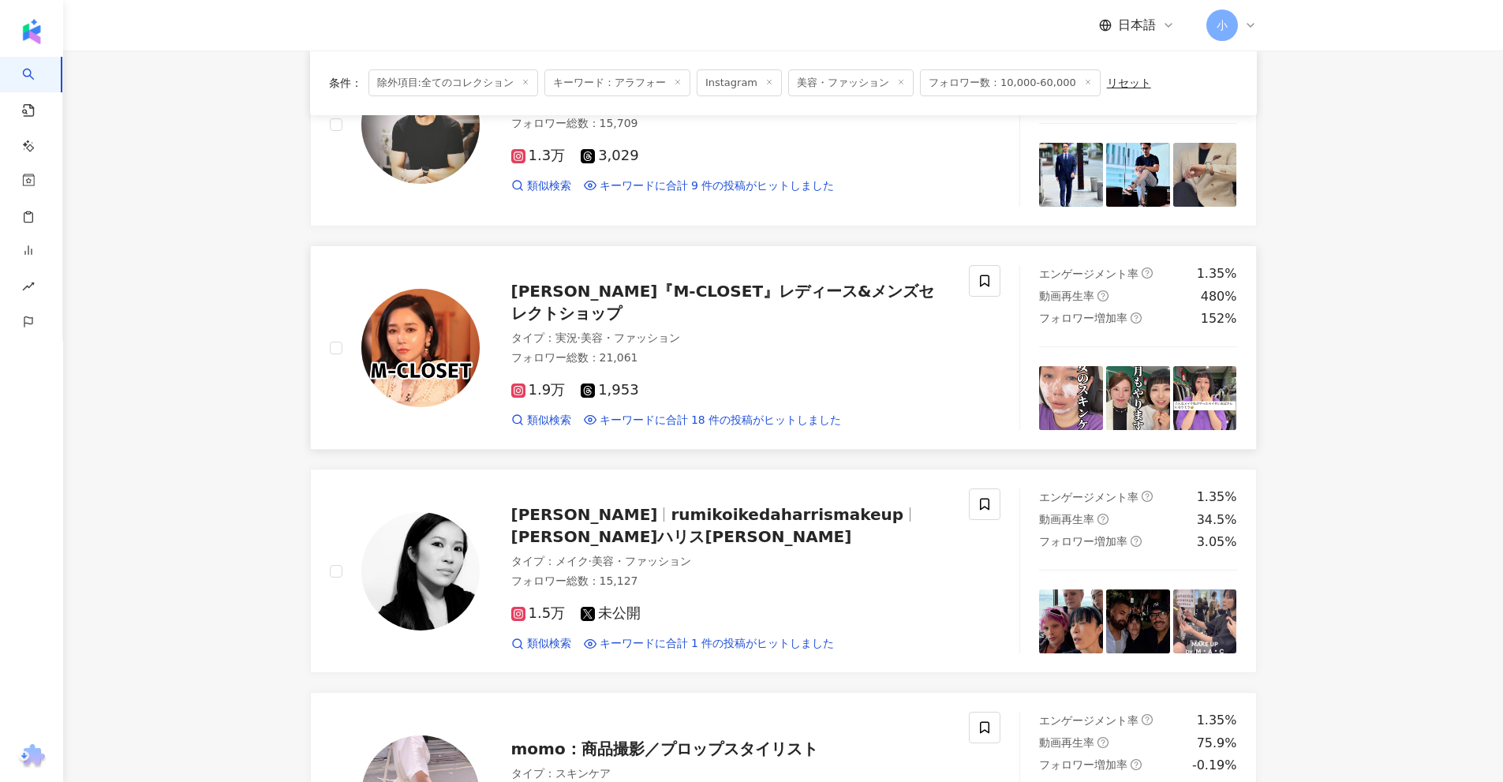
click at [617, 304] on span "延岡『M-CLOSET』レディース&メンズセレクトショップ" at bounding box center [723, 302] width 424 height 41
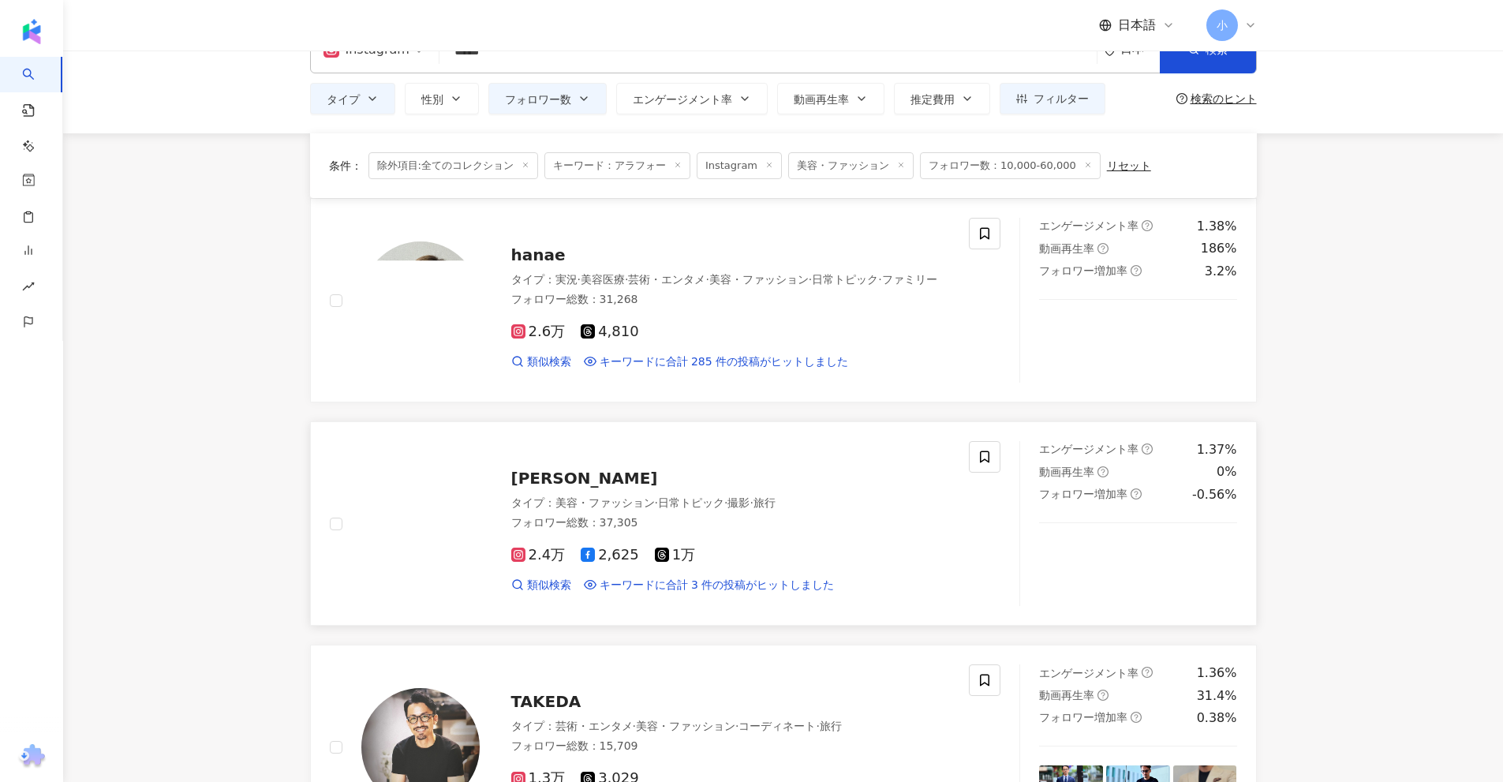
scroll to position [0, 0]
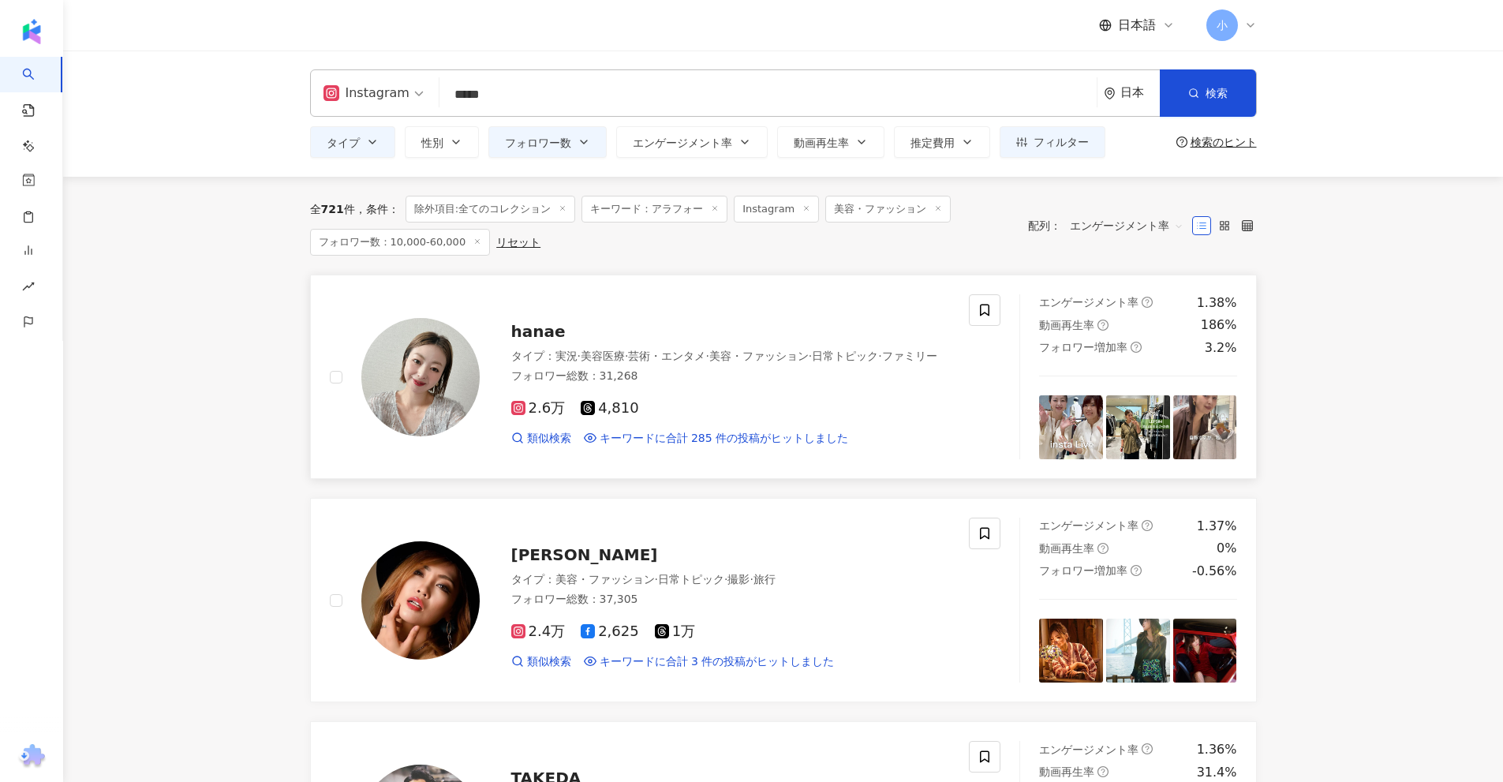
click at [541, 324] on span "hanae" at bounding box center [538, 331] width 54 height 19
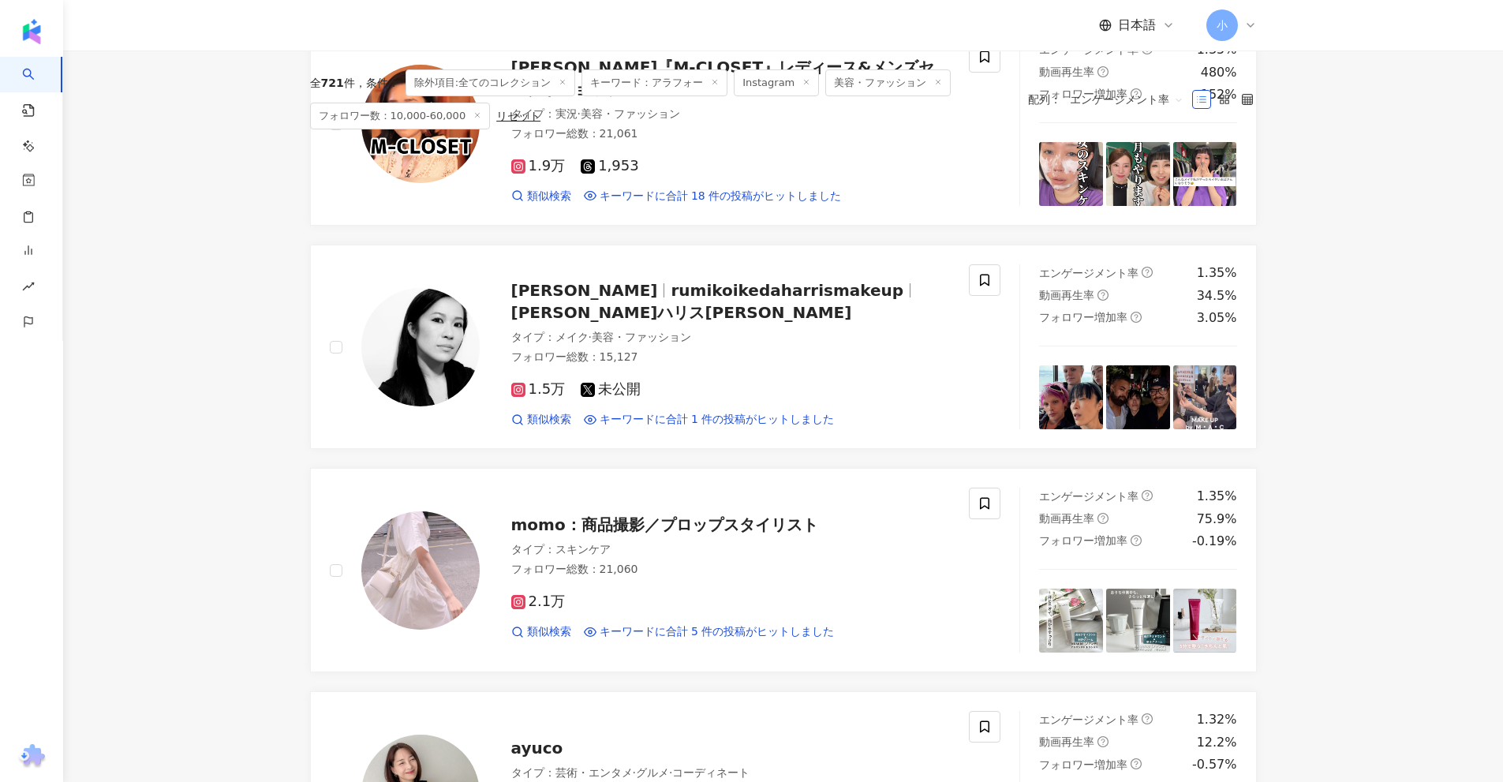
scroll to position [2481, 0]
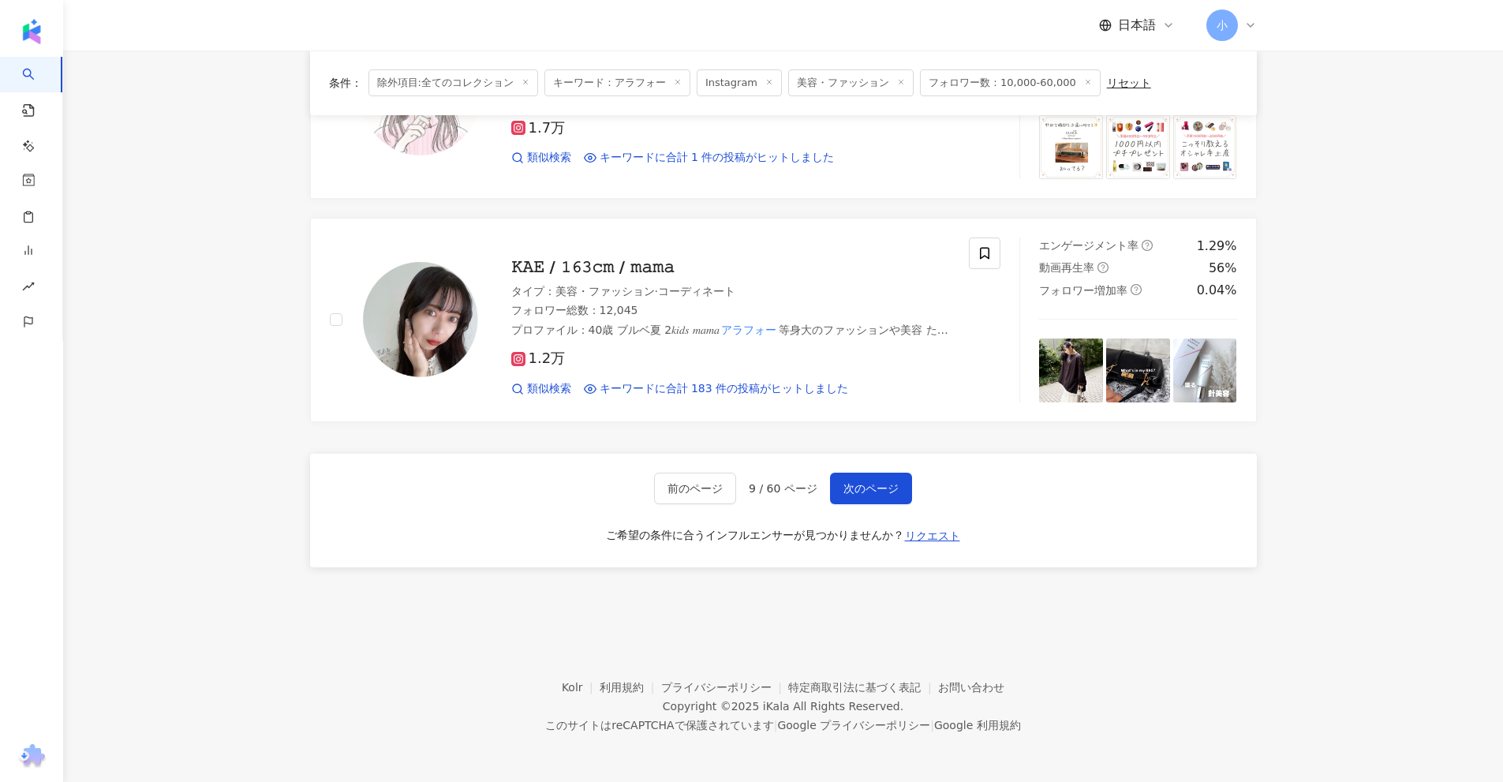
drag, startPoint x: 1421, startPoint y: 293, endPoint x: 1418, endPoint y: 743, distance: 449.8
click at [877, 474] on button "次のページ" at bounding box center [871, 489] width 82 height 32
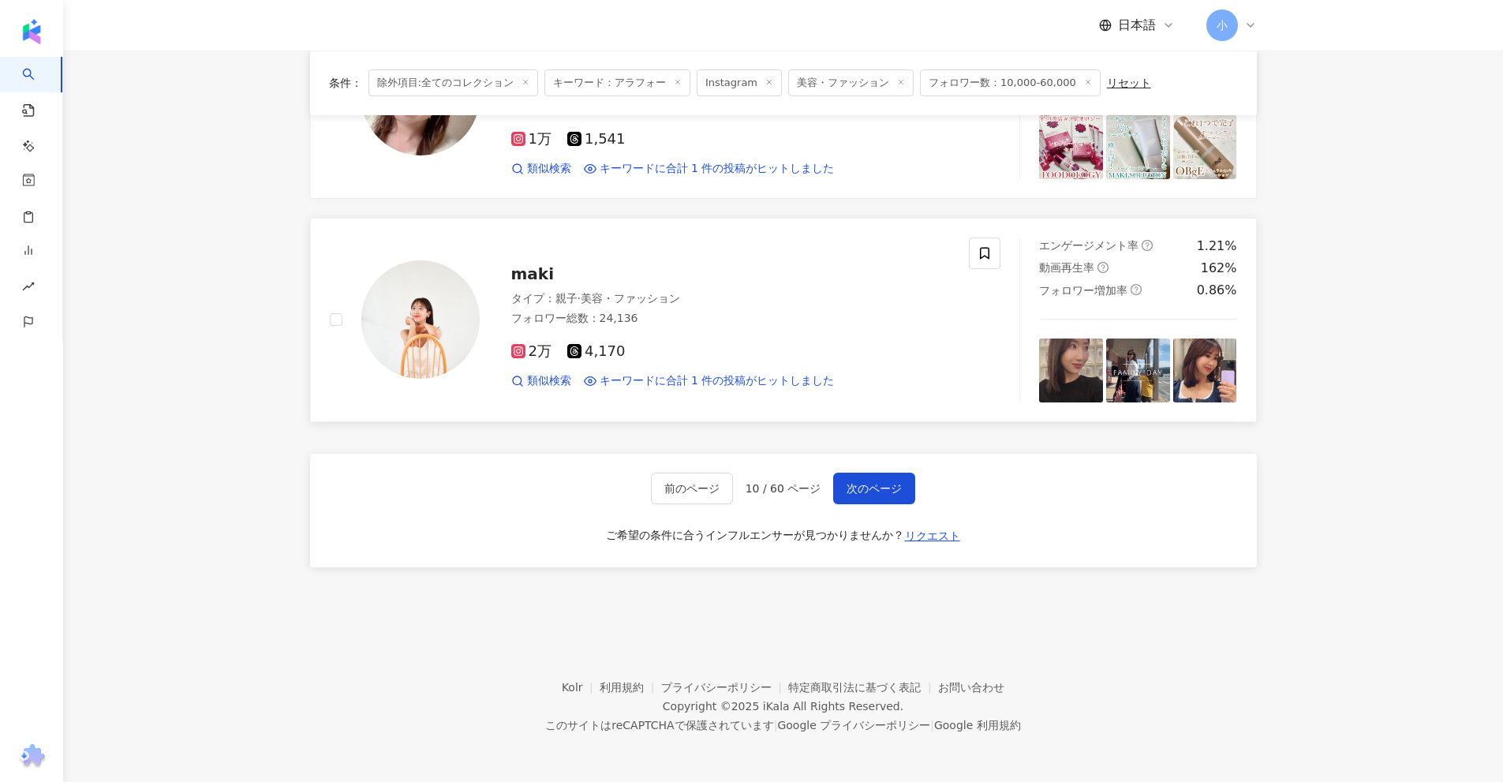
click at [541, 274] on span "maki" at bounding box center [532, 273] width 43 height 19
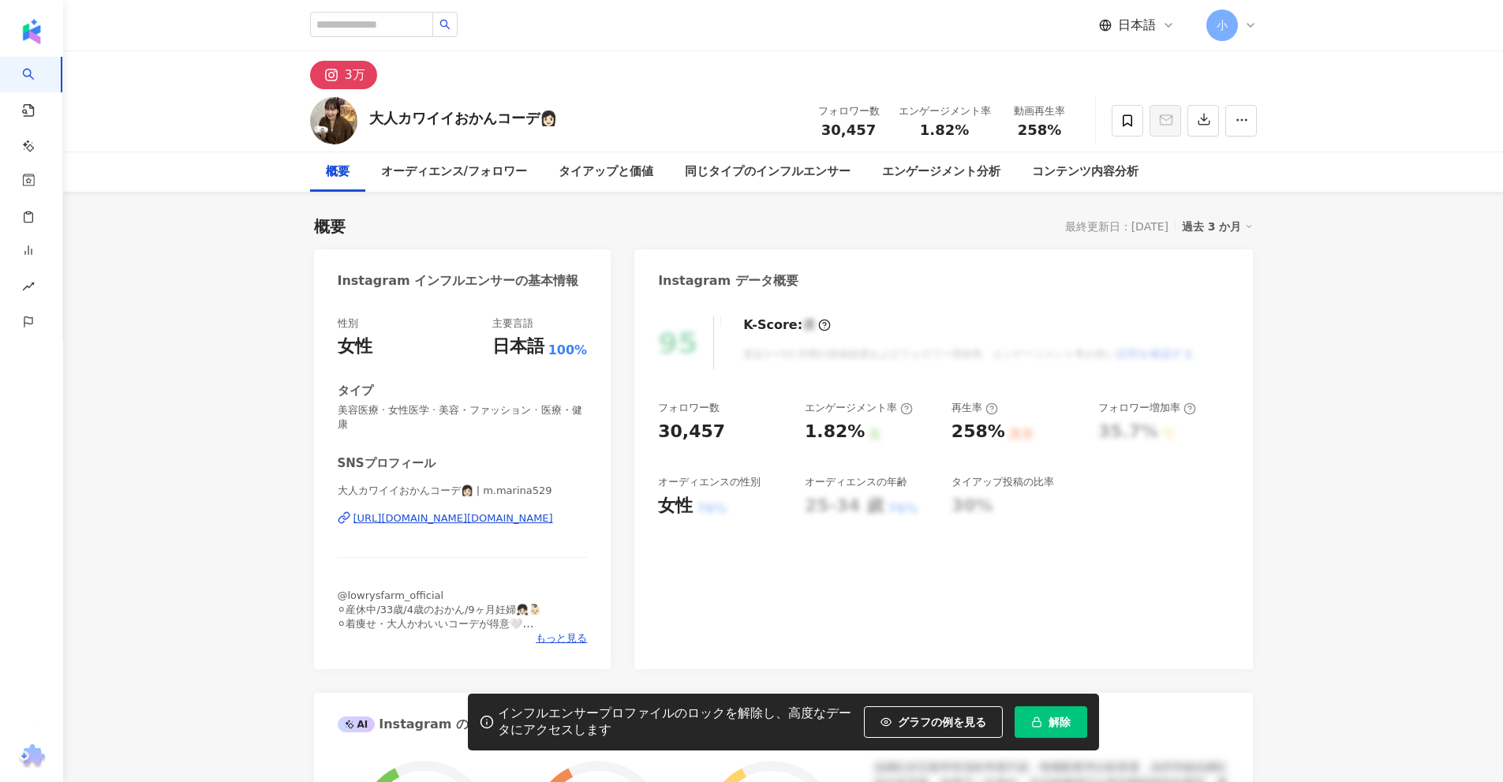
click at [489, 520] on div "[URL][DOMAIN_NAME][DOMAIN_NAME]" at bounding box center [454, 518] width 200 height 14
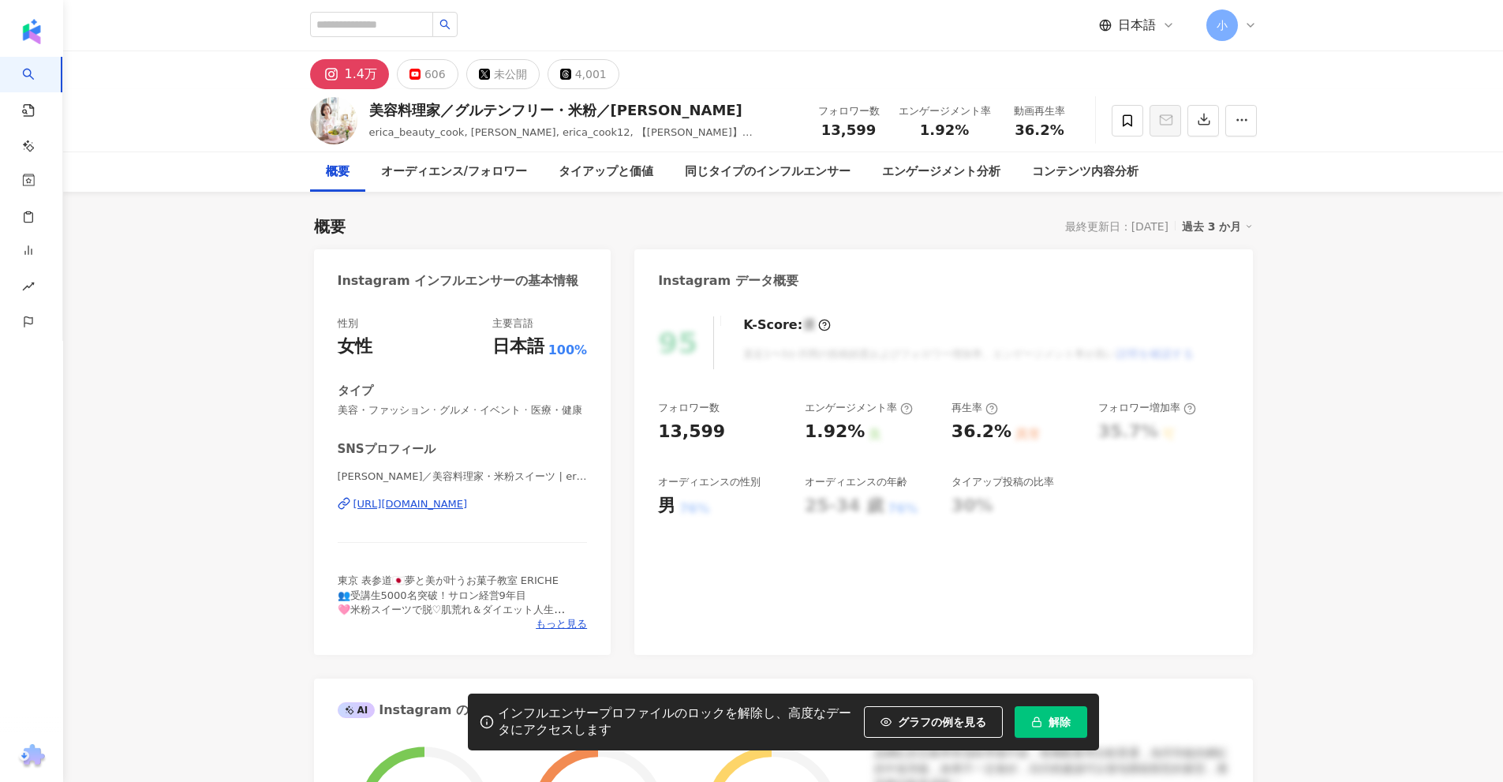
click at [447, 503] on div "https://www.instagram.com/erica_beauty_cook/" at bounding box center [411, 504] width 114 height 14
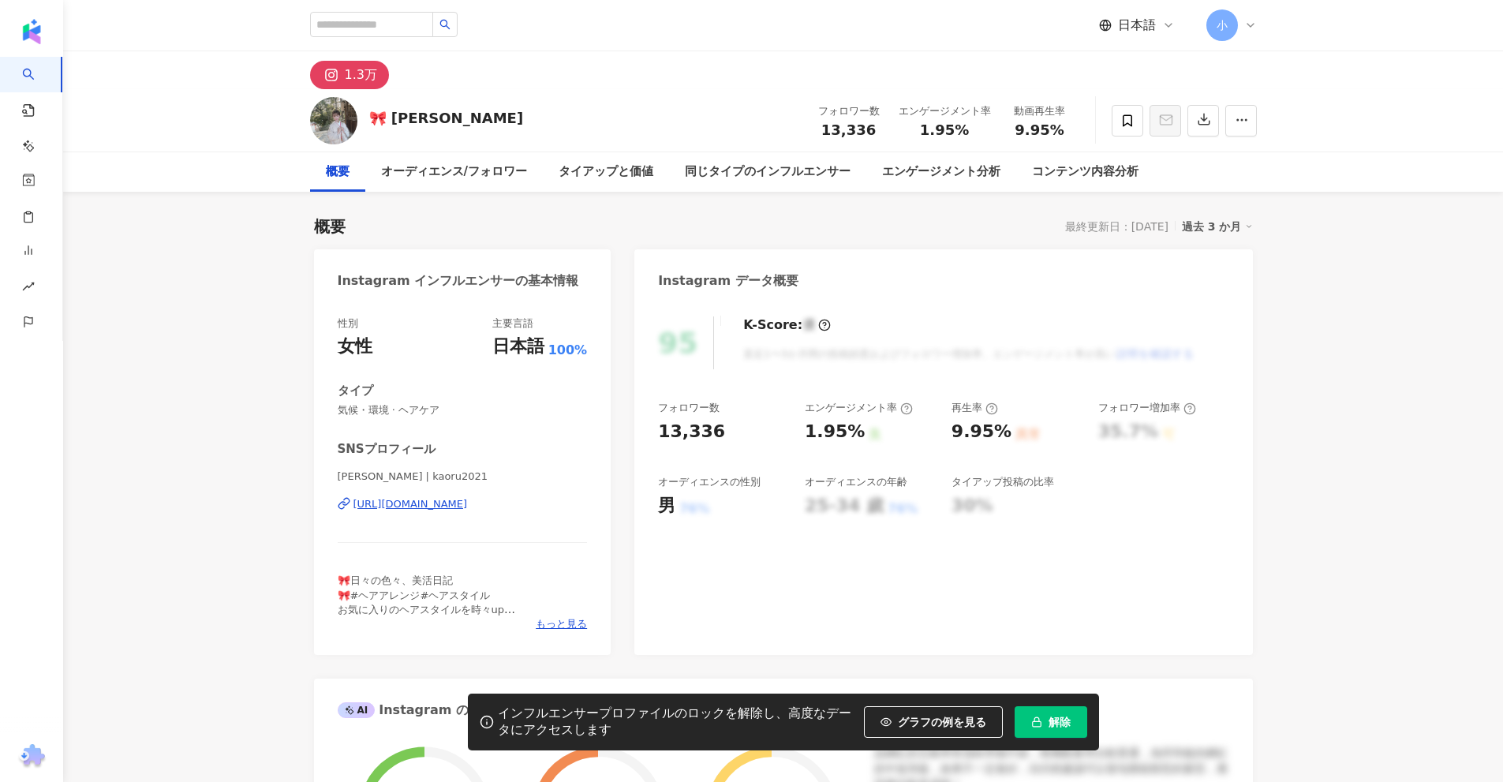
click at [438, 504] on div "https://www.instagram.com/kaoru2021/" at bounding box center [411, 504] width 114 height 14
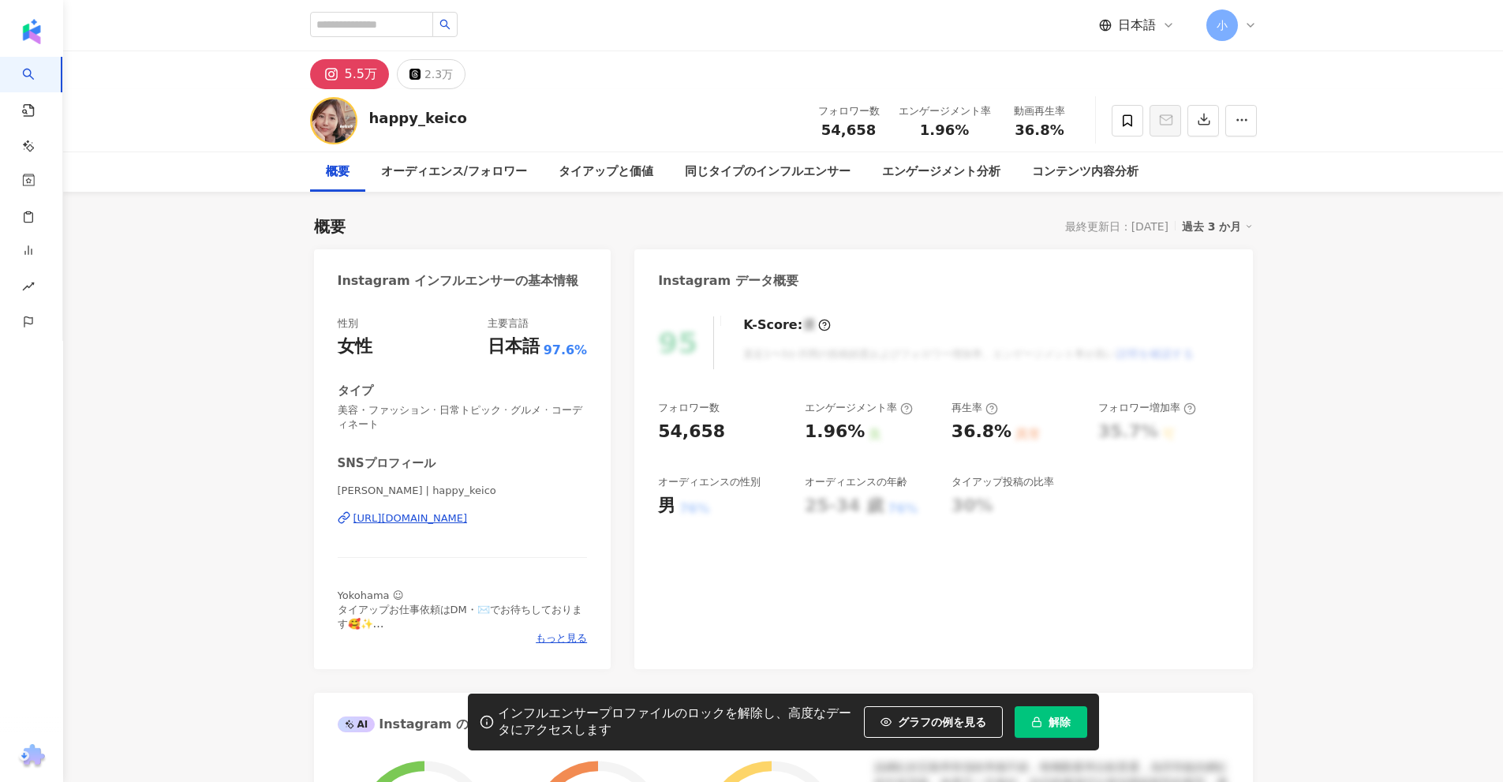
click at [468, 516] on div "https://www.instagram.com/happy_keico/" at bounding box center [411, 518] width 114 height 14
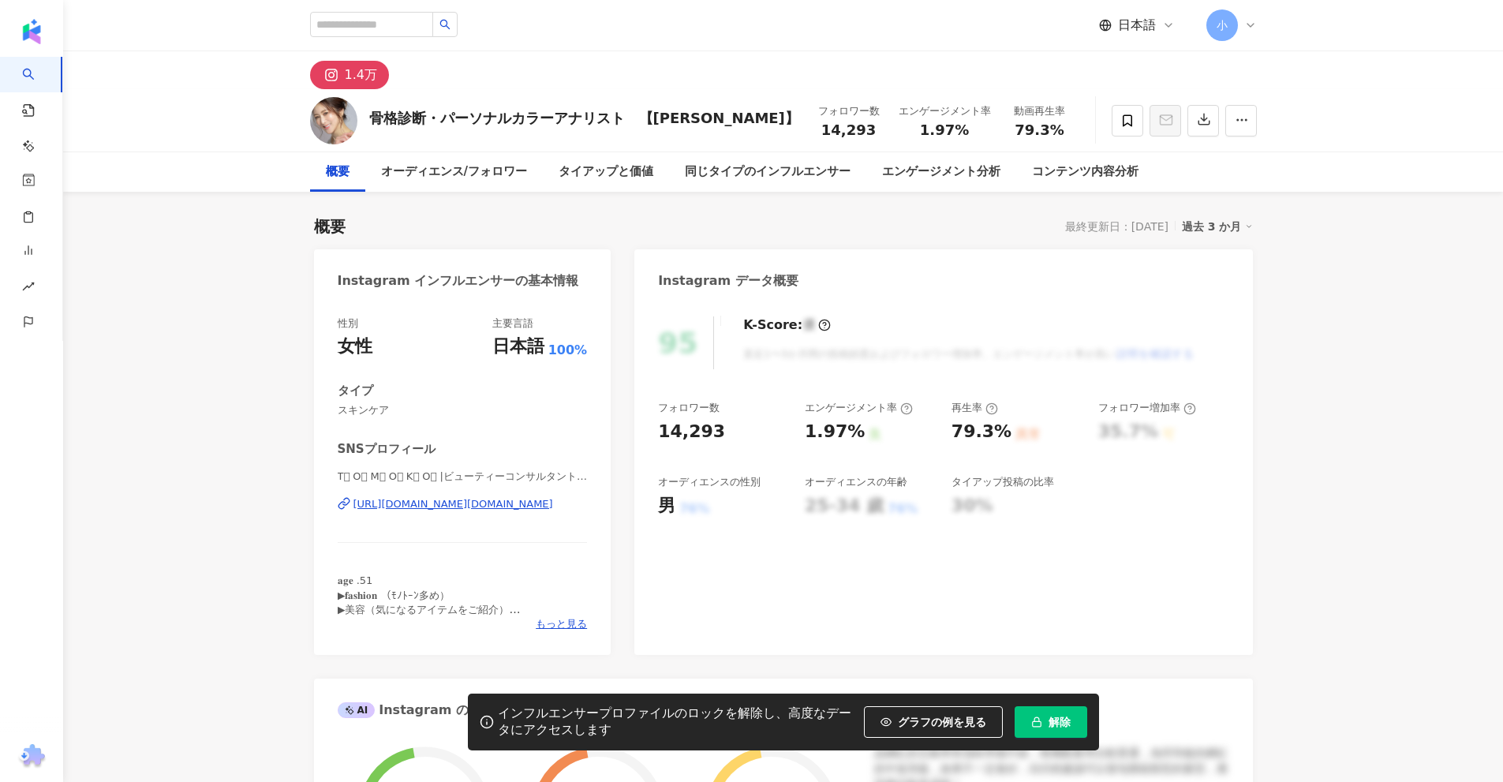
click at [430, 502] on div "[URL][DOMAIN_NAME][DOMAIN_NAME]" at bounding box center [454, 504] width 200 height 14
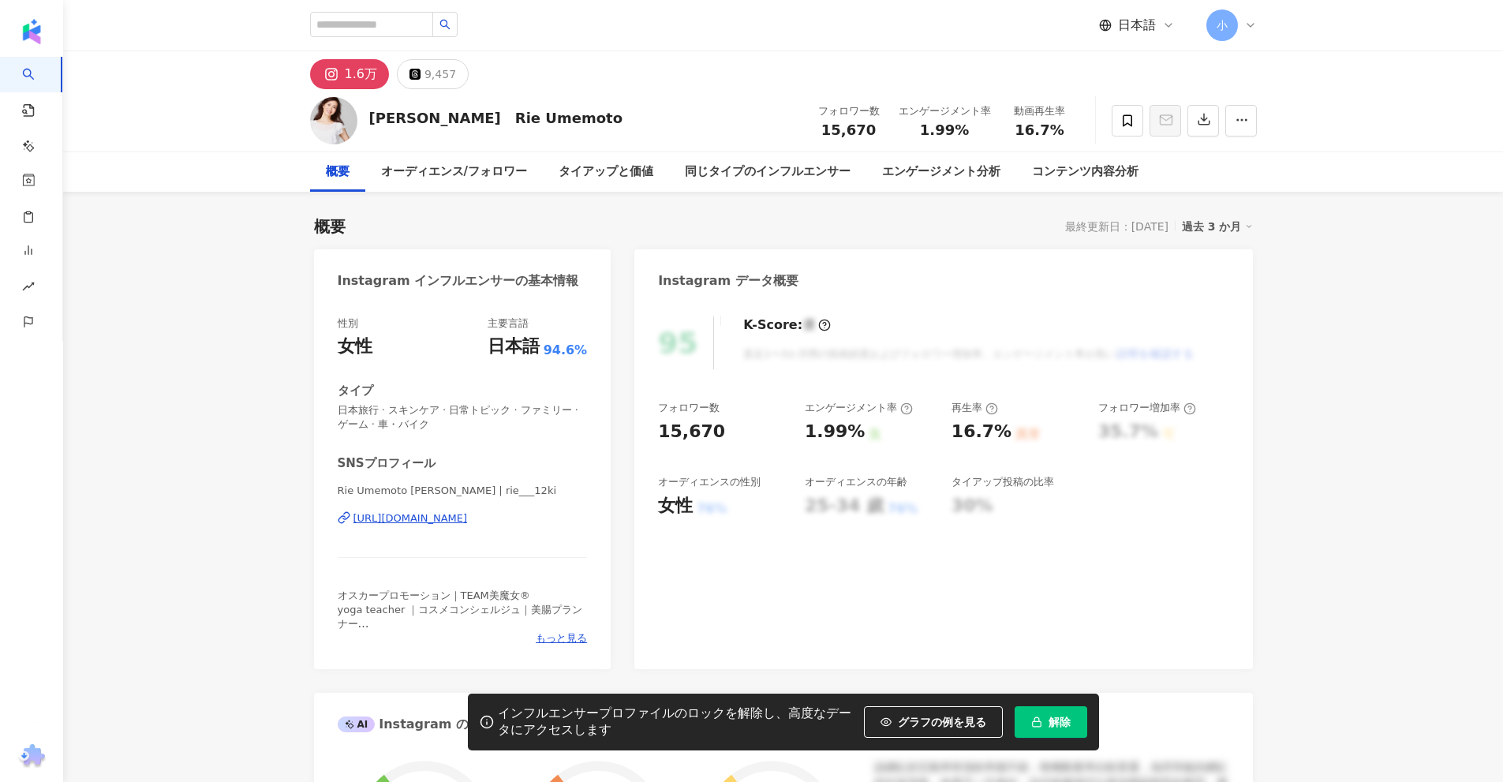
click at [448, 523] on div "https://www.instagram.com/rie___12ki/" at bounding box center [411, 518] width 114 height 14
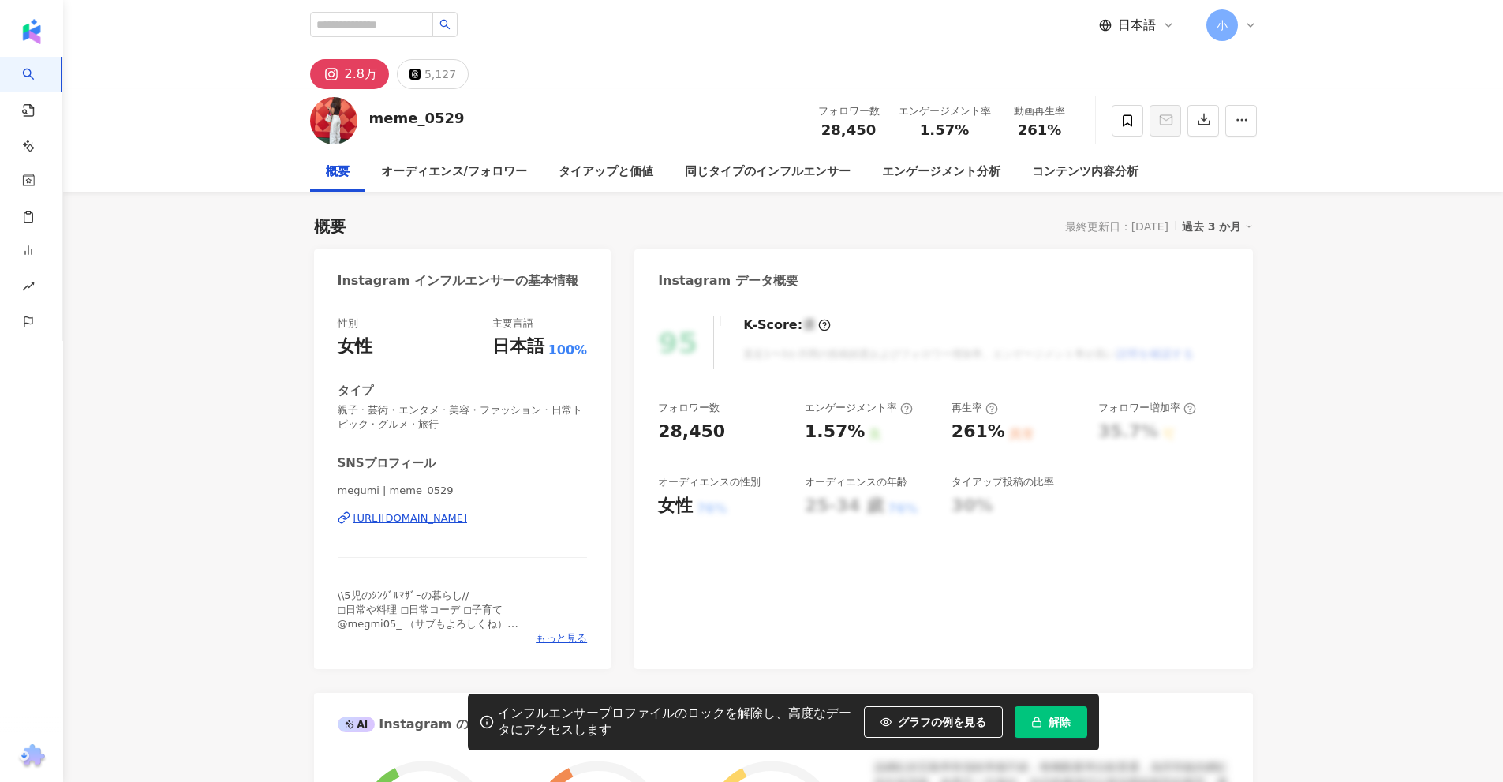
click at [451, 521] on div "[URL][DOMAIN_NAME]" at bounding box center [411, 518] width 114 height 14
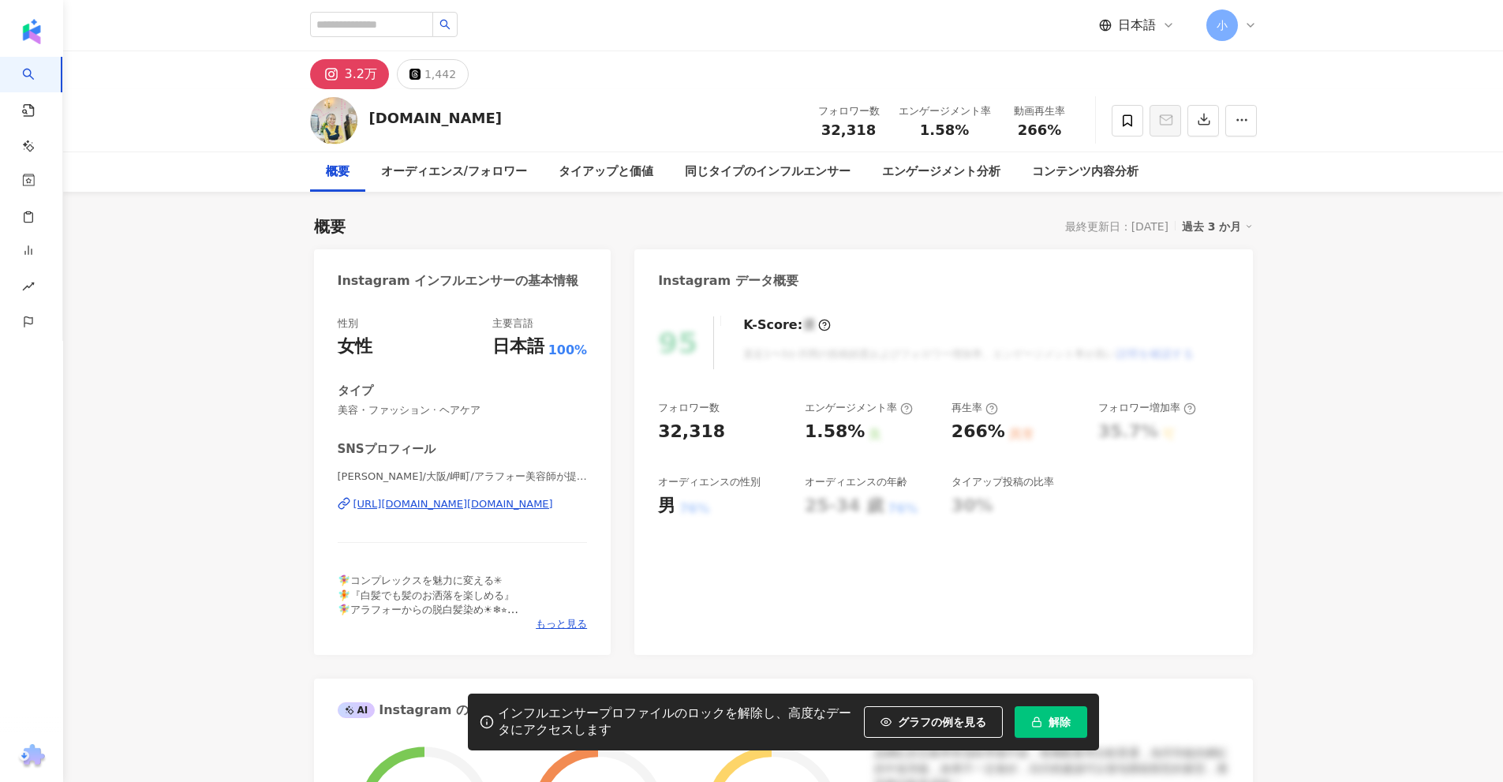
click at [455, 506] on div "[URL][DOMAIN_NAME][DOMAIN_NAME]" at bounding box center [454, 504] width 200 height 14
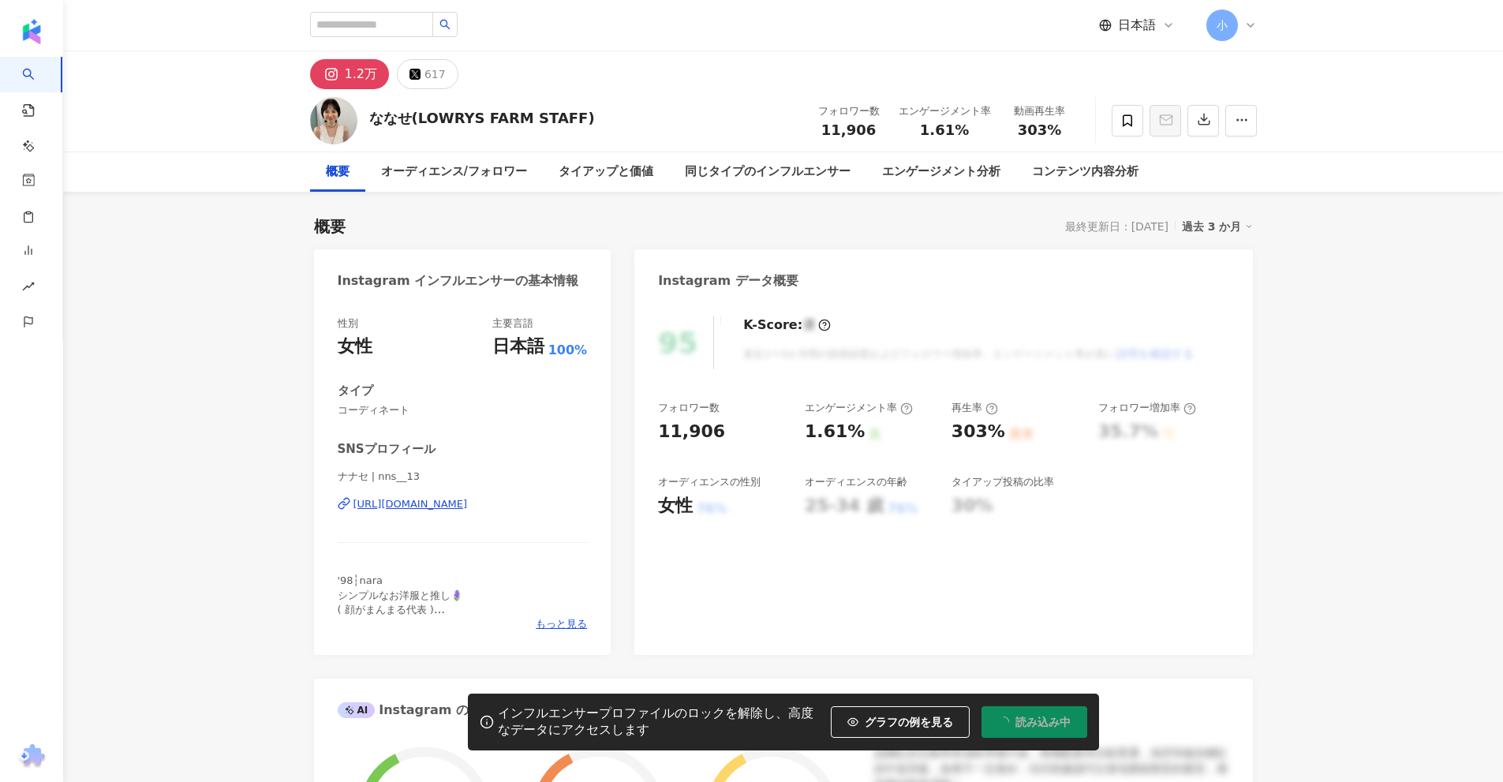
click at [448, 503] on div "https://www.instagram.com/nns__13/" at bounding box center [411, 504] width 114 height 14
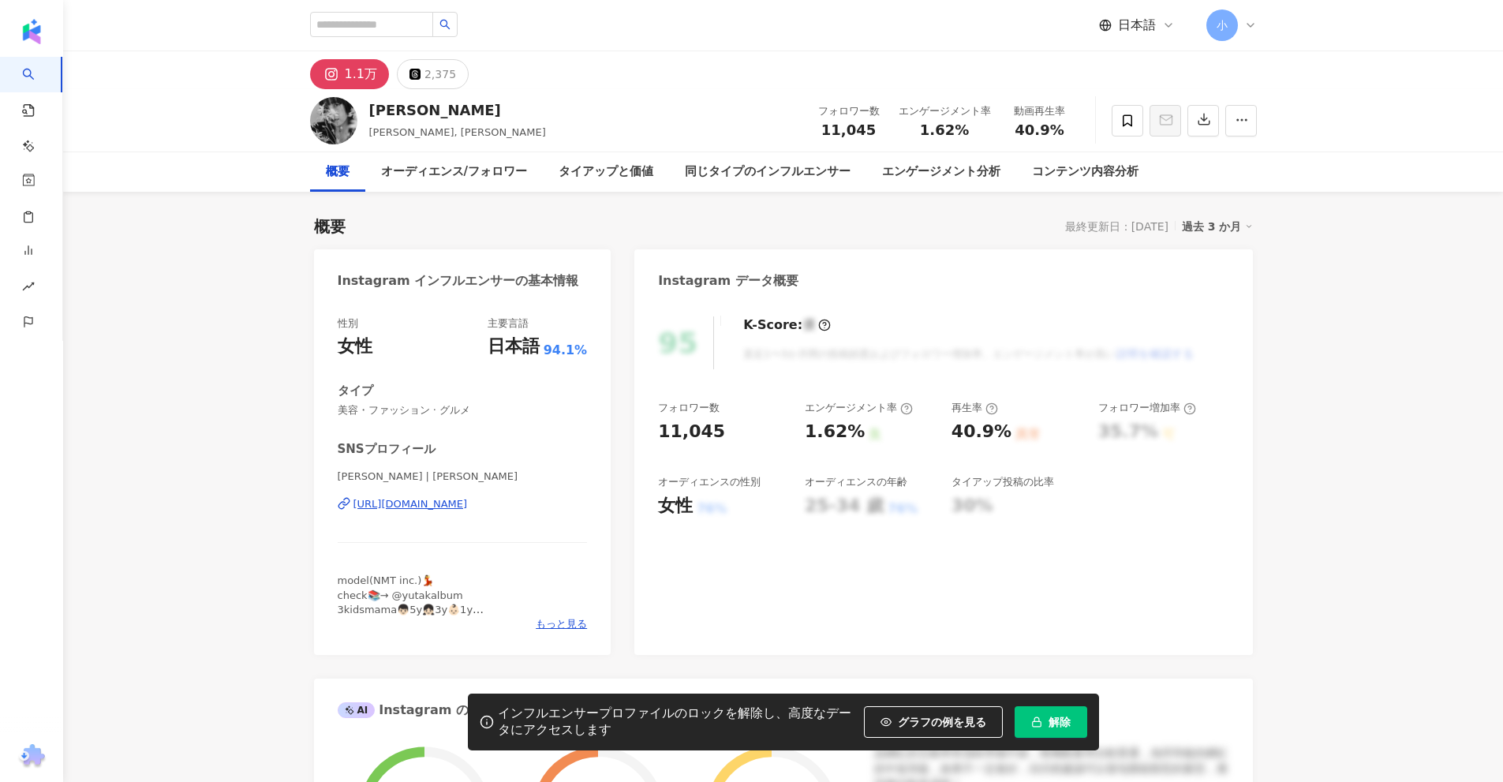
click at [426, 504] on div "https://www.instagram.com/yutaka_katagiri/" at bounding box center [411, 504] width 114 height 14
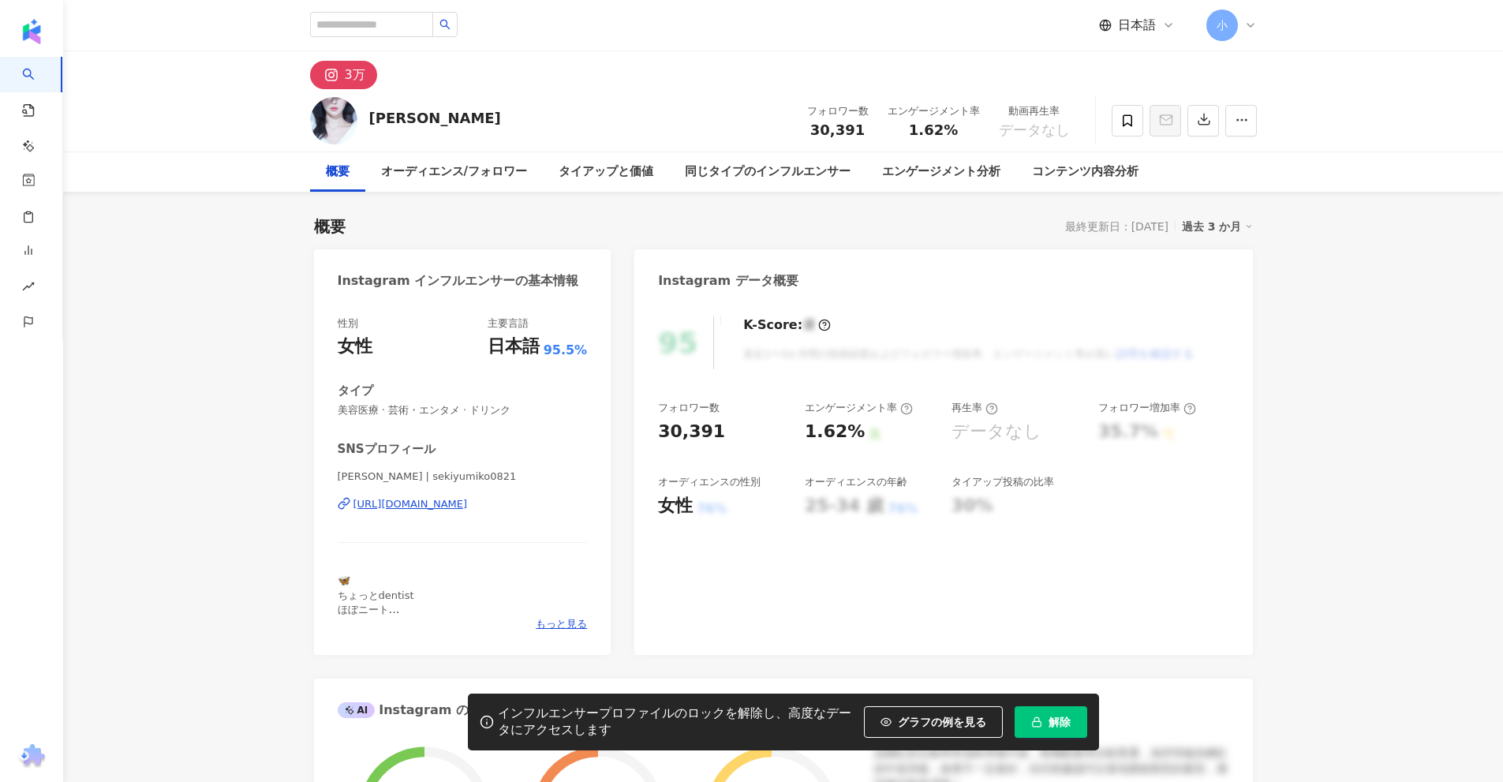
click at [468, 504] on div "https://www.instagram.com/sekiyumiko0821/" at bounding box center [411, 504] width 114 height 14
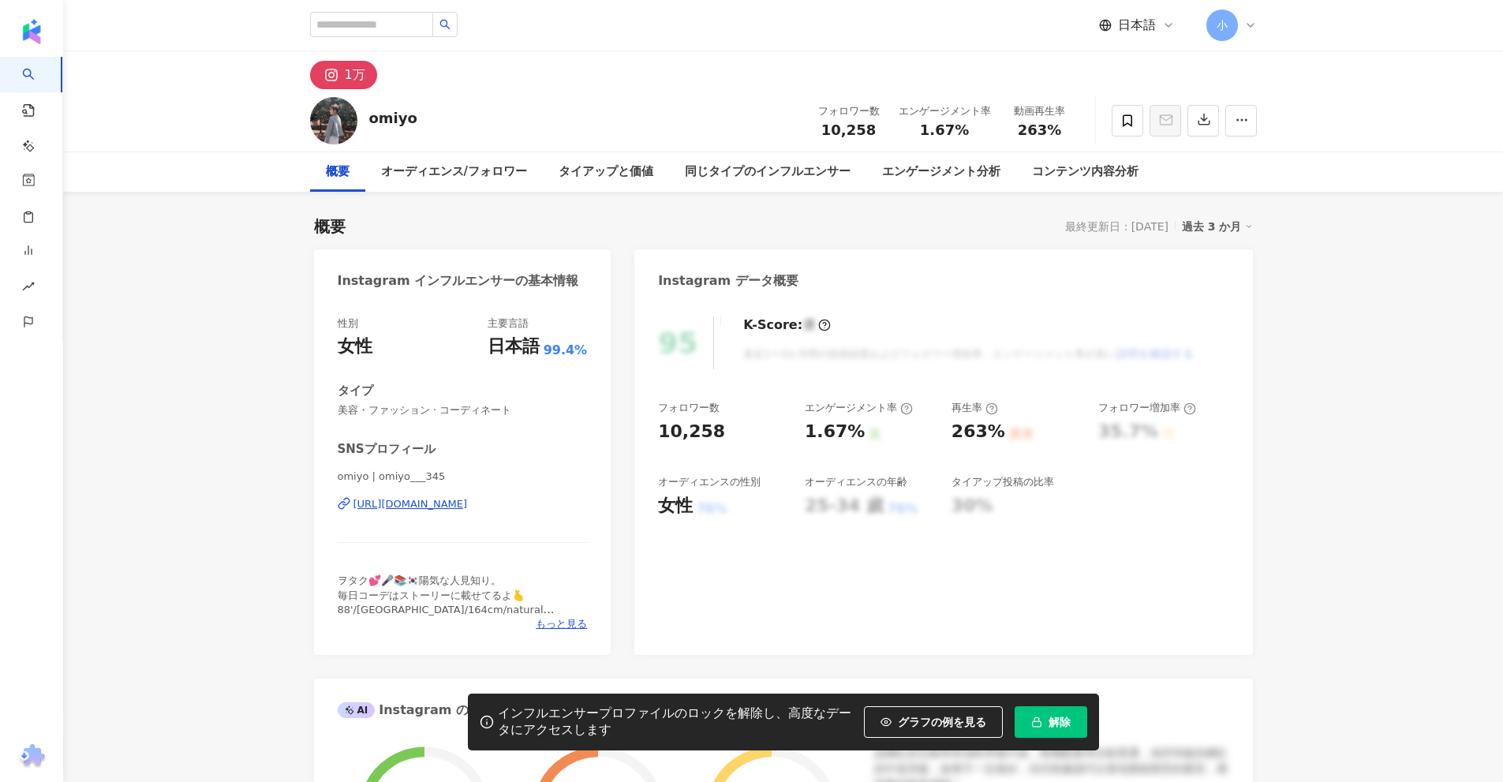
click at [481, 514] on div "omiyo | omiyo___345 [URL][DOMAIN_NAME]" at bounding box center [463, 515] width 250 height 92
click at [468, 507] on div "[URL][DOMAIN_NAME]" at bounding box center [411, 504] width 114 height 14
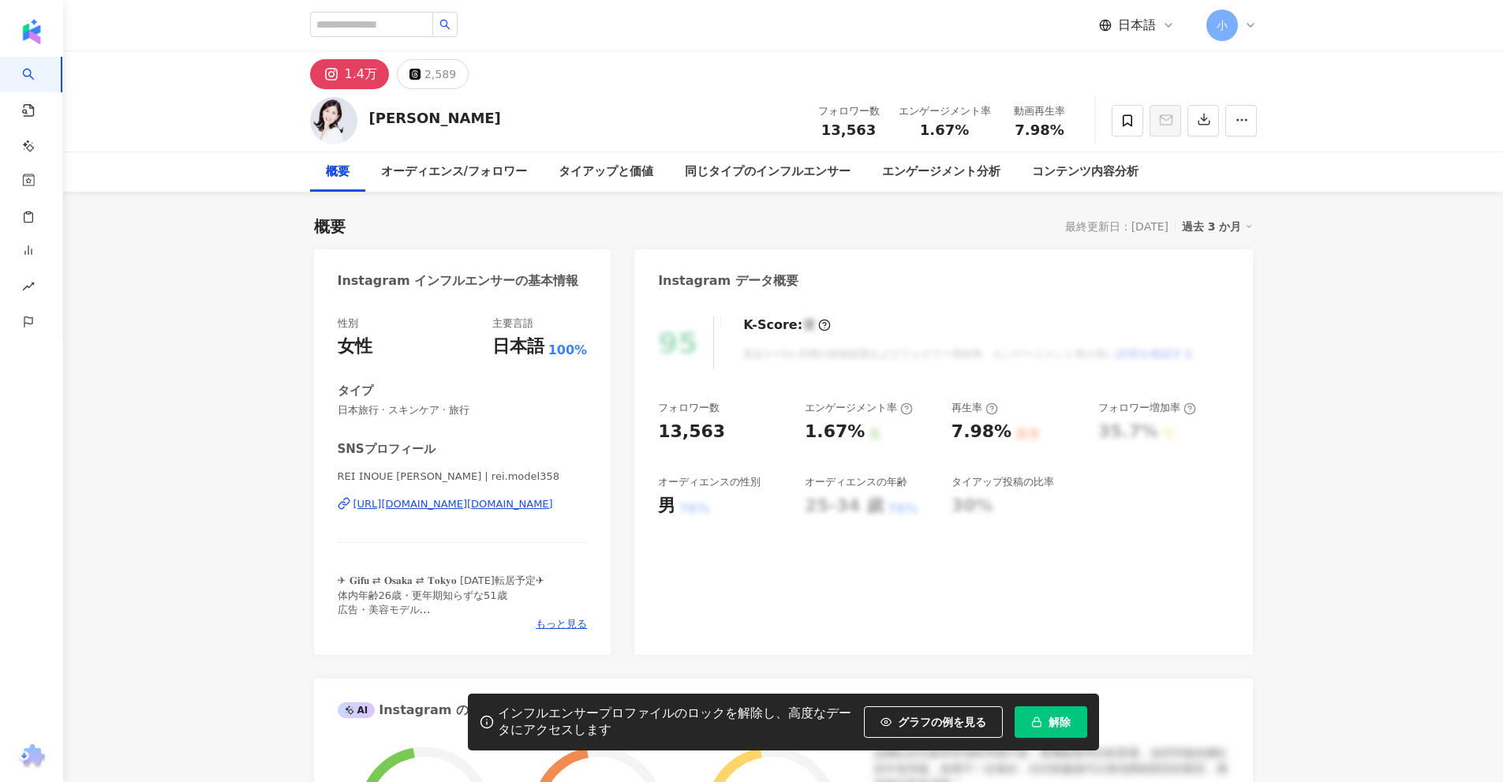
click at [468, 503] on div "https://www.instagram.com/rei.model358/" at bounding box center [454, 504] width 200 height 14
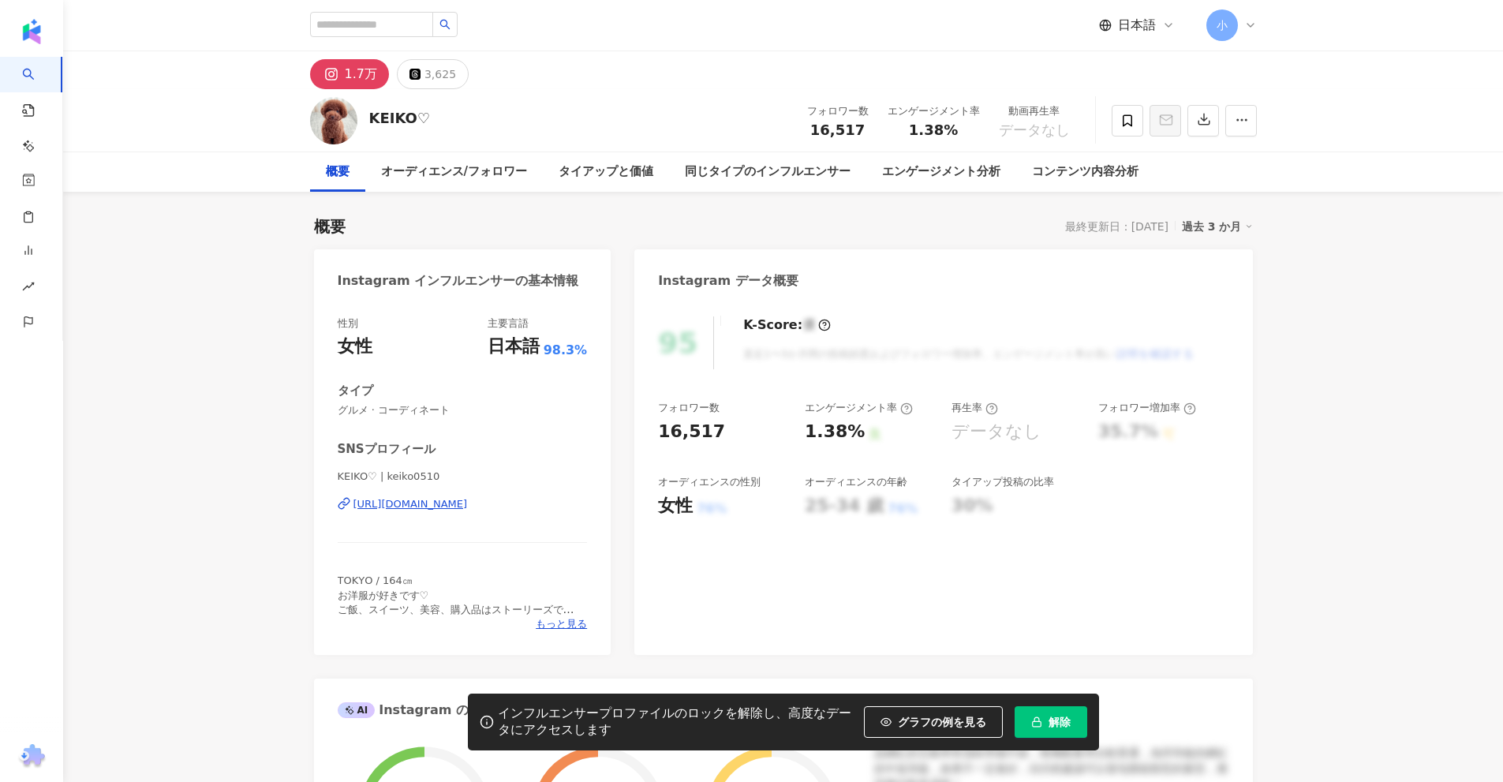
click at [468, 509] on div "[URL][DOMAIN_NAME]" at bounding box center [411, 504] width 114 height 14
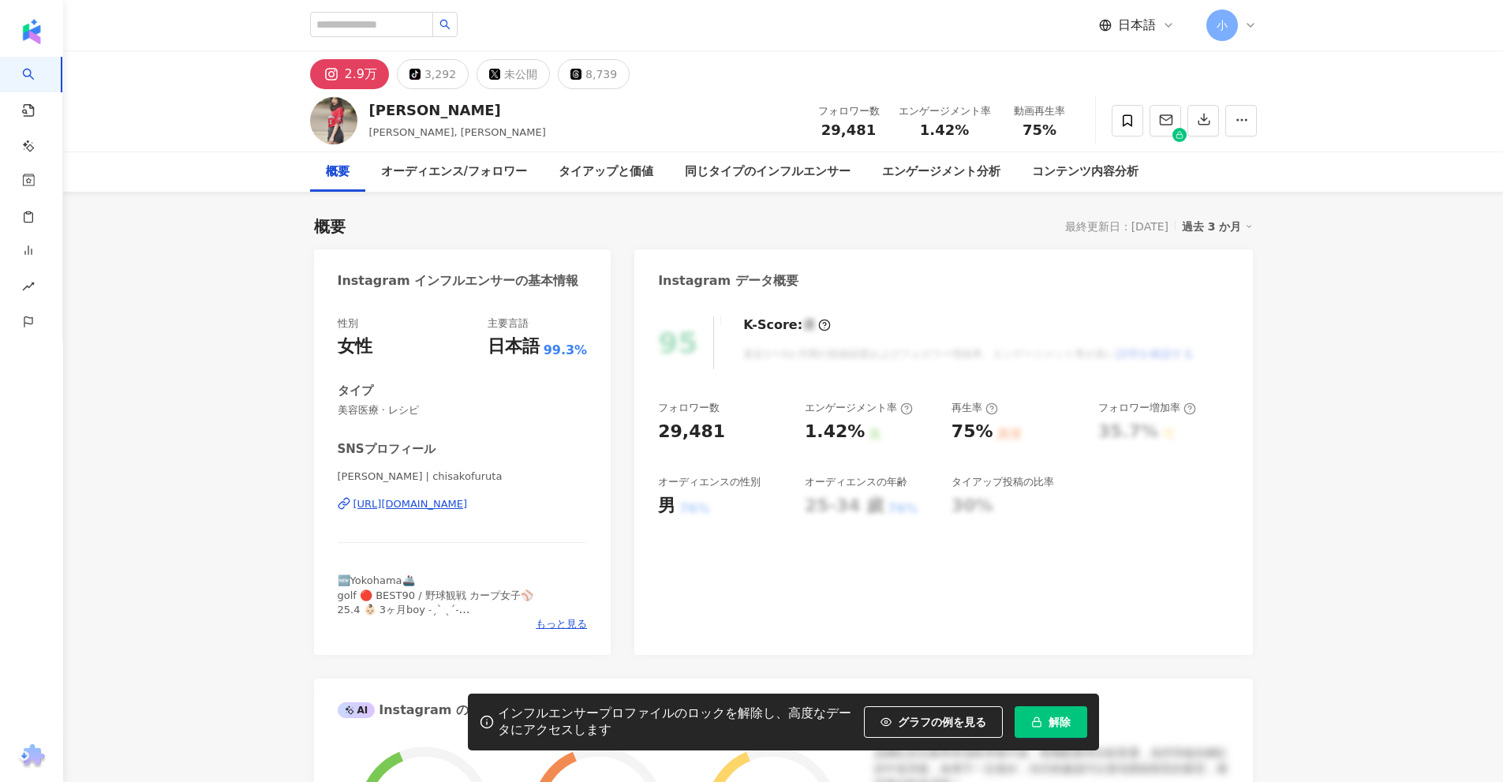
click at [430, 508] on div "https://www.instagram.com/chisakofuruta/" at bounding box center [411, 504] width 114 height 14
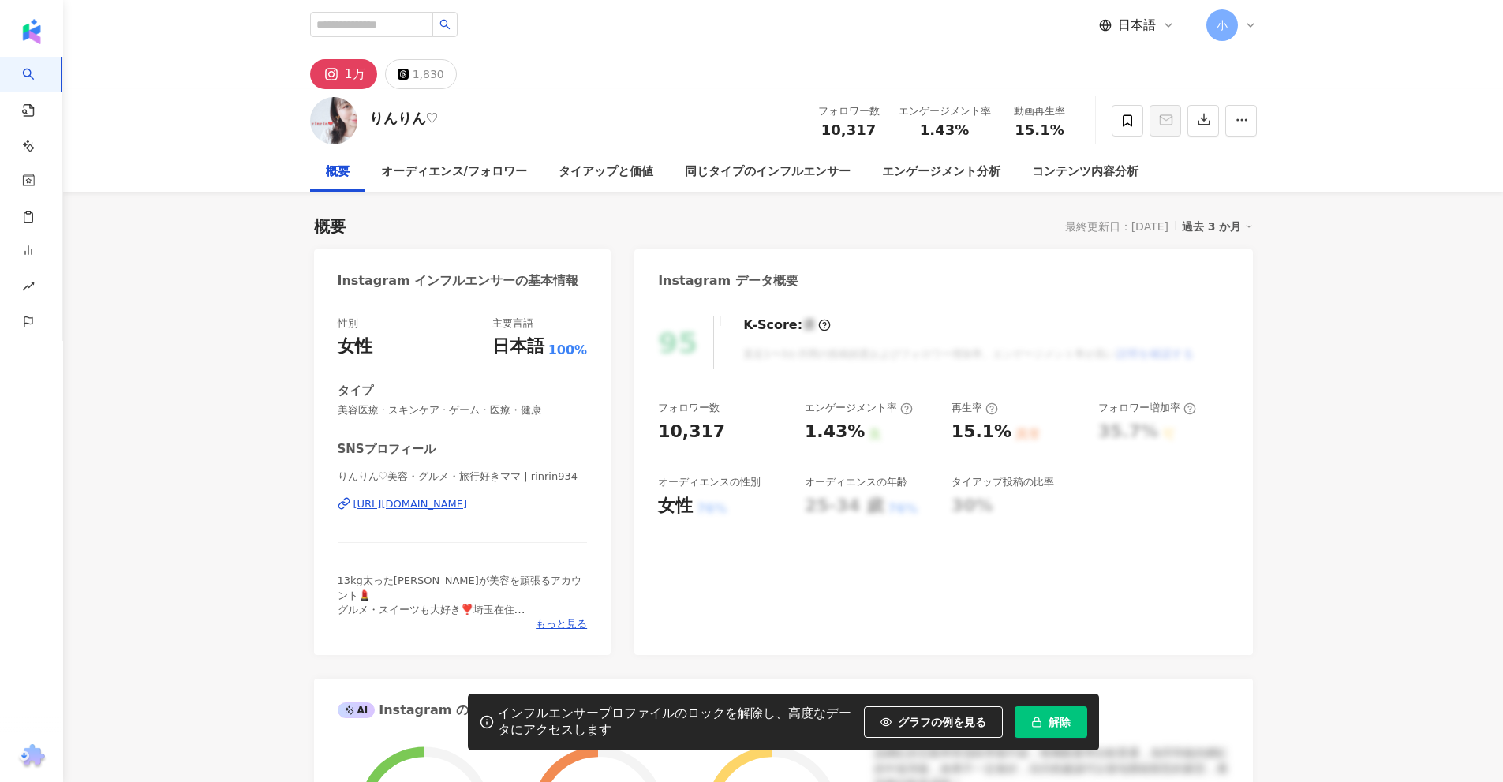
click at [442, 508] on div "https://www.instagram.com/rinrin934/" at bounding box center [411, 504] width 114 height 14
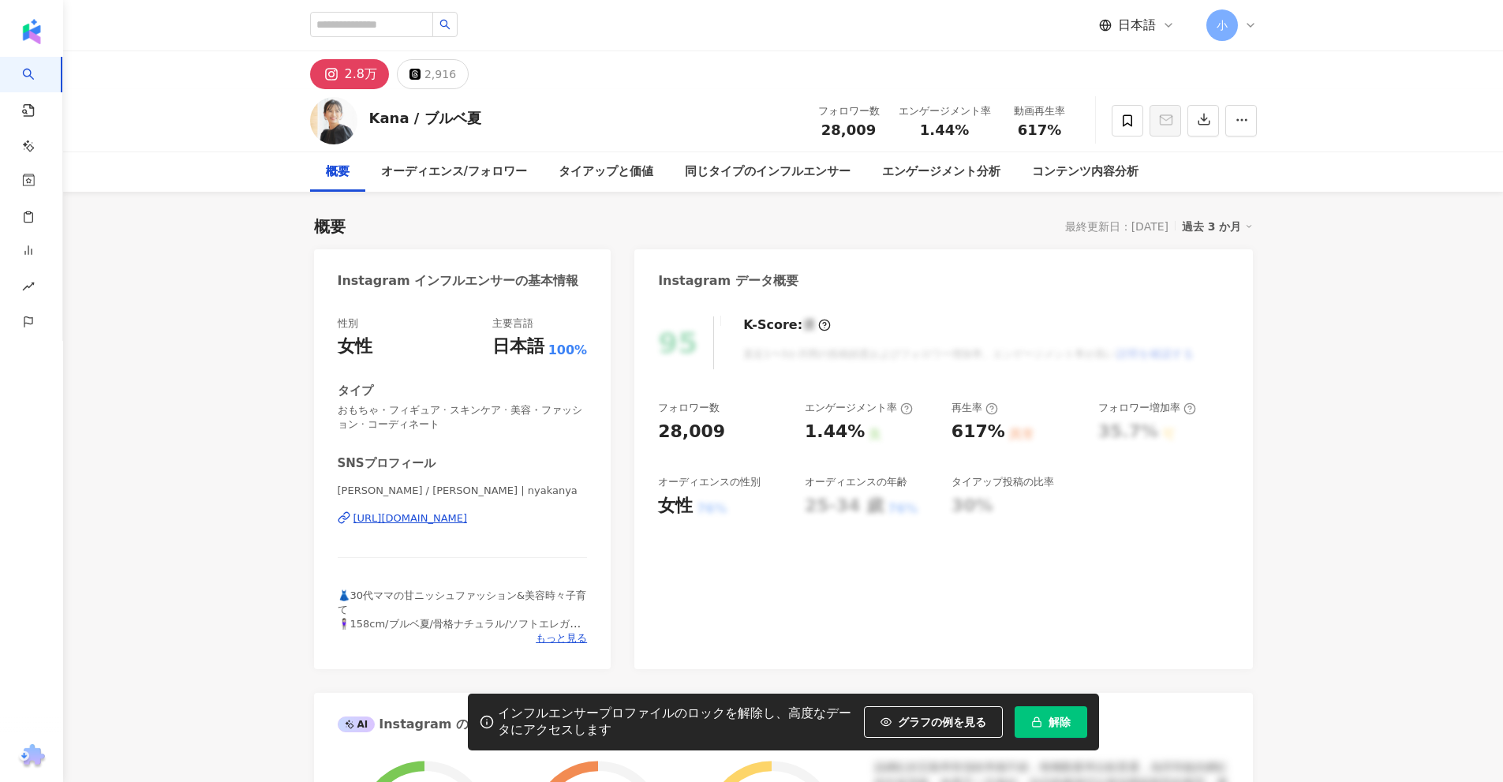
click at [465, 522] on div "https://www.instagram.com/nyakanya/" at bounding box center [411, 518] width 114 height 14
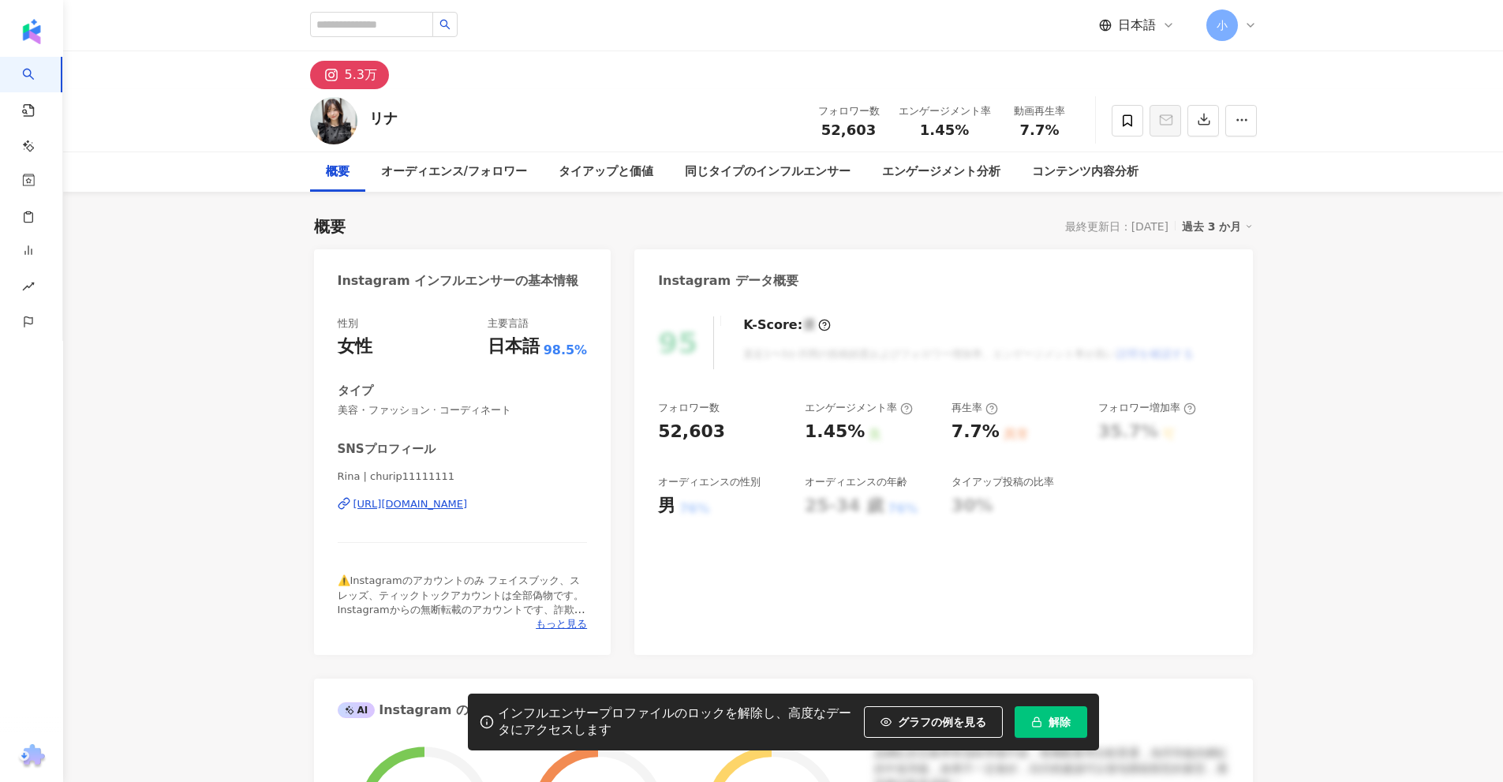
click at [468, 503] on div "[URL][DOMAIN_NAME]" at bounding box center [411, 504] width 114 height 14
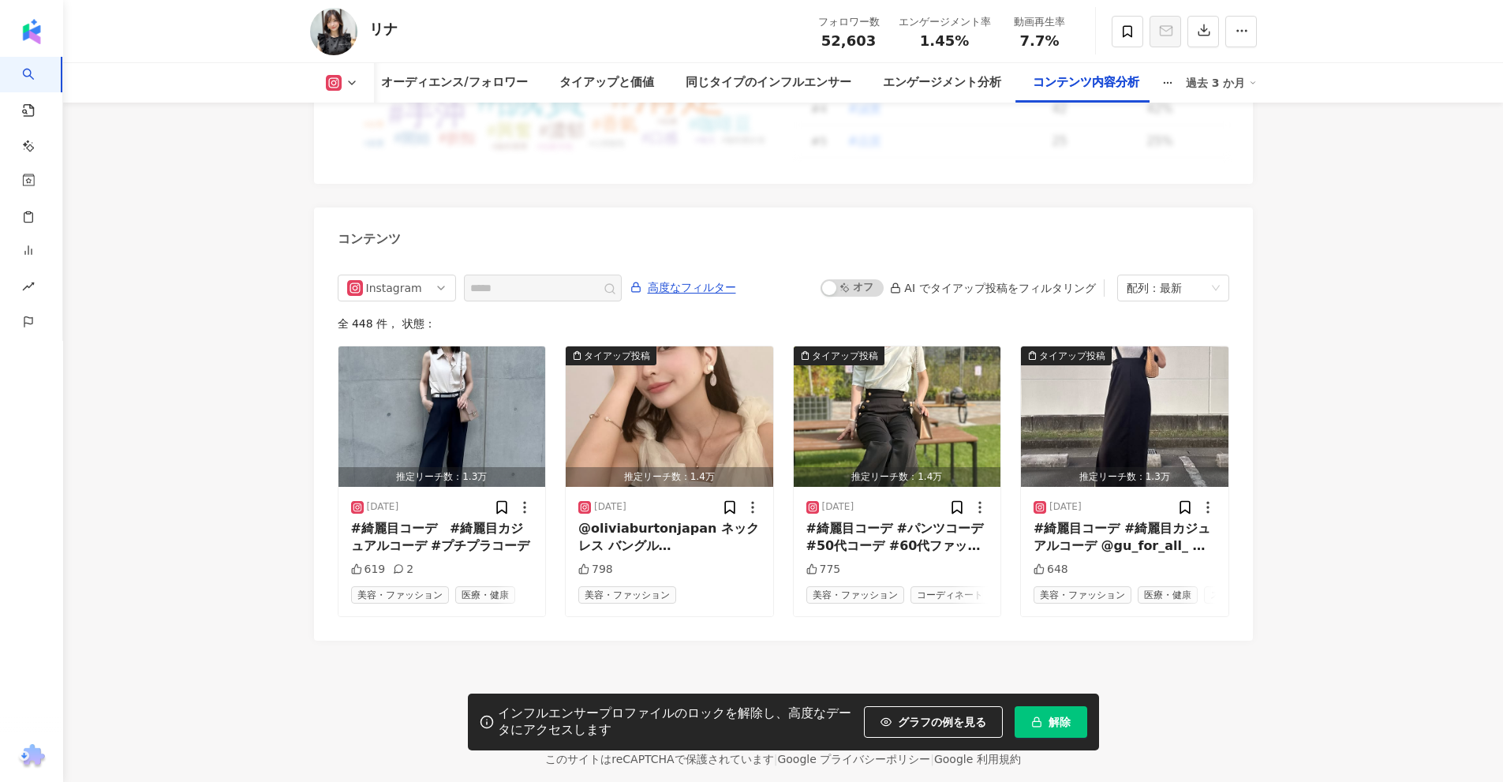
scroll to position [4843, 0]
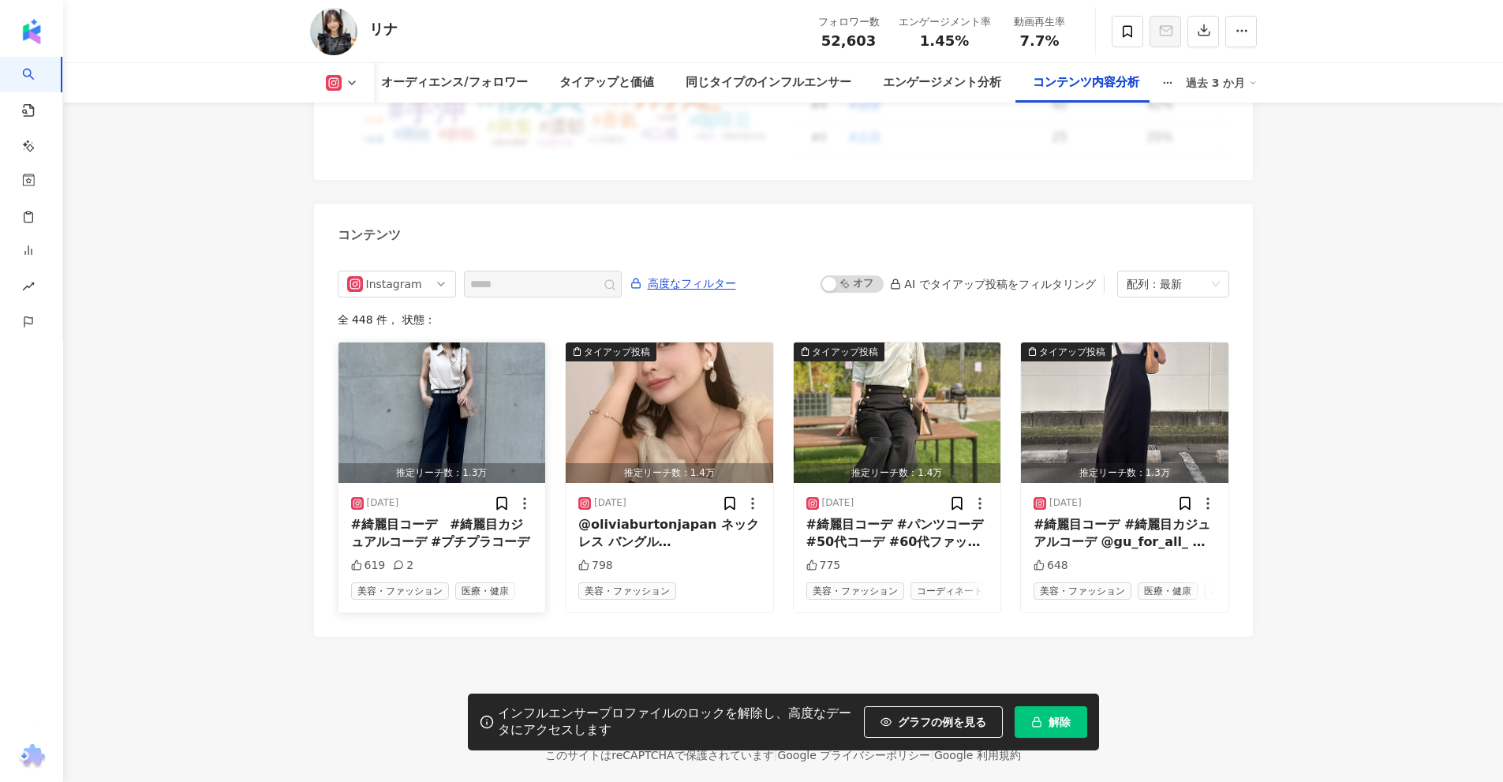
click at [421, 410] on img "button" at bounding box center [443, 412] width 208 height 140
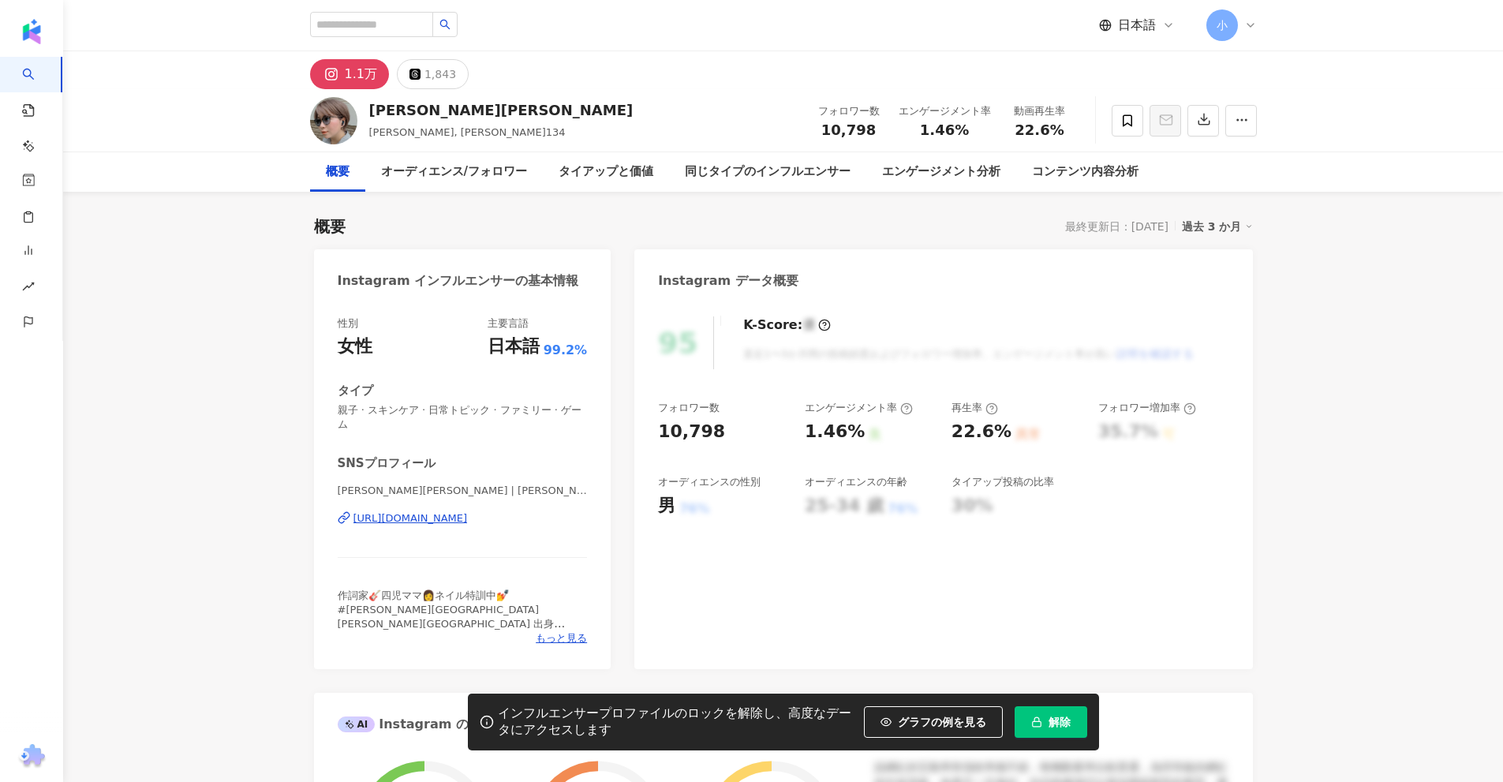
click at [468, 513] on div "[URL][DOMAIN_NAME]" at bounding box center [411, 518] width 114 height 14
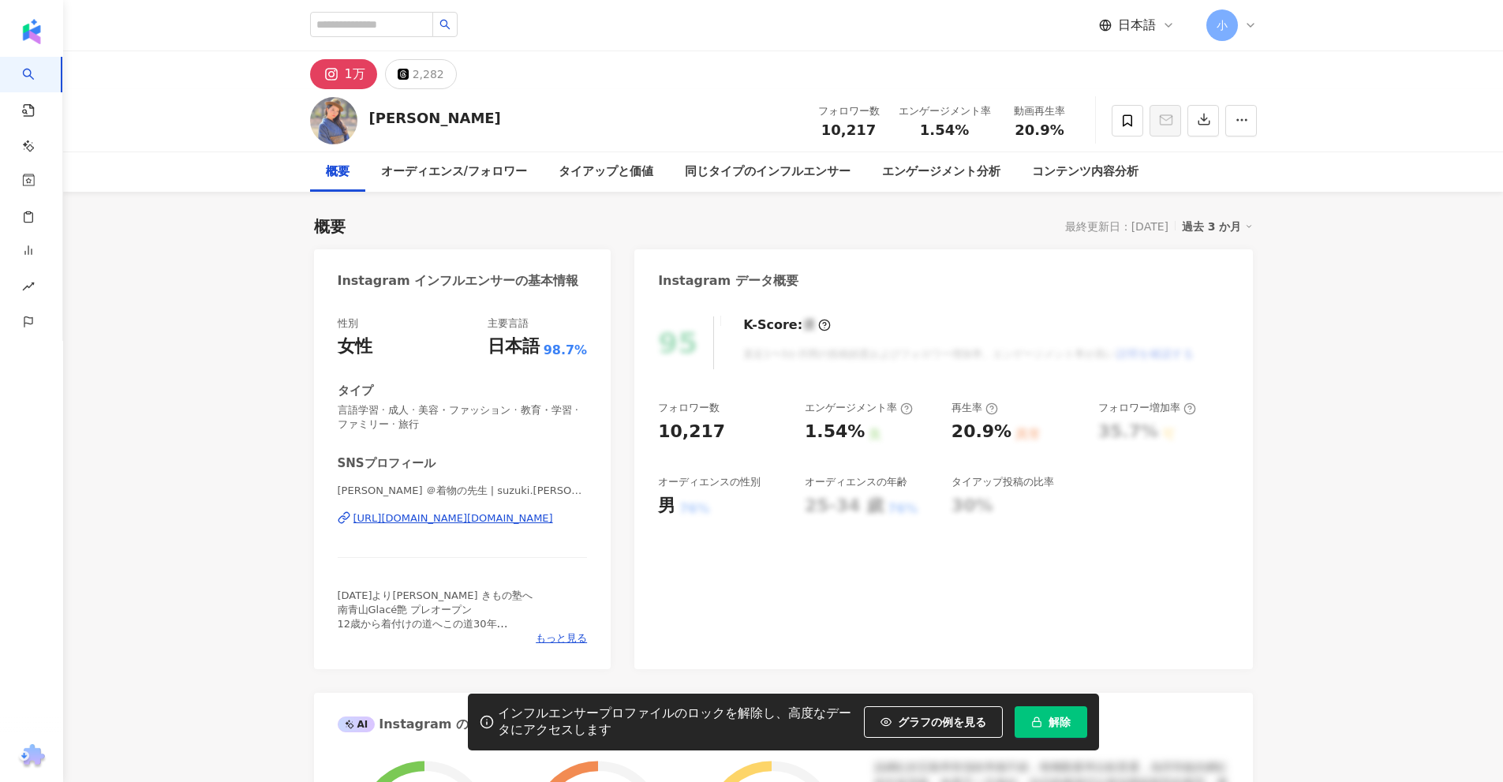
click at [496, 518] on div "https://www.instagram.com/suzuki.yumiko/" at bounding box center [454, 518] width 200 height 14
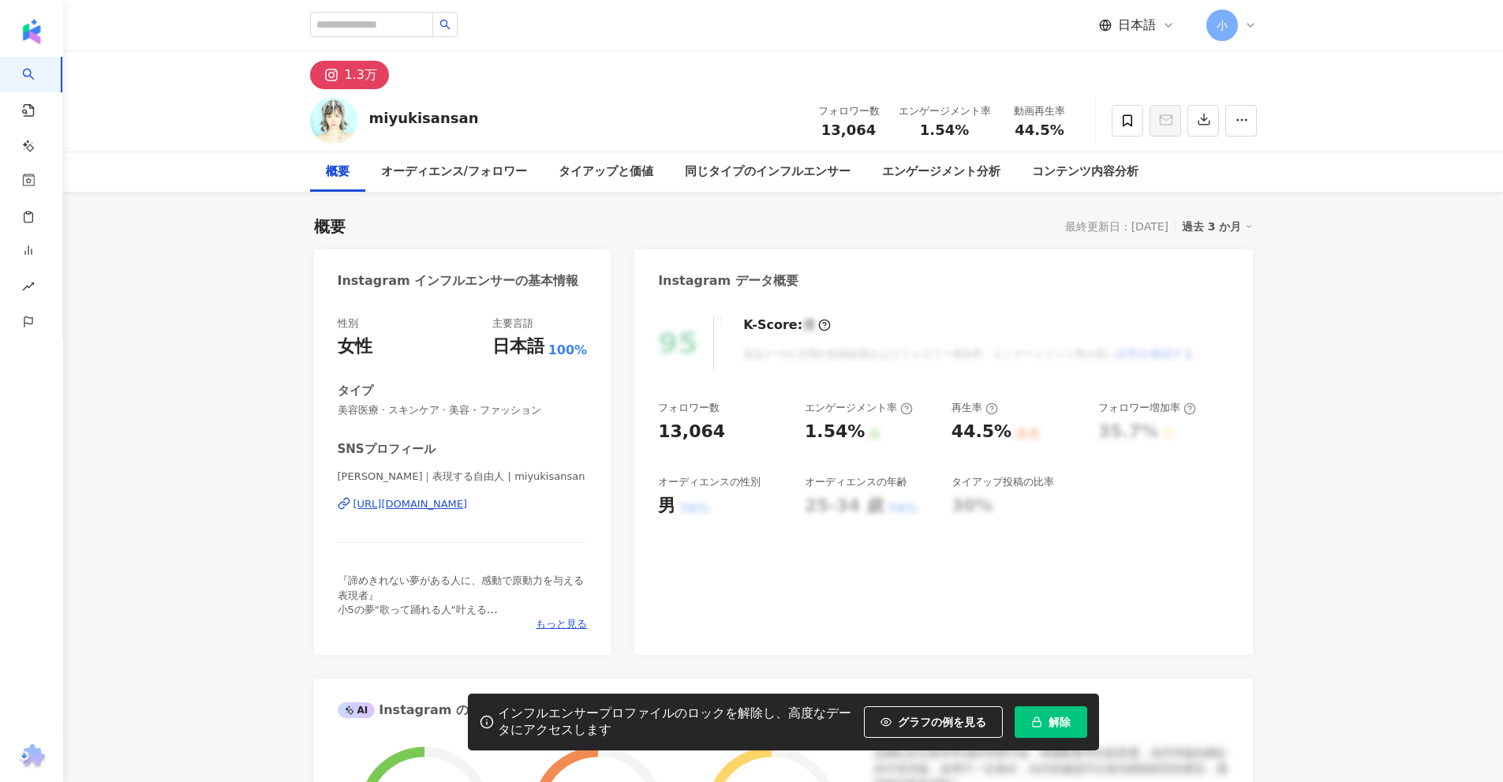
click at [467, 507] on div "https://www.instagram.com/miyukisansan/" at bounding box center [411, 504] width 114 height 14
click at [522, 513] on div "[PERSON_NAME] | baby_sena_0604 [URL][DOMAIN_NAME]" at bounding box center [463, 515] width 250 height 92
click at [468, 508] on div "[URL][DOMAIN_NAME]" at bounding box center [411, 504] width 114 height 14
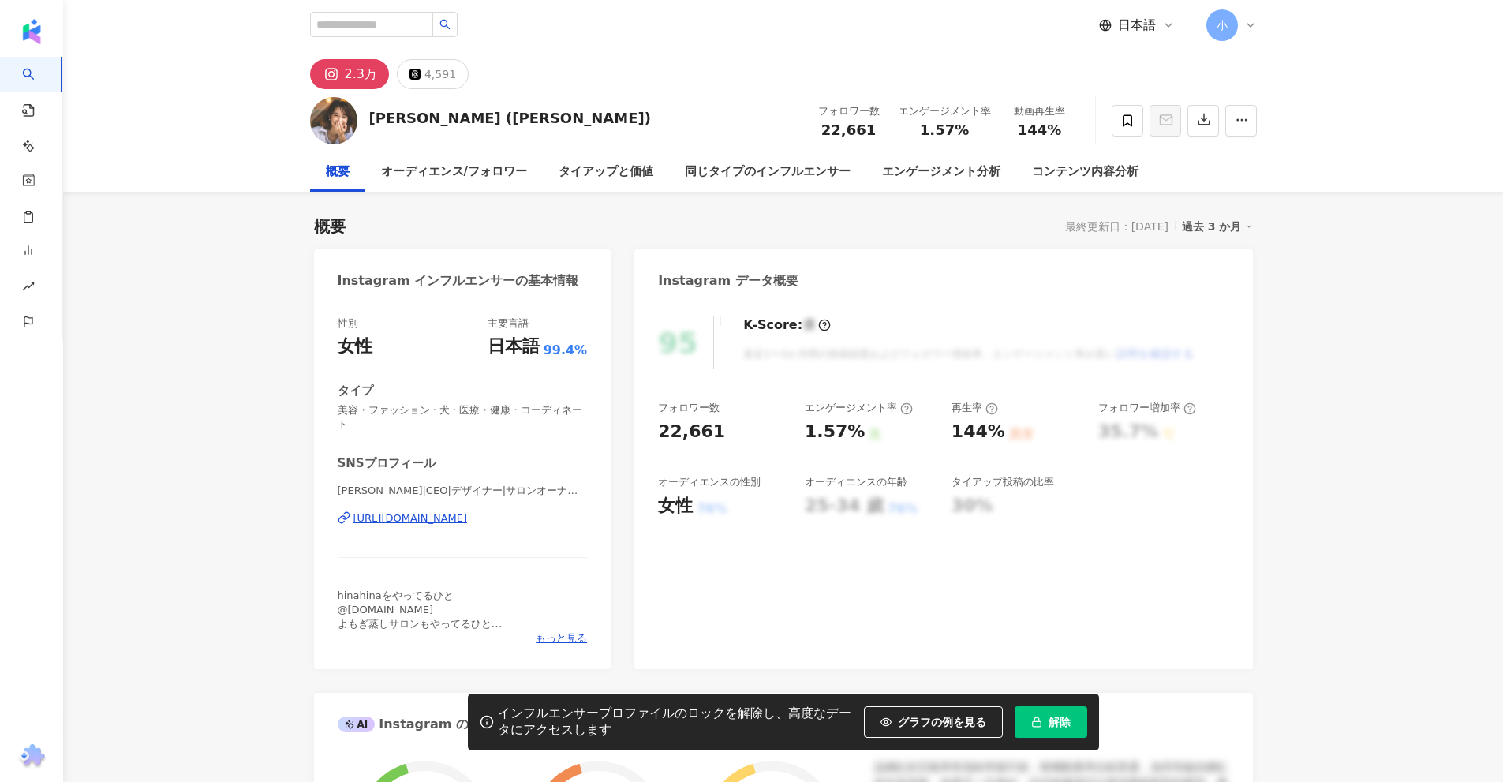
click at [468, 522] on div "[URL][DOMAIN_NAME]" at bounding box center [411, 518] width 114 height 14
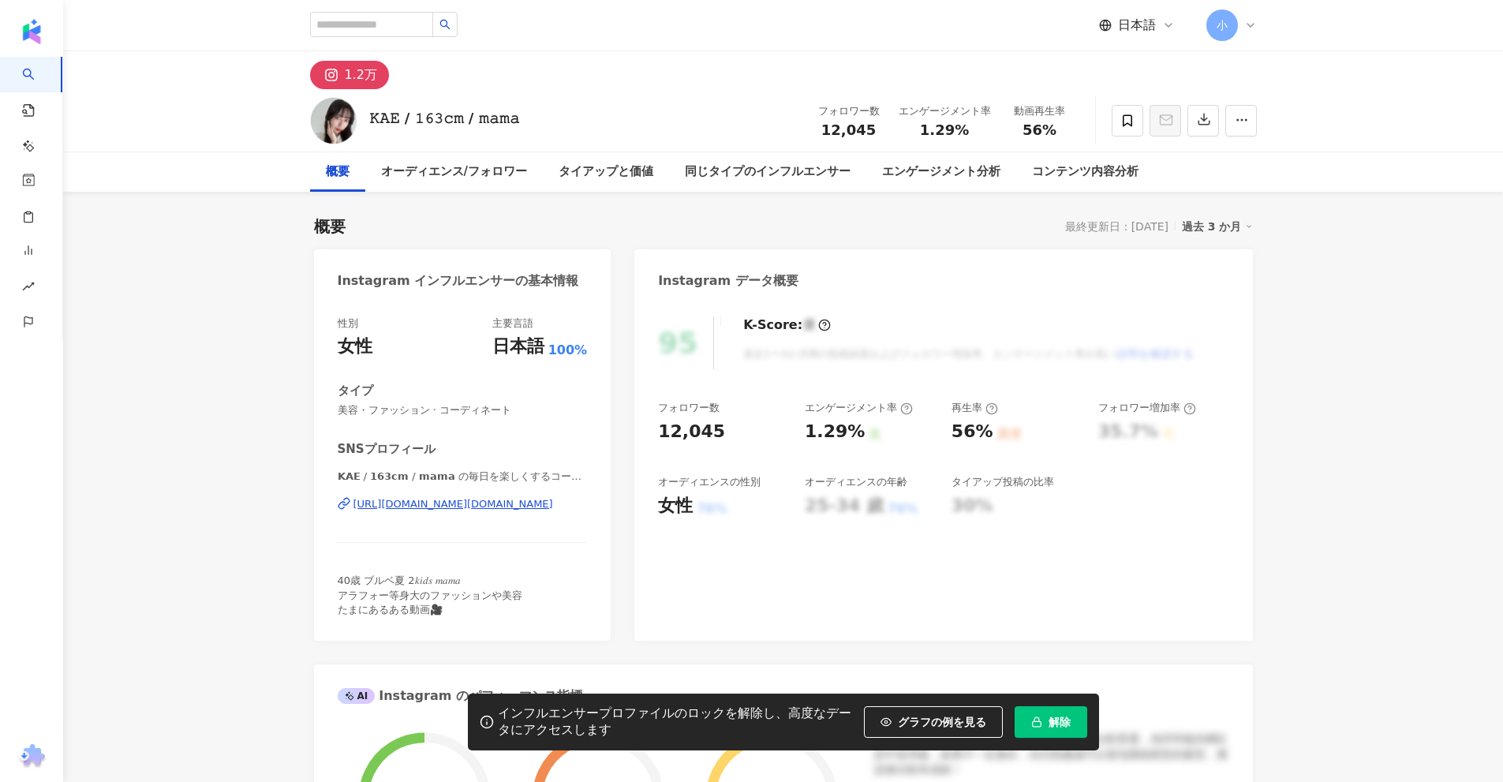
click at [505, 501] on div "https://www.instagram.com/kaeee.yam/" at bounding box center [454, 504] width 200 height 14
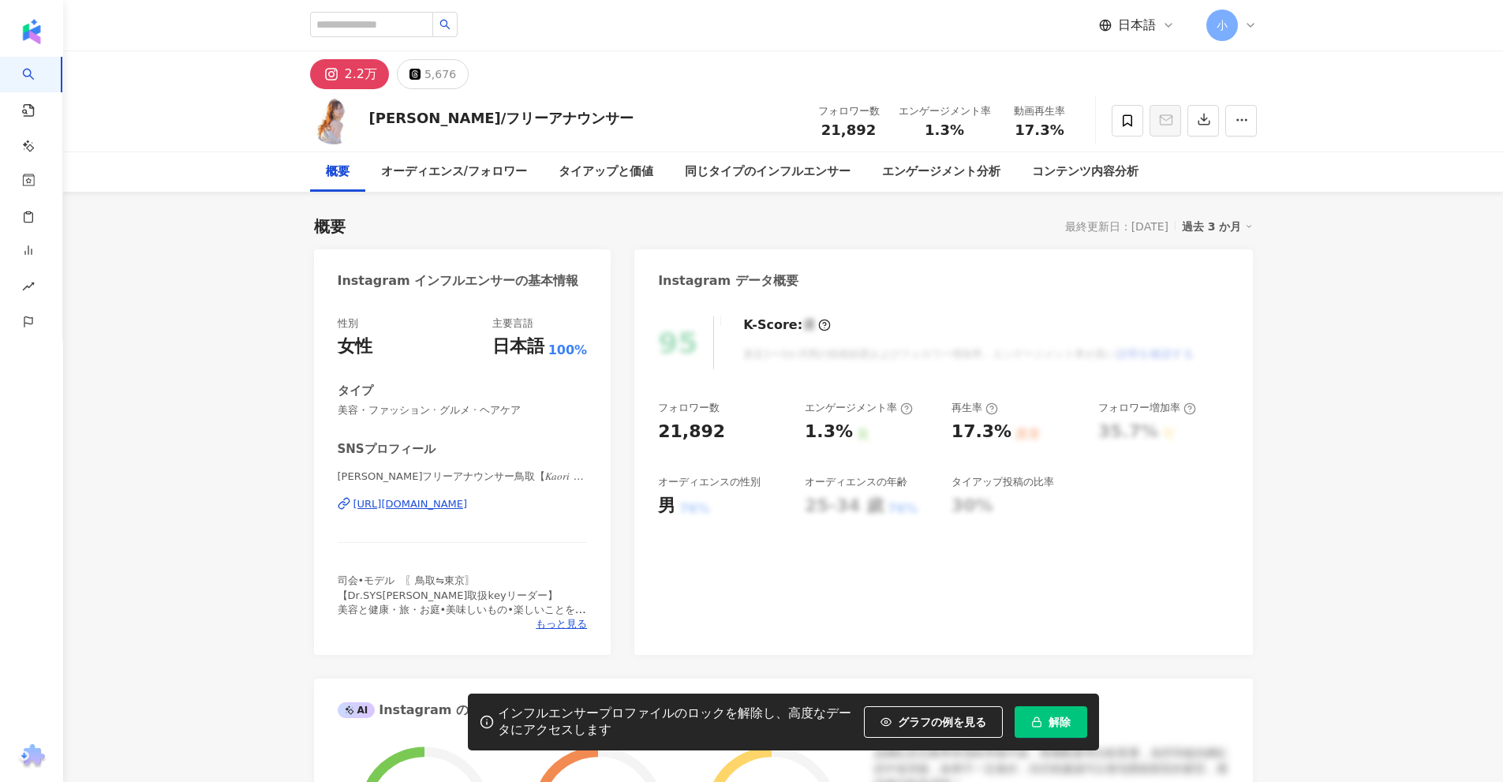
click at [468, 504] on div "[URL][DOMAIN_NAME]" at bounding box center [411, 504] width 114 height 14
drag, startPoint x: 514, startPoint y: 362, endPoint x: 481, endPoint y: 503, distance: 144.9
click at [468, 503] on div "https://www.instagram.com/ayucoco219/" at bounding box center [411, 504] width 114 height 14
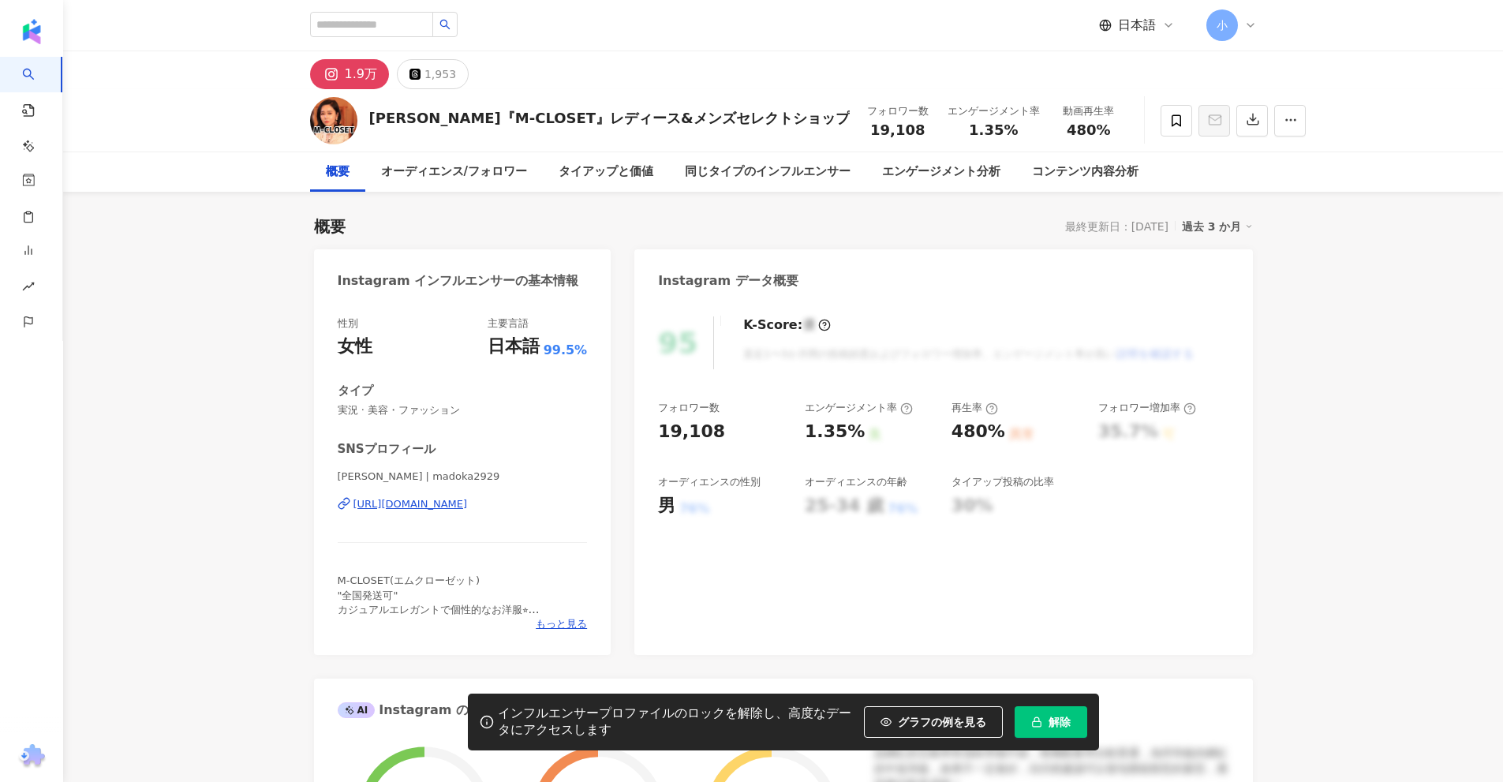
click at [412, 508] on div "https://www.instagram.com/madoka2929/" at bounding box center [411, 504] width 114 height 14
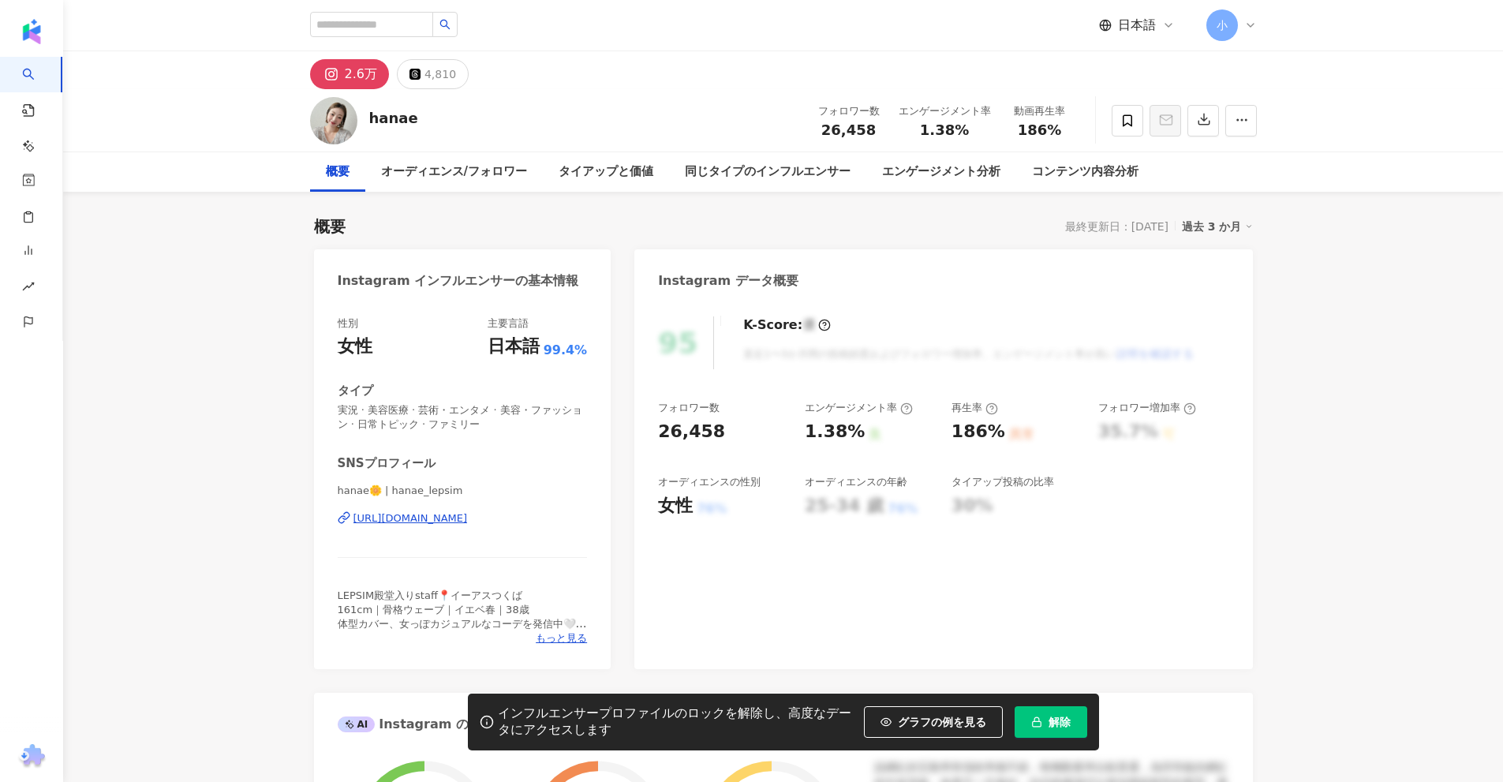
click at [449, 518] on div "https://www.instagram.com/hanae_lepsim/" at bounding box center [411, 518] width 114 height 14
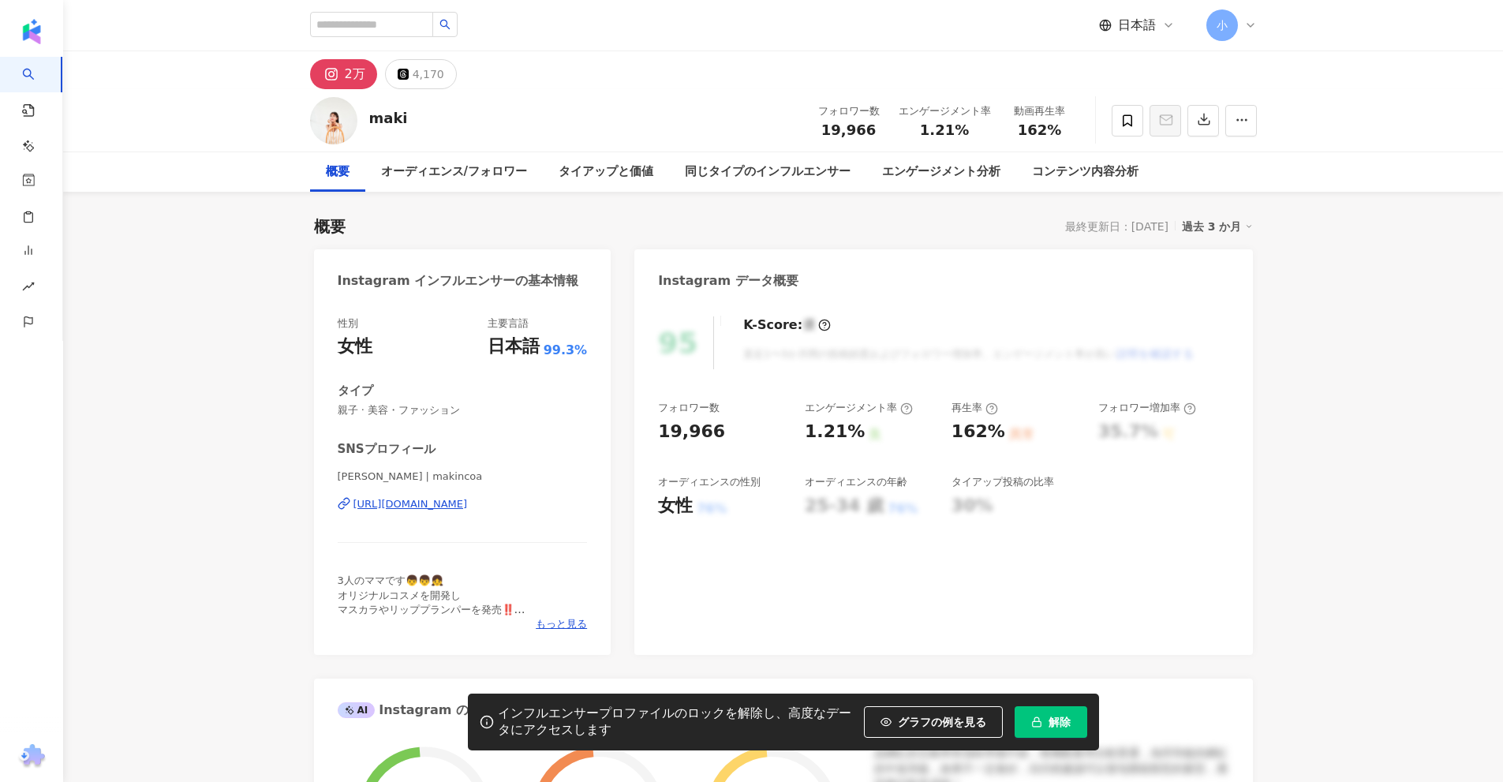
click at [468, 504] on div "[URL][DOMAIN_NAME]" at bounding box center [411, 504] width 114 height 14
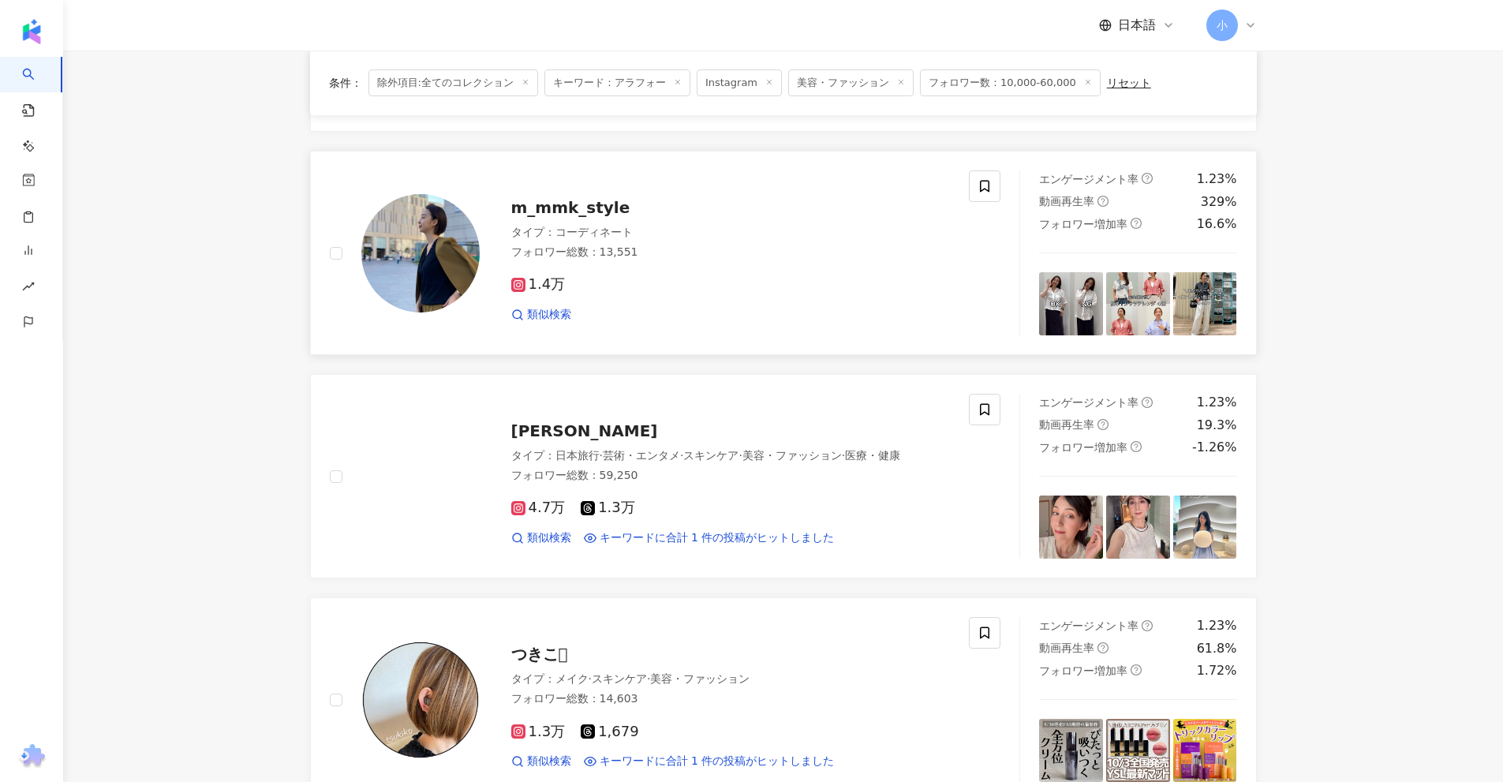
scroll to position [1613, 0]
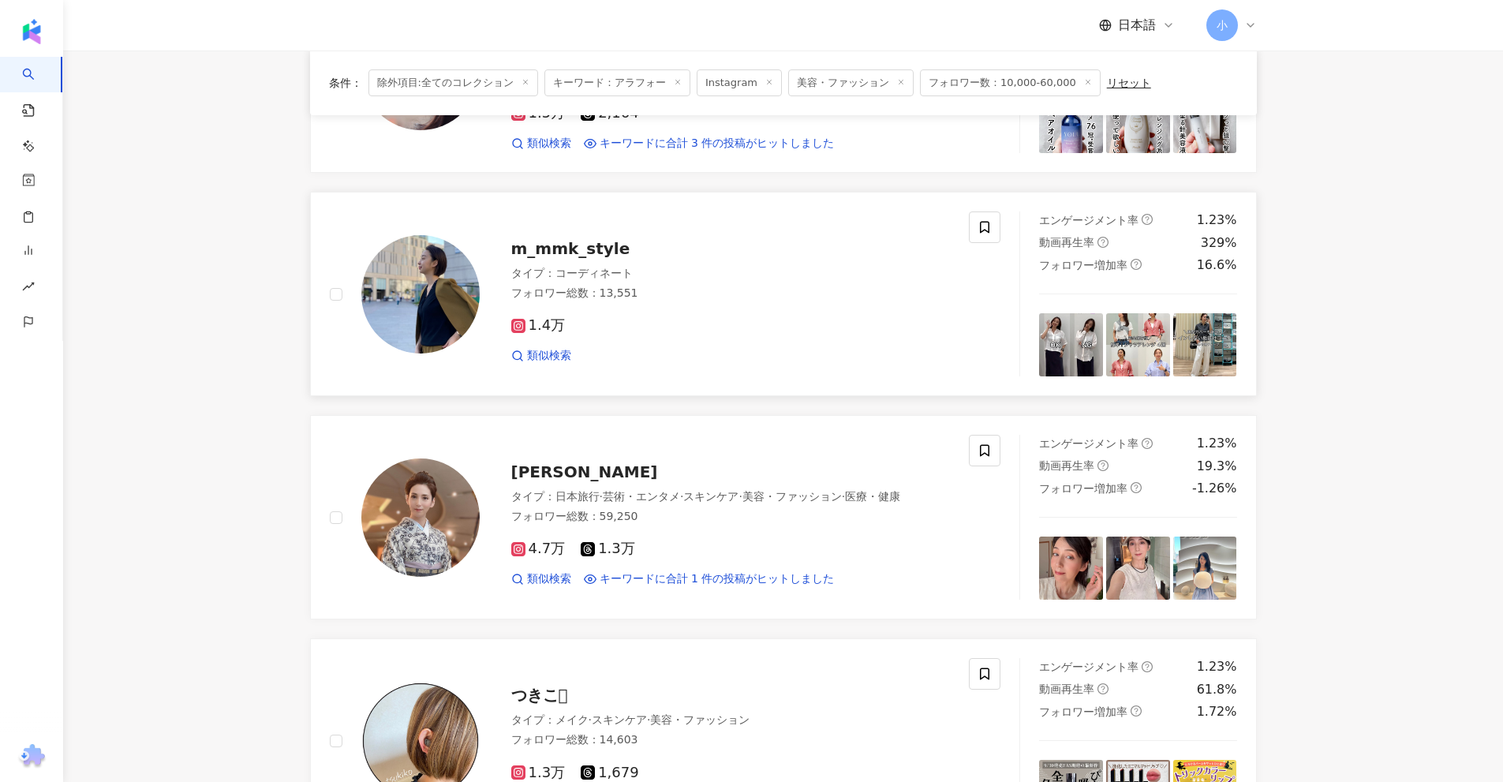
click at [585, 244] on span "m_mmk_style" at bounding box center [570, 248] width 119 height 19
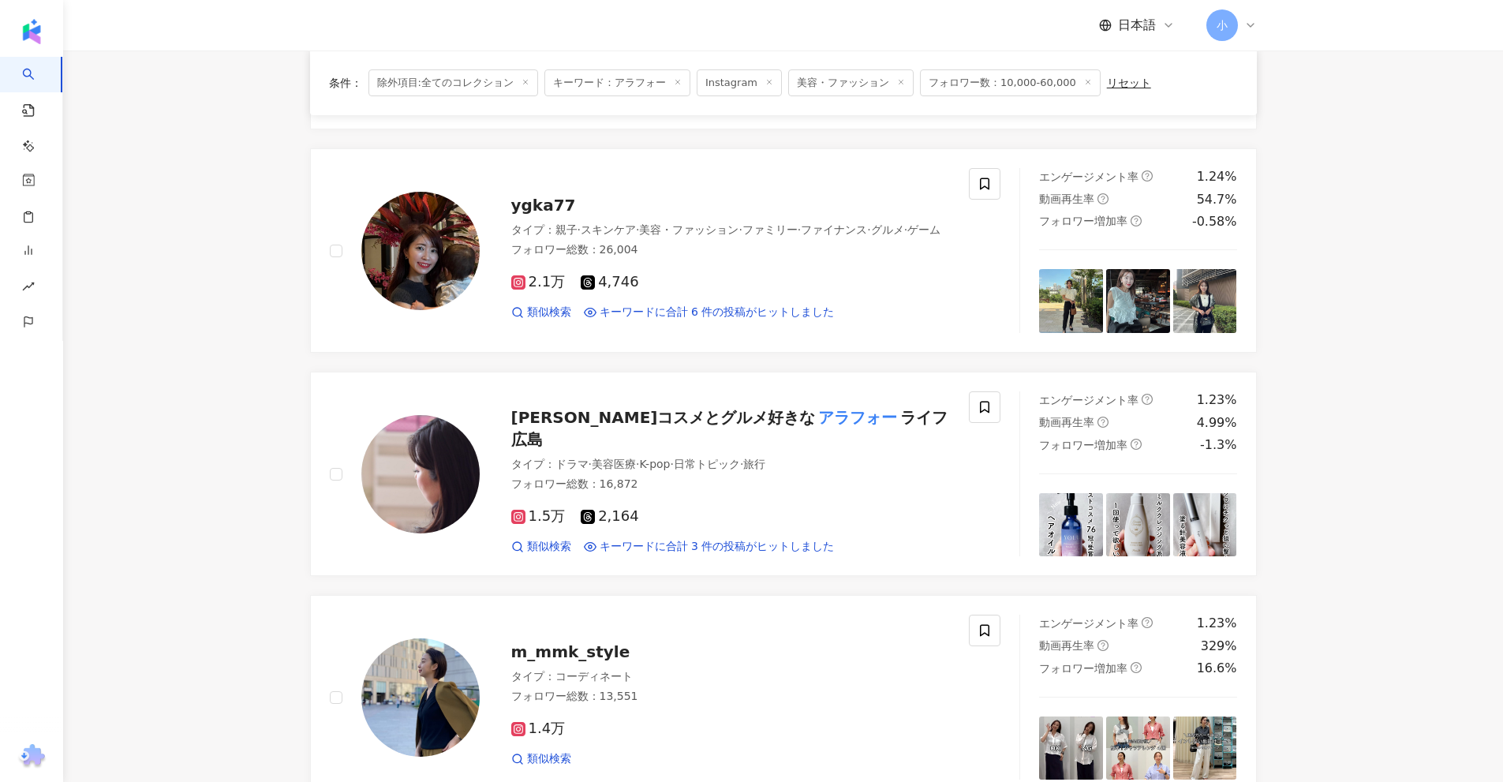
scroll to position [1139, 0]
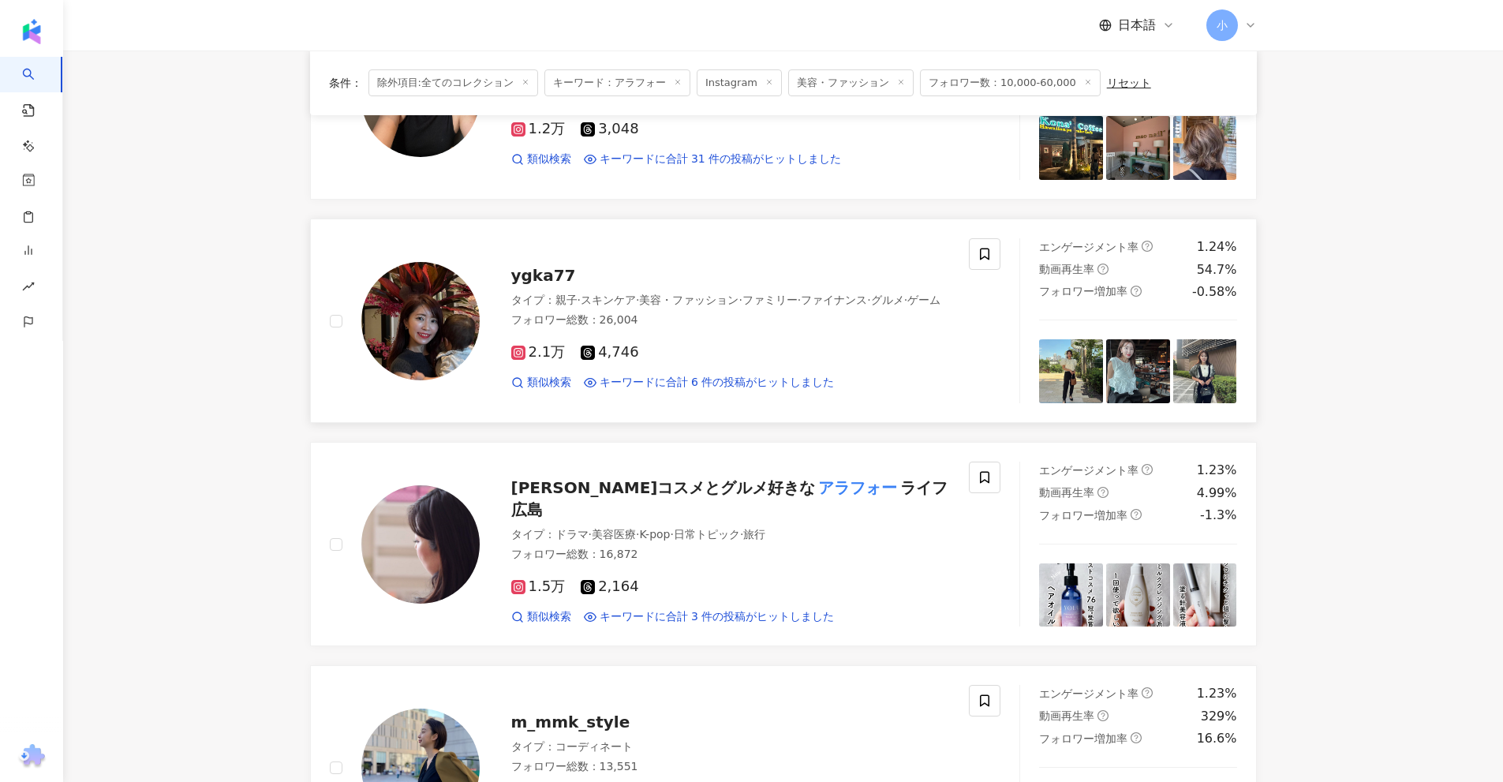
click at [547, 266] on span "ygka77" at bounding box center [543, 275] width 65 height 19
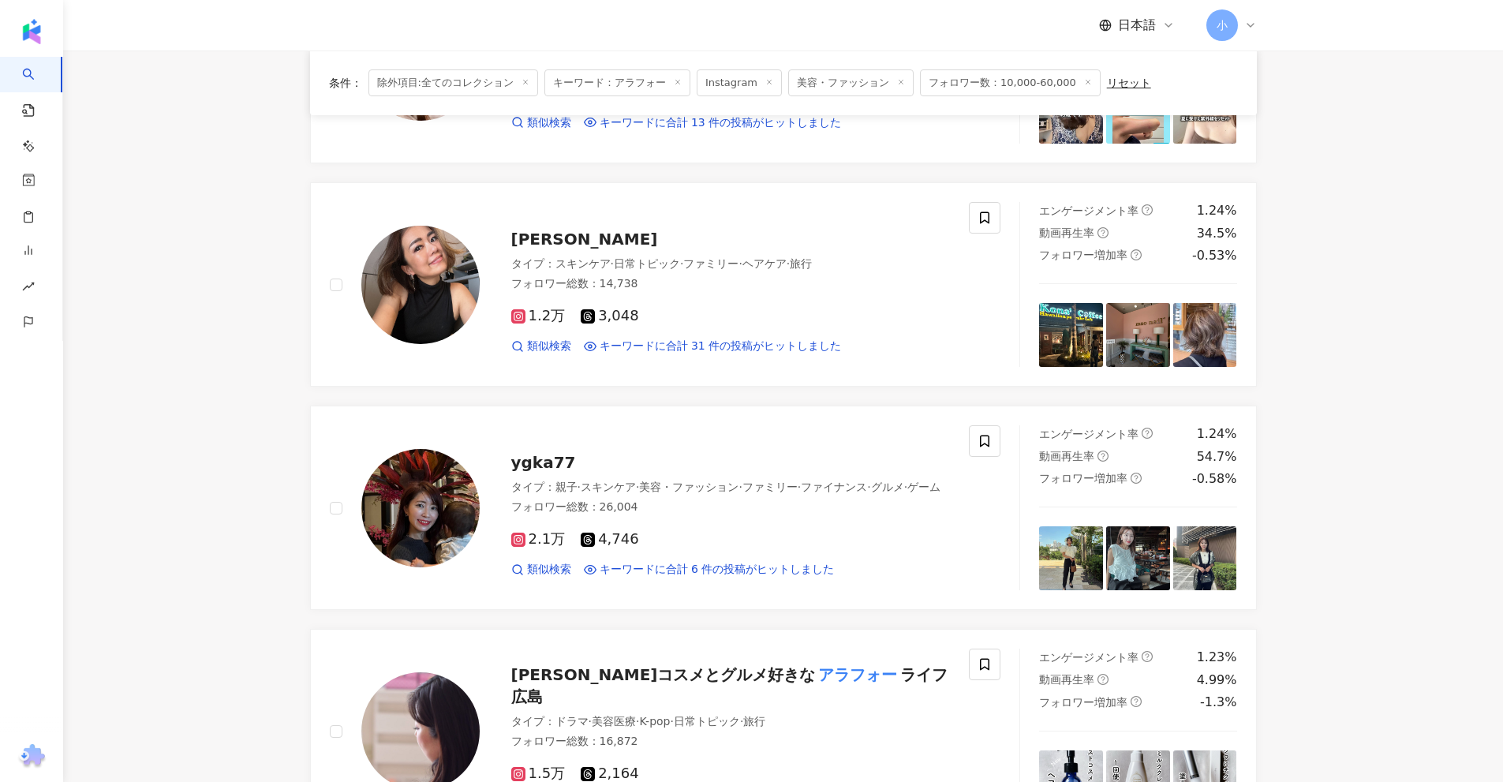
scroll to position [903, 0]
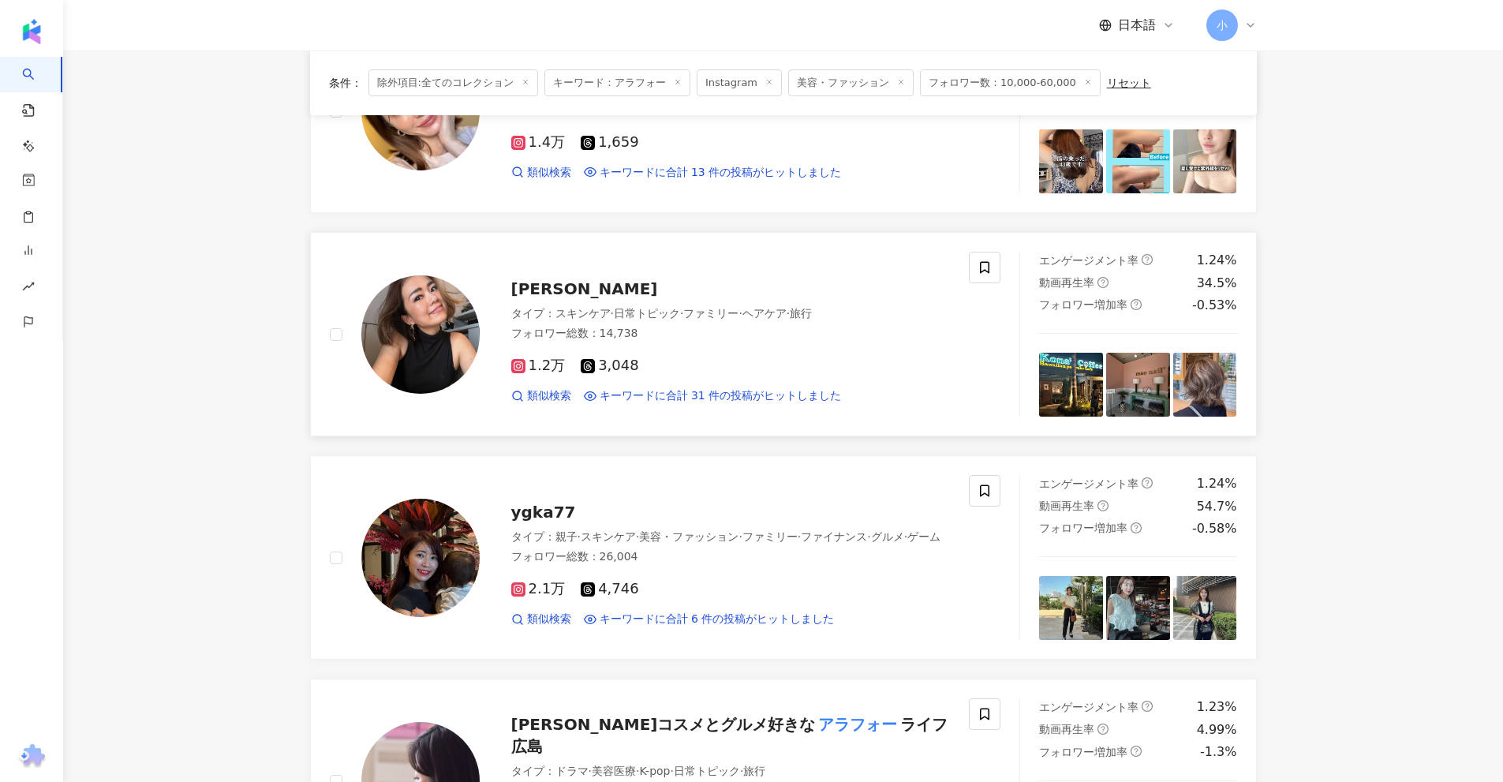
click at [579, 290] on span "Emi Yasutomi" at bounding box center [584, 288] width 147 height 19
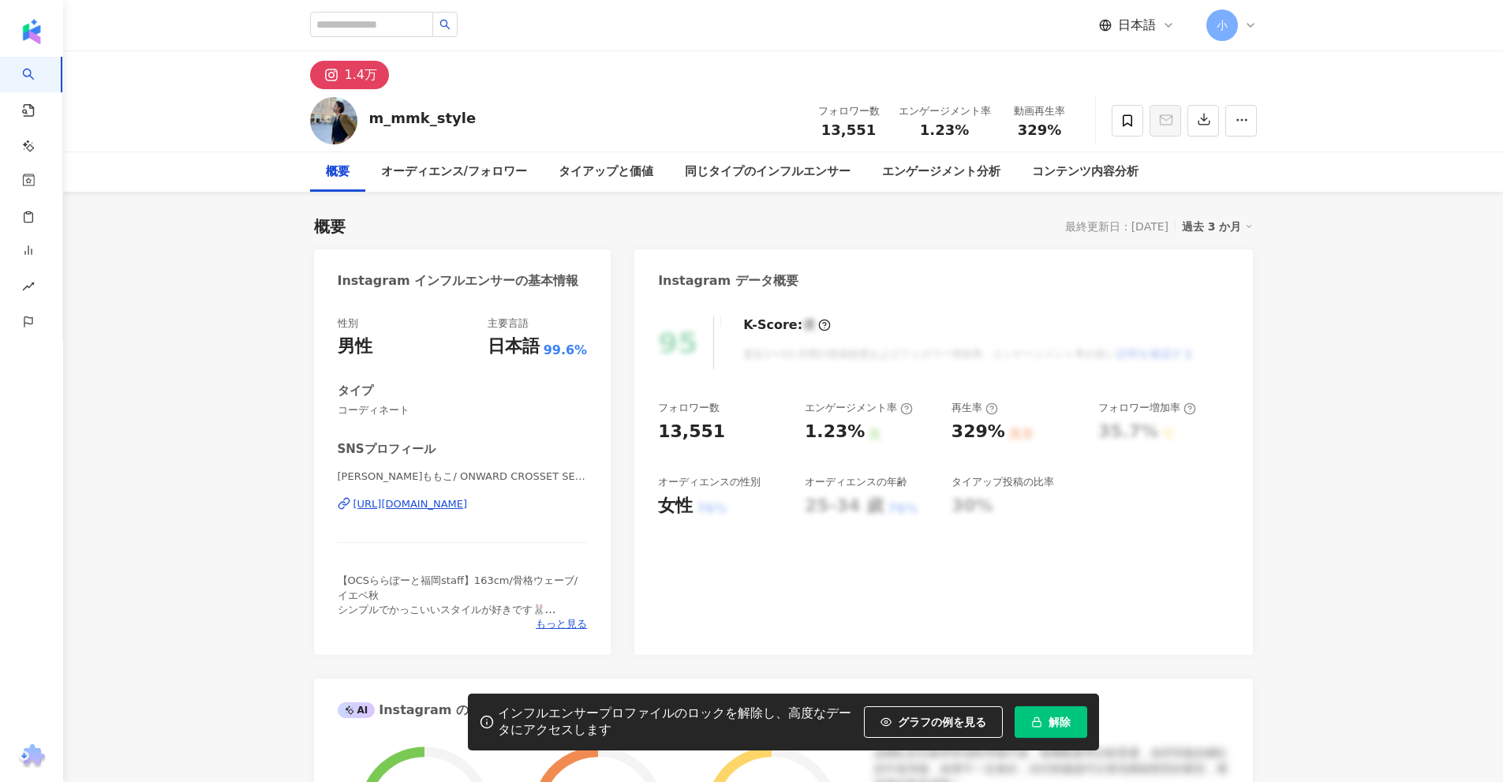
click at [468, 511] on div "https://www.instagram.com/m_mmk_style/" at bounding box center [411, 504] width 114 height 14
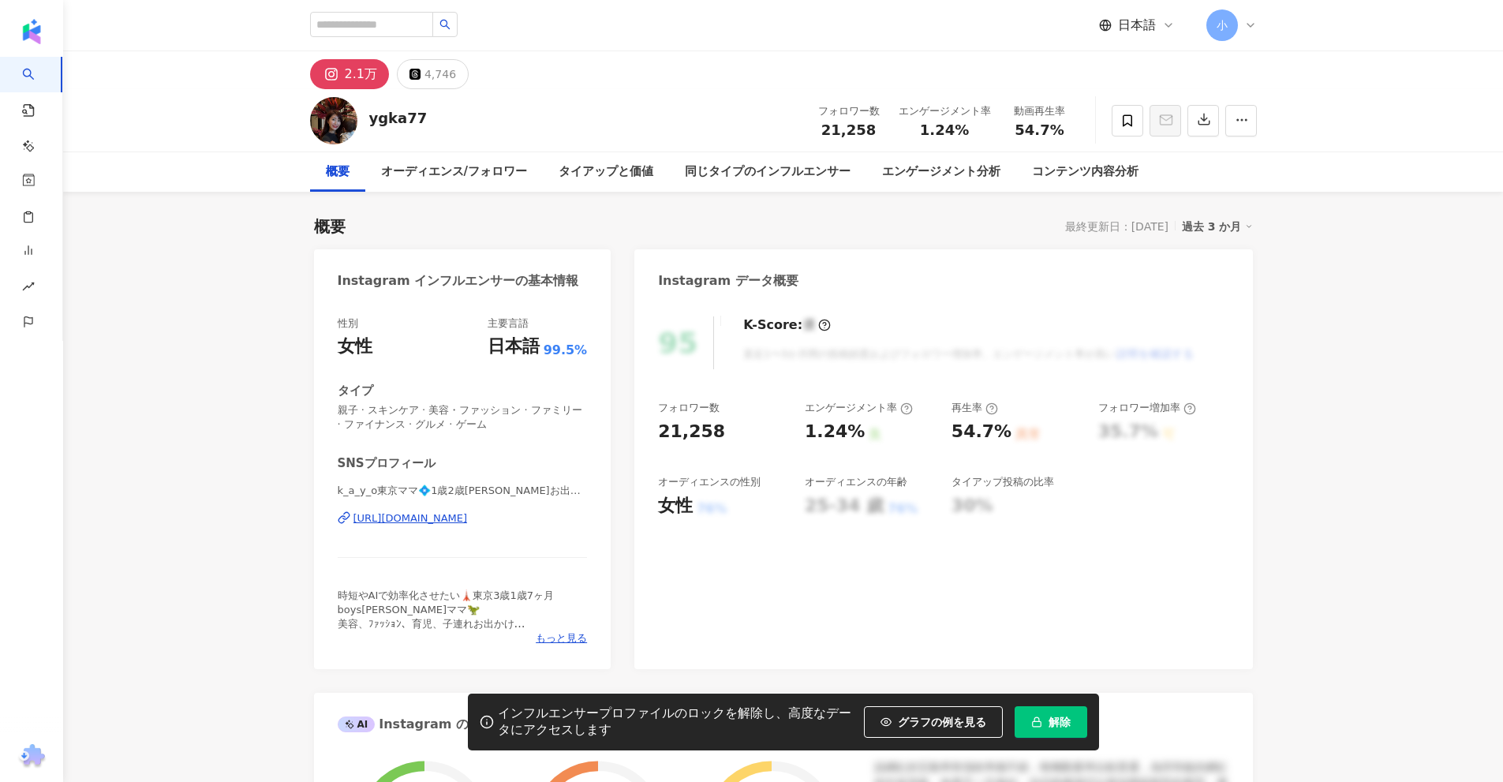
click at [447, 524] on div "[URL][DOMAIN_NAME]" at bounding box center [411, 518] width 114 height 14
click at [438, 521] on div "[URL][DOMAIN_NAME][DOMAIN_NAME]" at bounding box center [454, 518] width 200 height 14
